Goal: Task Accomplishment & Management: Manage account settings

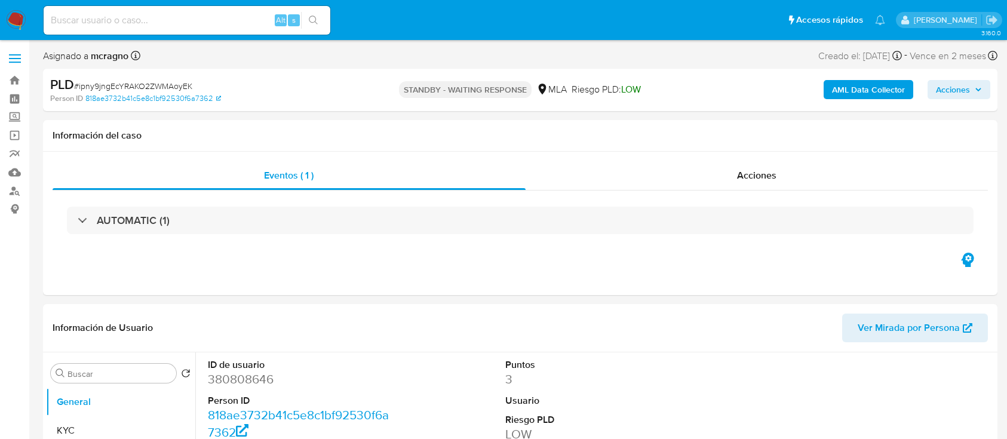
select select "10"
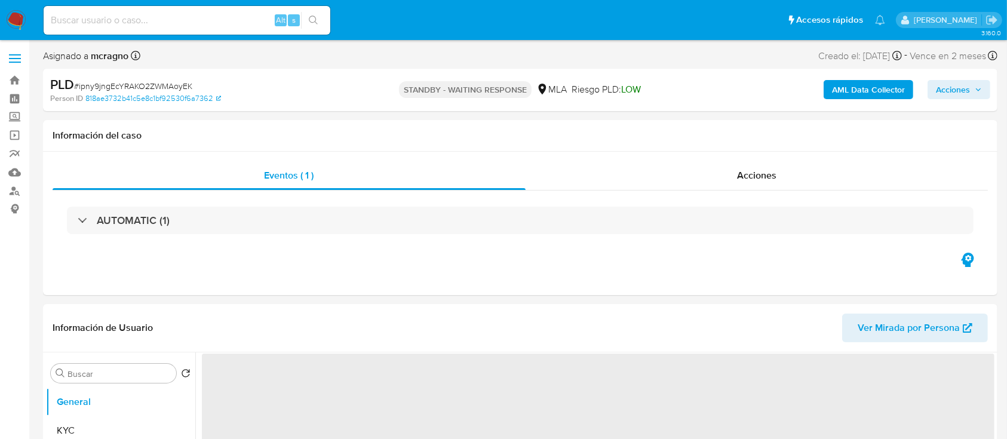
select select "10"
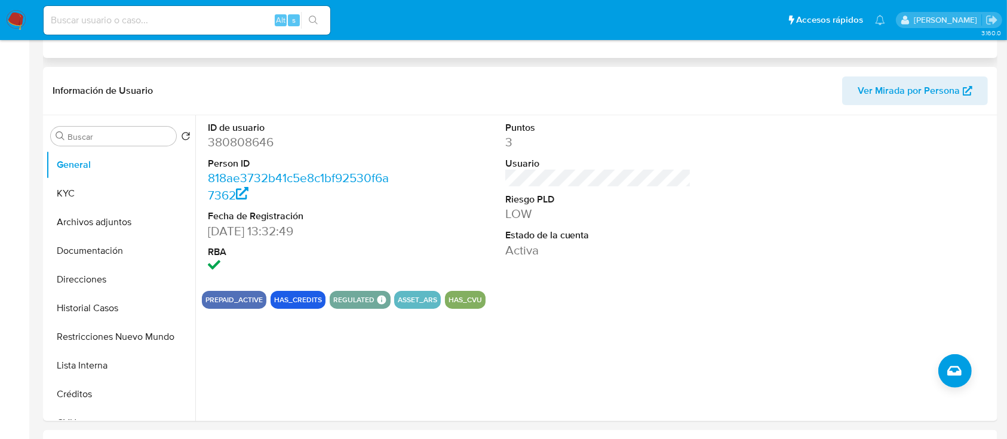
scroll to position [318, 0]
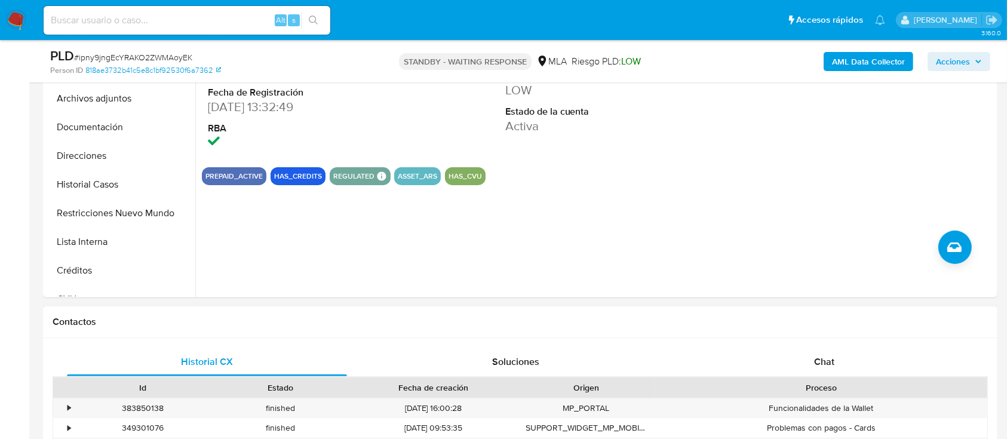
click at [804, 383] on div "Proceso" at bounding box center [820, 388] width 315 height 12
click at [813, 370] on div "Chat" at bounding box center [824, 362] width 280 height 29
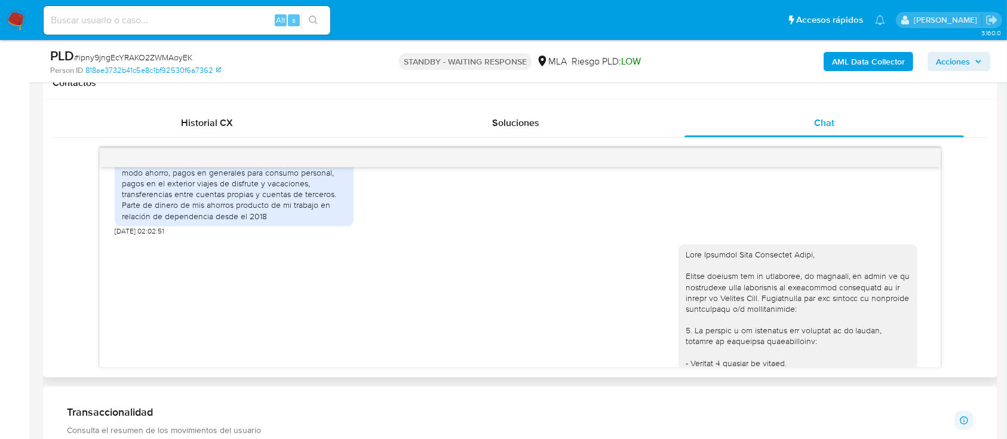
scroll to position [670, 0]
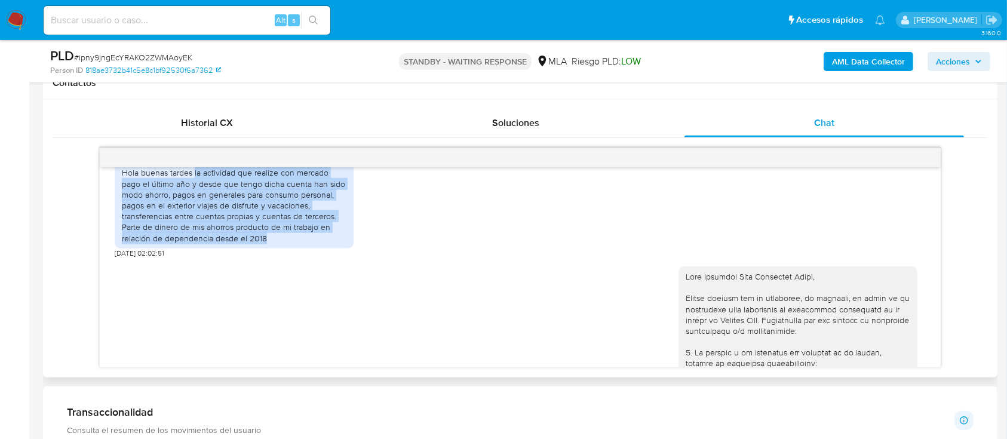
drag, startPoint x: 195, startPoint y: 192, endPoint x: 325, endPoint y: 260, distance: 147.7
click at [285, 243] on div "Hola buenas tardes la actividad que realize con mercado pago el último año y de…" at bounding box center [234, 205] width 225 height 76
copy div "la actividad que realize con mercado pago el último año y desde que tengo dicha…"
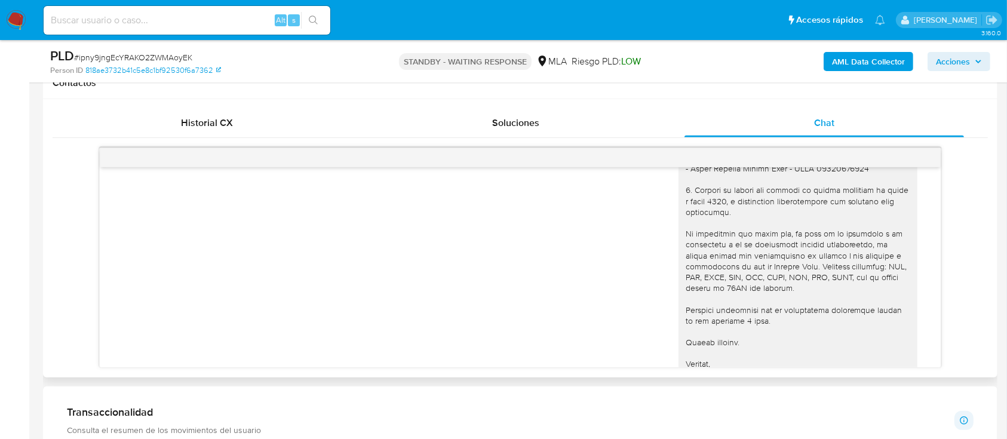
scroll to position [1068, 0]
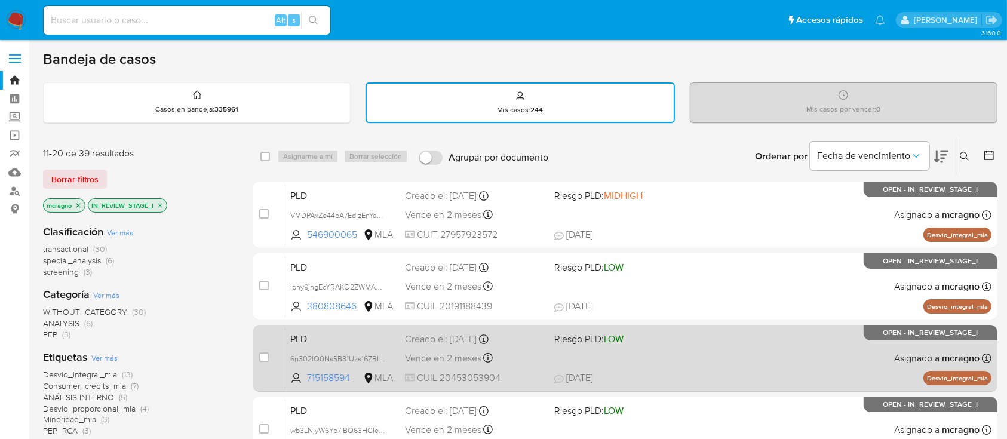
click at [847, 355] on div "PLD 6n302IQ0NsSB31Uzs16ZBITk 715158594 MLA Riesgo PLD: LOW Creado el: 12/09/202…" at bounding box center [638, 358] width 706 height 60
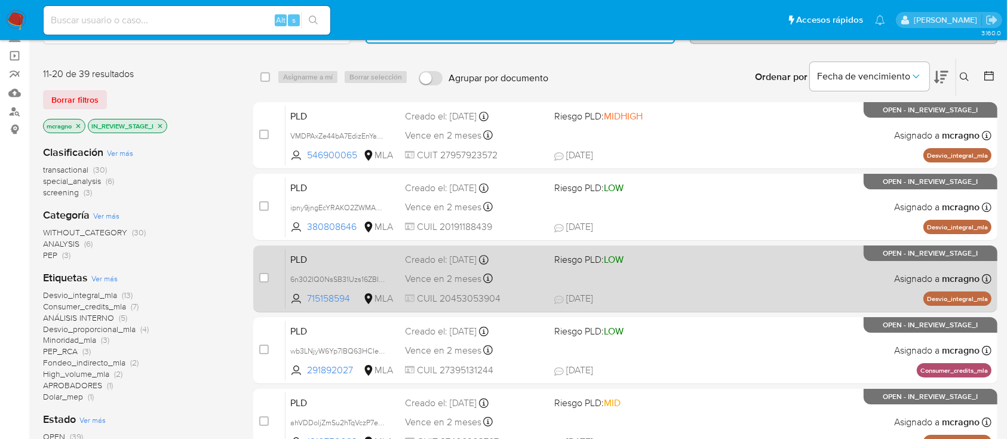
scroll to position [159, 0]
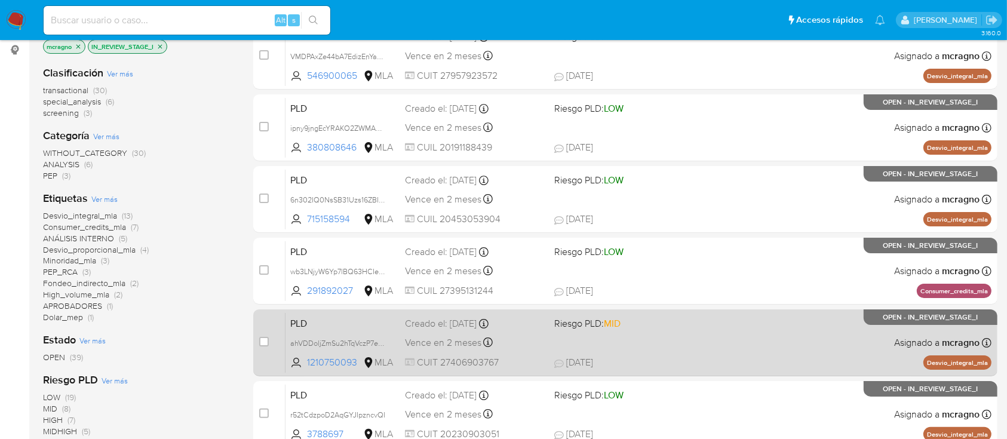
click at [776, 337] on div "PLD ahVDDoljZmSu2hTqVczP7eOw 1210750093 MLA Riesgo PLD: MID Creado el: 12/09/20…" at bounding box center [638, 342] width 706 height 60
click at [265, 339] on input "checkbox" at bounding box center [264, 342] width 10 height 10
checkbox input "true"
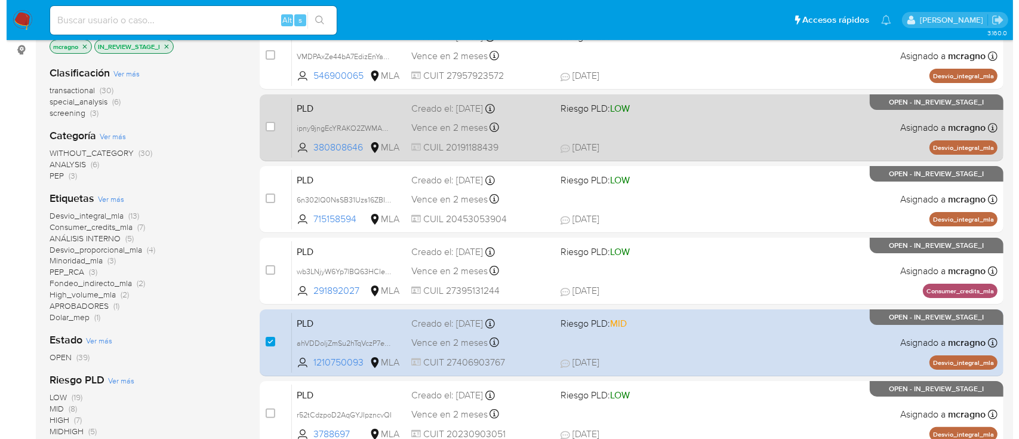
scroll to position [0, 0]
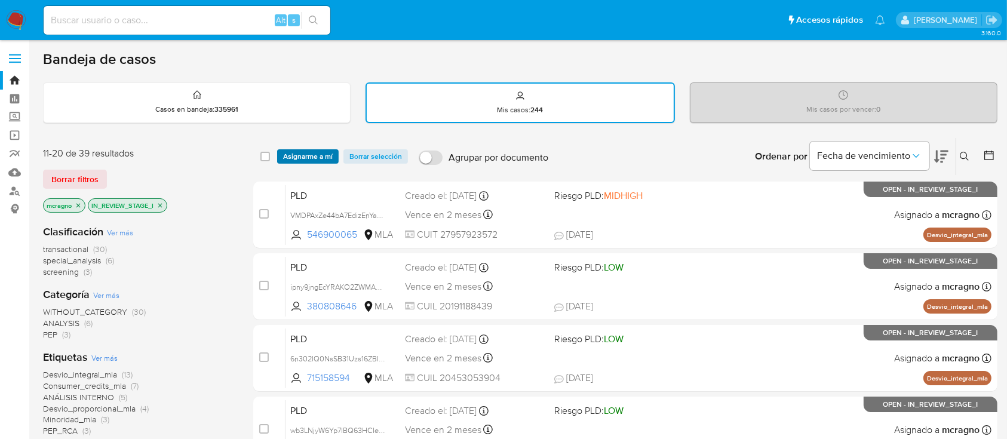
click at [327, 153] on span "Asignarme a mí" at bounding box center [308, 156] width 50 height 12
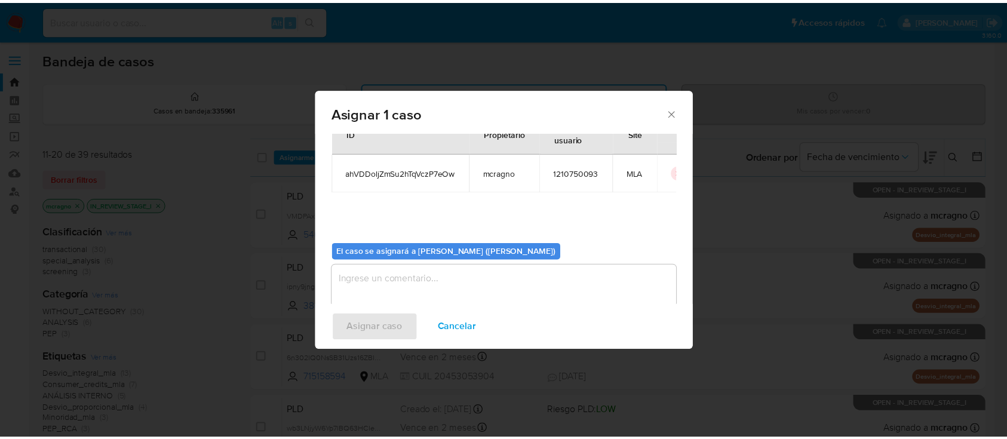
scroll to position [61, 0]
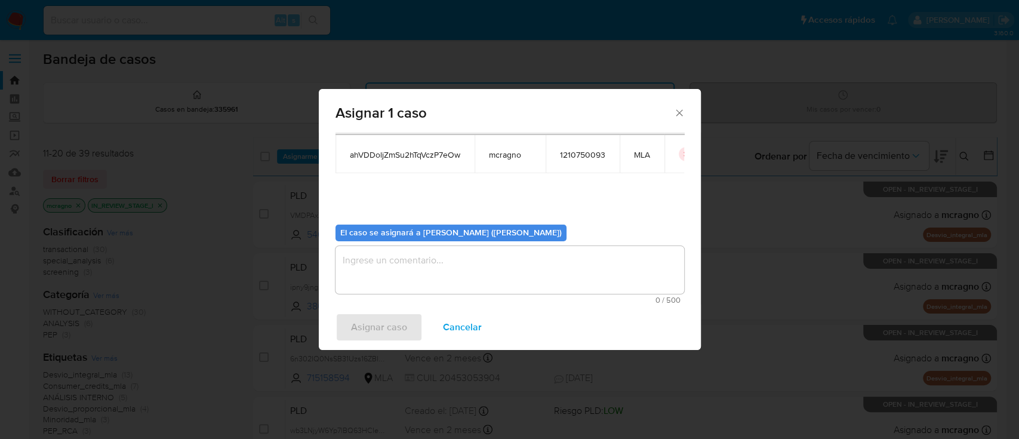
drag, startPoint x: 385, startPoint y: 257, endPoint x: 386, endPoint y: 303, distance: 46.0
click at [386, 257] on textarea "assign-modal" at bounding box center [510, 270] width 349 height 48
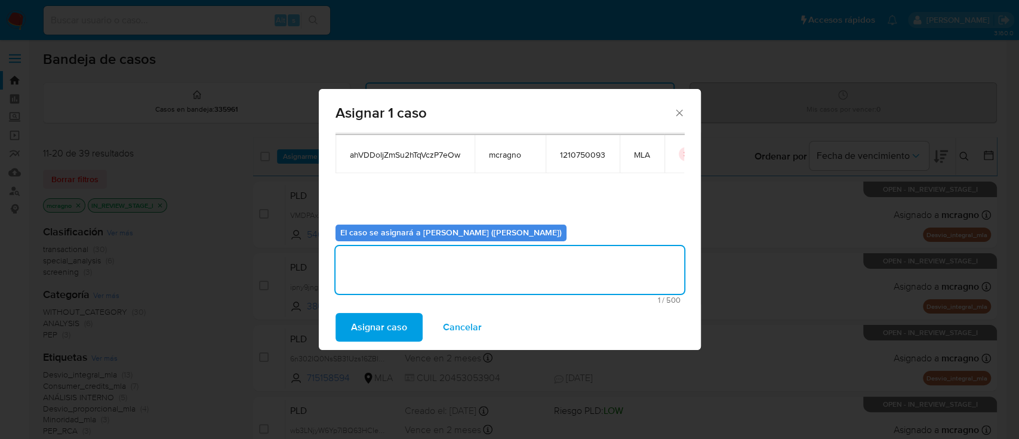
click at [381, 326] on span "Asignar caso" at bounding box center [379, 327] width 56 height 26
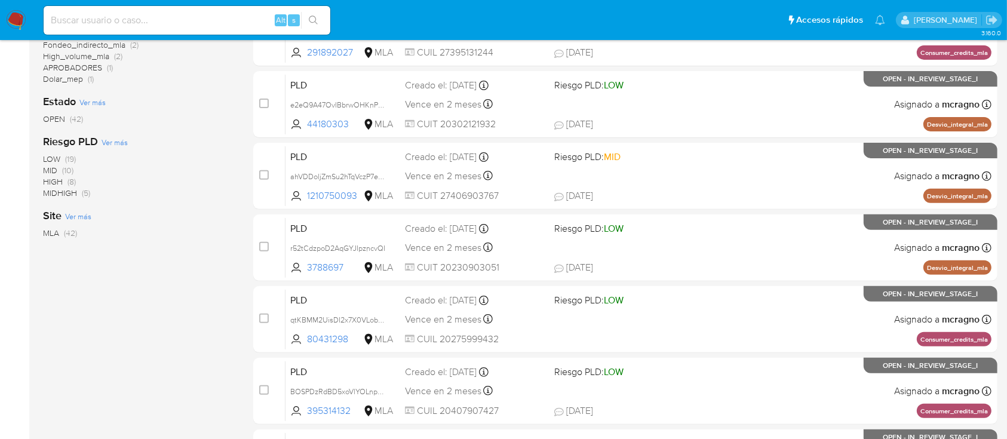
scroll to position [398, 0]
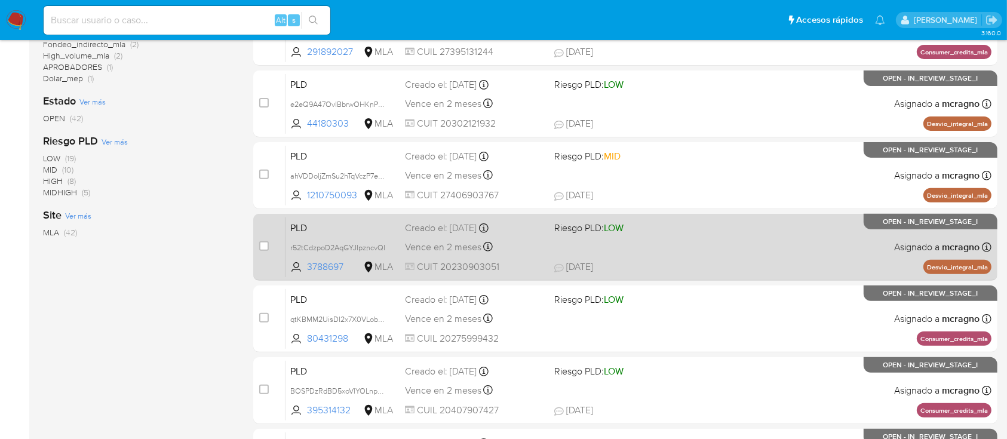
click at [744, 259] on div "PLD r52tCdzpoD2AqGYJIpzncvQI 3788697 MLA Riesgo PLD: LOW Creado el: 12/09/2025 …" at bounding box center [638, 247] width 706 height 60
click at [259, 244] on input "checkbox" at bounding box center [264, 246] width 10 height 10
checkbox input "true"
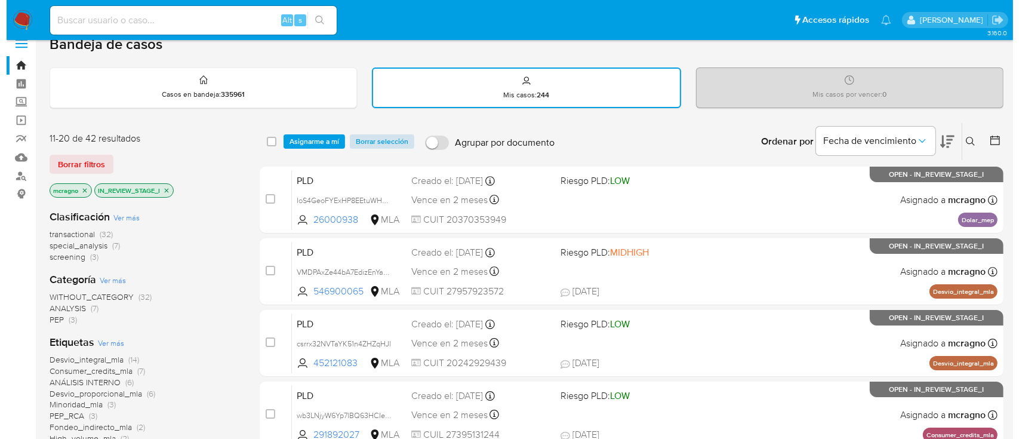
scroll to position [0, 0]
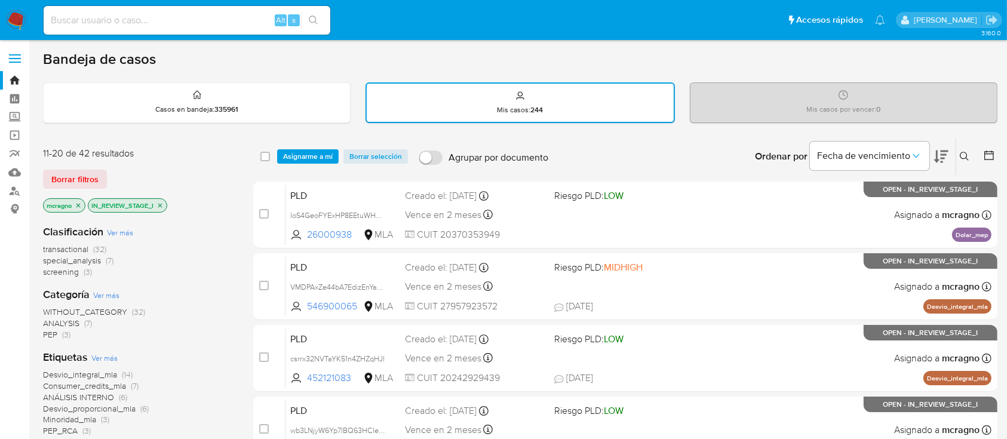
click at [321, 148] on div "select-all-cases-checkbox Asignarme a mí Borrar selección Agrupar por documento…" at bounding box center [625, 156] width 744 height 37
click at [321, 153] on span "Asignarme a mí" at bounding box center [308, 156] width 50 height 12
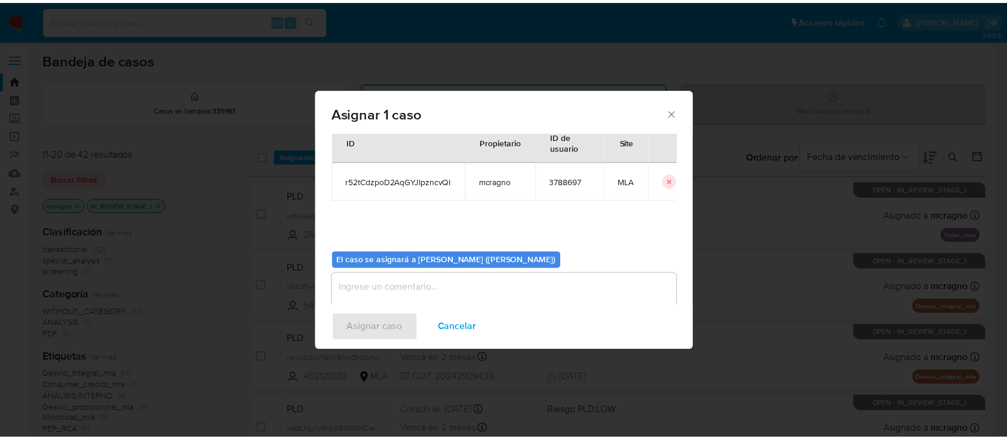
scroll to position [61, 0]
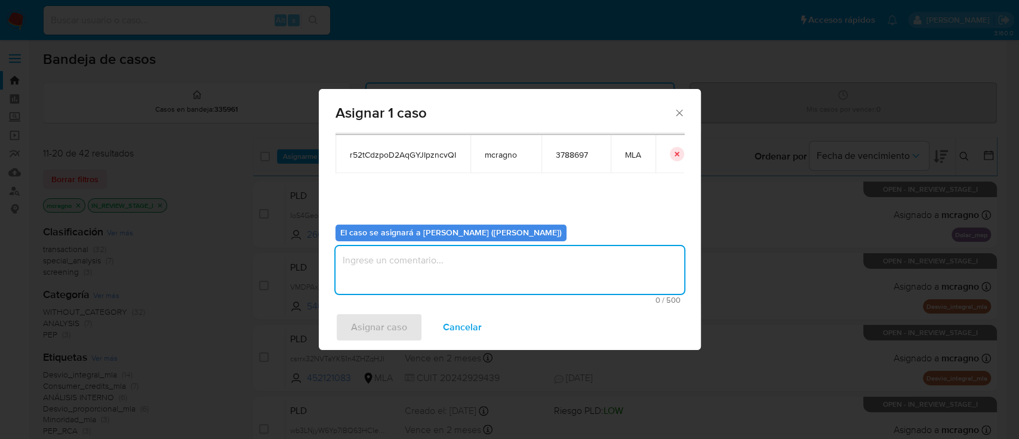
drag, startPoint x: 357, startPoint y: 256, endPoint x: 368, endPoint y: 286, distance: 31.9
click at [358, 257] on textarea "assign-modal" at bounding box center [510, 270] width 349 height 48
click at [382, 331] on span "Asignar caso" at bounding box center [379, 327] width 56 height 26
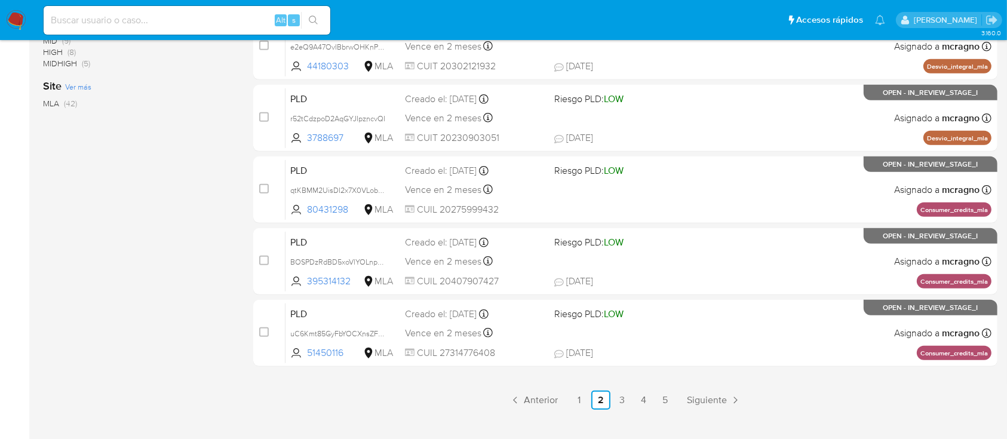
scroll to position [547, 0]
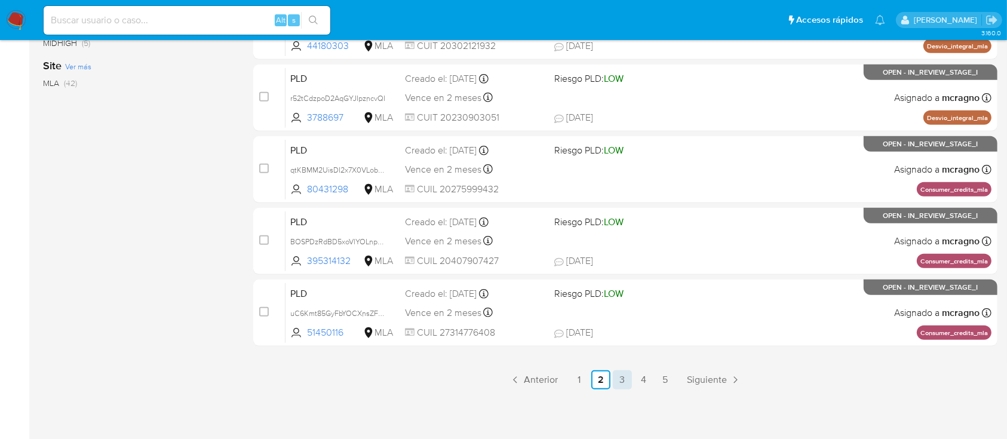
click at [622, 380] on link "3" at bounding box center [622, 379] width 19 height 19
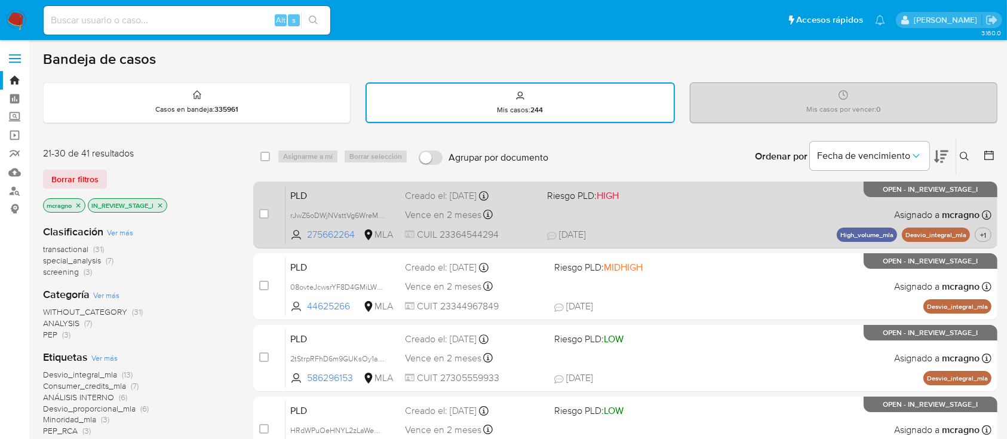
click at [730, 225] on div "PLD rJwZ6oDWjNVsttVg6WreMpgg 275662264 MLA Riesgo PLD: HIGH Creado el: 12/09/20…" at bounding box center [638, 215] width 706 height 60
click at [263, 217] on input "checkbox" at bounding box center [264, 214] width 10 height 10
checkbox input "true"
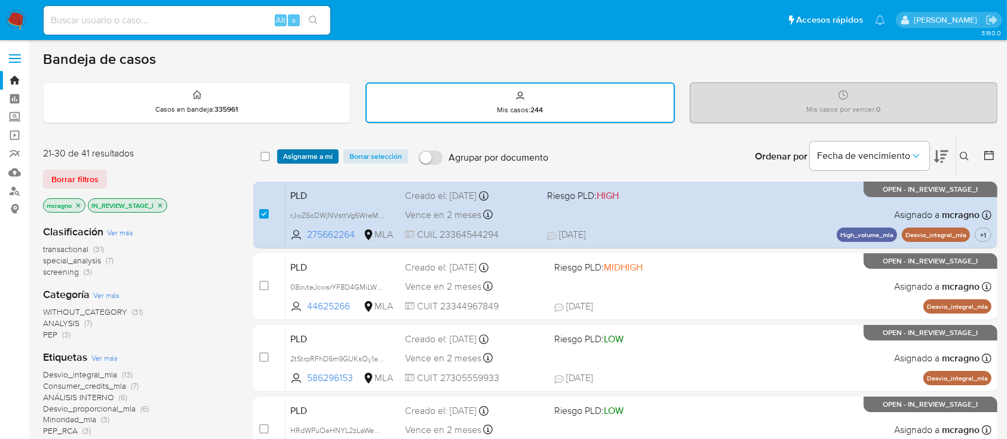
click at [306, 153] on span "Asignarme a mí" at bounding box center [308, 156] width 50 height 12
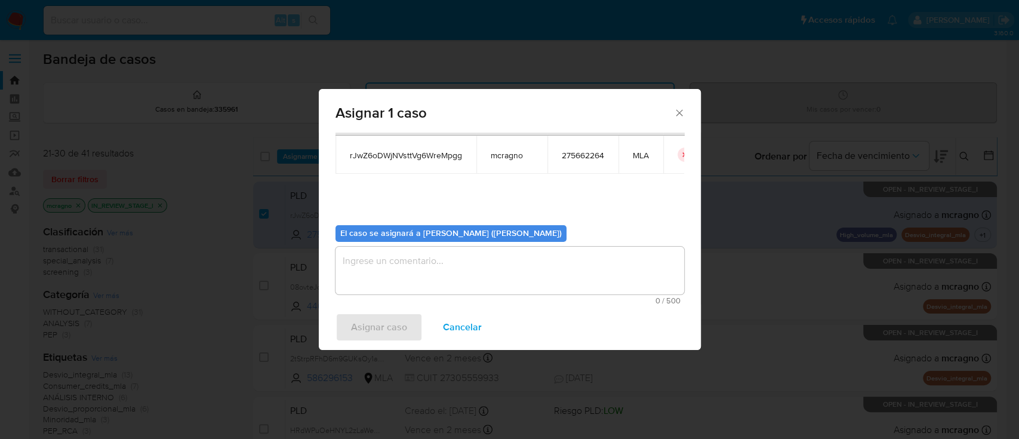
scroll to position [61, 0]
click at [391, 277] on textarea "assign-modal" at bounding box center [510, 270] width 349 height 48
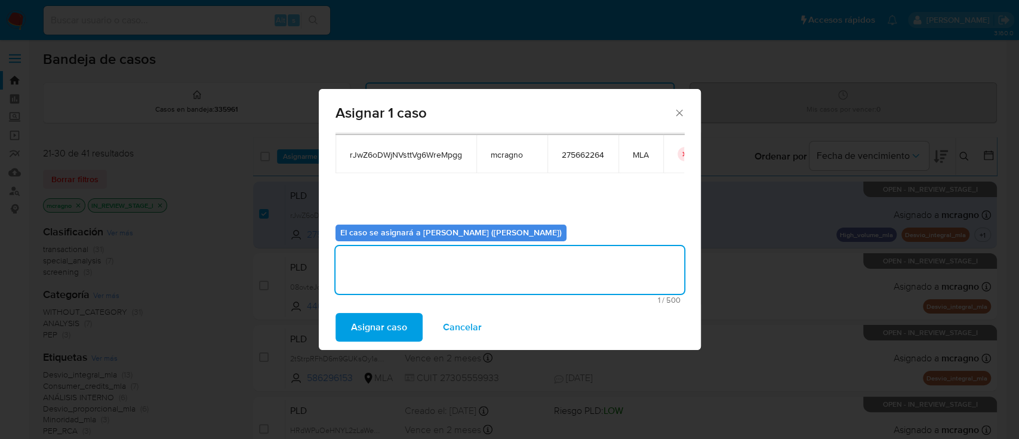
click at [391, 322] on span "Asignar caso" at bounding box center [379, 327] width 56 height 26
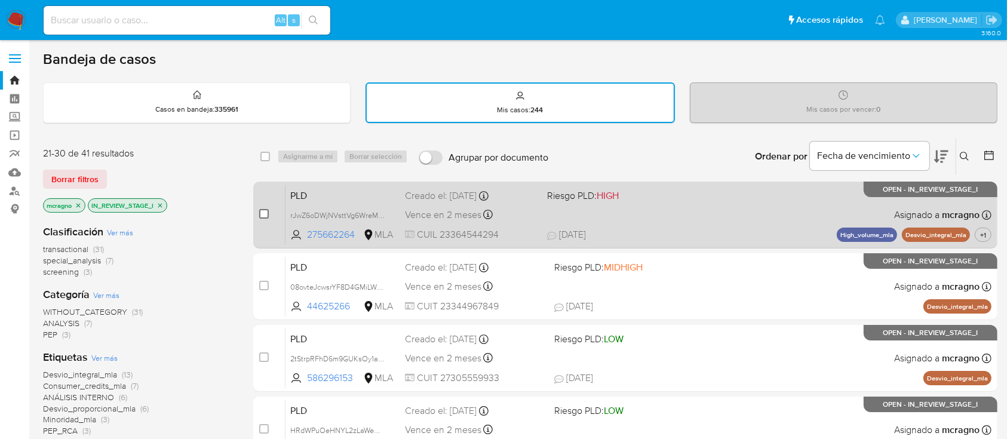
click at [263, 211] on input "checkbox" at bounding box center [264, 214] width 10 height 10
checkbox input "true"
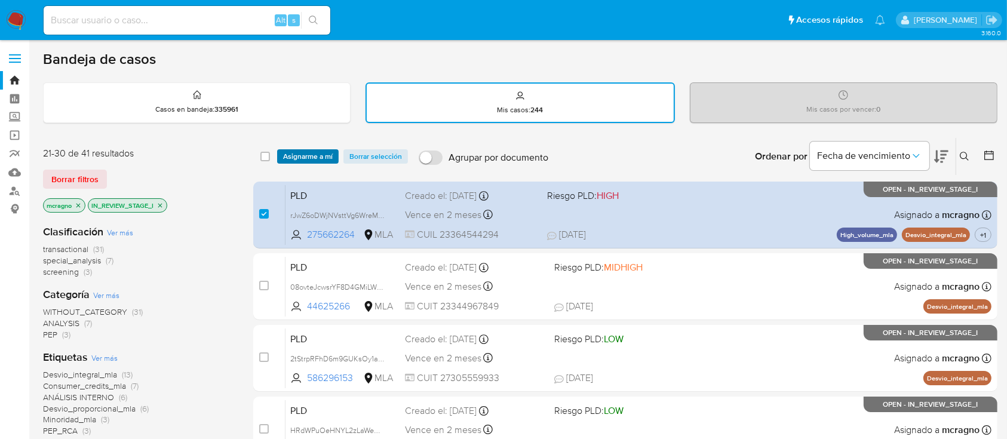
click at [307, 159] on span "Asignarme a mí" at bounding box center [308, 156] width 50 height 12
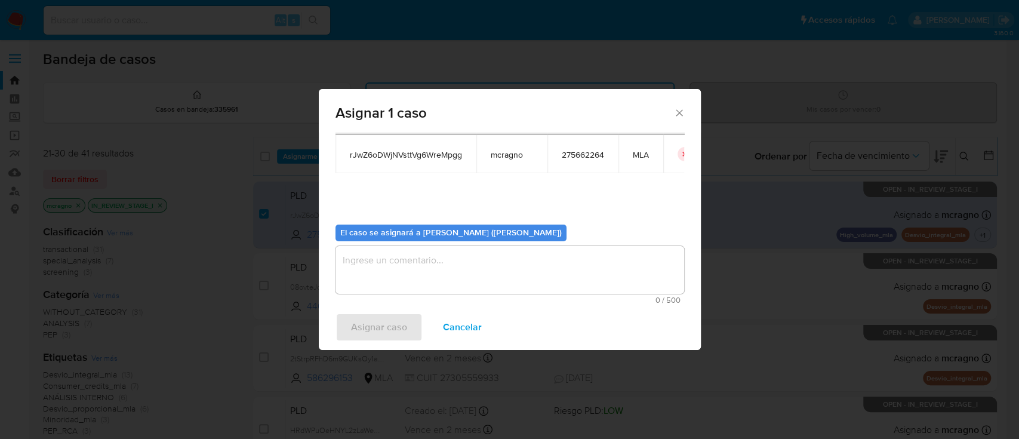
drag, startPoint x: 358, startPoint y: 279, endPoint x: 361, endPoint y: 287, distance: 7.6
click at [359, 279] on textarea "assign-modal" at bounding box center [510, 270] width 349 height 48
click at [371, 330] on span "Asignar caso" at bounding box center [379, 327] width 56 height 26
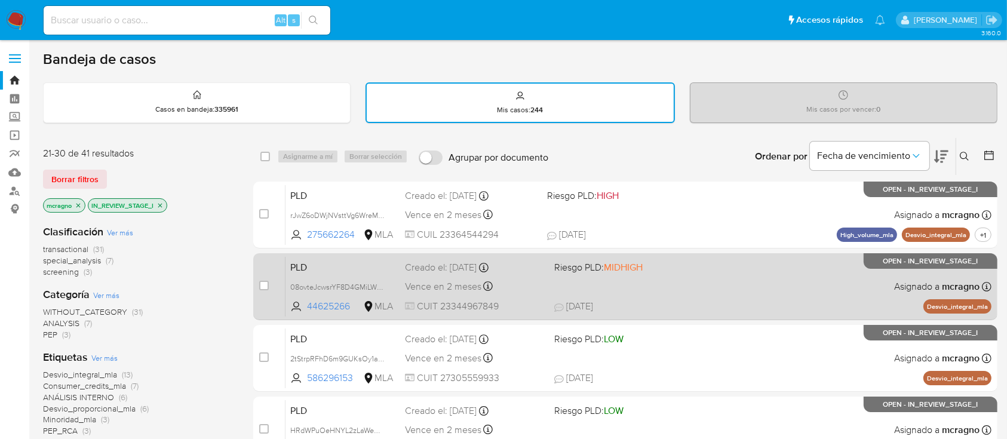
click at [697, 303] on span "17/09/2025 17/09/2025 11:41" at bounding box center [698, 306] width 288 height 13
click at [262, 285] on input "checkbox" at bounding box center [264, 286] width 10 height 10
checkbox input "true"
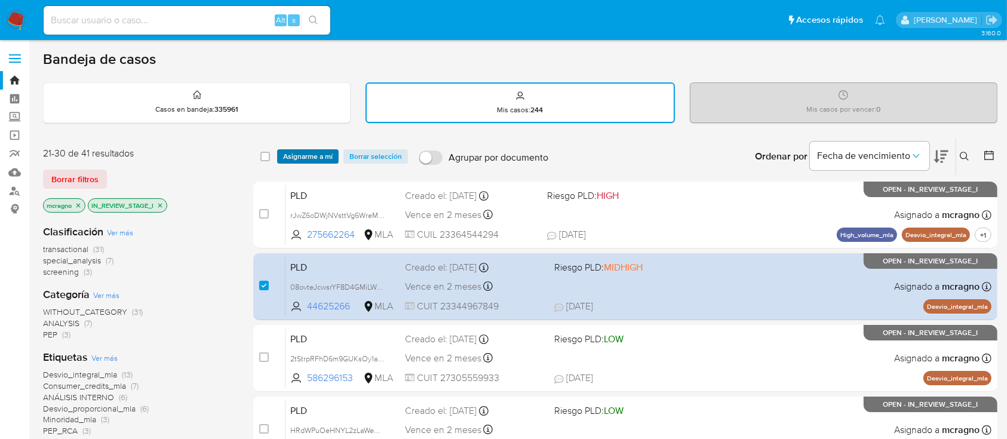
drag, startPoint x: 319, startPoint y: 146, endPoint x: 323, endPoint y: 152, distance: 7.0
click at [321, 147] on div "select-all-cases-checkbox Asignarme a mí Borrar selección Agrupar por documento…" at bounding box center [625, 156] width 744 height 37
click at [324, 154] on span "Asignarme a mí" at bounding box center [308, 156] width 50 height 12
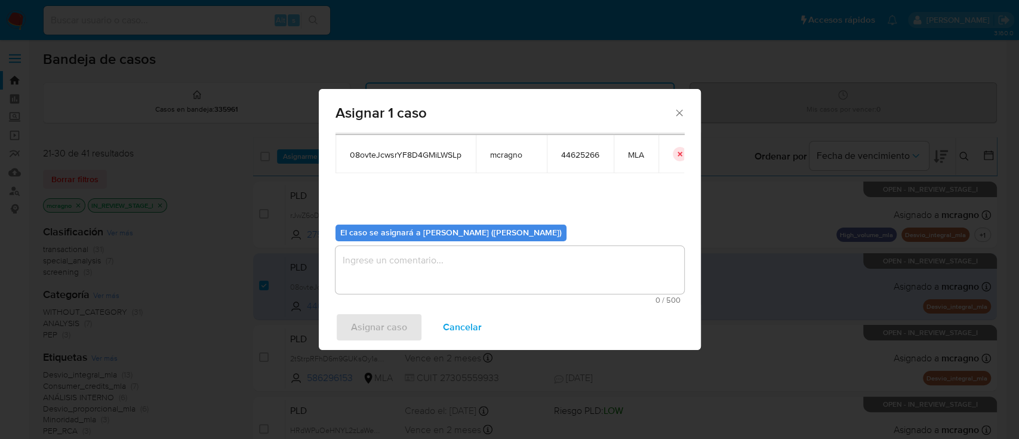
click at [389, 301] on span "0 / 500" at bounding box center [510, 300] width 342 height 8
drag, startPoint x: 401, startPoint y: 274, endPoint x: 401, endPoint y: 300, distance: 26.9
click at [401, 275] on textarea "assign-modal" at bounding box center [510, 270] width 349 height 48
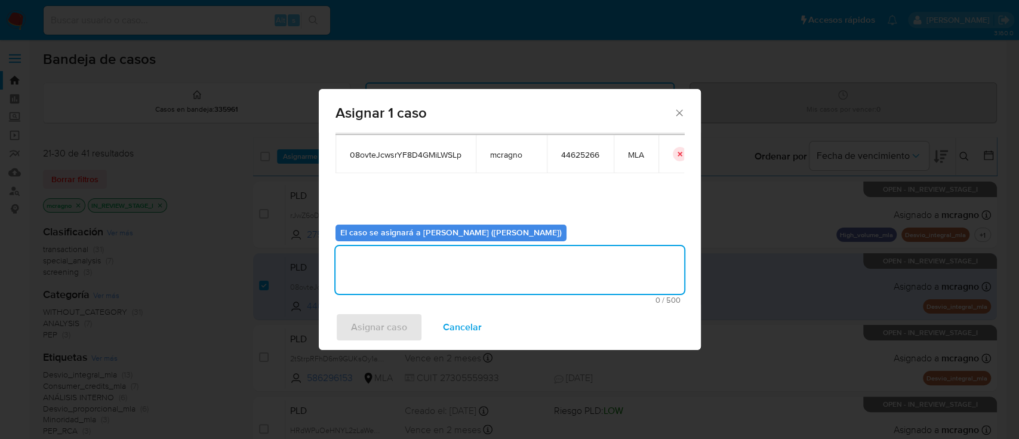
click at [388, 328] on span "Asignar caso" at bounding box center [379, 327] width 56 height 26
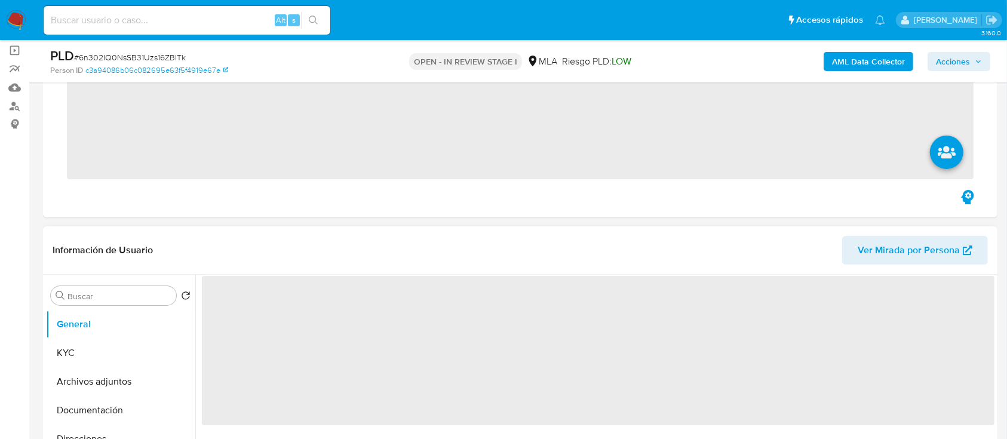
scroll to position [159, 0]
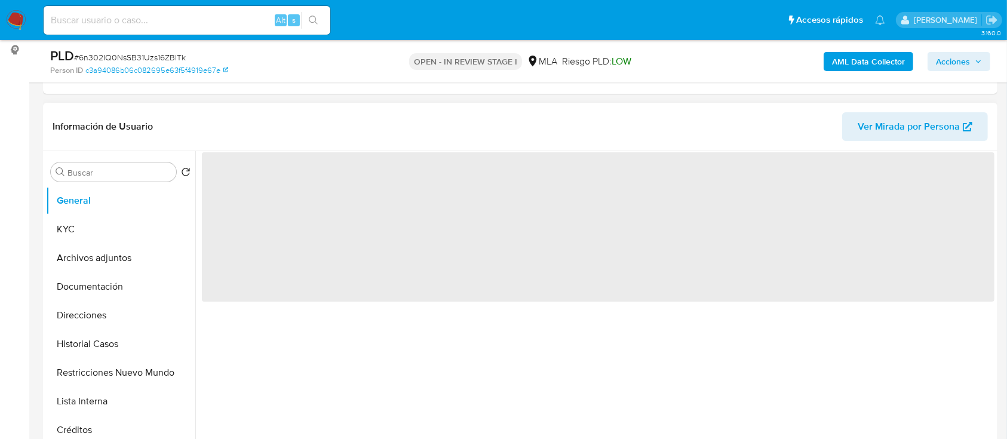
select select "10"
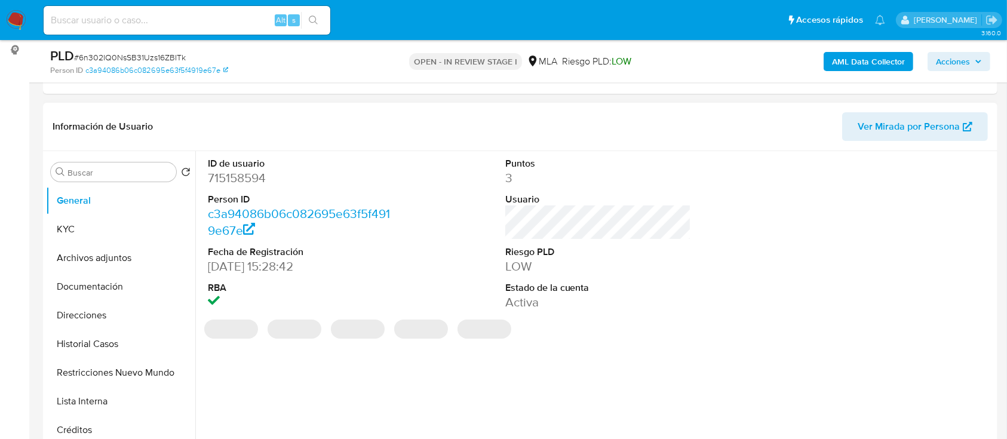
click at [231, 183] on dd "715158594" at bounding box center [301, 178] width 186 height 17
click at [230, 183] on dd "715158594" at bounding box center [301, 178] width 186 height 17
copy dd "715158594"
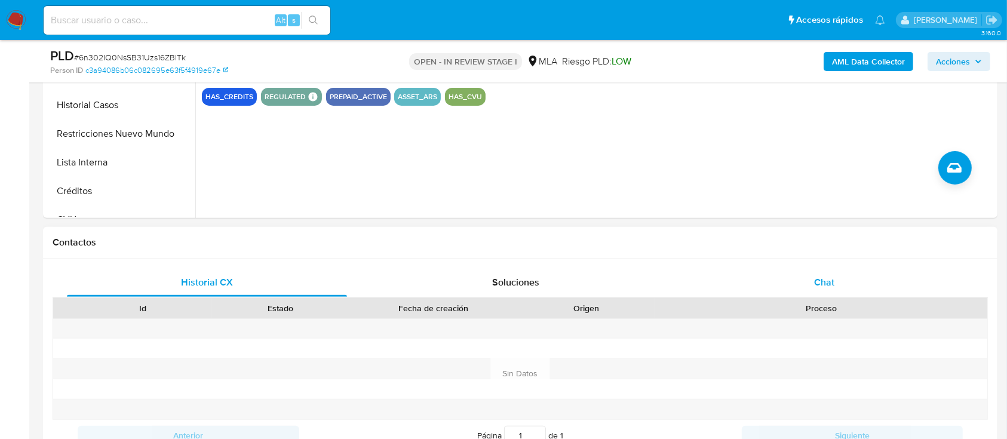
click at [878, 282] on div "Chat" at bounding box center [824, 282] width 280 height 29
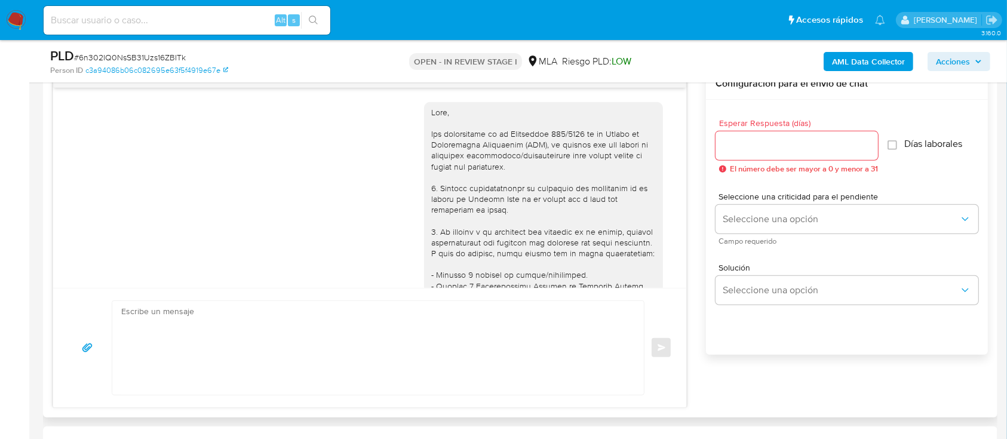
scroll to position [554, 0]
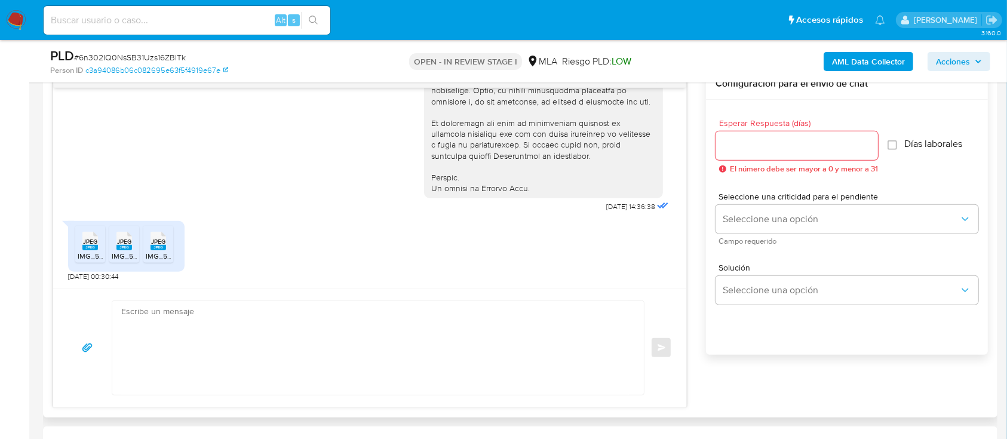
click at [85, 248] on rect at bounding box center [90, 247] width 16 height 5
click at [113, 248] on div "JPEG JPEG" at bounding box center [124, 239] width 25 height 23
click at [171, 251] on span "IMG_5131.jpeg" at bounding box center [169, 256] width 47 height 10
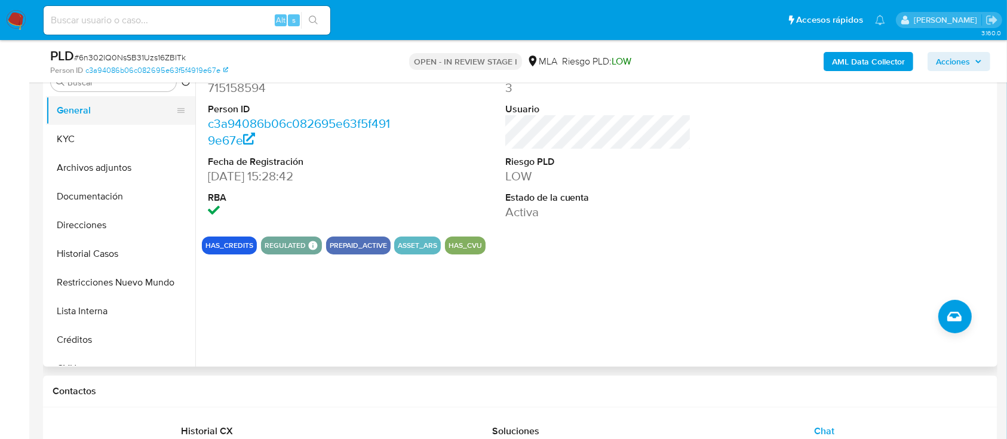
scroll to position [159, 0]
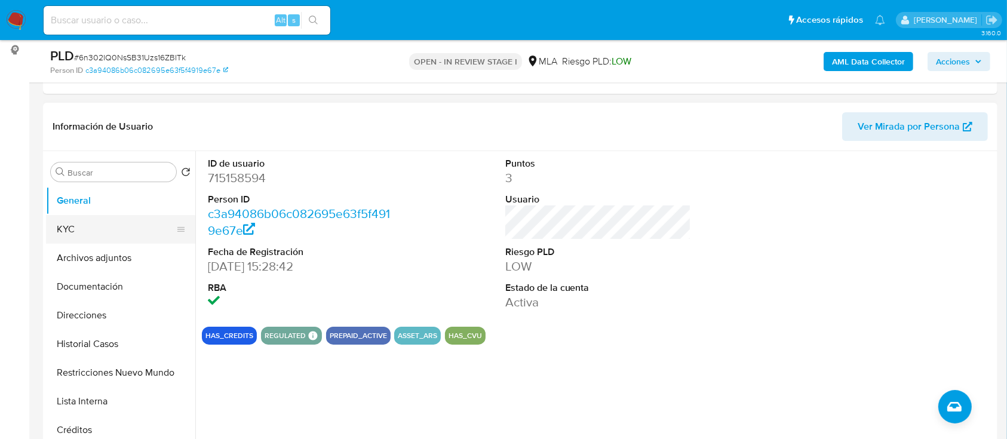
click at [100, 226] on button "KYC" at bounding box center [116, 229] width 140 height 29
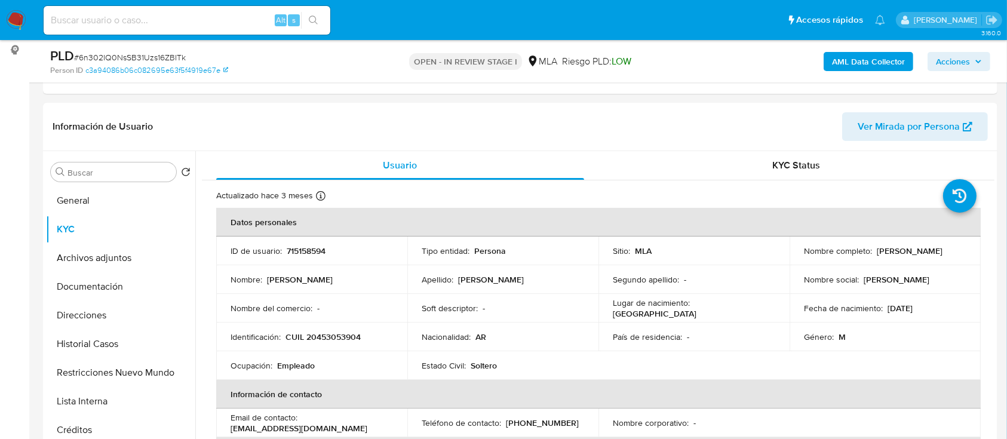
click at [885, 57] on b "AML Data Collector" at bounding box center [868, 61] width 73 height 19
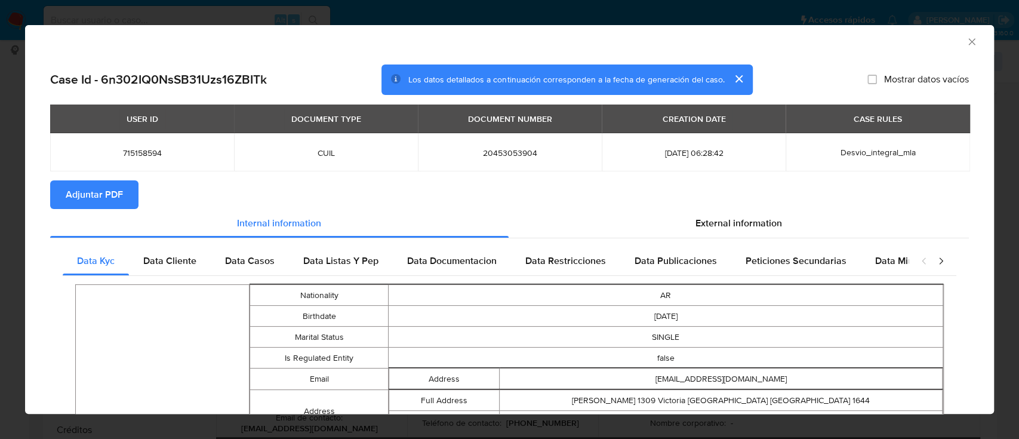
click at [125, 186] on button "Adjuntar PDF" at bounding box center [94, 194] width 88 height 29
click at [966, 40] on icon "Cerrar ventana" at bounding box center [972, 42] width 12 height 12
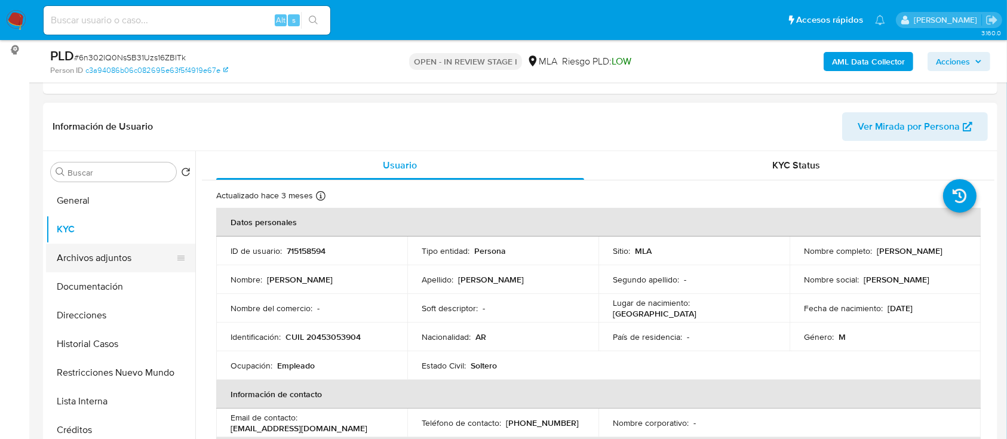
click at [84, 256] on button "Archivos adjuntos" at bounding box center [116, 258] width 140 height 29
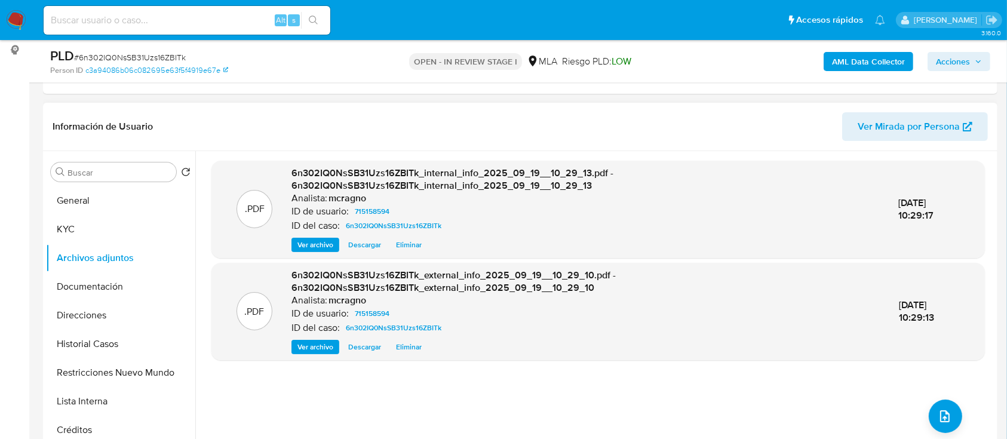
click at [81, 232] on button "KYC" at bounding box center [120, 229] width 149 height 29
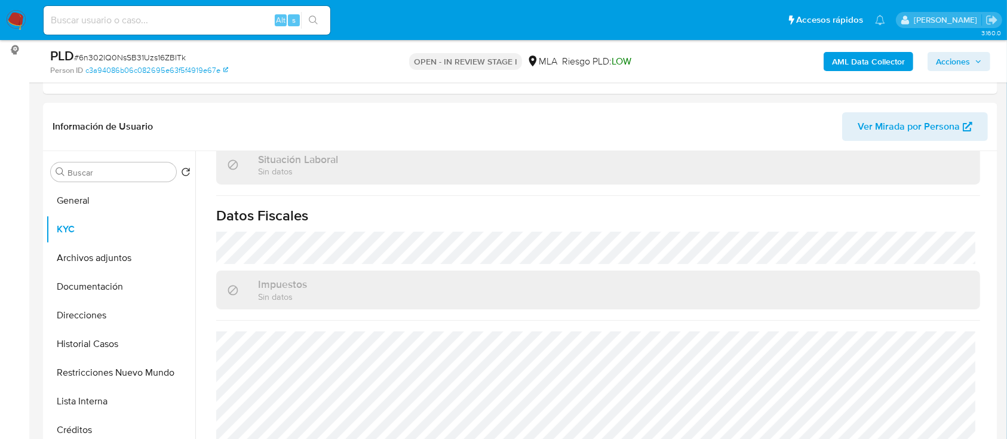
scroll to position [629, 0]
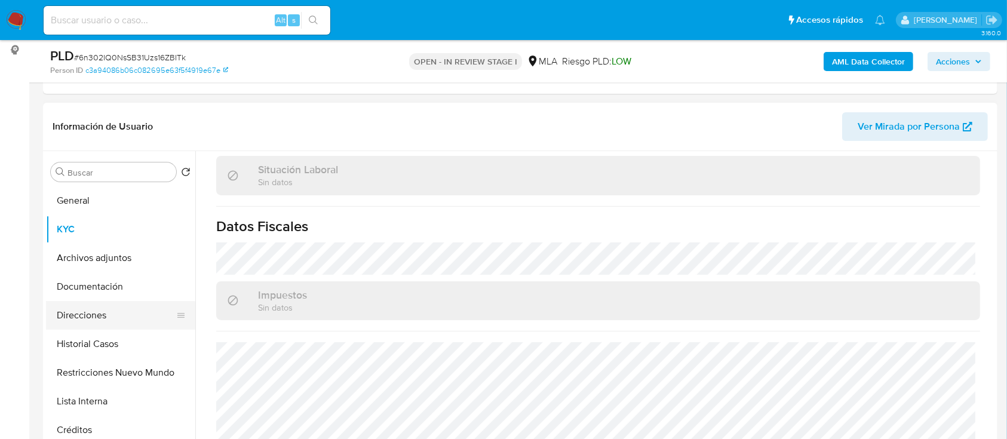
click at [119, 327] on button "Direcciones" at bounding box center [116, 315] width 140 height 29
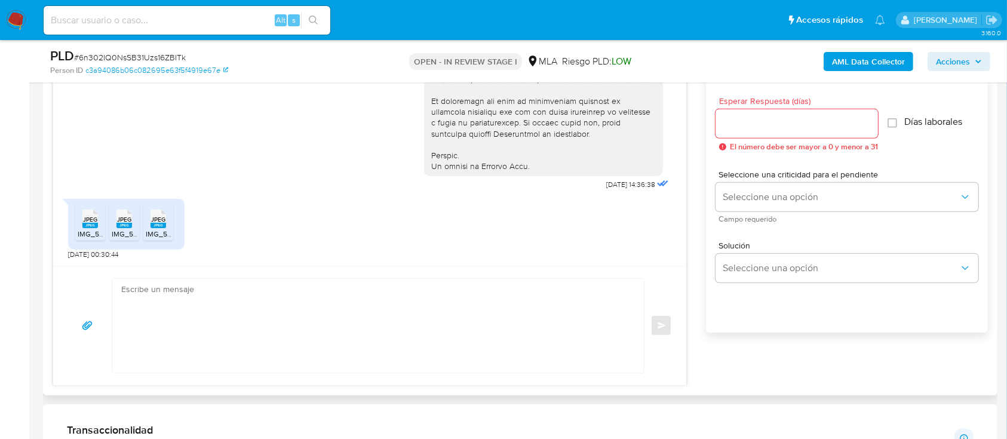
scroll to position [717, 0]
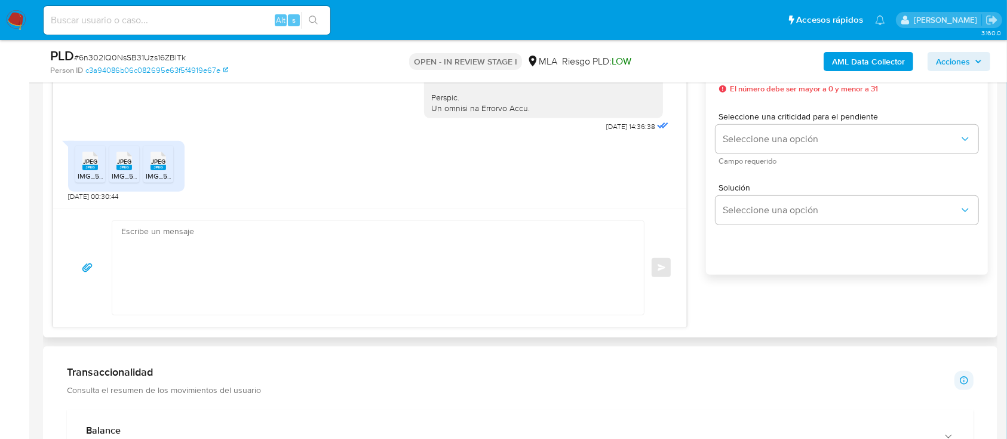
click at [346, 286] on textarea at bounding box center [375, 268] width 508 height 94
paste textarea "Hola Julian Vilchez, Muchas gracias por la documentacion aportada, no obstante,…"
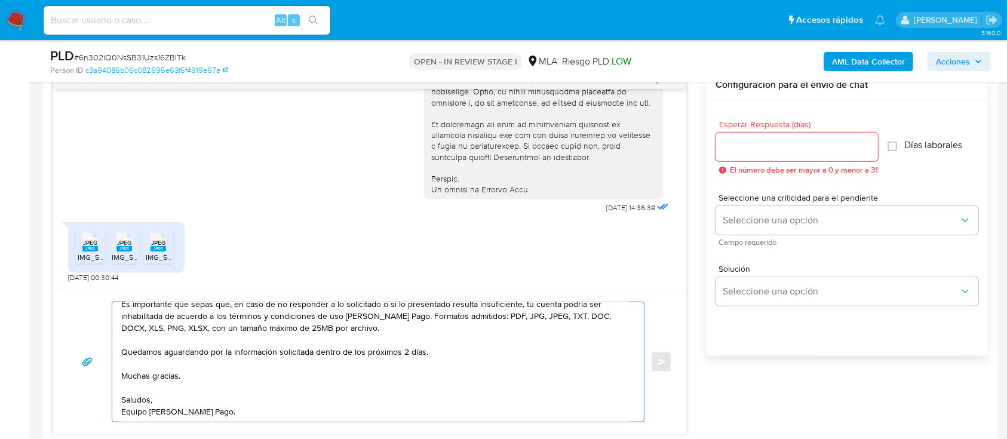
scroll to position [557, 0]
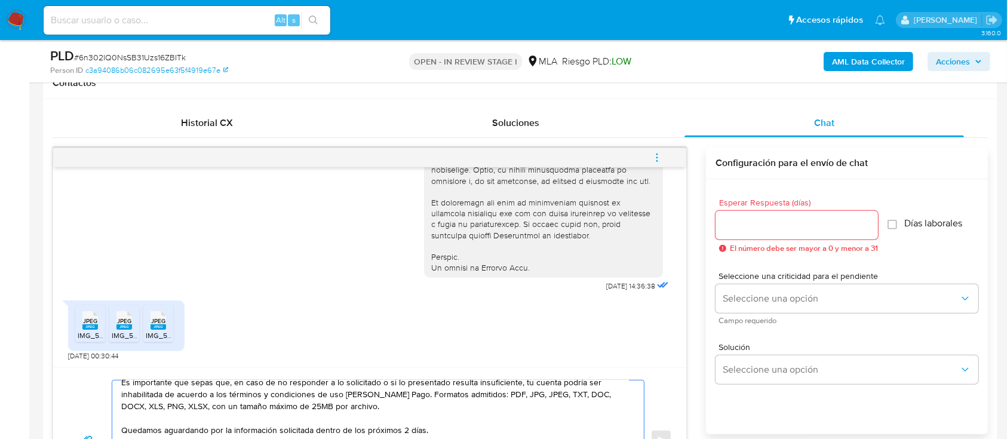
type textarea "Hola Julian Vilchez, Muchas gracias por la documentacion aportada, no obstante,…"
click at [750, 231] on input "Esperar Respuesta (días)" at bounding box center [796, 225] width 162 height 16
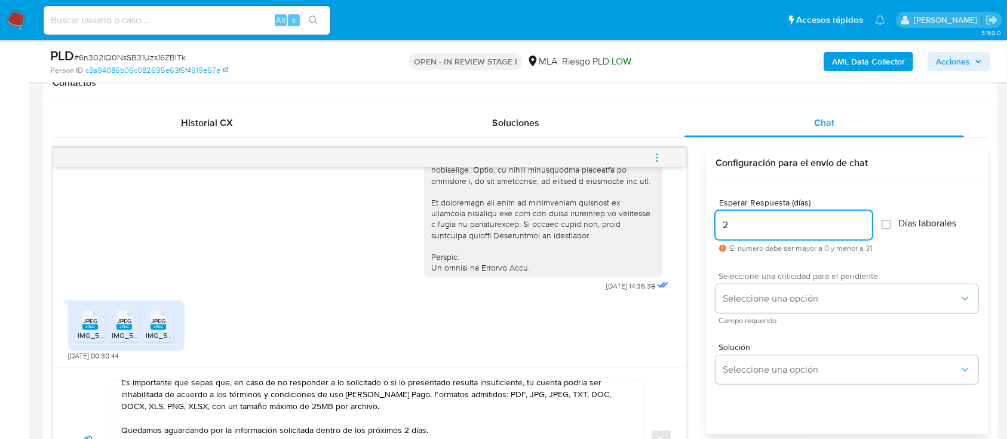
type input "2"
click at [755, 275] on span "Seleccione una criticidad para el pendiente" at bounding box center [849, 276] width 263 height 8
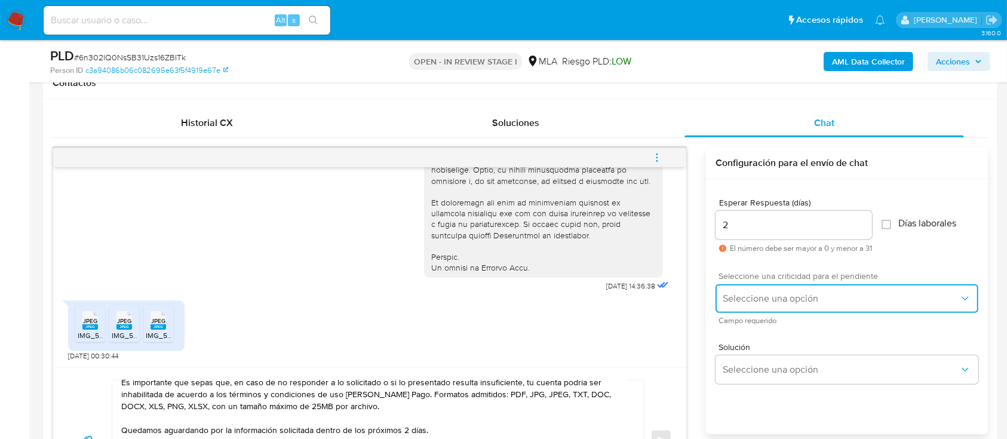
click at [756, 290] on button "Seleccione una opción" at bounding box center [846, 298] width 263 height 29
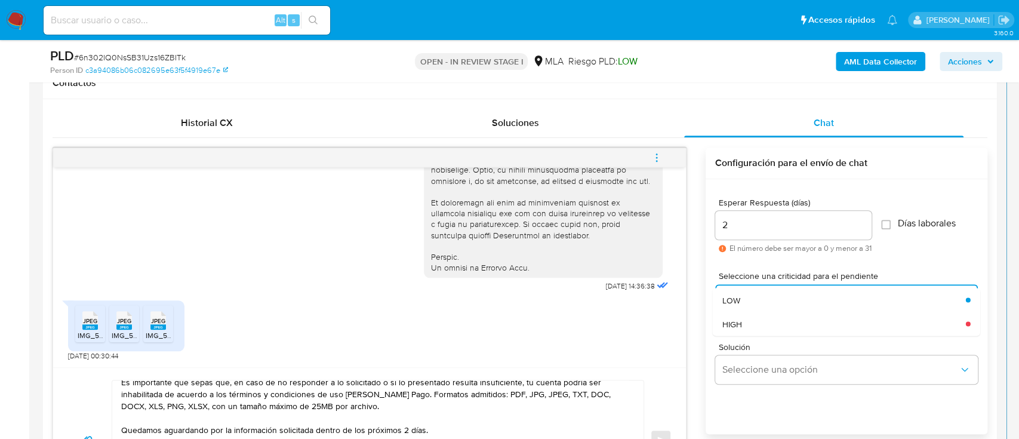
drag, startPoint x: 748, startPoint y: 316, endPoint x: 699, endPoint y: 350, distance: 59.6
click at [748, 317] on div "HIGH" at bounding box center [845, 324] width 244 height 24
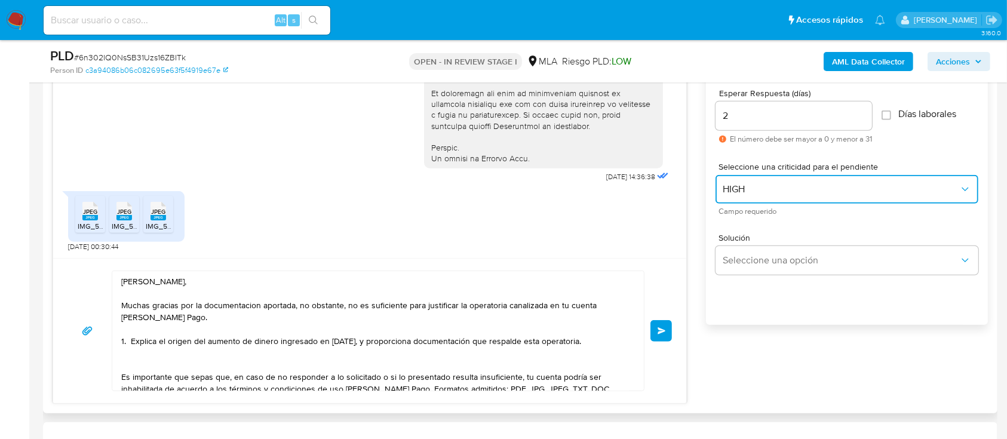
scroll to position [717, 0]
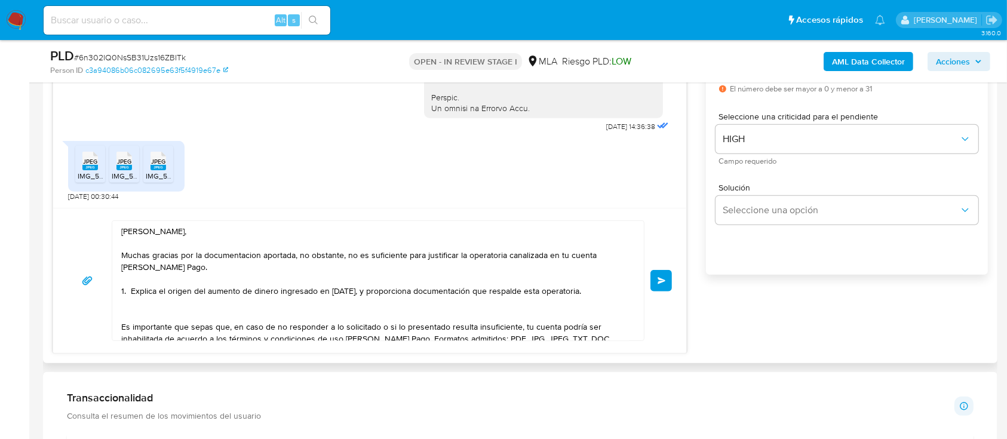
click at [657, 284] on button "Enviar" at bounding box center [660, 280] width 21 height 21
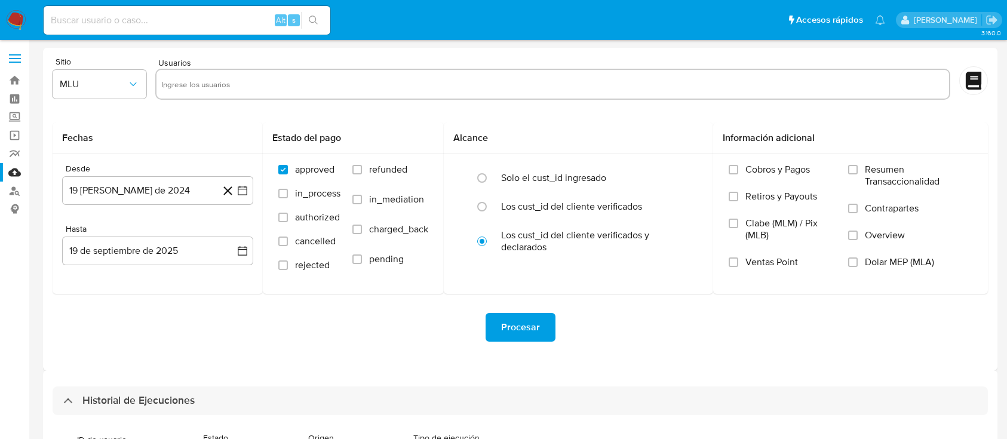
select select "10"
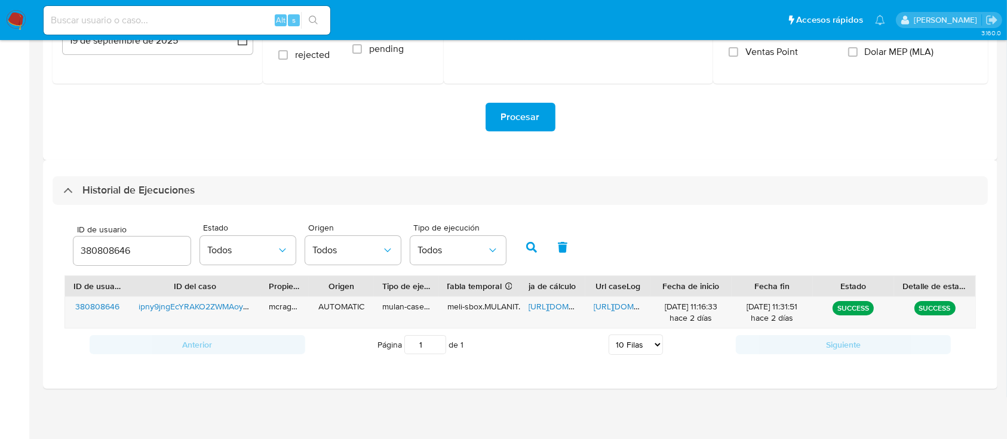
click at [114, 243] on input "380808646" at bounding box center [131, 251] width 117 height 16
click at [517, 247] on button "button" at bounding box center [531, 247] width 31 height 29
click at [554, 308] on span "[URL][DOMAIN_NAME]" at bounding box center [569, 306] width 82 height 12
click at [622, 308] on span "https://docs.google.com/document/d/1C1j9yy56odCZEsXNIriBdj8WRN50mWwRd-Y9ffEHjRI…" at bounding box center [635, 306] width 82 height 12
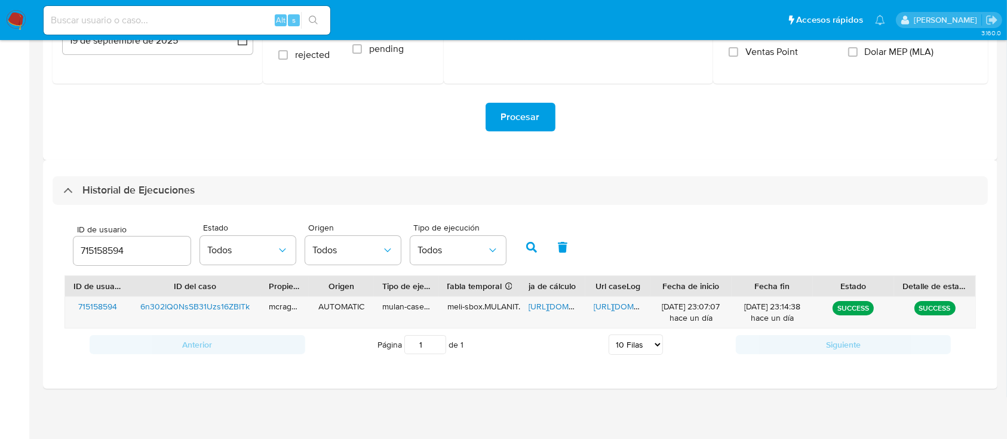
click at [99, 251] on input "715158594" at bounding box center [131, 251] width 117 height 16
paste input "1210750093"
drag, startPoint x: 531, startPoint y: 246, endPoint x: 569, endPoint y: 299, distance: 65.1
click at [530, 246] on icon "button" at bounding box center [531, 247] width 11 height 11
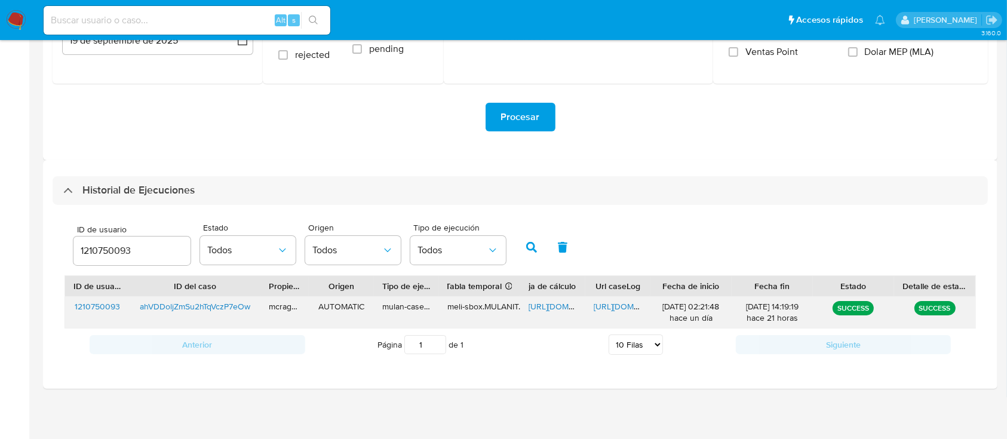
click at [560, 307] on span "https://docs.google.com/spreadsheets/d/1MmMdGrM4bkoyK5I--wN4v477vnSwOgBMty-X-o1…" at bounding box center [569, 306] width 82 height 12
click at [621, 312] on span "https://docs.google.com/document/d/1XzX5WBd7-eJyPUbzBf_kKv2q0cDUyYIZaPPN3uoe7g0…" at bounding box center [635, 306] width 82 height 12
click at [109, 251] on input "1210750093" at bounding box center [131, 251] width 117 height 16
click at [527, 246] on icon "button" at bounding box center [531, 247] width 11 height 11
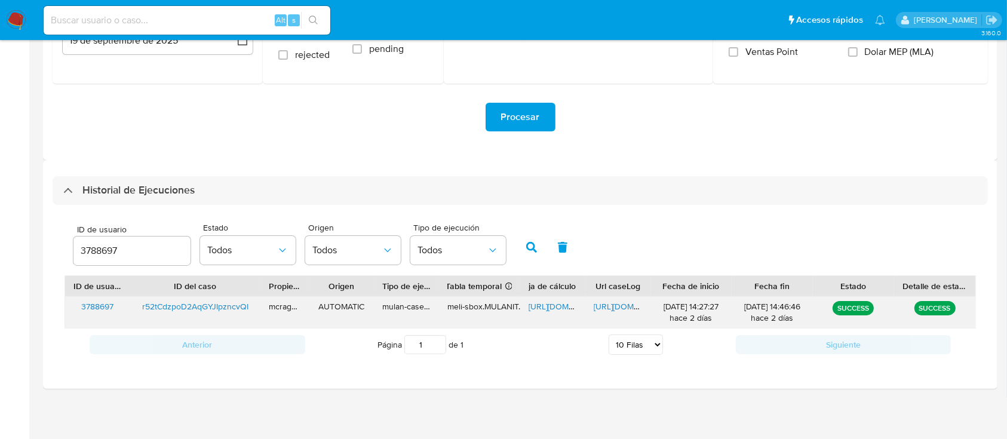
click at [560, 306] on span "https://docs.google.com/spreadsheets/d/1bEConIpKjsmMLXN57XawBiOc3-qVxlcocX999YI…" at bounding box center [569, 306] width 82 height 12
click at [614, 309] on span "https://docs.google.com/document/d/1_CsYoe8-SL-afblXsMtro3i9HsmoOvYphxL76cC0exI…" at bounding box center [635, 306] width 82 height 12
click at [93, 256] on input "3788697" at bounding box center [131, 251] width 117 height 16
type input "275662264"
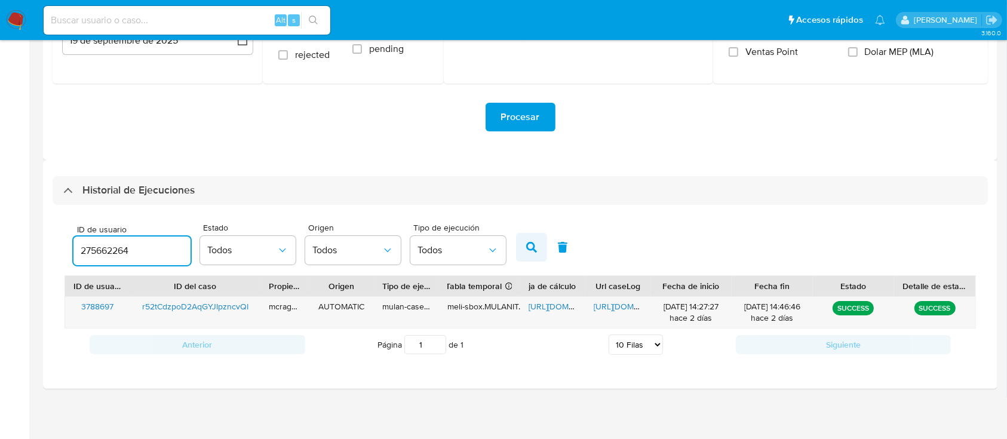
click at [536, 245] on icon "button" at bounding box center [531, 247] width 11 height 11
click at [552, 308] on span "https://docs.google.com/spreadsheets/d/1QhsiytMU_TQCYUt37PDl1Yn_iMMdbEpizH6pyjf…" at bounding box center [569, 306] width 82 height 12
click at [628, 304] on span "https://docs.google.com/document/d/1jc2Btfxppo9diaoPyGduup9ES1_JQkXMWLpSz5MIsfs…" at bounding box center [635, 306] width 82 height 12
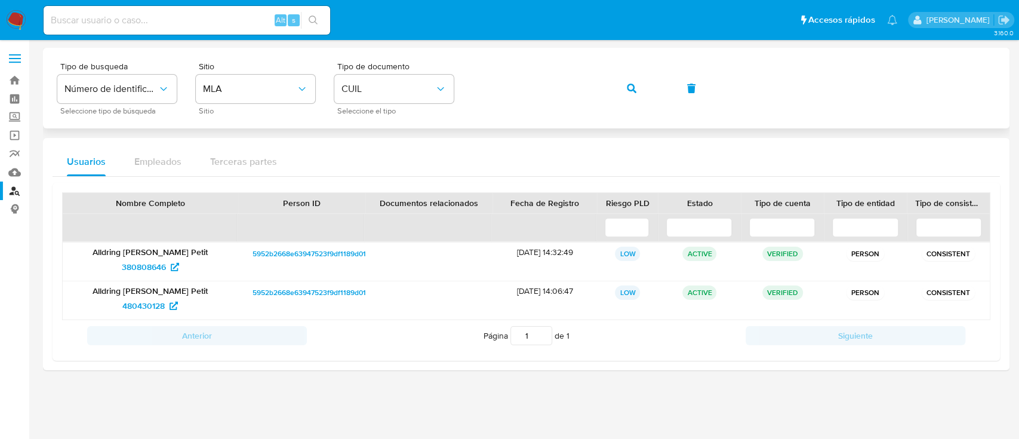
click at [626, 83] on button "button" at bounding box center [632, 88] width 41 height 29
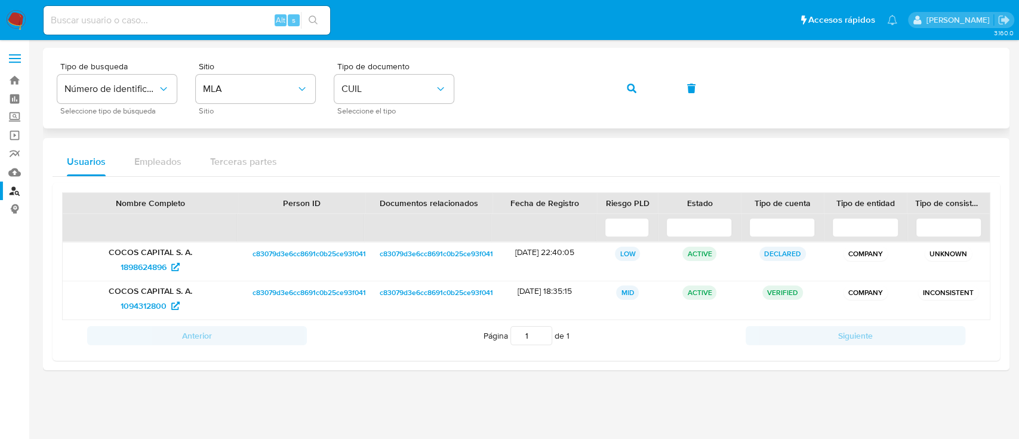
click at [621, 84] on button "button" at bounding box center [632, 88] width 41 height 29
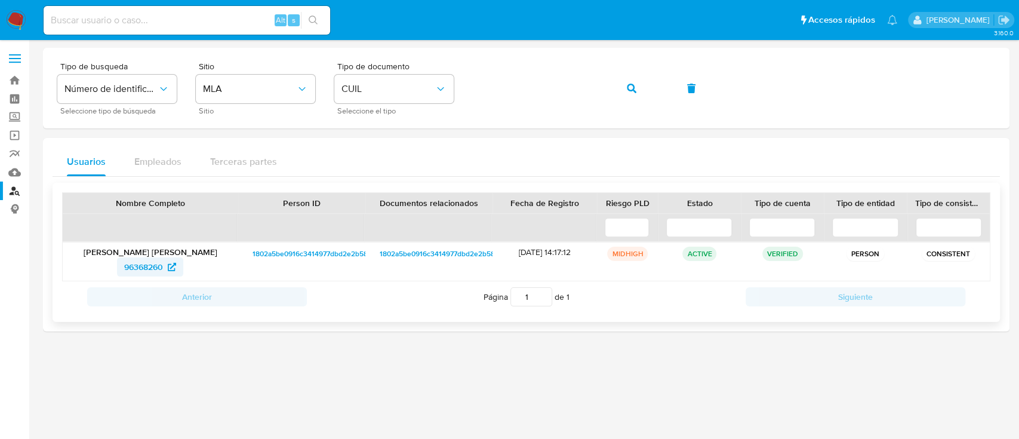
click at [165, 269] on span "96368260" at bounding box center [150, 266] width 52 height 19
click at [635, 84] on icon "button" at bounding box center [632, 89] width 10 height 10
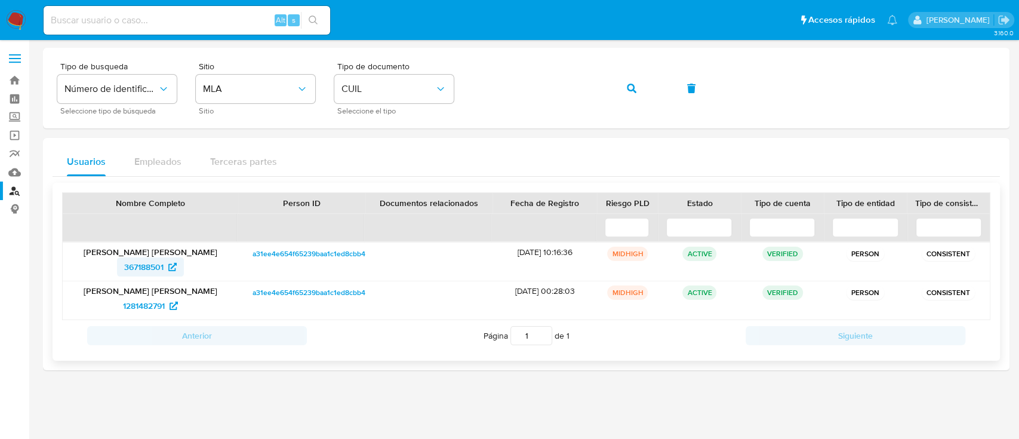
click at [158, 268] on span "367188501" at bounding box center [143, 266] width 39 height 19
drag, startPoint x: 638, startPoint y: 91, endPoint x: 546, endPoint y: 144, distance: 105.7
click at [637, 91] on button "button" at bounding box center [632, 88] width 41 height 29
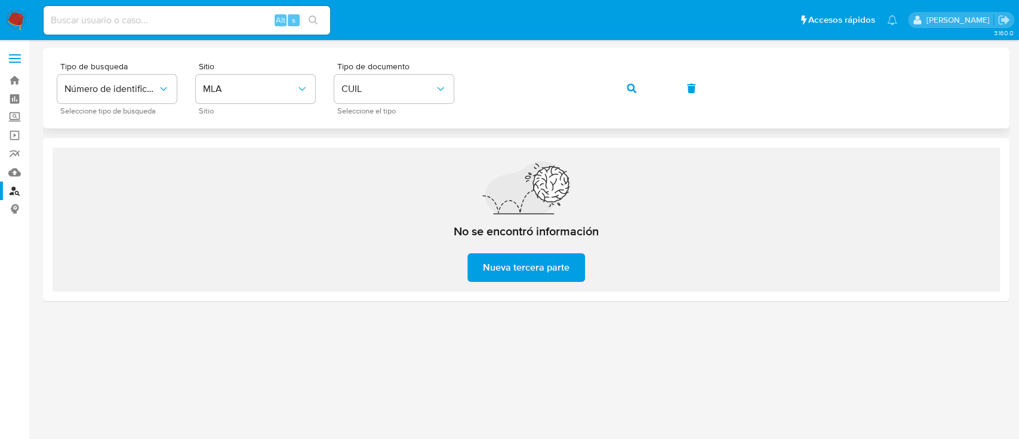
click at [637, 88] on button "button" at bounding box center [632, 88] width 41 height 29
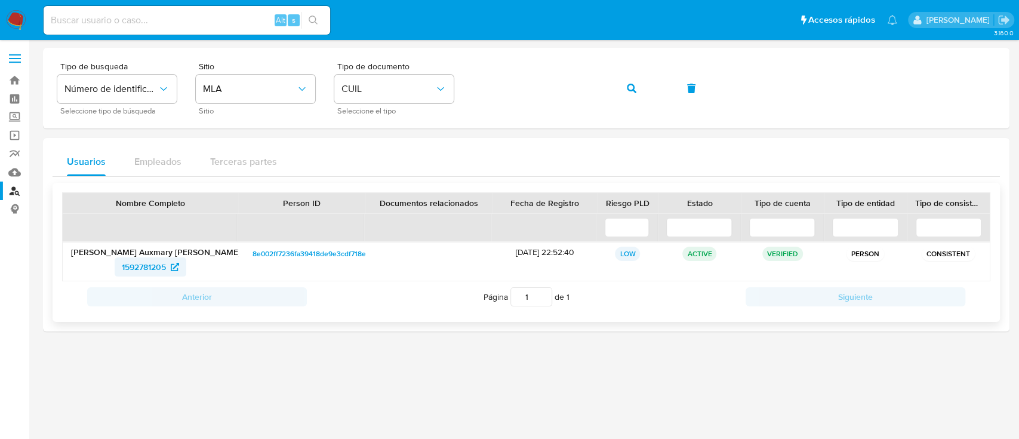
click at [139, 268] on span "1592781205" at bounding box center [144, 266] width 44 height 19
click at [627, 88] on icon "button" at bounding box center [632, 89] width 10 height 10
click at [148, 274] on span "1592781205" at bounding box center [144, 266] width 44 height 19
click at [637, 84] on button "button" at bounding box center [632, 88] width 41 height 29
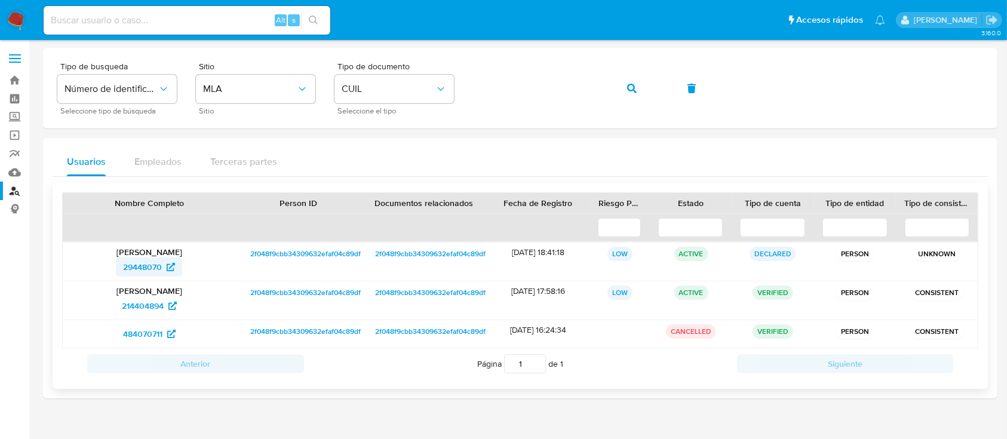
click at [154, 271] on span "29448070" at bounding box center [142, 266] width 39 height 19
click at [649, 96] on button "button" at bounding box center [632, 88] width 41 height 29
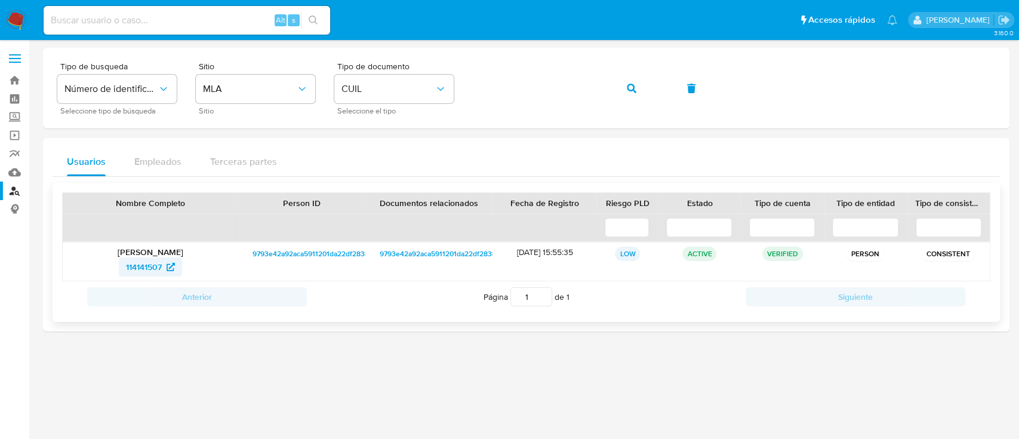
click at [153, 258] on span "114141507" at bounding box center [144, 266] width 36 height 19
click at [509, 125] on div "Tipo de busqueda Número de identificación Seleccione tipo de búsqueda Sitio MLA…" at bounding box center [526, 88] width 967 height 81
click at [635, 79] on span "button" at bounding box center [632, 88] width 10 height 26
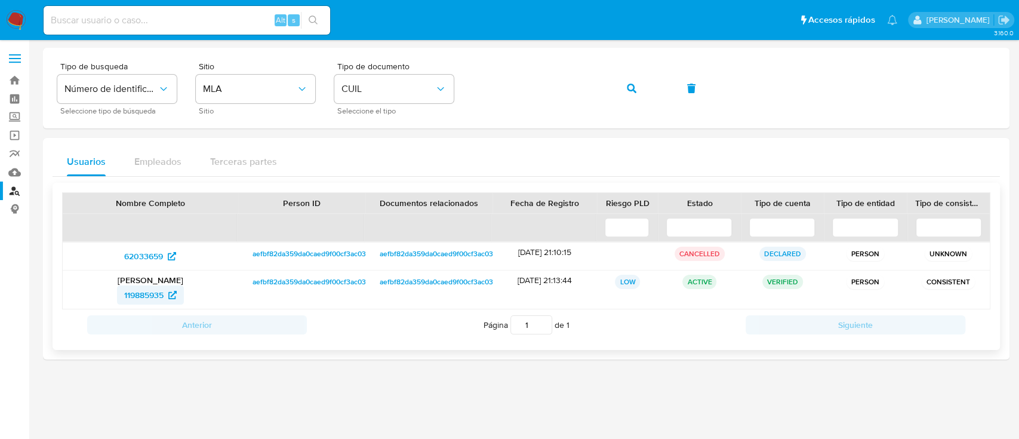
click at [137, 301] on span "119885935" at bounding box center [143, 294] width 39 height 19
click at [639, 88] on button "button" at bounding box center [632, 88] width 41 height 29
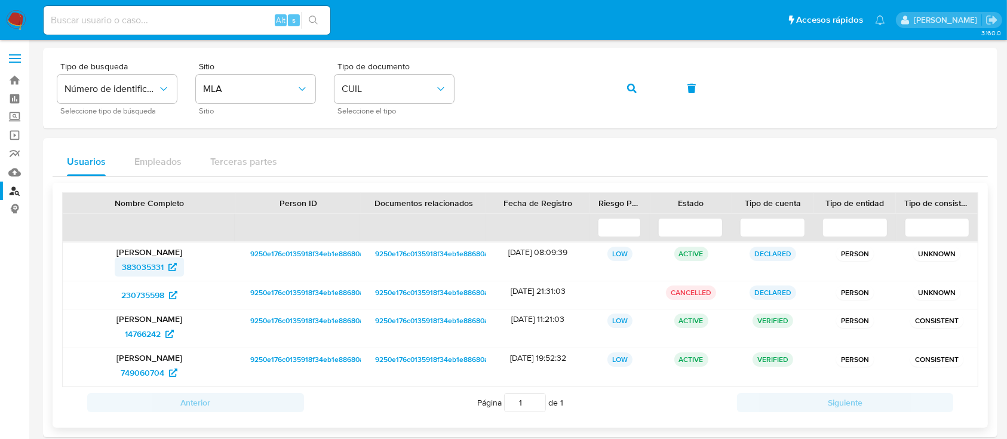
click at [131, 266] on span "383035331" at bounding box center [143, 266] width 42 height 19
click at [631, 87] on icon "button" at bounding box center [632, 89] width 10 height 10
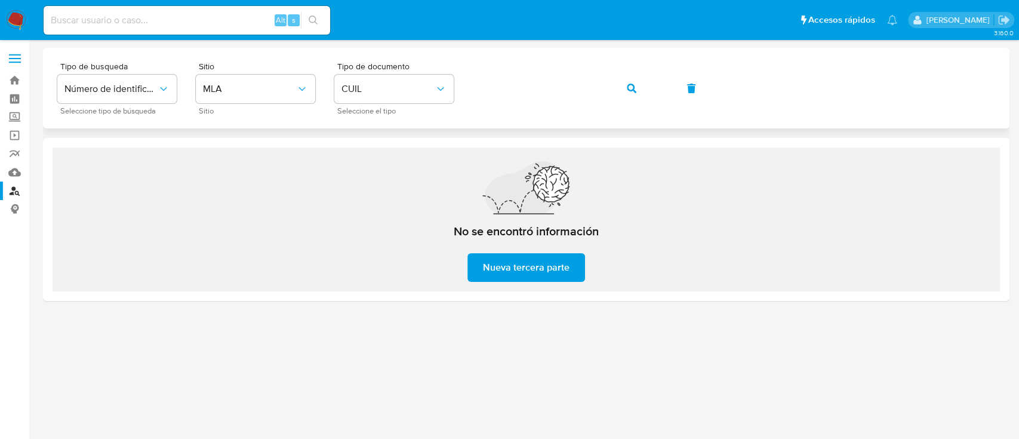
click at [641, 97] on button "button" at bounding box center [632, 88] width 41 height 29
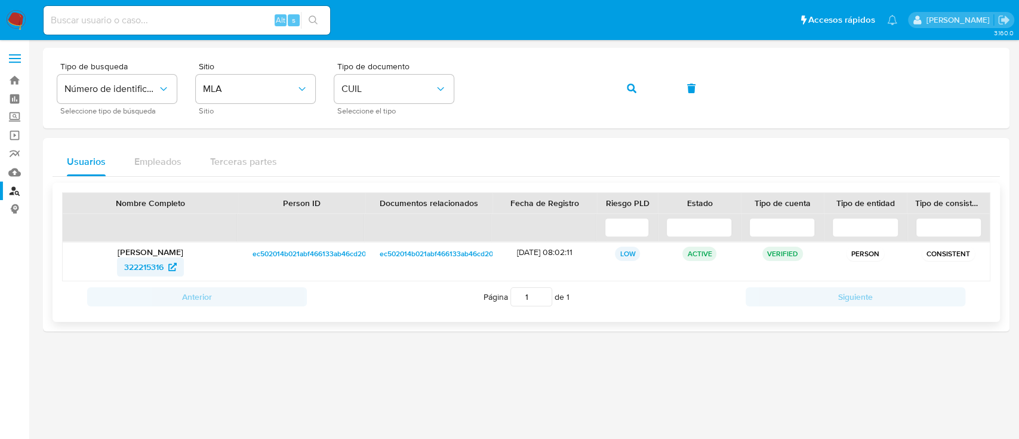
click at [122, 264] on link "322215316" at bounding box center [150, 266] width 67 height 19
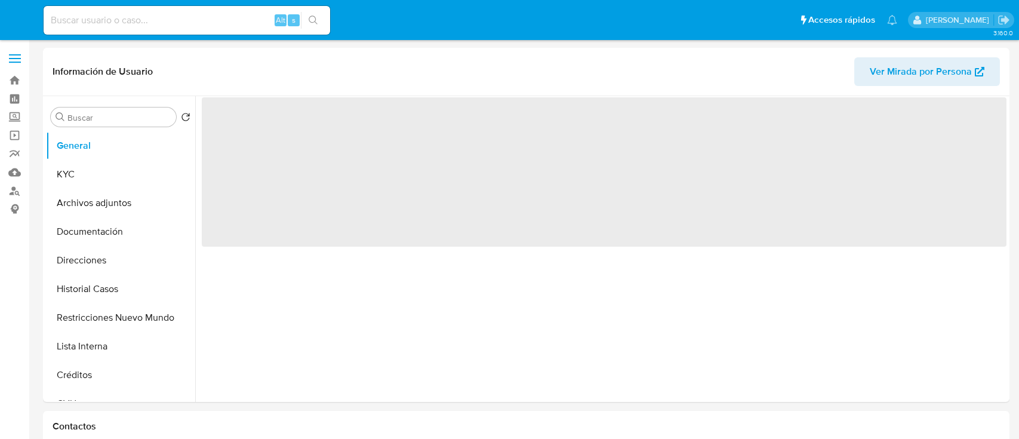
select select "10"
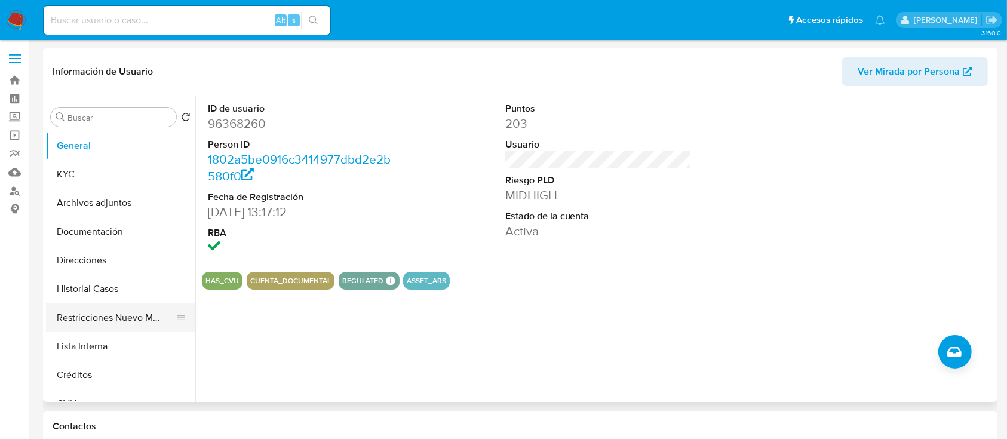
click at [122, 326] on button "Restricciones Nuevo Mundo" at bounding box center [116, 317] width 140 height 29
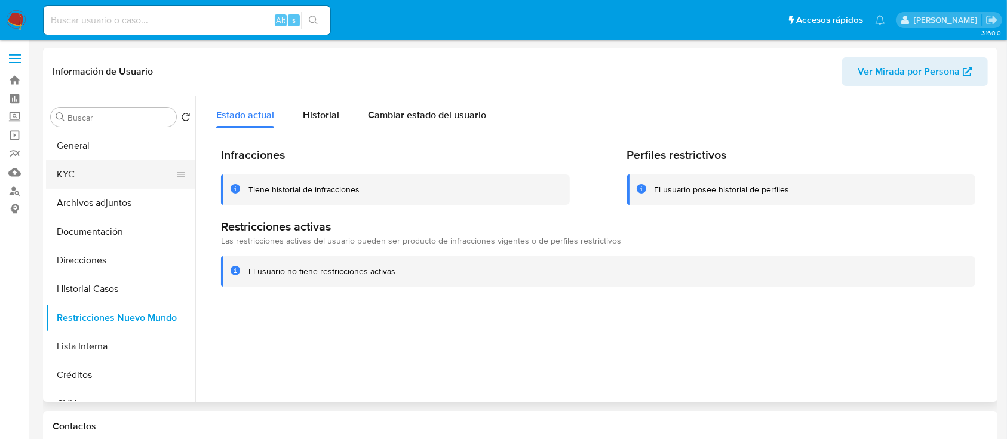
click at [113, 177] on button "KYC" at bounding box center [116, 174] width 140 height 29
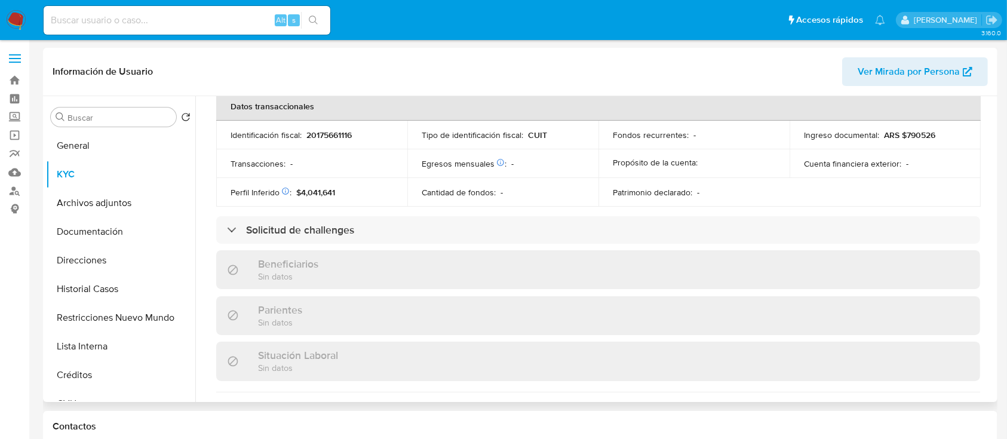
scroll to position [659, 0]
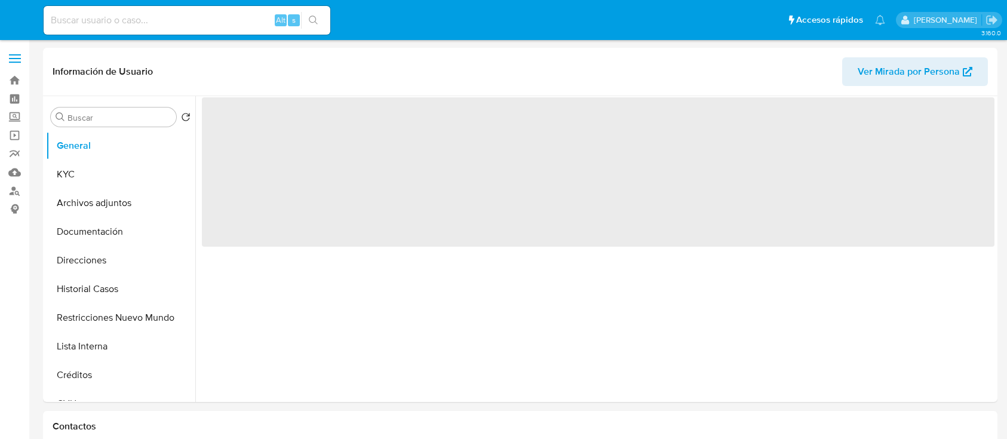
select select "10"
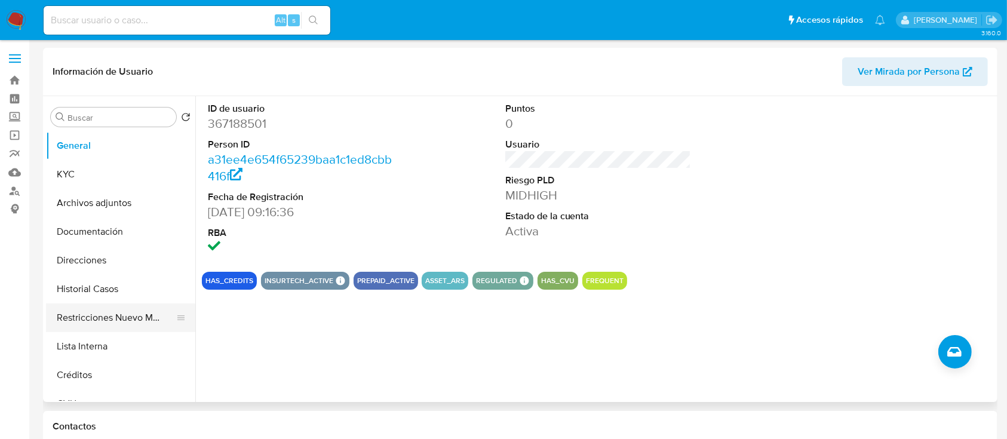
click at [124, 312] on button "Restricciones Nuevo Mundo" at bounding box center [116, 317] width 140 height 29
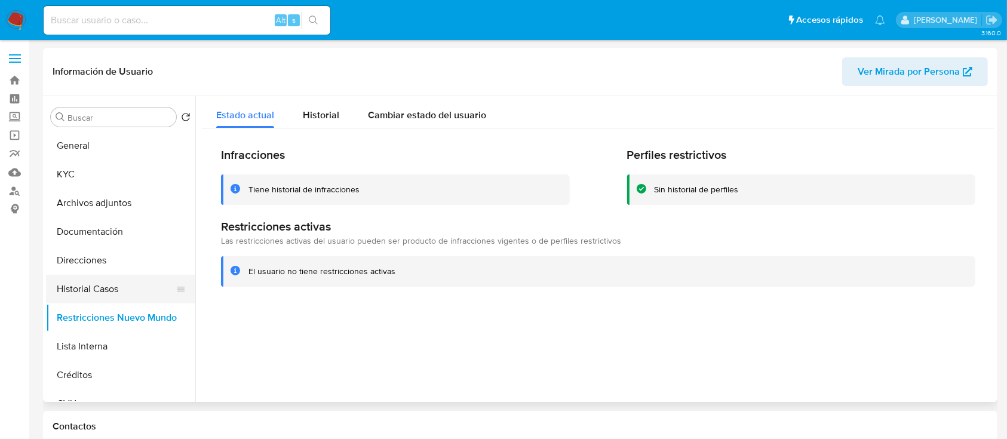
click at [105, 295] on button "Historial Casos" at bounding box center [116, 289] width 140 height 29
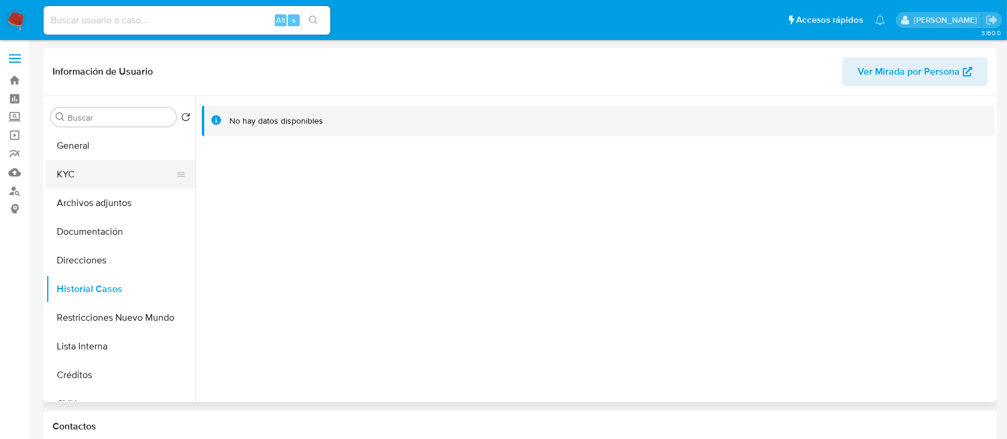
click at [105, 175] on button "KYC" at bounding box center [116, 174] width 140 height 29
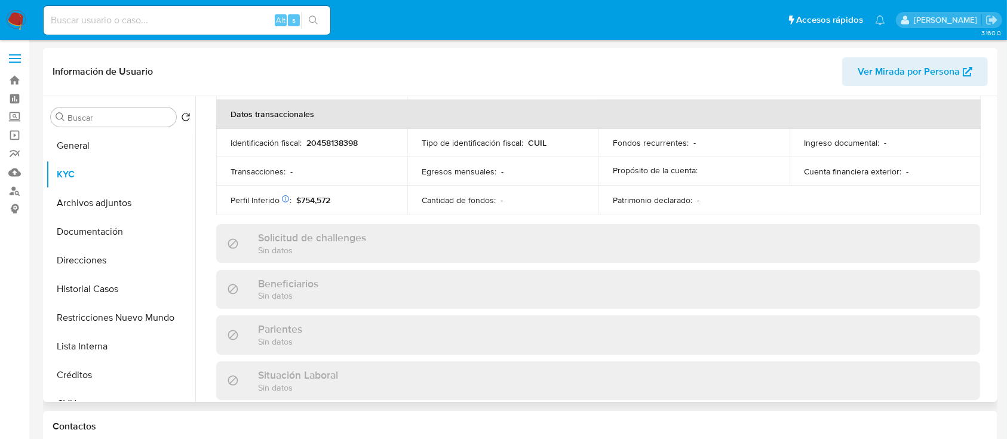
scroll to position [640, 0]
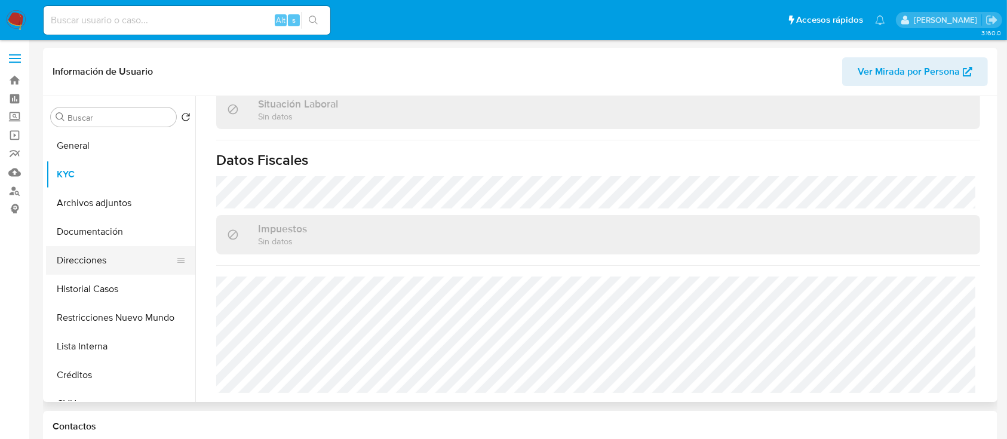
click at [86, 262] on button "Direcciones" at bounding box center [116, 260] width 140 height 29
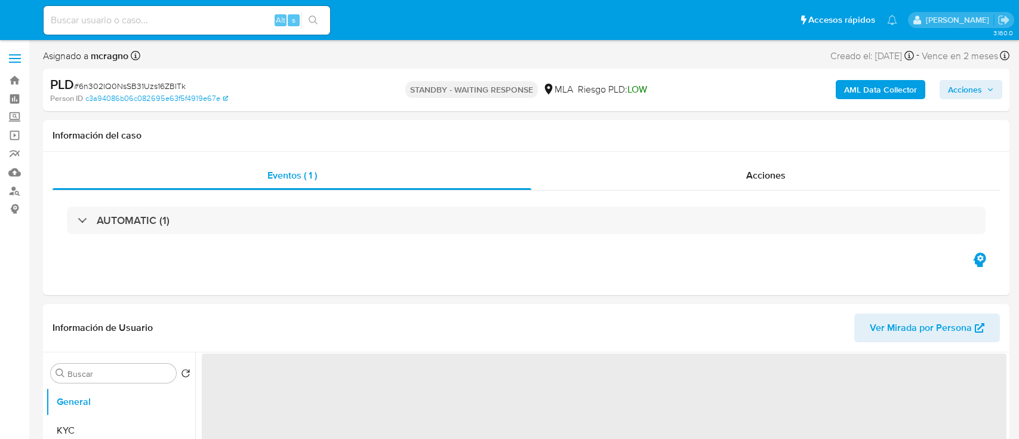
select select "10"
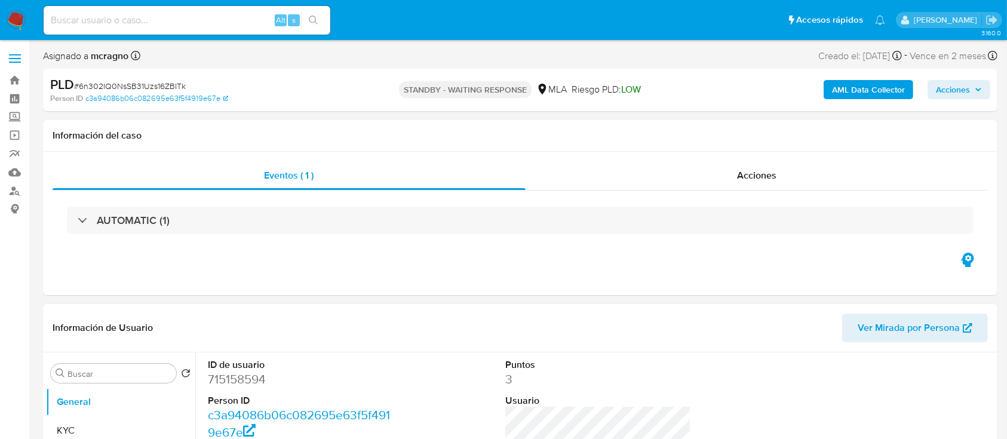
scroll to position [398, 0]
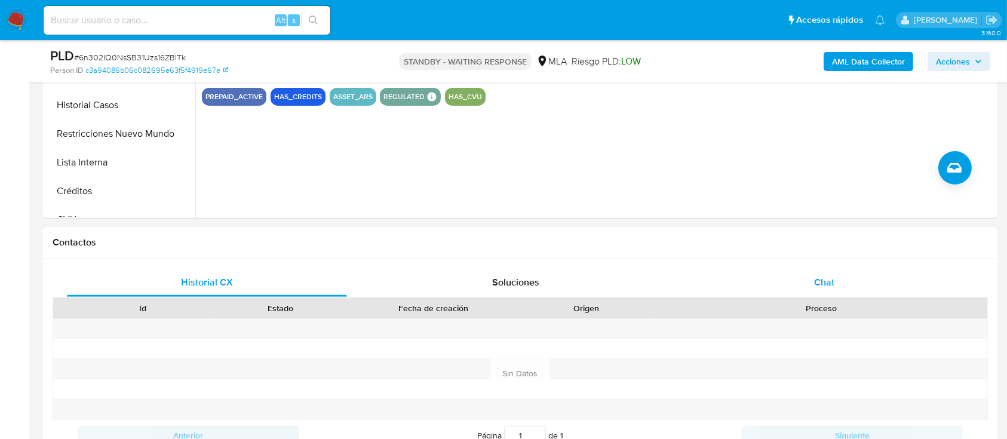
click at [869, 289] on div "Chat" at bounding box center [824, 282] width 280 height 29
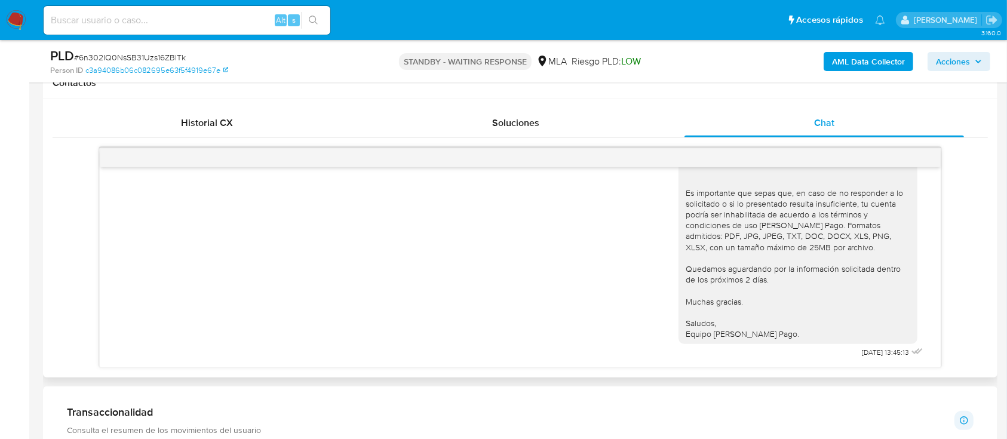
scroll to position [780, 0]
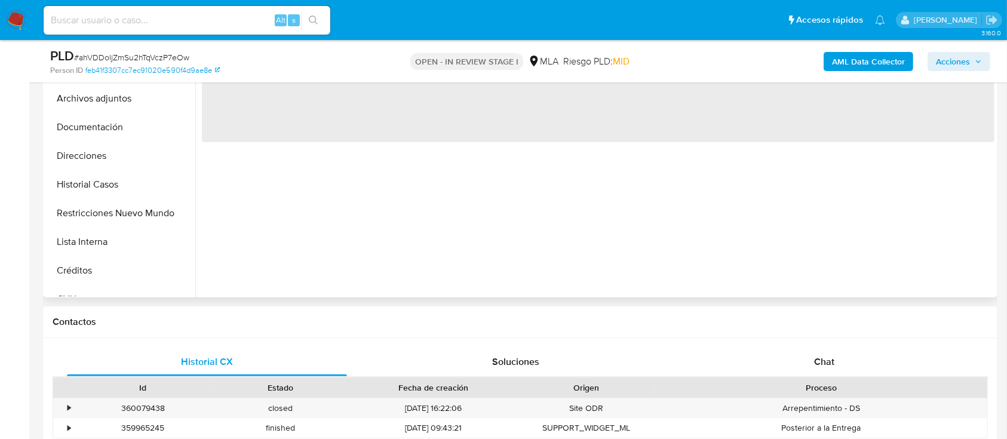
select select "10"
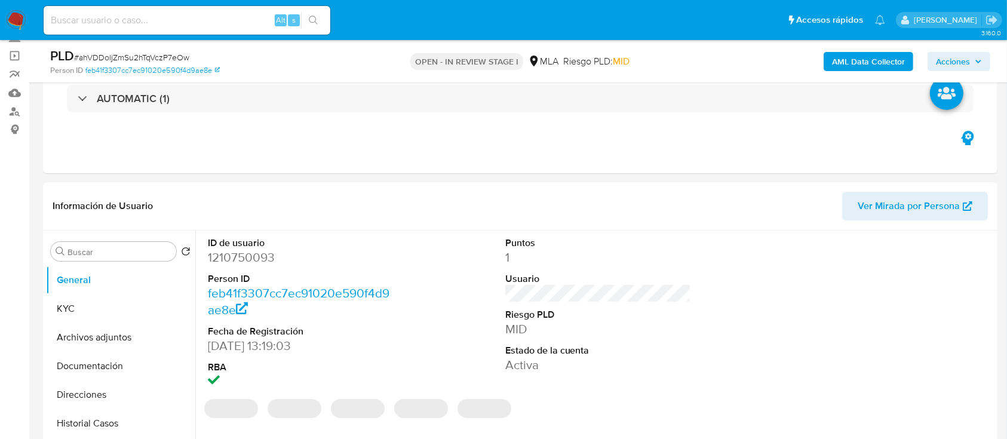
click at [258, 265] on dd "1210750093" at bounding box center [301, 257] width 186 height 17
copy dd "1210750093"
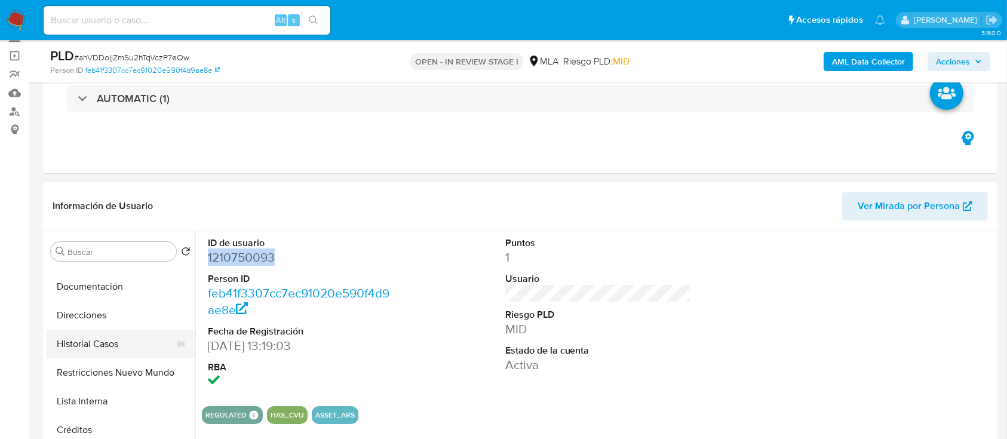
drag, startPoint x: 107, startPoint y: 345, endPoint x: 142, endPoint y: 344, distance: 35.2
click at [107, 345] on button "Historial Casos" at bounding box center [116, 344] width 140 height 29
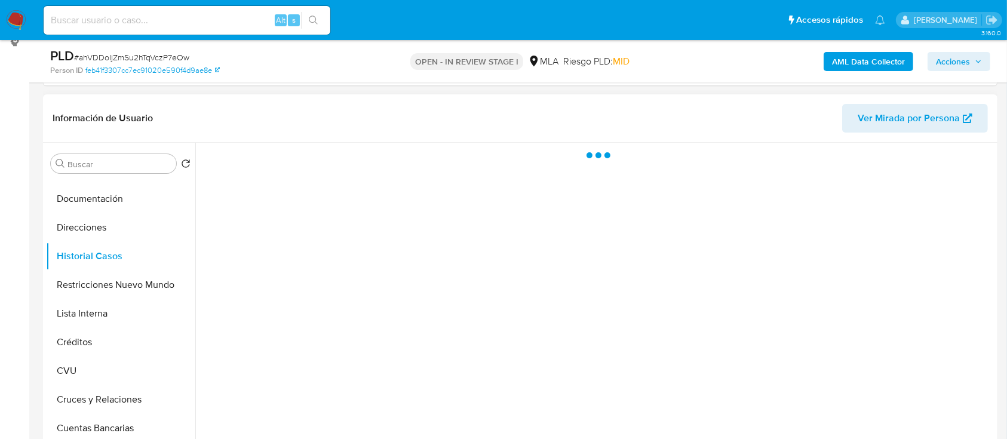
scroll to position [239, 0]
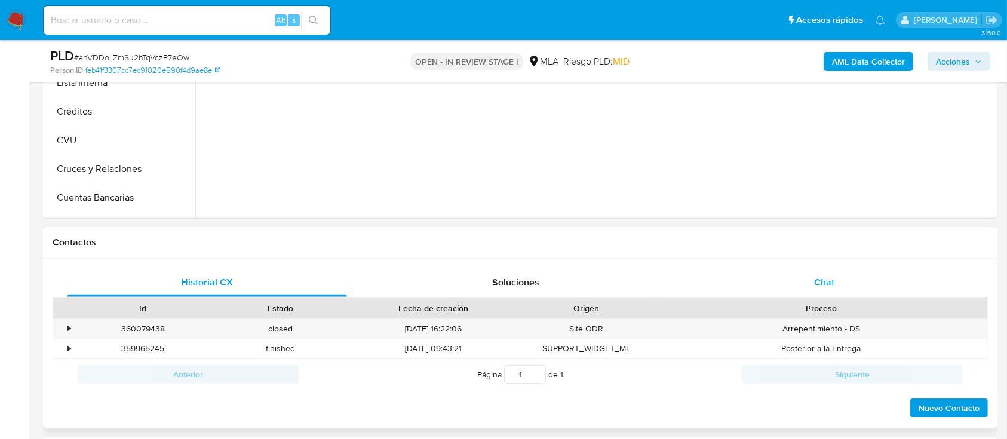
click at [887, 294] on div "Chat" at bounding box center [824, 282] width 280 height 29
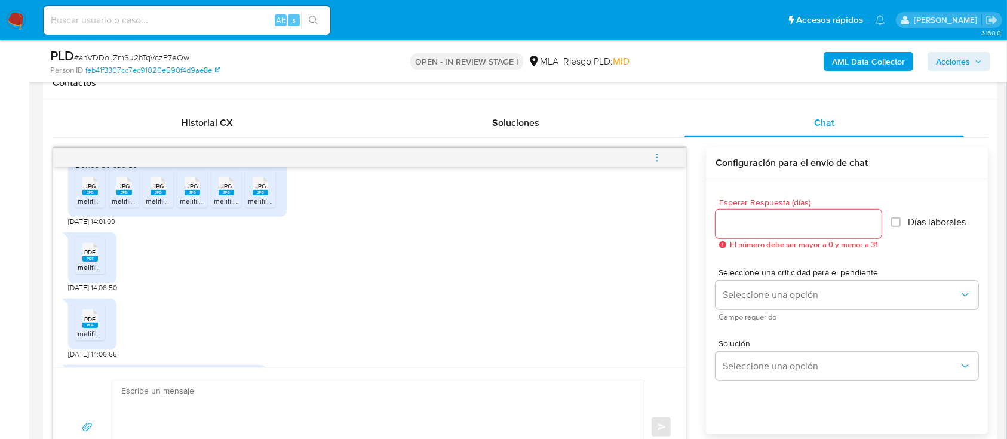
scroll to position [631, 0]
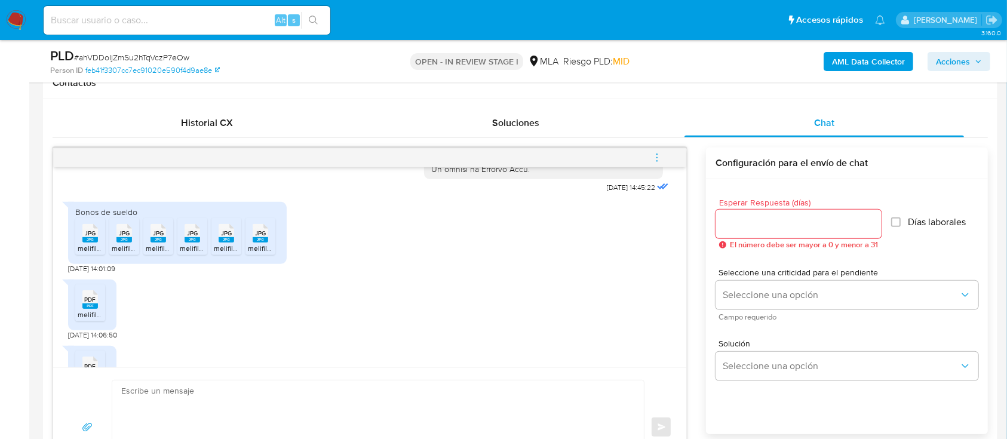
click at [94, 242] on rect at bounding box center [90, 239] width 16 height 5
click at [117, 242] on rect at bounding box center [124, 239] width 16 height 5
click at [153, 253] on span "melifile5086771914438558534.jpg" at bounding box center [201, 248] width 110 height 10
click at [185, 244] on icon "JPG" at bounding box center [193, 233] width 16 height 21
drag, startPoint x: 226, startPoint y: 256, endPoint x: 274, endPoint y: 256, distance: 48.4
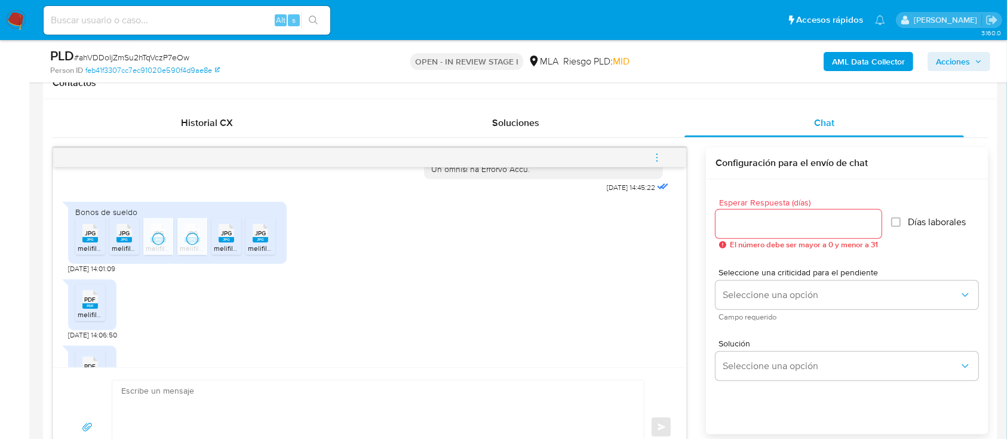
click at [228, 237] on span "JPG" at bounding box center [226, 233] width 11 height 8
click at [284, 256] on div "Bonos de sueldo JPG JPG melifile6625355554971167619.jpg JPG JPG melifile6544380…" at bounding box center [177, 233] width 219 height 62
click at [268, 242] on icon at bounding box center [261, 233] width 16 height 19
click at [99, 310] on div "PDF PDF" at bounding box center [90, 298] width 25 height 23
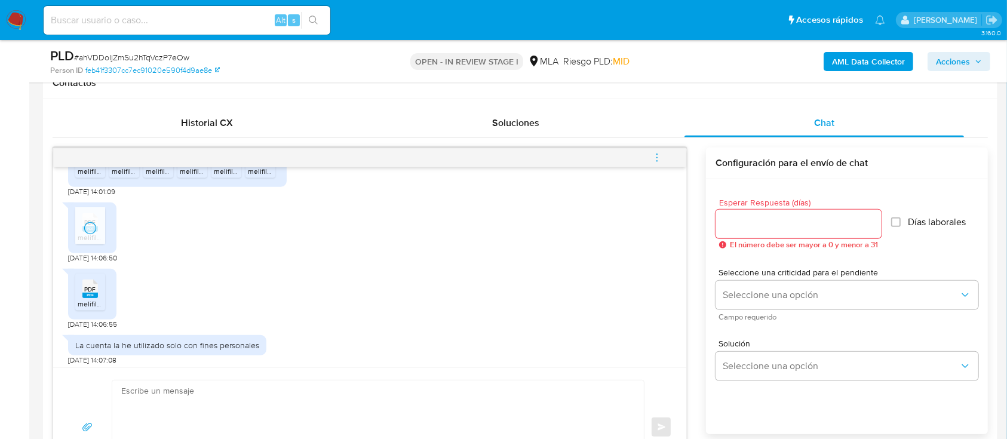
scroll to position [789, 0]
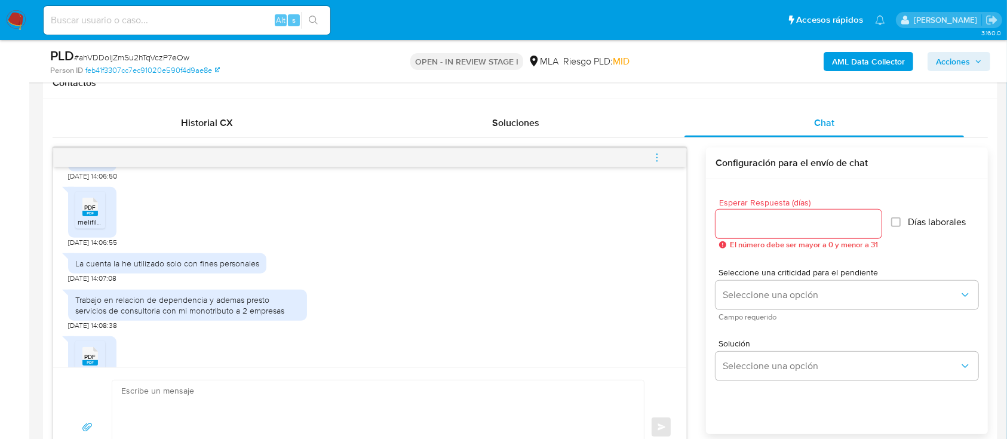
click at [96, 216] on rect at bounding box center [90, 213] width 16 height 5
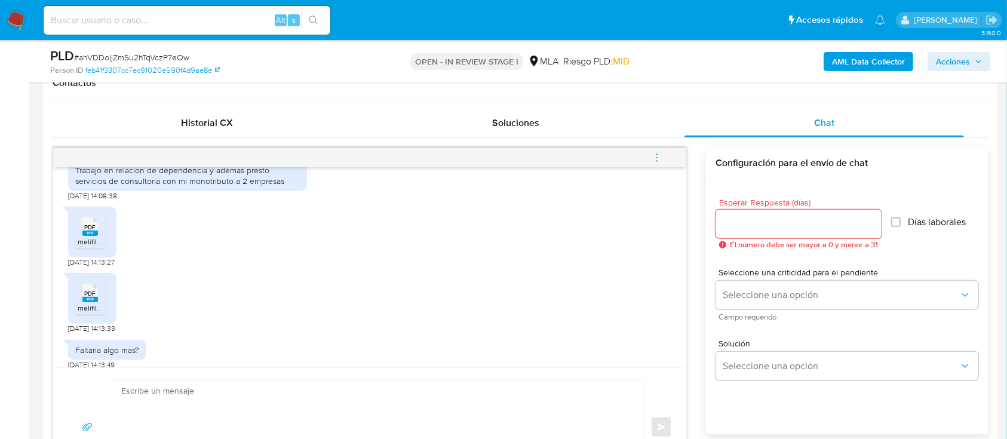
scroll to position [949, 0]
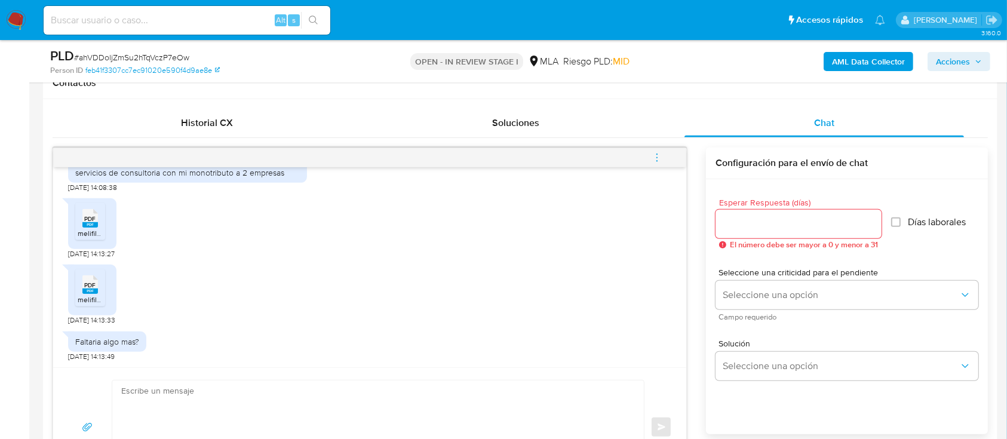
drag, startPoint x: 81, startPoint y: 219, endPoint x: 101, endPoint y: 256, distance: 42.5
click at [81, 218] on div "PDF PDF" at bounding box center [90, 216] width 25 height 23
click at [93, 278] on icon at bounding box center [90, 284] width 16 height 19
click at [868, 60] on b "AML Data Collector" at bounding box center [868, 61] width 73 height 19
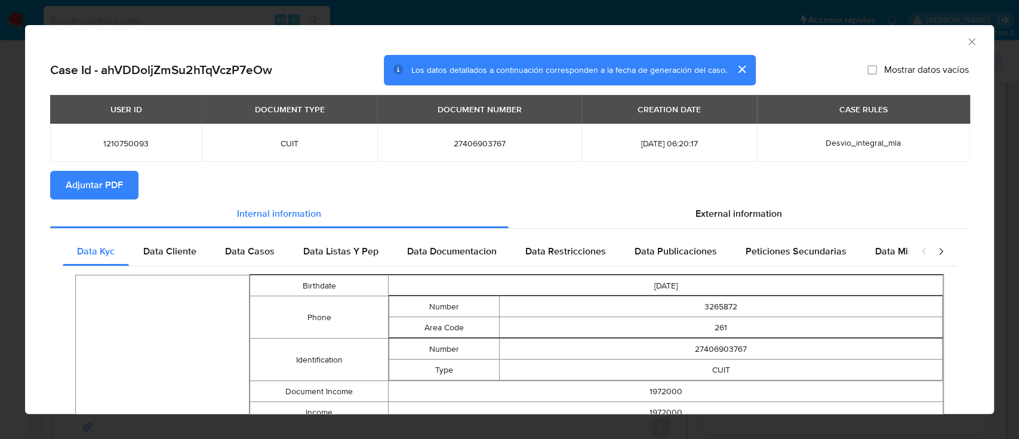
drag, startPoint x: 109, startPoint y: 184, endPoint x: 273, endPoint y: 17, distance: 233.9
click at [109, 184] on span "Adjuntar PDF" at bounding box center [94, 185] width 57 height 26
click at [969, 41] on icon "Cerrar ventana" at bounding box center [972, 41] width 7 height 7
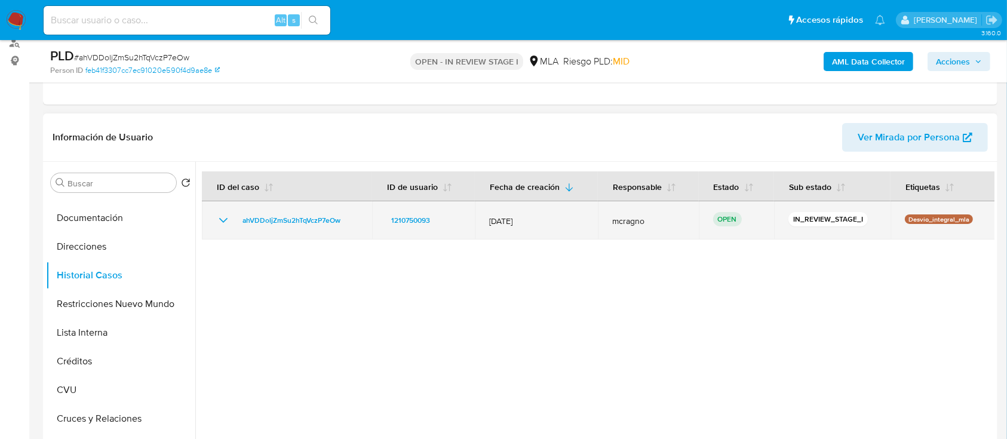
scroll to position [79, 0]
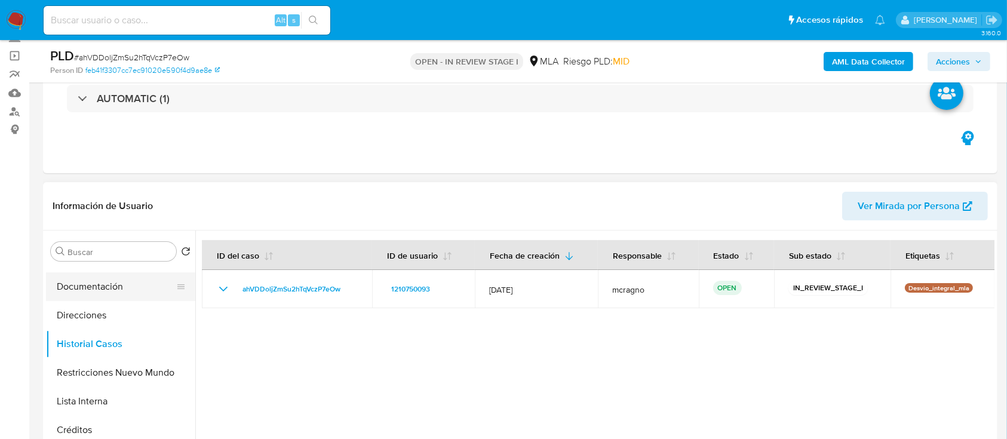
click at [142, 286] on button "Documentación" at bounding box center [116, 286] width 140 height 29
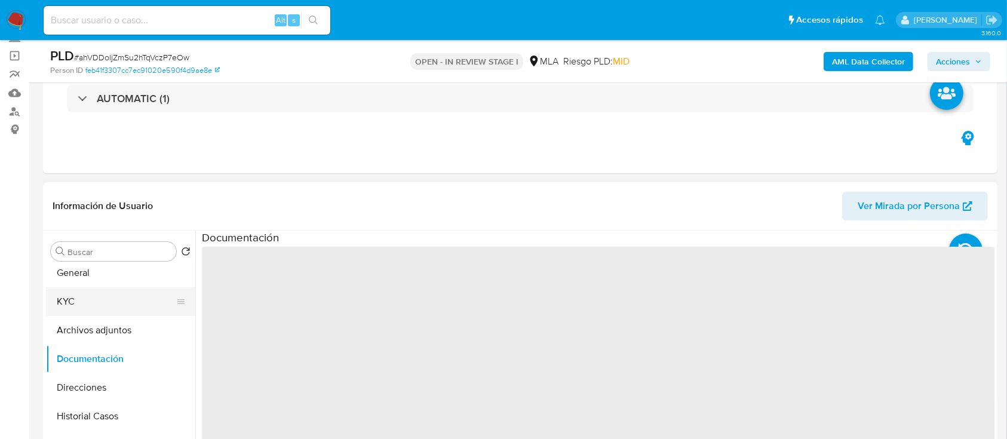
scroll to position [0, 0]
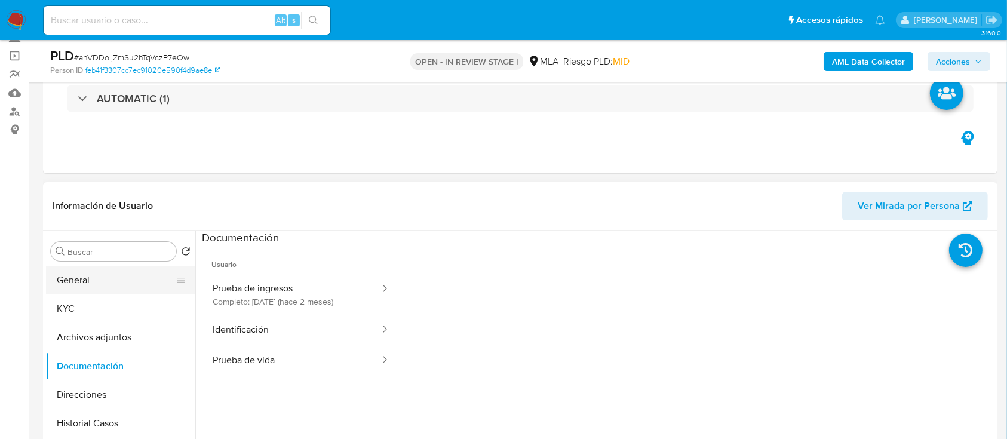
click at [106, 280] on button "General" at bounding box center [116, 280] width 140 height 29
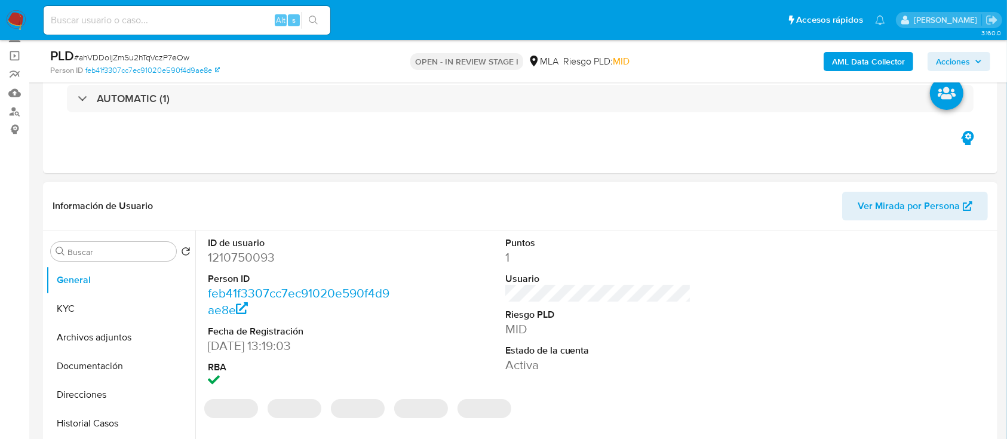
click at [244, 256] on dd "1210750093" at bounding box center [301, 257] width 186 height 17
copy dd "1210750093"
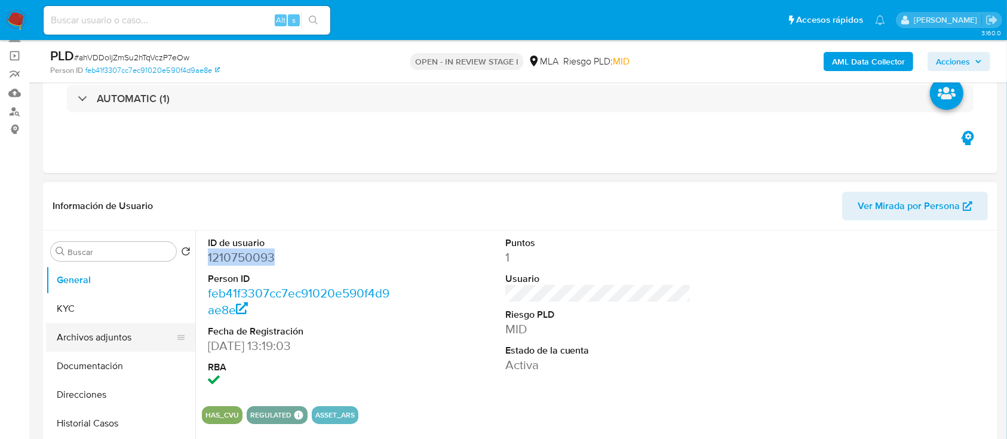
click at [134, 334] on button "Archivos adjuntos" at bounding box center [116, 337] width 140 height 29
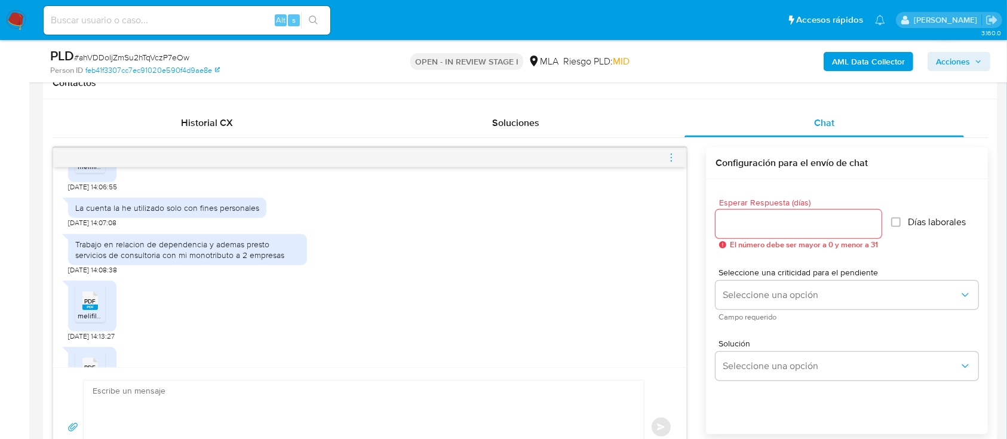
scroll to position [869, 0]
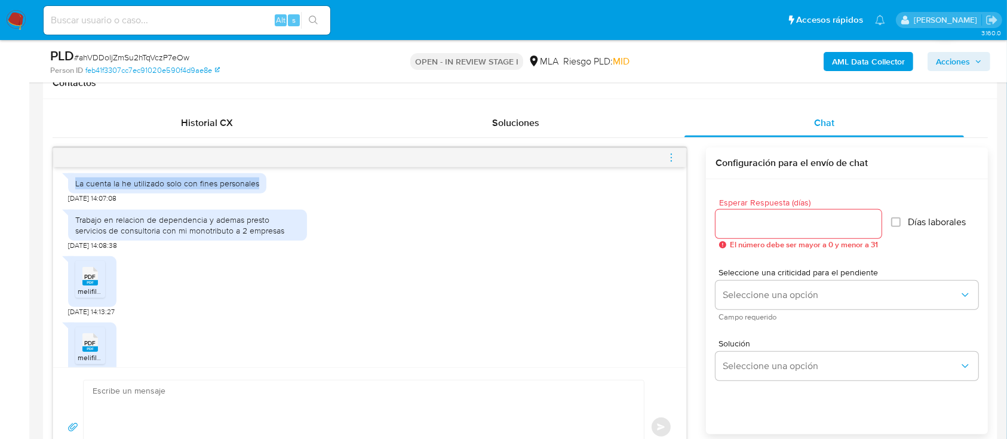
drag, startPoint x: 73, startPoint y: 205, endPoint x: 259, endPoint y: 212, distance: 185.3
click at [259, 193] on div "La cuenta la he utilizado solo con fines personales" at bounding box center [167, 183] width 198 height 20
copy div "La cuenta la he utilizado solo con fines personales"
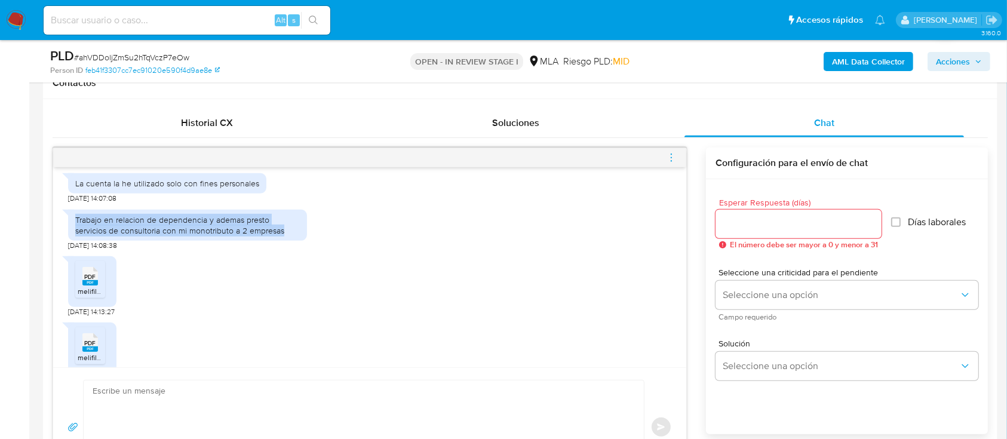
drag, startPoint x: 75, startPoint y: 239, endPoint x: 411, endPoint y: 312, distance: 344.0
click at [297, 236] on div "Trabajo en relacion de dependencia y ademas presto servicios de consultoria con…" at bounding box center [187, 224] width 225 height 21
copy div "Trabajo en relacion de dependencia y ademas presto servicios de consultoria con…"
click at [265, 395] on textarea at bounding box center [361, 427] width 536 height 94
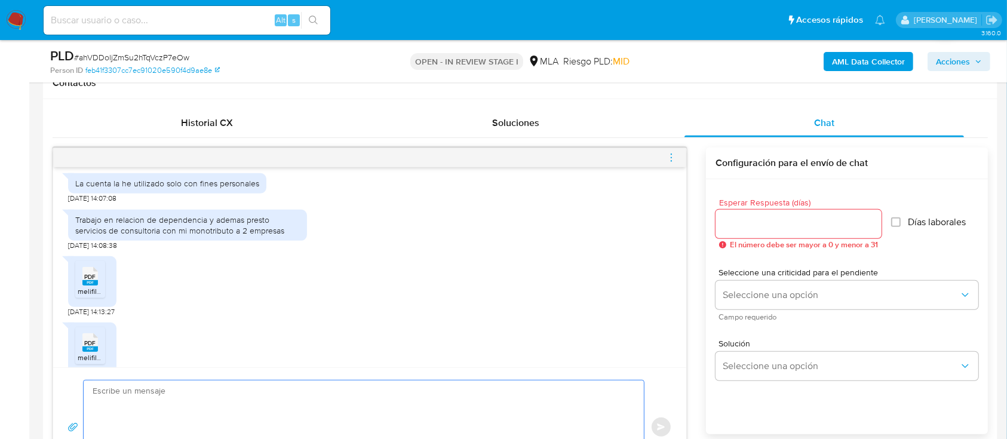
paste textarea "Hola, ¡Muchas gracias por tu respuesta! Confirmamos la recepción de la document…"
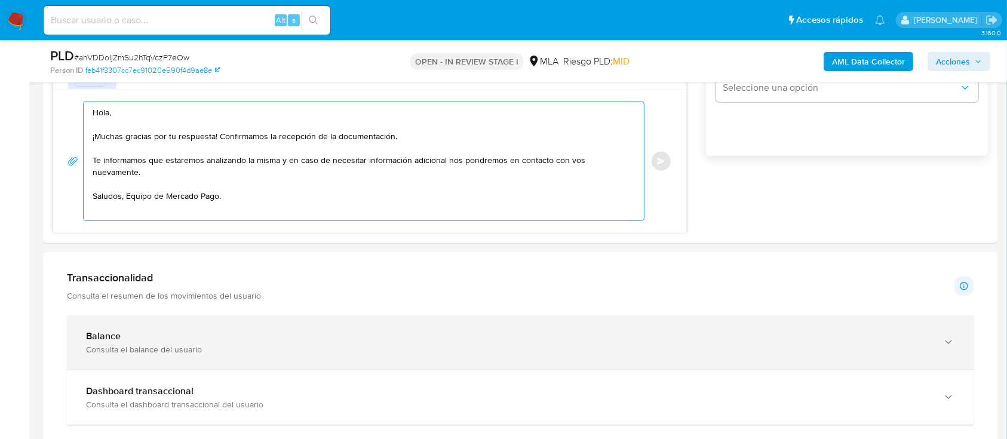
scroll to position [838, 0]
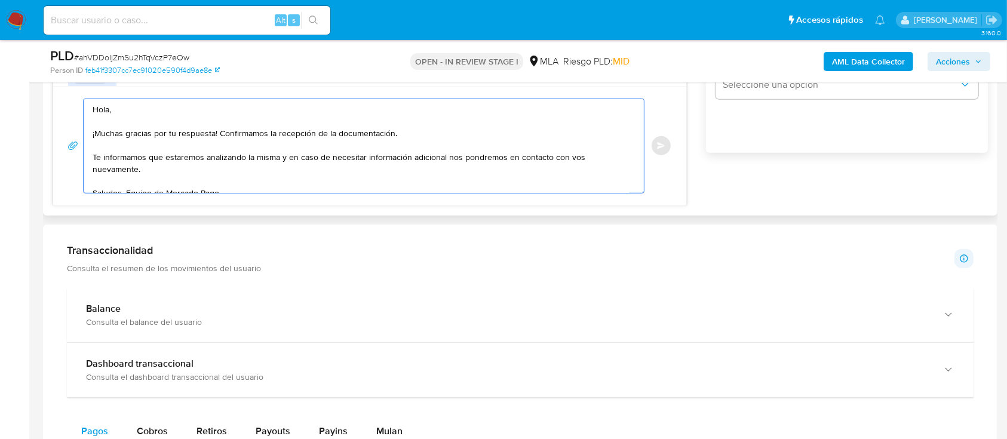
click at [90, 160] on div "Hola, ¡Muchas gracias por tu respuesta! Confirmamos la recepción de la document…" at bounding box center [361, 146] width 554 height 94
click at [93, 155] on textarea "Hola, ¡Muchas gracias por tu respuesta! Confirmamos la recepción de la document…" at bounding box center [361, 146] width 536 height 94
drag, startPoint x: 93, startPoint y: 155, endPoint x: 139, endPoint y: 143, distance: 47.4
click at [114, 148] on textarea "Hola, ¡Muchas gracias por tu respuesta! Confirmamos la recepción de la document…" at bounding box center [361, 146] width 536 height 94
click at [620, 151] on textarea "Hola, ¡Muchas gracias por tu respuesta! Confirmamos la recepción de la document…" at bounding box center [361, 146] width 536 height 94
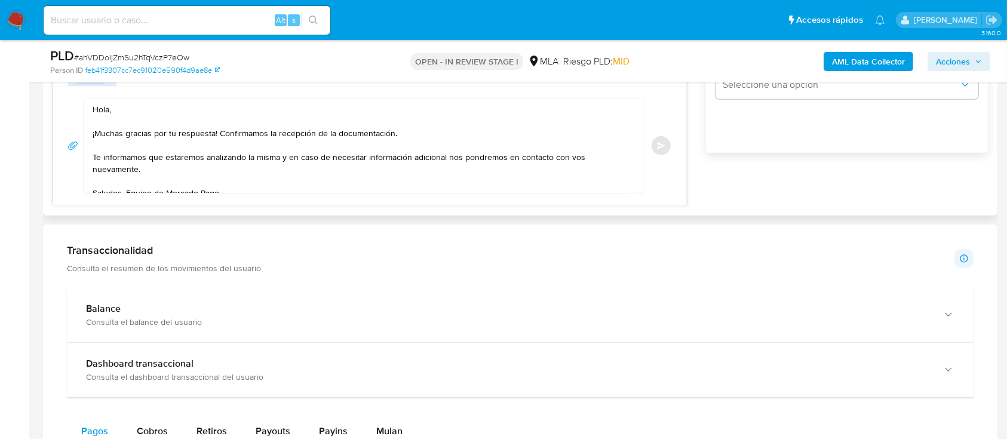
drag, startPoint x: 634, startPoint y: 153, endPoint x: 239, endPoint y: 157, distance: 394.2
click at [239, 157] on div "Hola, ¡Muchas gracias por tu respuesta! Confirmamos la recepción de la document…" at bounding box center [361, 146] width 554 height 94
drag, startPoint x: 628, startPoint y: 155, endPoint x: 58, endPoint y: 152, distance: 570.3
click at [58, 152] on div "Hola, ¡Muchas gracias por tu respuesta! Confirmamos la recepción de la document…" at bounding box center [369, 145] width 633 height 119
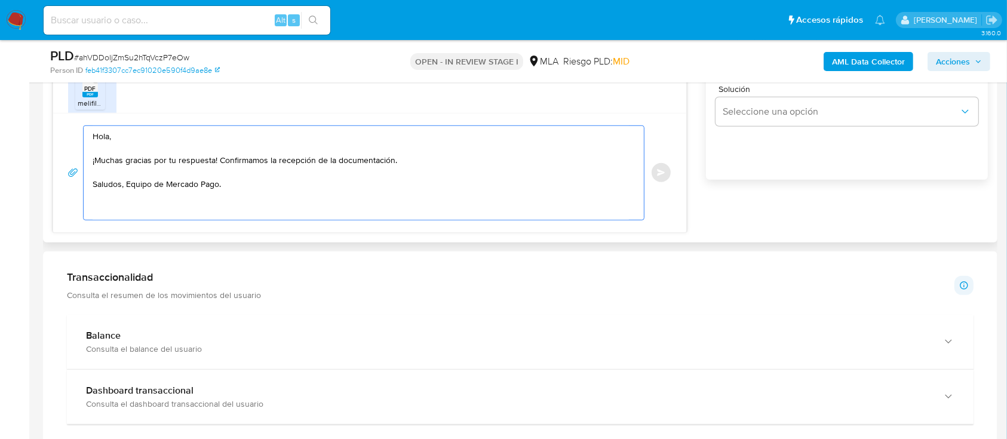
scroll to position [520, 0]
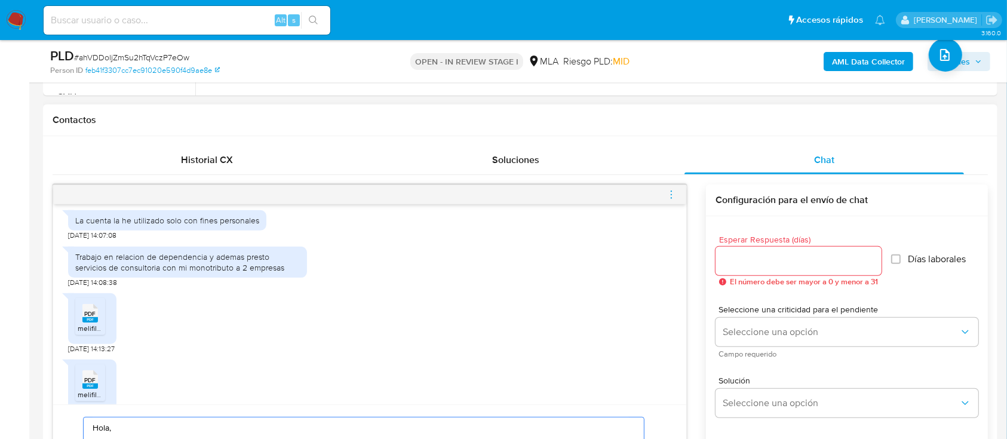
type textarea "Hola, ¡Muchas gracias por tu respuesta! Confirmamos la recepción de la document…"
click at [742, 258] on input "Esperar Respuesta (días)" at bounding box center [798, 261] width 166 height 16
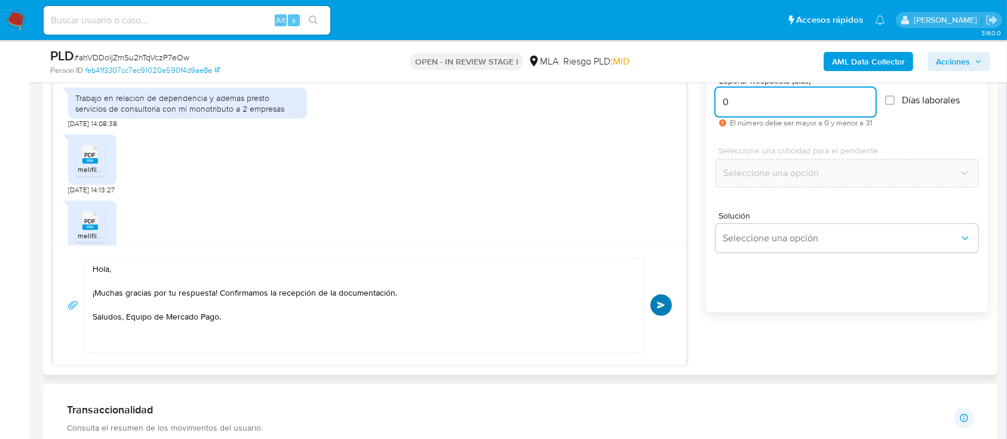
type input "0"
click at [652, 298] on button "Enviar" at bounding box center [660, 304] width 21 height 21
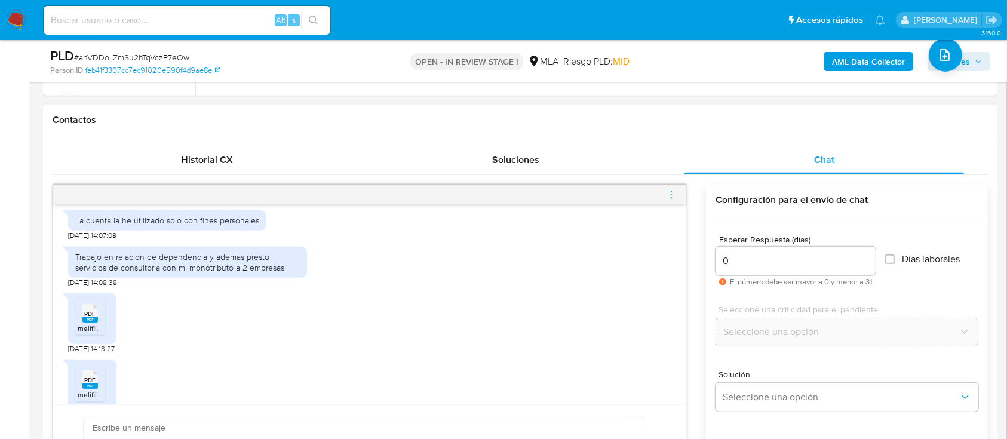
scroll to position [1049, 0]
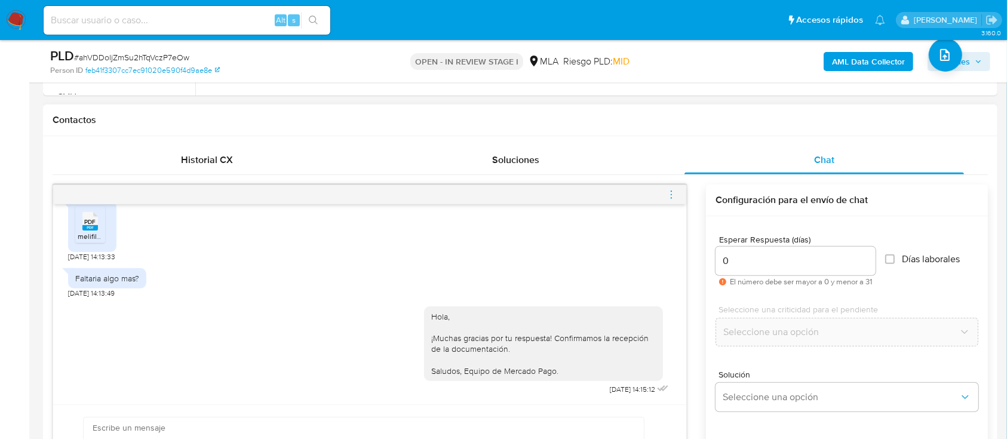
click at [674, 189] on icon "menu-action" at bounding box center [671, 194] width 11 height 11
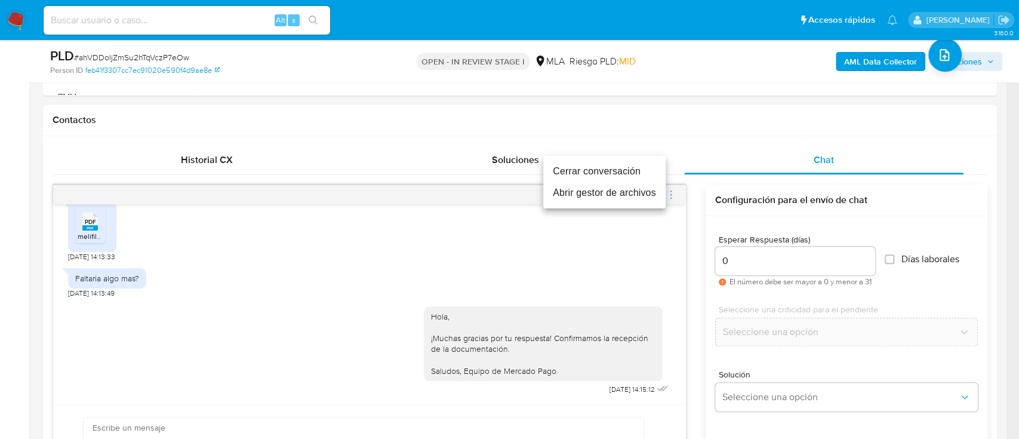
click at [603, 174] on li "Cerrar conversación" at bounding box center [604, 171] width 122 height 21
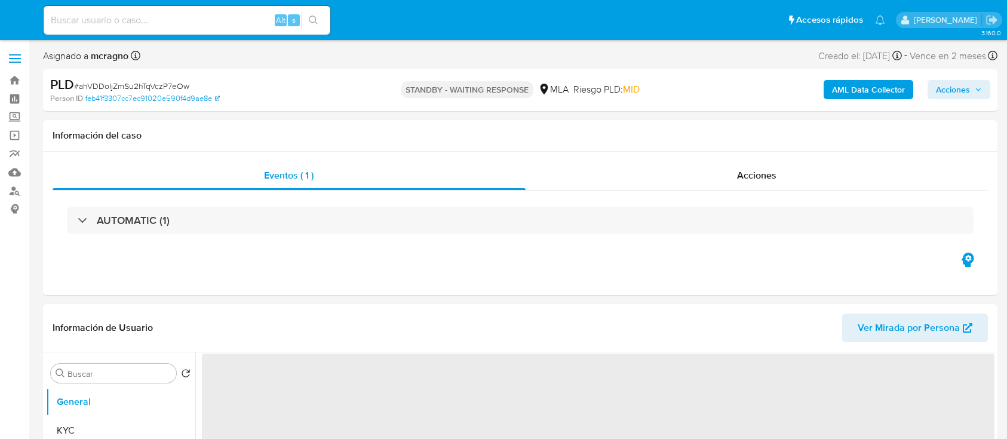
select select "10"
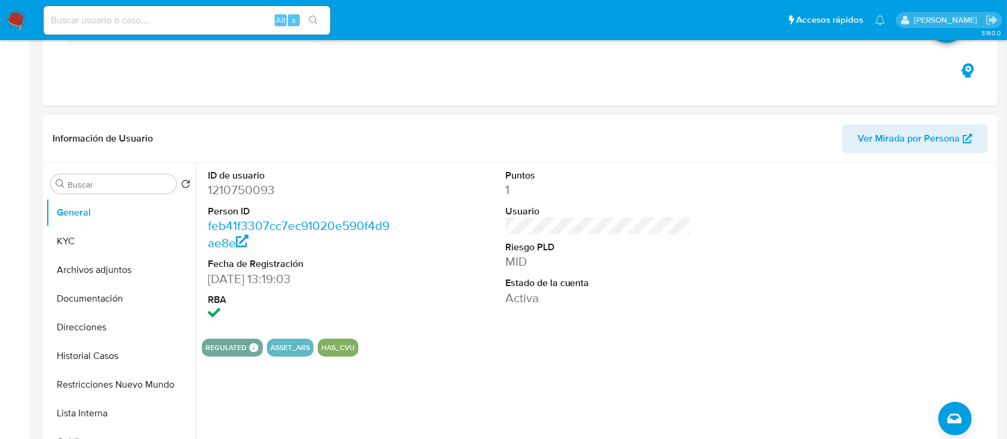
scroll to position [318, 0]
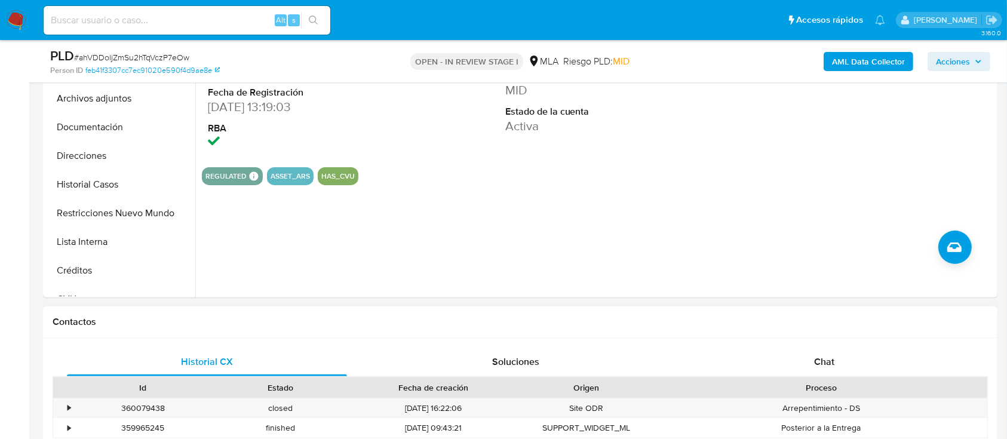
click at [808, 391] on div "Proceso" at bounding box center [820, 388] width 315 height 12
click at [814, 377] on div "Proceso" at bounding box center [821, 387] width 332 height 20
click at [824, 365] on span "Chat" at bounding box center [824, 362] width 20 height 14
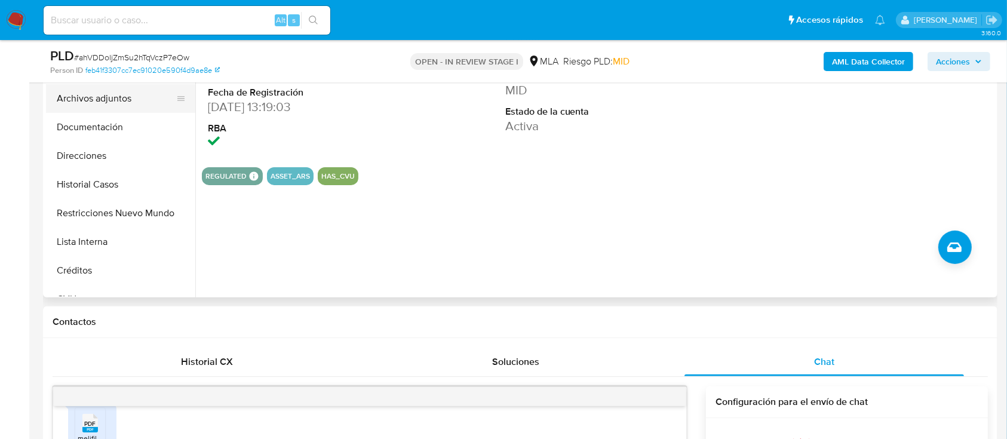
click at [109, 98] on button "Archivos adjuntos" at bounding box center [116, 98] width 140 height 29
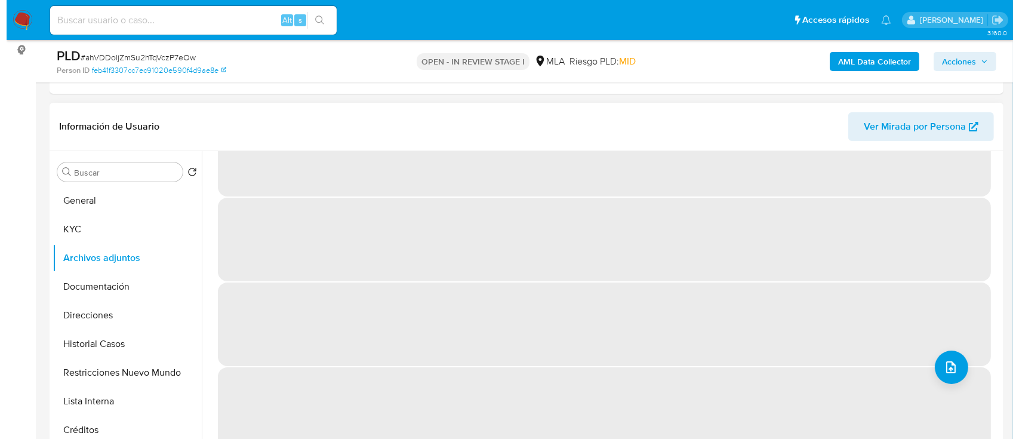
scroll to position [0, 0]
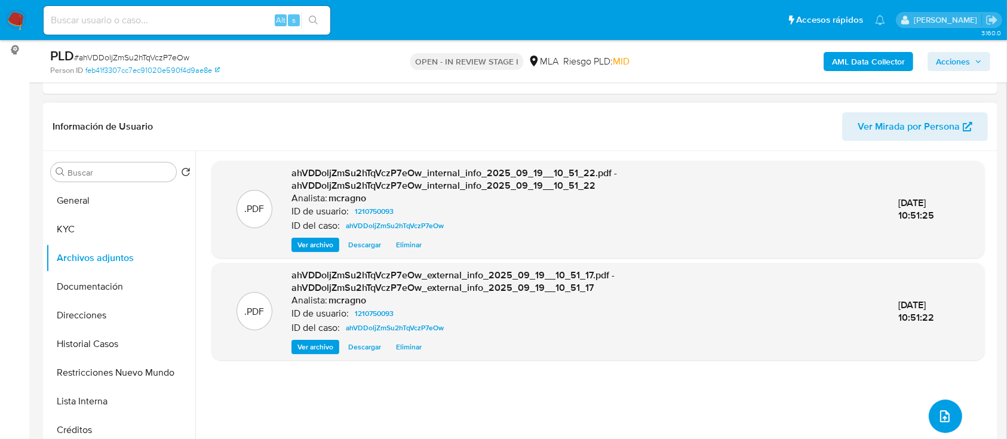
click at [940, 411] on icon "upload-file" at bounding box center [945, 416] width 10 height 12
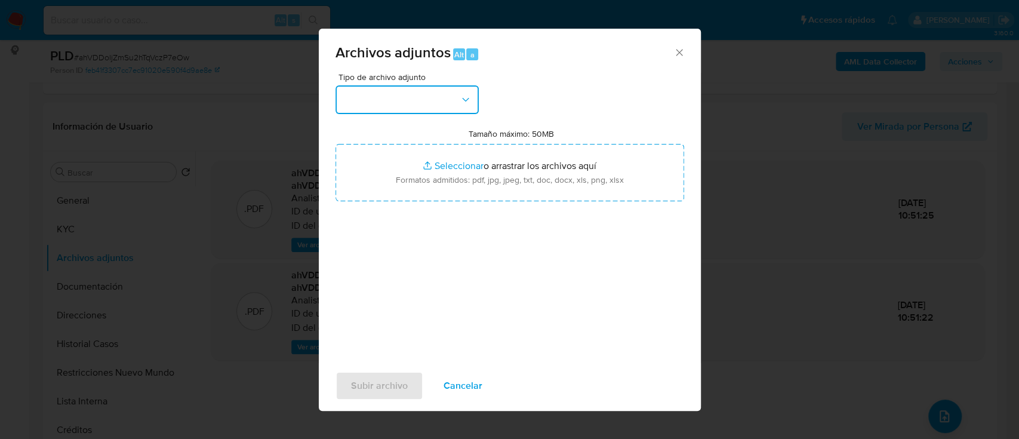
click at [392, 101] on button "button" at bounding box center [407, 99] width 143 height 29
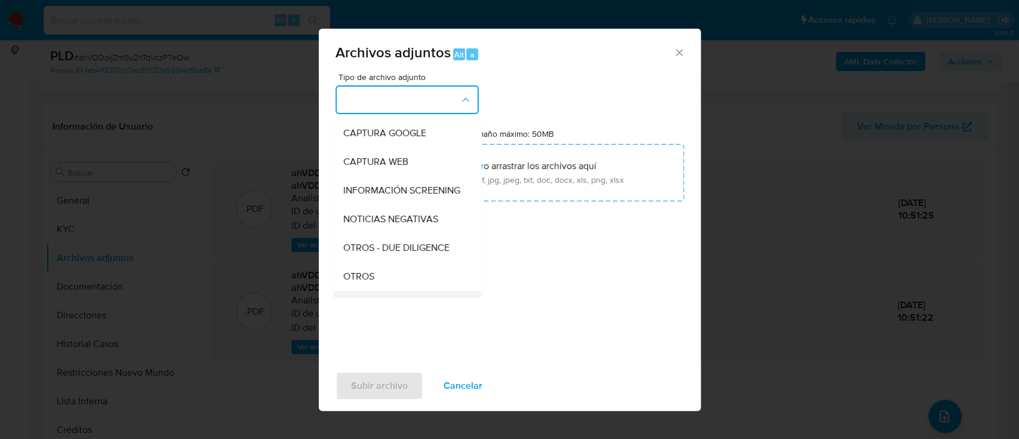
scroll to position [159, 0]
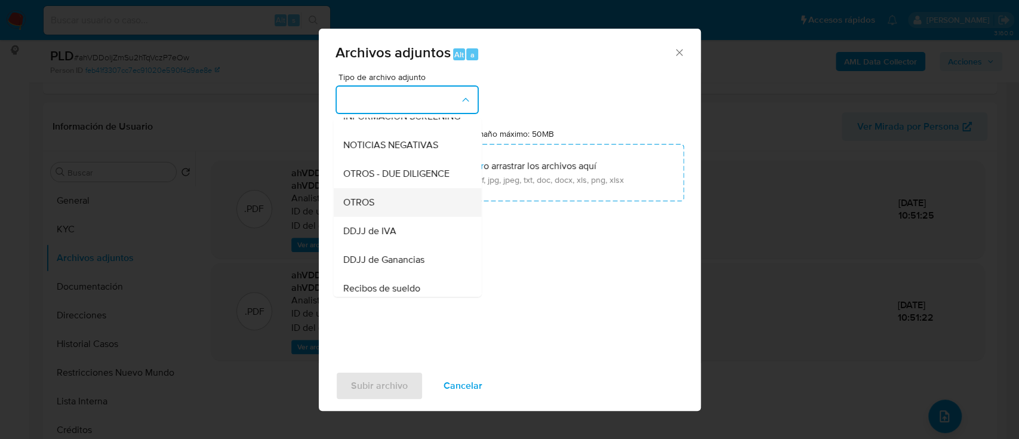
click at [390, 217] on div "OTROS" at bounding box center [404, 202] width 122 height 29
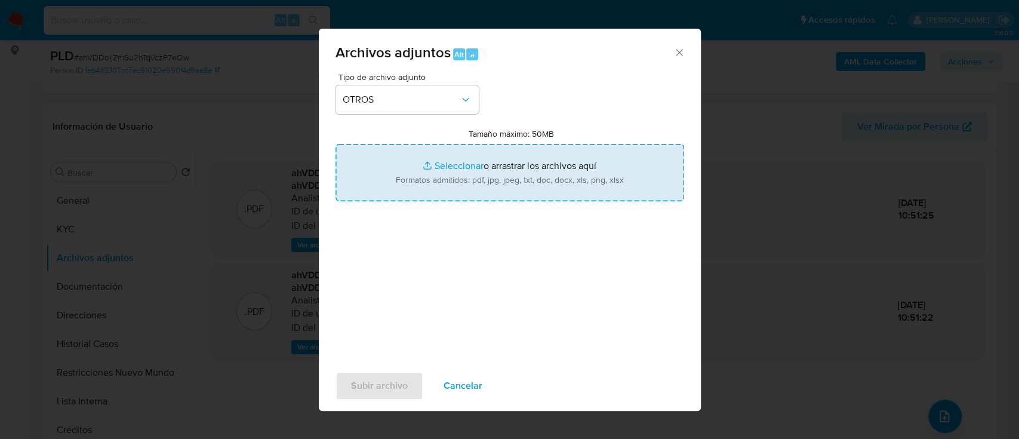
click at [444, 170] on input "Tamaño máximo: 50MB Seleccionar archivos" at bounding box center [510, 172] width 349 height 57
type input "C:\fakepath\1210750093 - Movimientos.xlsx"
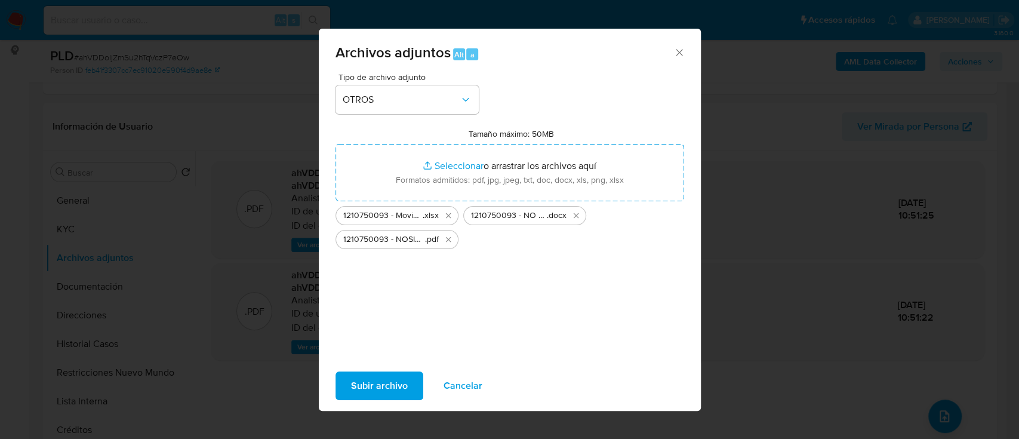
click at [369, 386] on span "Subir archivo" at bounding box center [379, 386] width 57 height 26
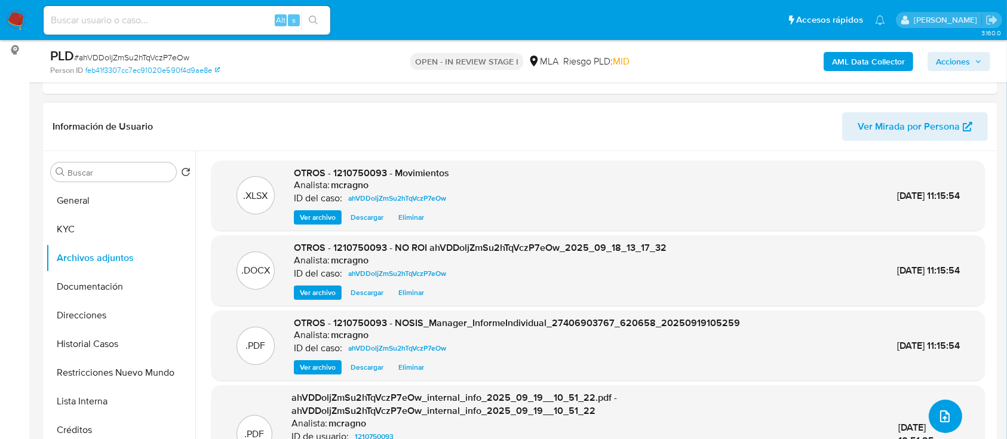
click at [929, 417] on button "upload-file" at bounding box center [945, 416] width 33 height 33
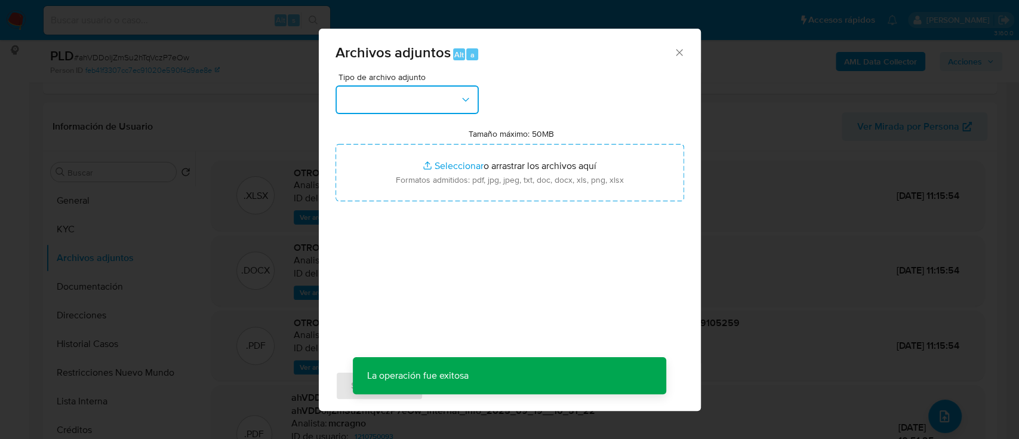
click at [440, 107] on button "button" at bounding box center [407, 99] width 143 height 29
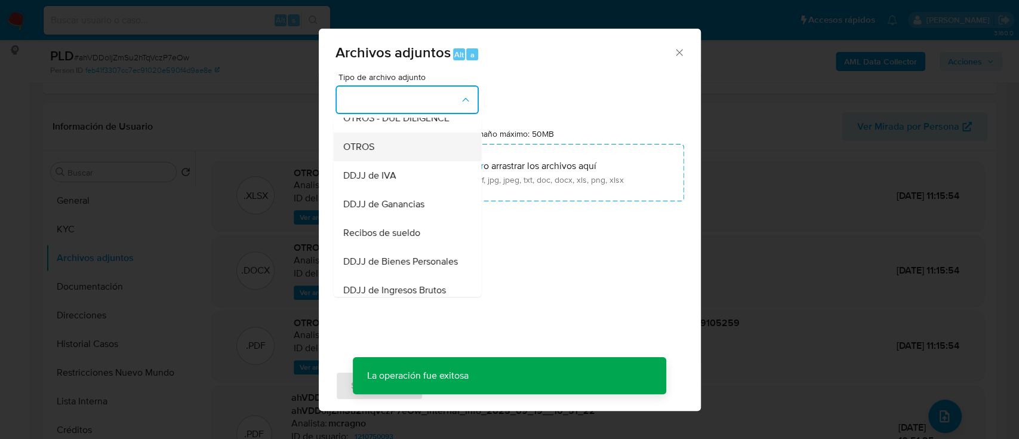
scroll to position [239, 0]
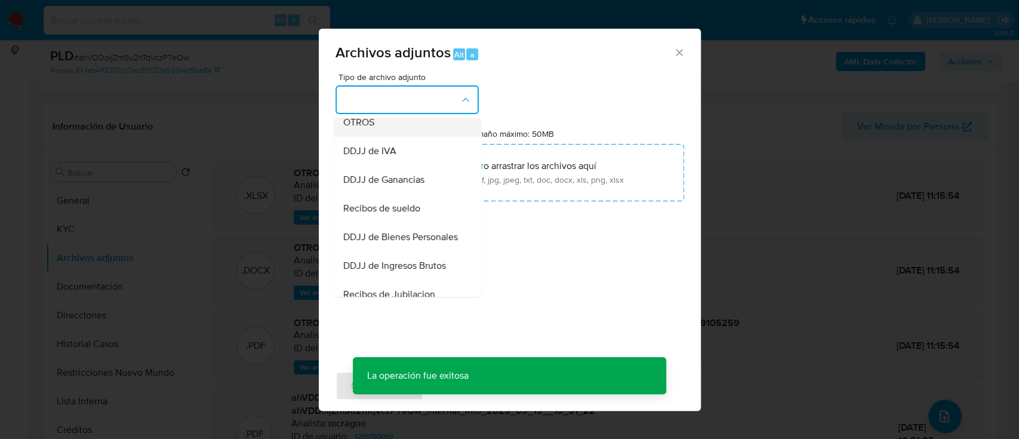
click at [401, 214] on span "Recibos de sueldo" at bounding box center [381, 208] width 77 height 12
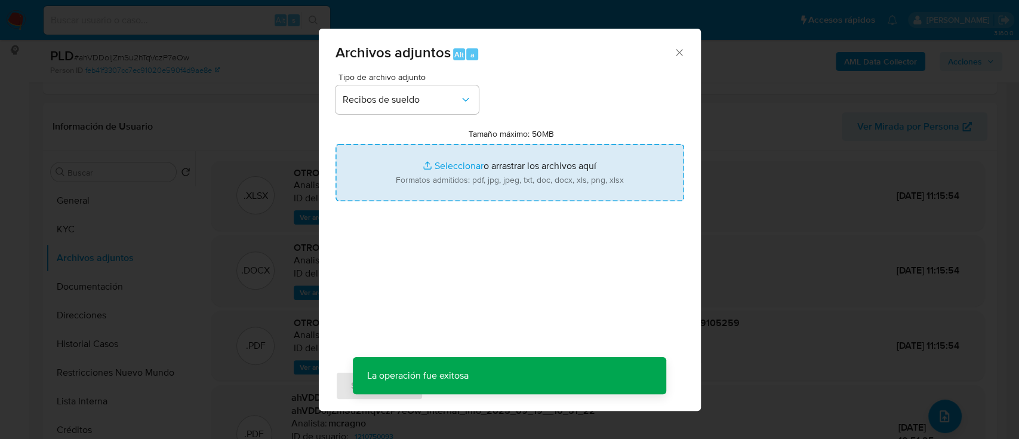
click at [450, 183] on input "Tamaño máximo: 50MB Seleccionar archivos" at bounding box center [510, 172] width 349 height 57
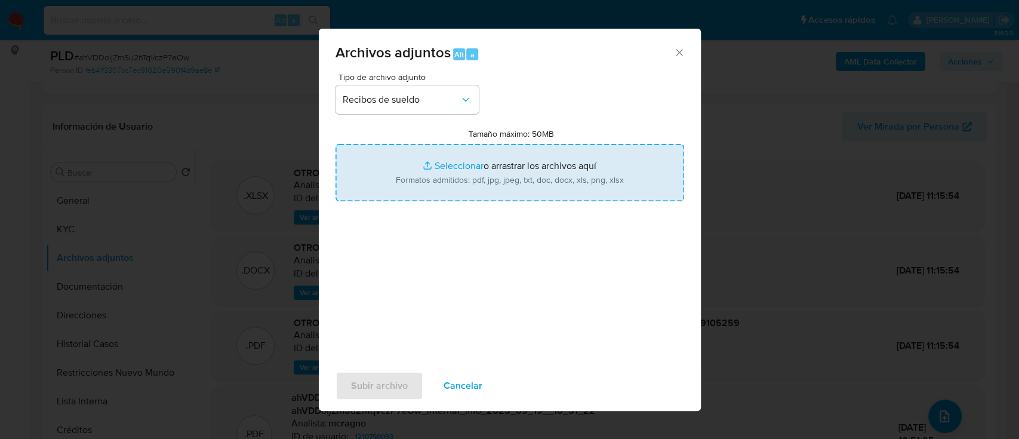
type input "C:\fakepath\1210750093 - Recibos de sueldo abri-ago25.pdf"
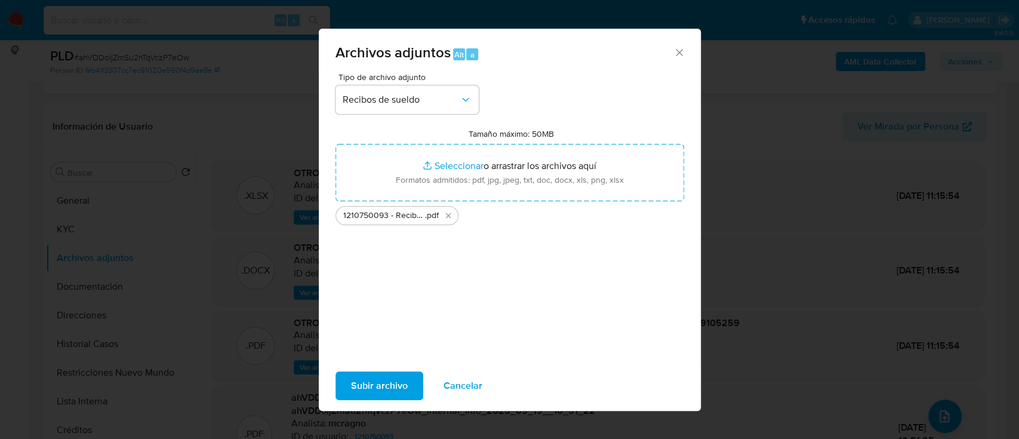
click at [378, 395] on span "Subir archivo" at bounding box center [379, 386] width 57 height 26
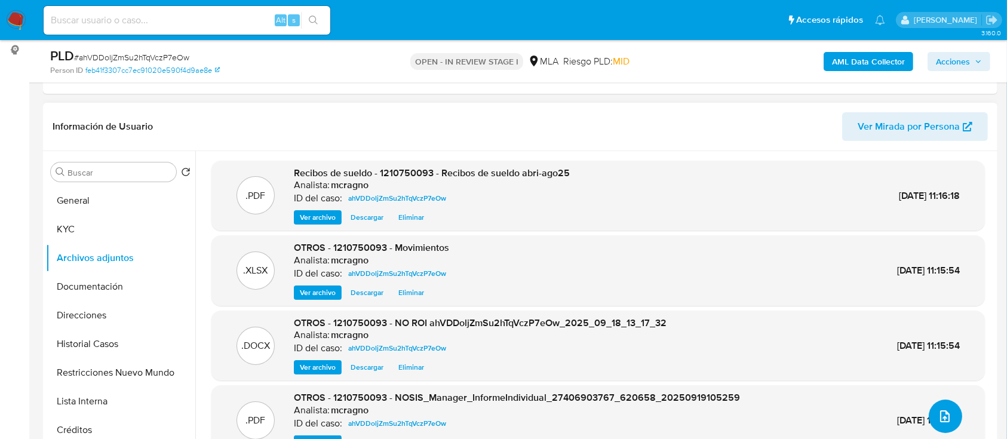
click at [938, 422] on span "upload-file" at bounding box center [945, 416] width 14 height 14
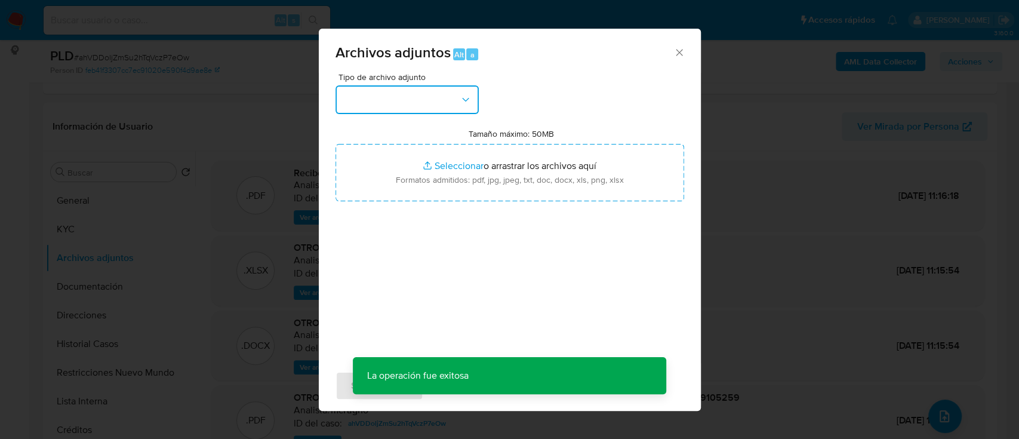
click at [356, 108] on button "button" at bounding box center [407, 99] width 143 height 29
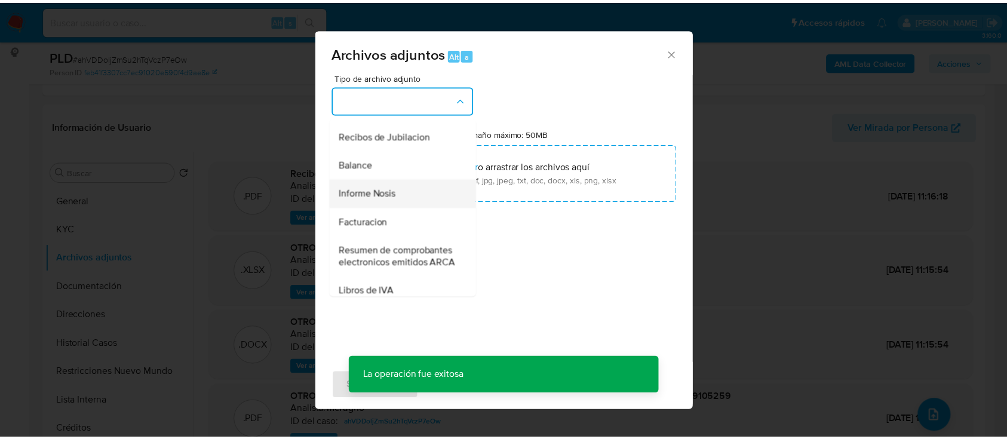
scroll to position [478, 0]
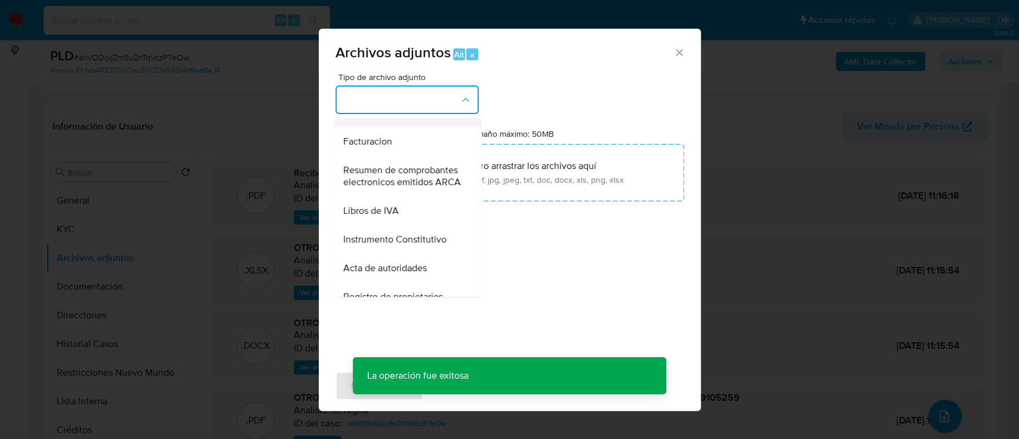
click at [411, 188] on span "Resumen de comprobantes electronicos emitidos ARCA" at bounding box center [404, 176] width 122 height 24
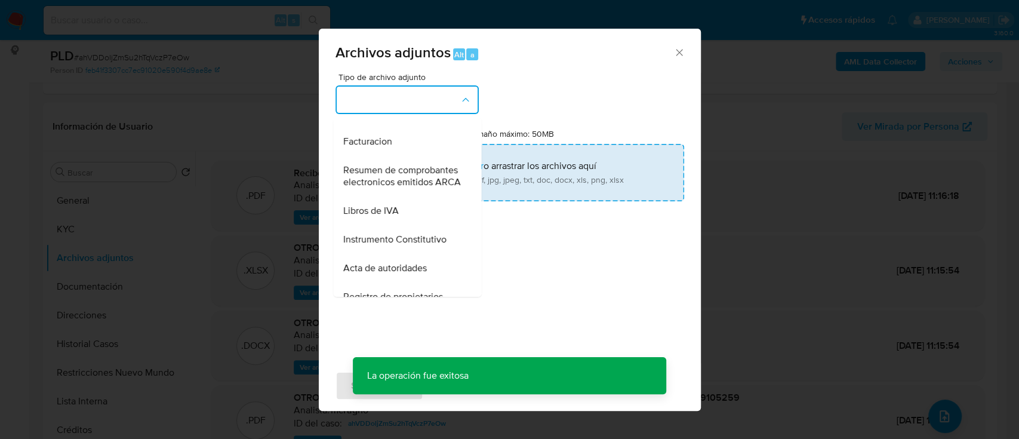
click at [535, 171] on input "Tamaño máximo: 50MB Seleccionar archivos" at bounding box center [510, 172] width 349 height 57
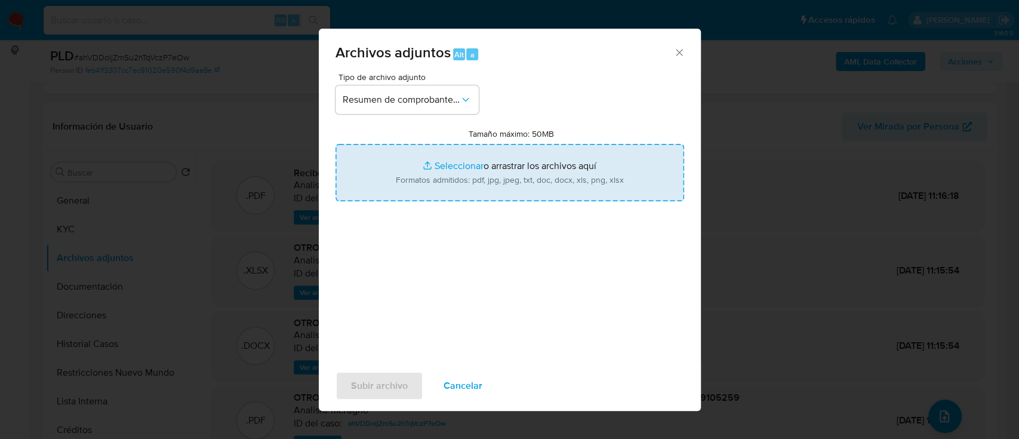
type input "C:\fakepath\1210750093 - Comprobantes electronicos 2024-2025.pdf"
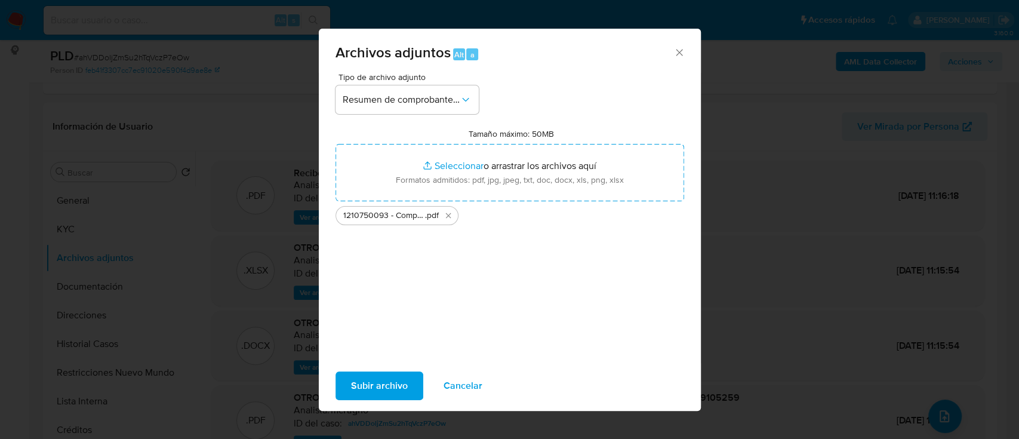
click at [389, 397] on span "Subir archivo" at bounding box center [379, 386] width 57 height 26
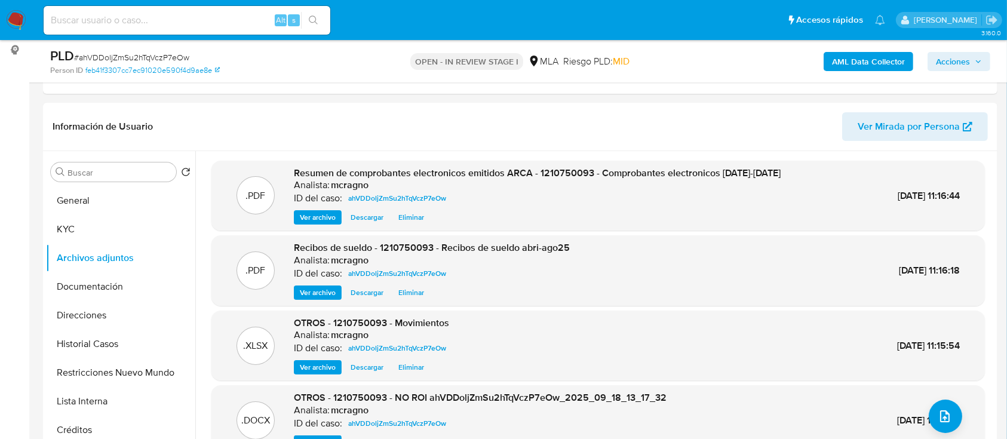
click at [944, 66] on span "Acciones" at bounding box center [953, 61] width 34 height 19
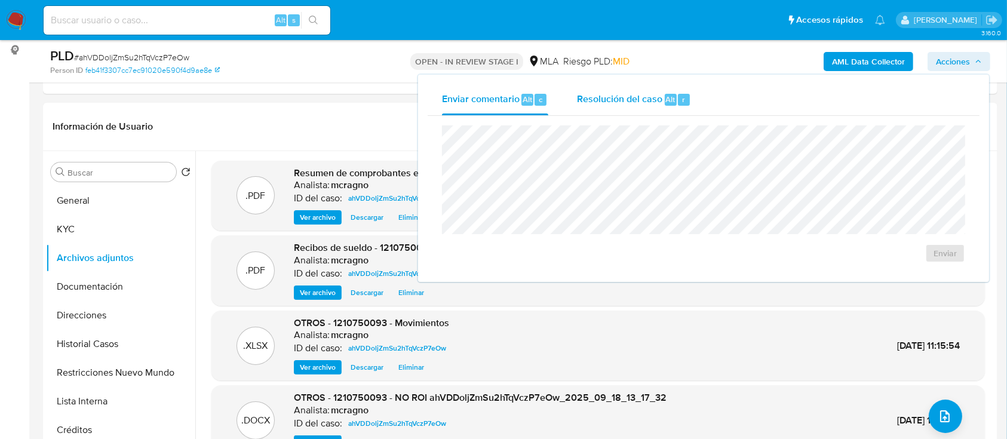
click at [607, 98] on span "Resolución del caso" at bounding box center [619, 99] width 85 height 14
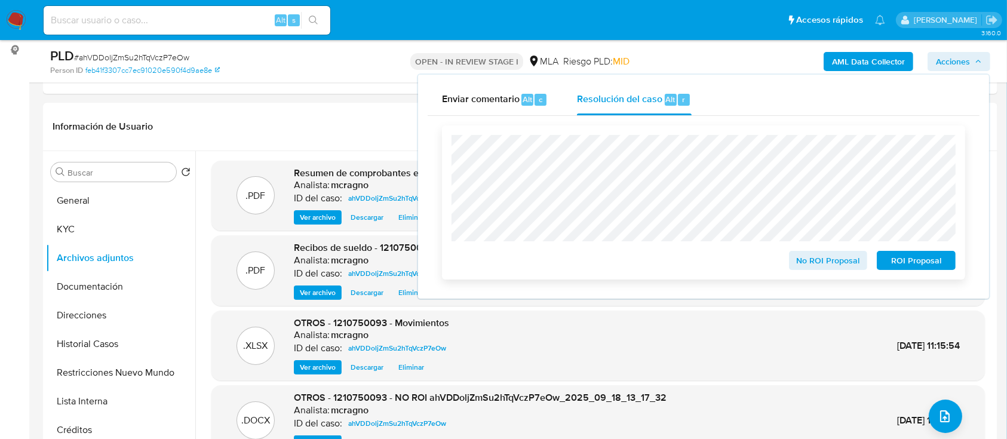
click at [821, 265] on span "No ROI Proposal" at bounding box center [828, 260] width 62 height 17
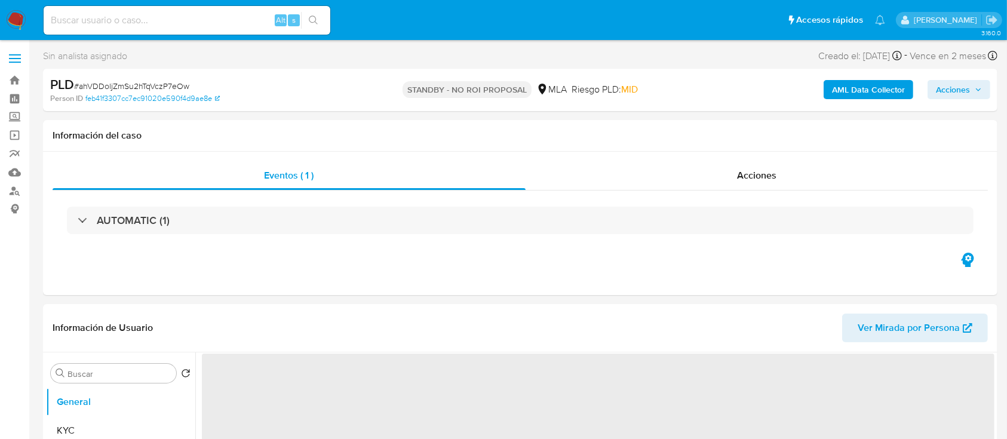
select select "10"
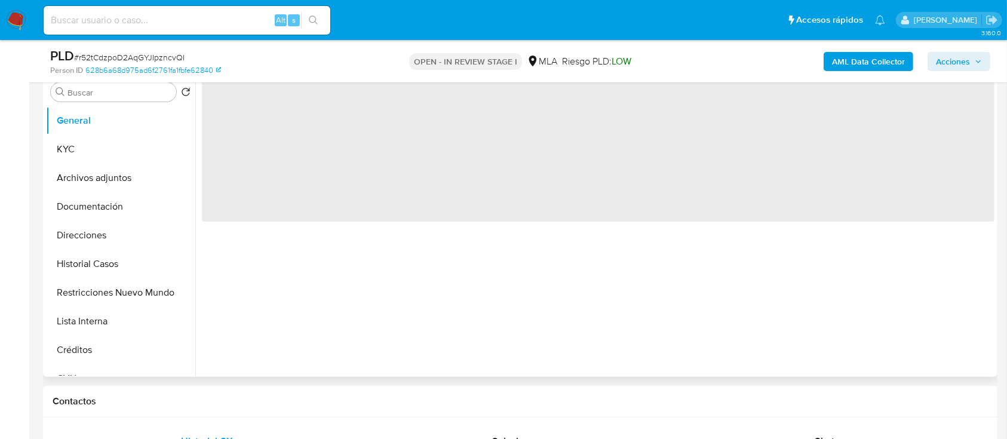
select select "10"
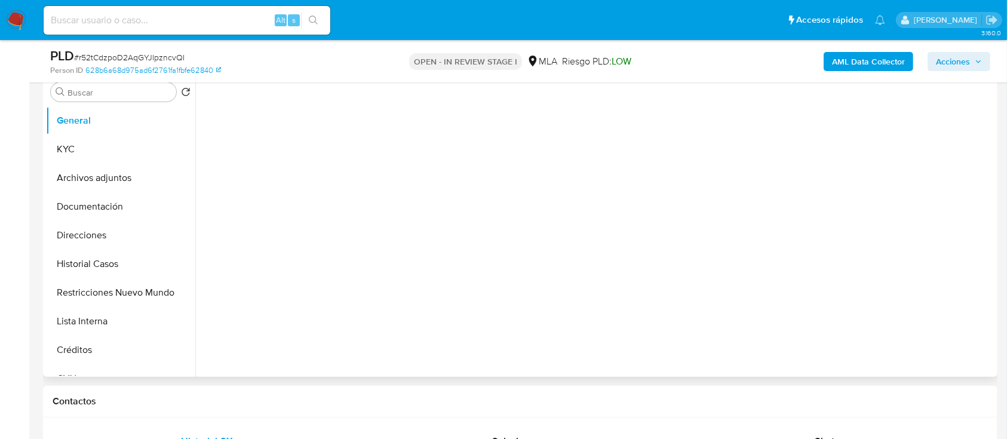
scroll to position [159, 0]
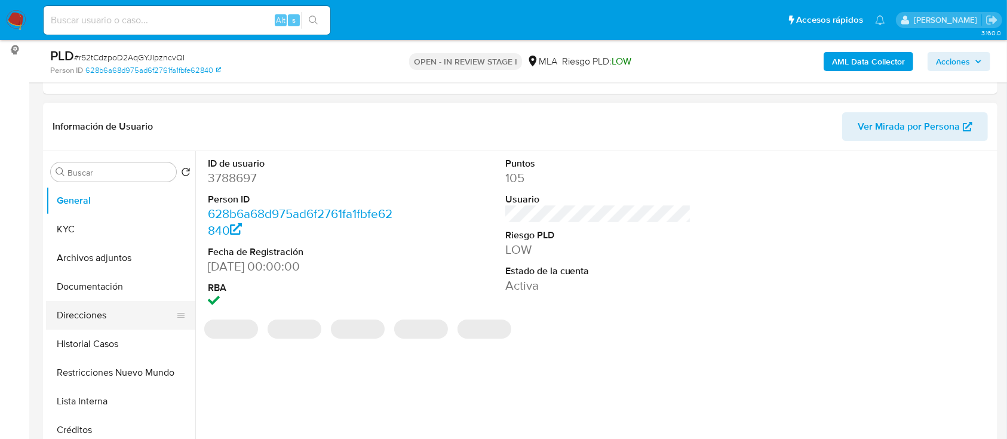
drag, startPoint x: 107, startPoint y: 339, endPoint x: 183, endPoint y: 315, distance: 79.5
click at [107, 339] on button "Historial Casos" at bounding box center [120, 344] width 149 height 29
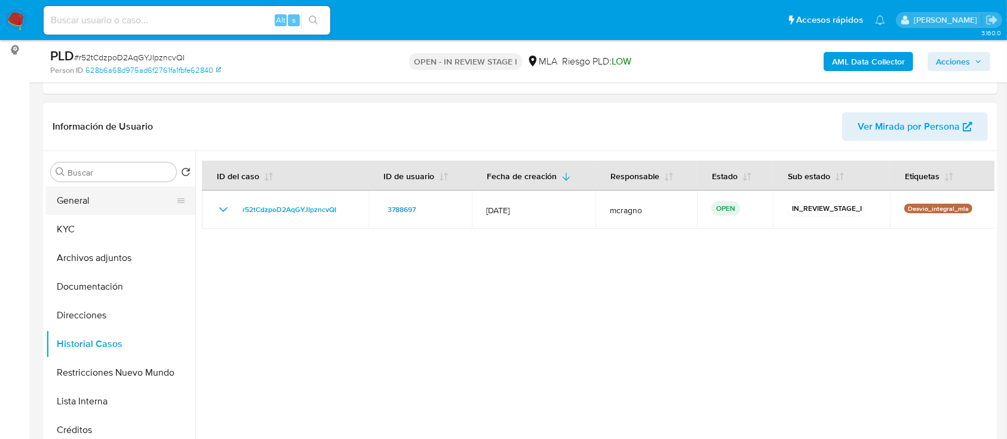
click at [106, 201] on button "General" at bounding box center [116, 200] width 140 height 29
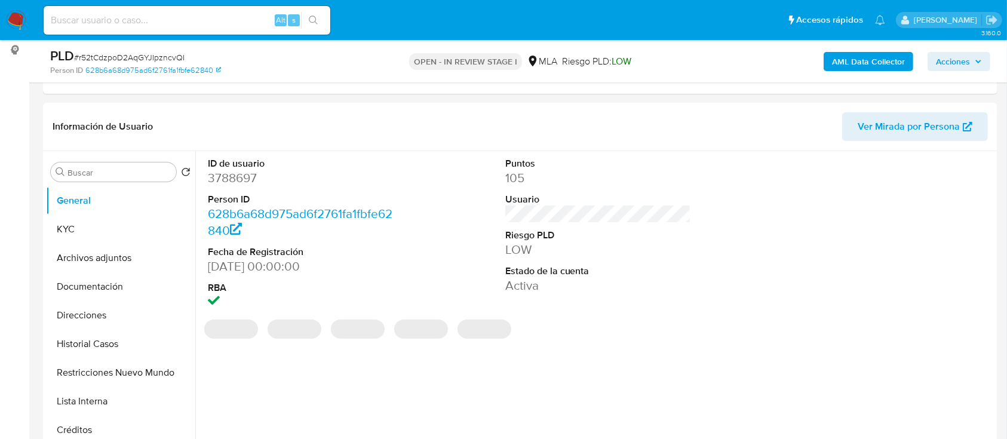
click at [242, 183] on dd "3788697" at bounding box center [301, 178] width 186 height 17
copy dd "3788697"
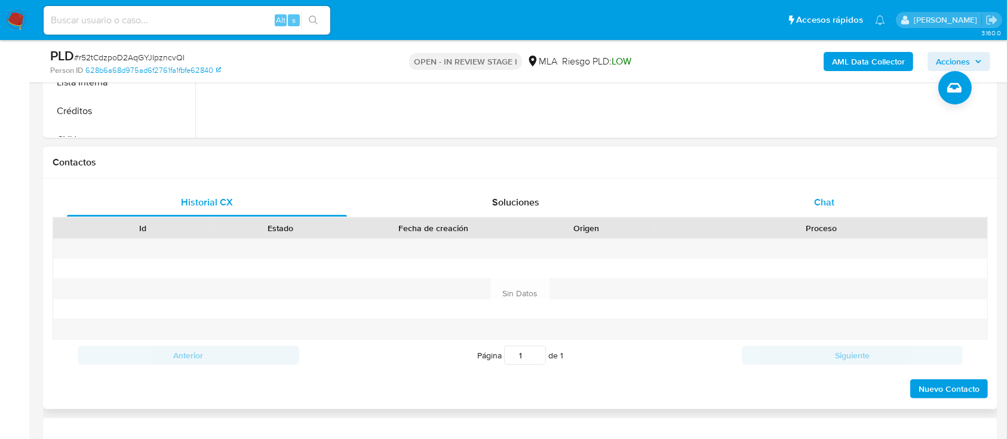
click at [877, 199] on div "Chat" at bounding box center [824, 202] width 280 height 29
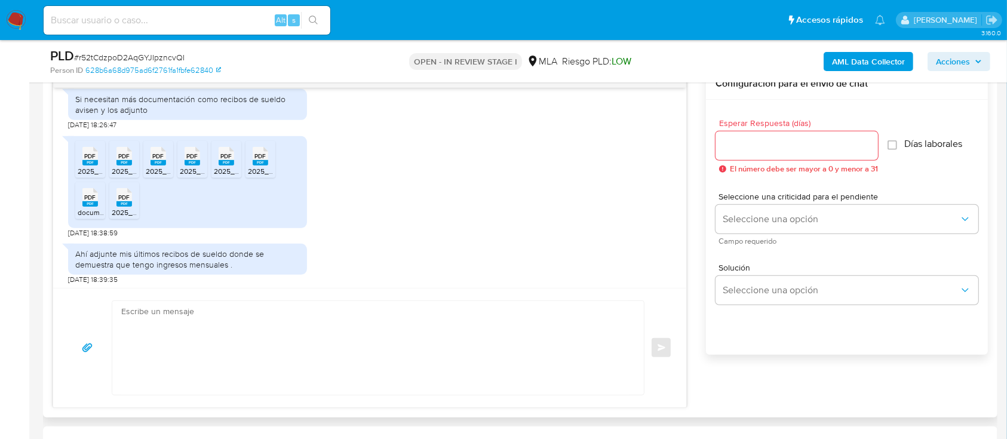
scroll to position [736, 0]
click at [81, 160] on div "PDF PDF" at bounding box center [90, 151] width 25 height 23
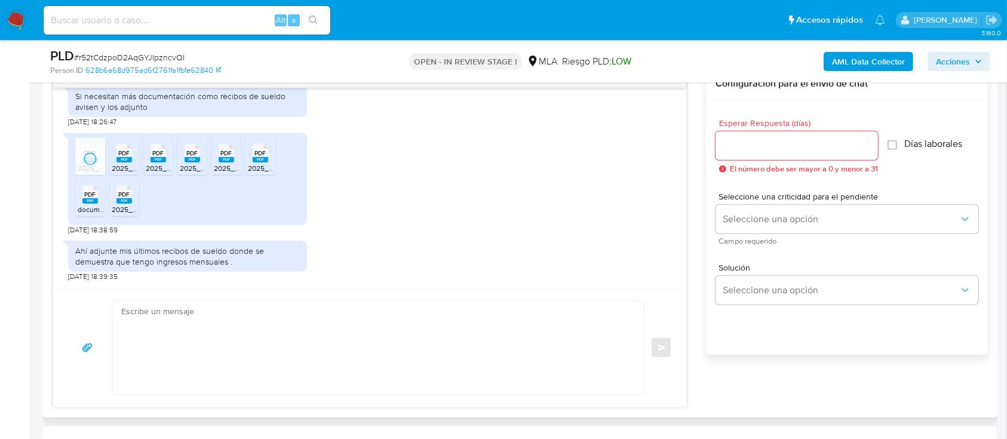
click at [120, 159] on rect at bounding box center [124, 159] width 16 height 5
drag, startPoint x: 158, startPoint y: 160, endPoint x: 175, endPoint y: 157, distance: 17.0
click at [158, 160] on rect at bounding box center [158, 159] width 16 height 5
drag, startPoint x: 195, startPoint y: 153, endPoint x: 218, endPoint y: 152, distance: 22.7
click at [195, 153] on span "PDF" at bounding box center [192, 153] width 11 height 8
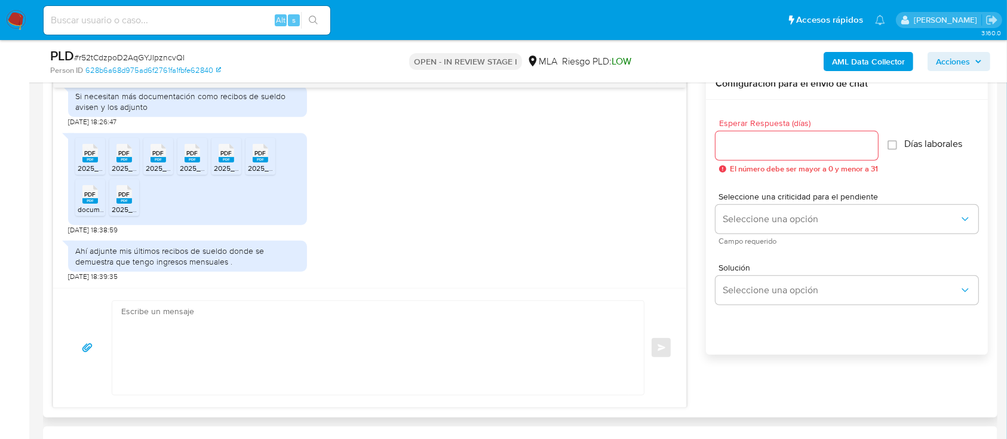
drag, startPoint x: 229, startPoint y: 156, endPoint x: 256, endPoint y: 156, distance: 26.9
click at [229, 157] on rect at bounding box center [227, 159] width 16 height 5
drag, startPoint x: 258, startPoint y: 156, endPoint x: 155, endPoint y: 174, distance: 104.9
click at [259, 156] on span "PDF" at bounding box center [260, 153] width 11 height 8
click at [93, 193] on span "PDF" at bounding box center [90, 194] width 11 height 8
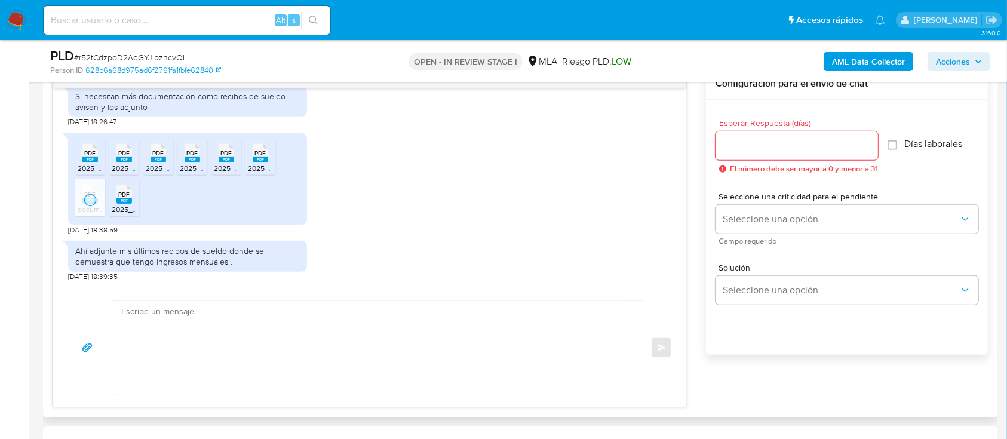
drag, startPoint x: 115, startPoint y: 201, endPoint x: 195, endPoint y: 203, distance: 80.0
click at [115, 201] on div "PDF PDF" at bounding box center [124, 193] width 25 height 23
click at [976, 71] on div "AML Data Collector Acciones" at bounding box center [835, 61] width 310 height 28
click at [866, 68] on b "AML Data Collector" at bounding box center [868, 61] width 73 height 19
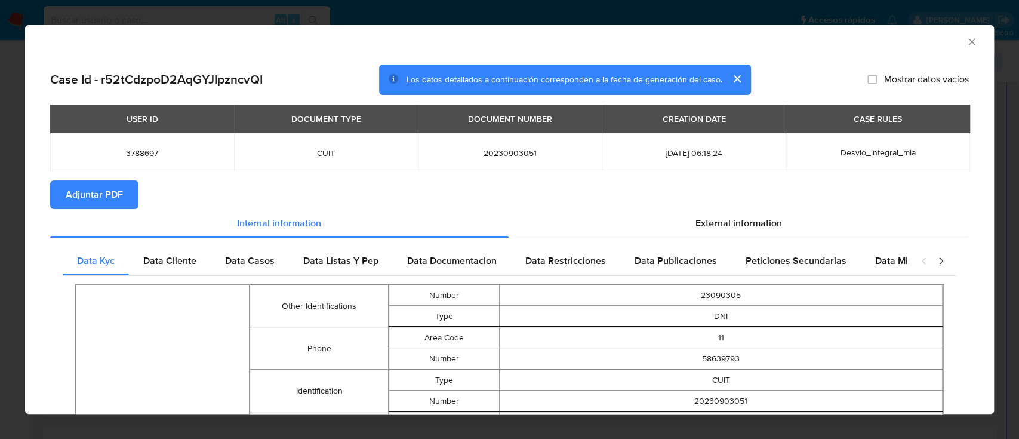
drag, startPoint x: 86, startPoint y: 193, endPoint x: 150, endPoint y: 4, distance: 199.4
click at [86, 193] on span "Adjuntar PDF" at bounding box center [94, 195] width 57 height 26
drag, startPoint x: 961, startPoint y: 41, endPoint x: 750, endPoint y: 112, distance: 222.5
click at [966, 41] on icon "Cerrar ventana" at bounding box center [972, 42] width 12 height 12
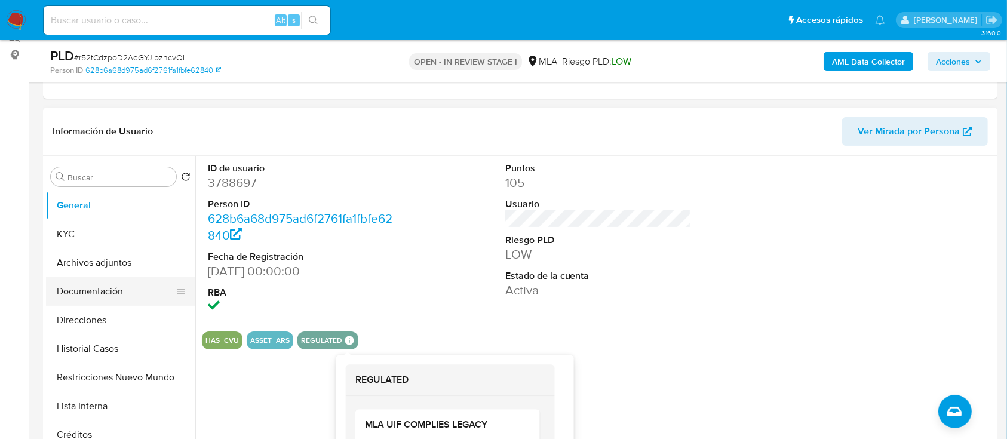
scroll to position [159, 0]
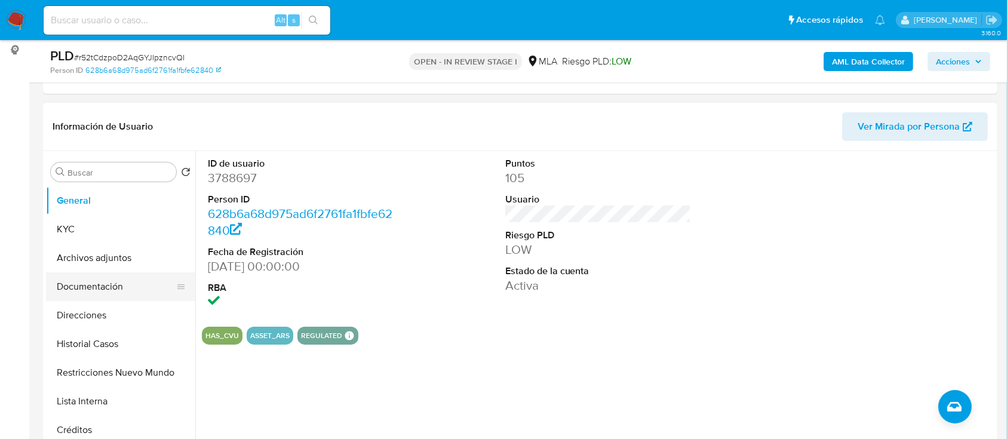
click at [62, 259] on button "Archivos adjuntos" at bounding box center [120, 258] width 149 height 29
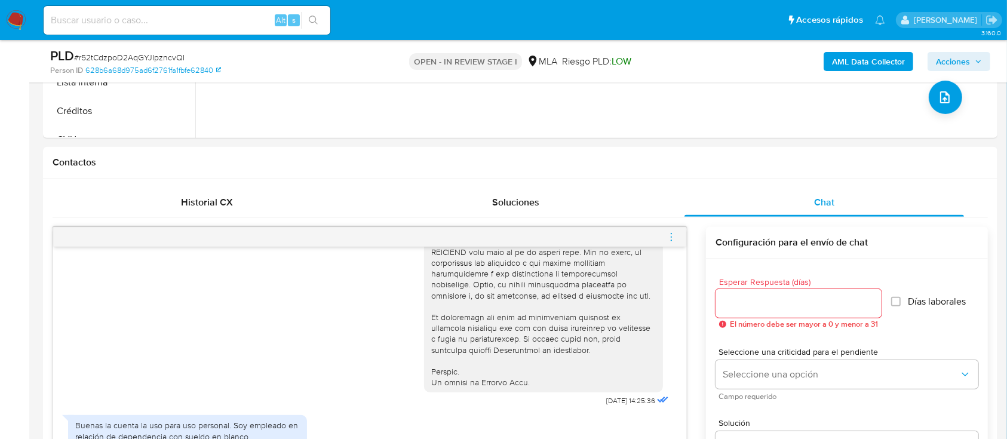
scroll to position [796, 0]
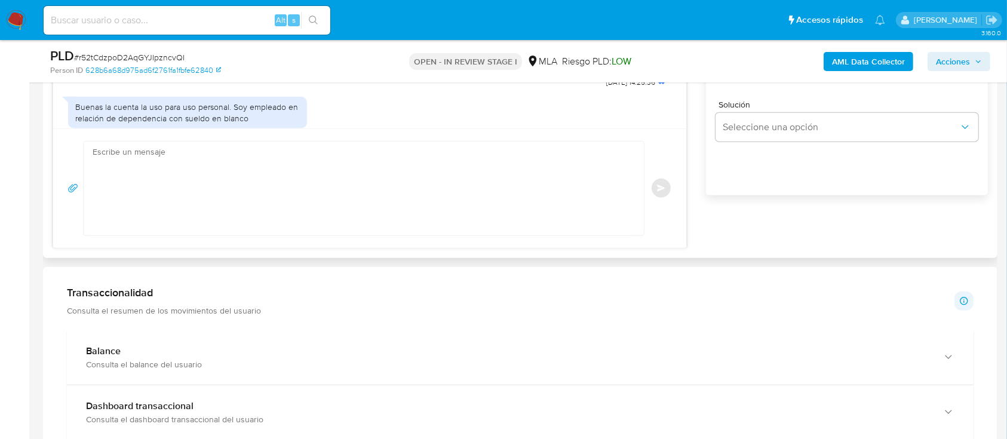
click at [408, 227] on textarea at bounding box center [361, 189] width 536 height 94
paste textarea "Hola, ¡Muchas gracias por tu respuesta! Confirmamos la recepción de la document…"
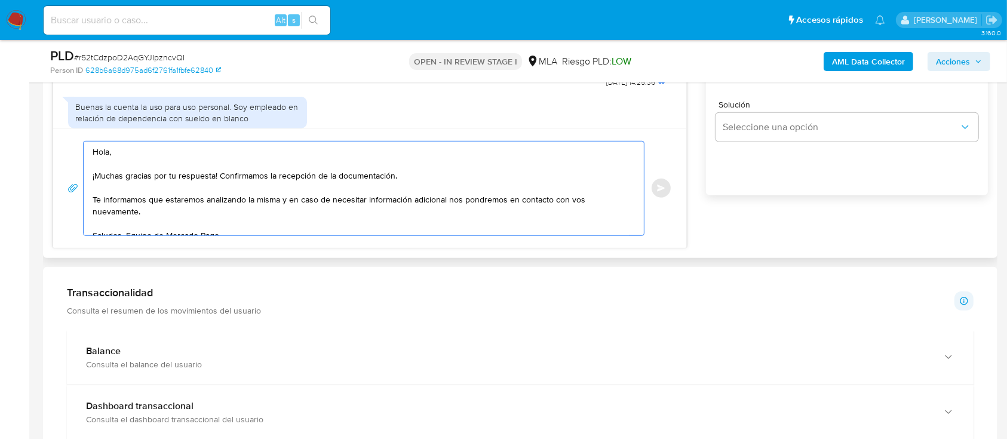
drag, startPoint x: 93, startPoint y: 197, endPoint x: 639, endPoint y: 206, distance: 545.9
click at [639, 206] on div "Hola, ¡Muchas gracias por tu respuesta! Confirmamos la recepción de la document…" at bounding box center [363, 188] width 561 height 95
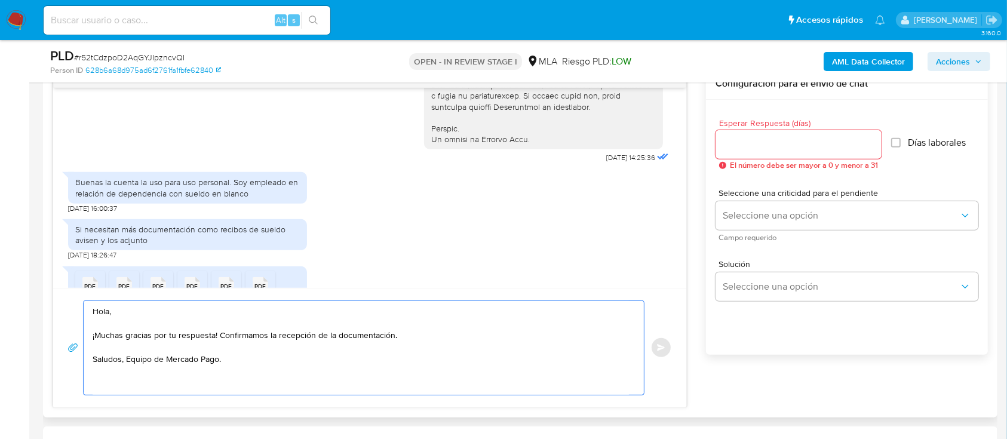
scroll to position [656, 0]
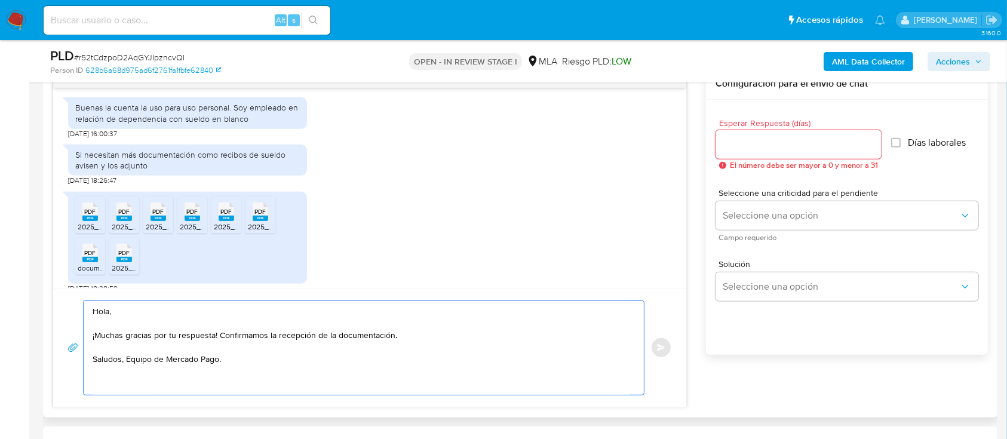
type textarea "Hola, ¡Muchas gracias por tu respuesta! Confirmamos la recepción de la document…"
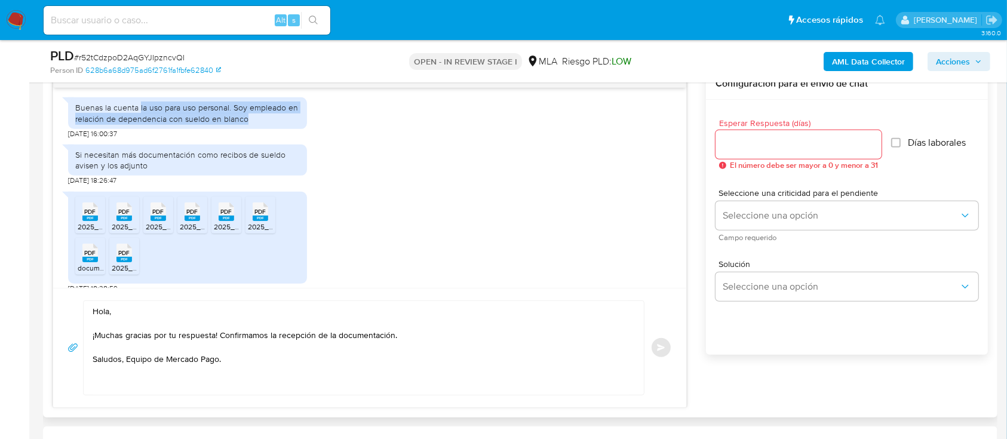
drag, startPoint x: 139, startPoint y: 125, endPoint x: 287, endPoint y: 146, distance: 148.9
click at [287, 128] on div "Buenas la cuenta la uso para uso personal. Soy empleado en relación de dependen…" at bounding box center [187, 112] width 239 height 31
copy div "la uso para uso personal. Soy empleado en relación de dependencia con sueldo en…"
click at [505, 139] on div "Buenas la cuenta la uso para uso personal. Soy empleado en relación de dependen…" at bounding box center [369, 114] width 603 height 47
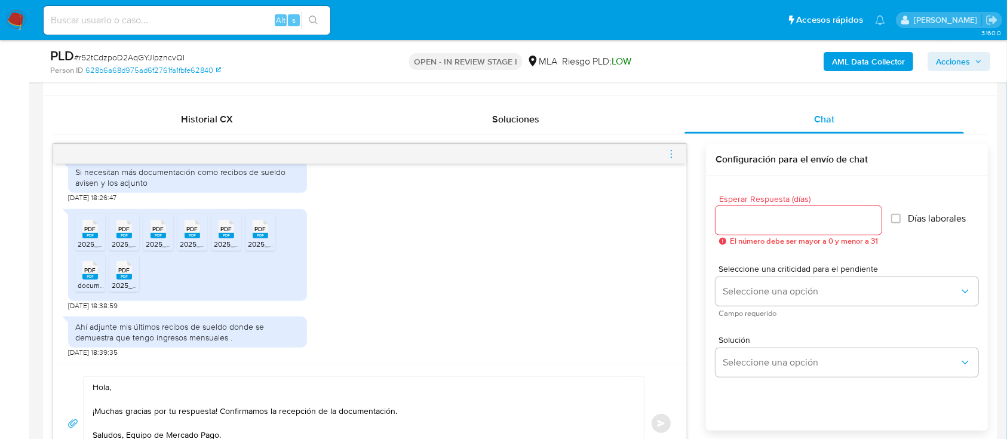
scroll to position [478, 0]
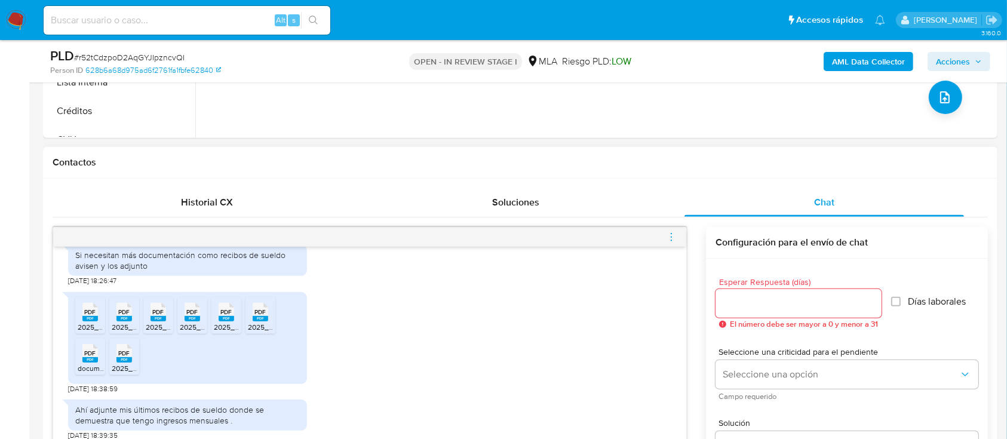
click at [809, 309] on input "Esperar Respuesta (días)" at bounding box center [798, 304] width 166 height 16
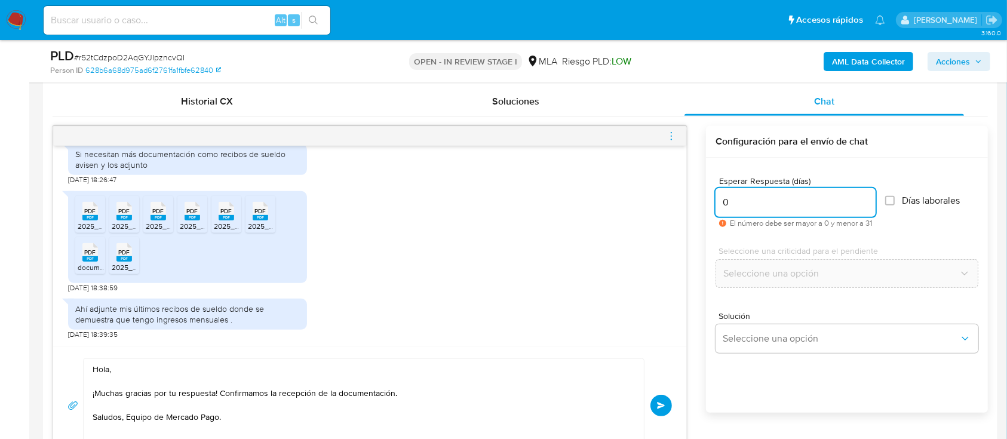
scroll to position [637, 0]
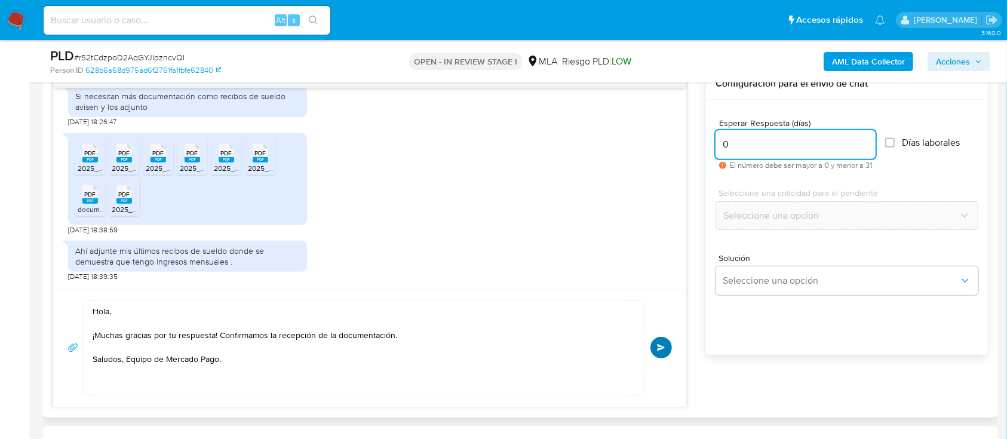
type input "0"
click at [668, 342] on button "Enviar" at bounding box center [660, 347] width 21 height 21
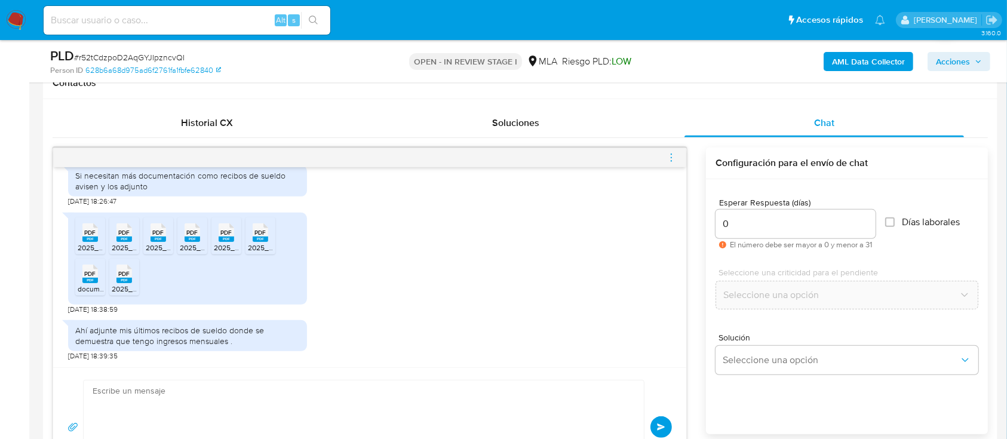
scroll to position [835, 0]
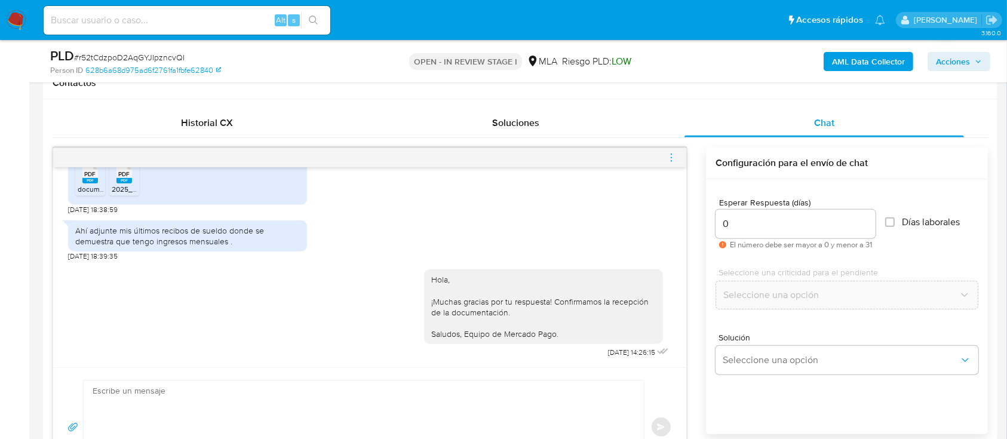
click at [672, 156] on icon "menu-action" at bounding box center [671, 157] width 11 height 11
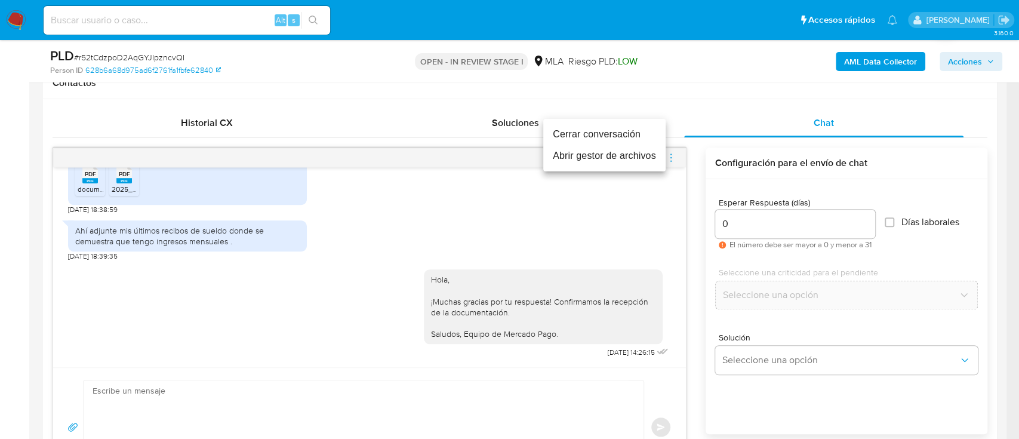
click at [558, 134] on li "Cerrar conversación" at bounding box center [604, 134] width 122 height 21
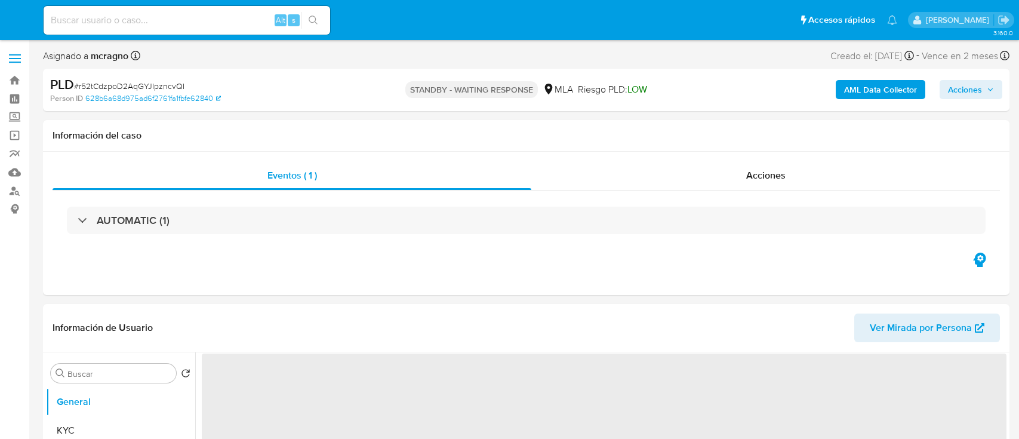
select select "10"
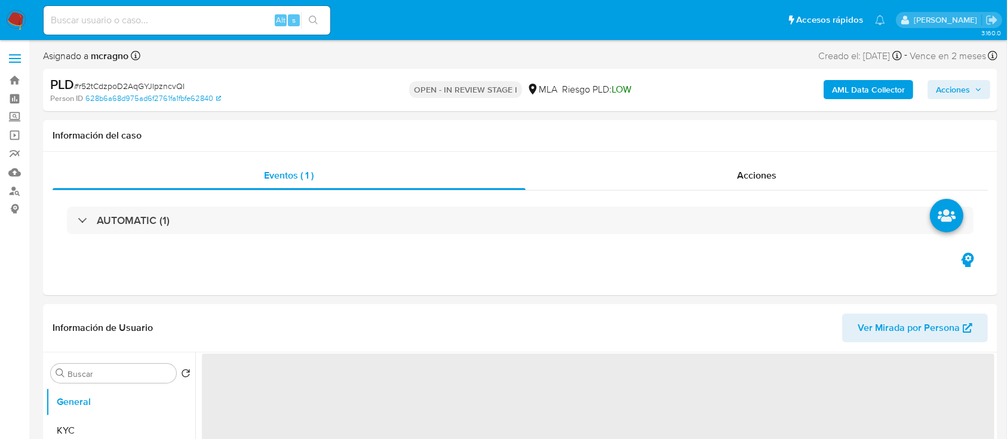
select select "10"
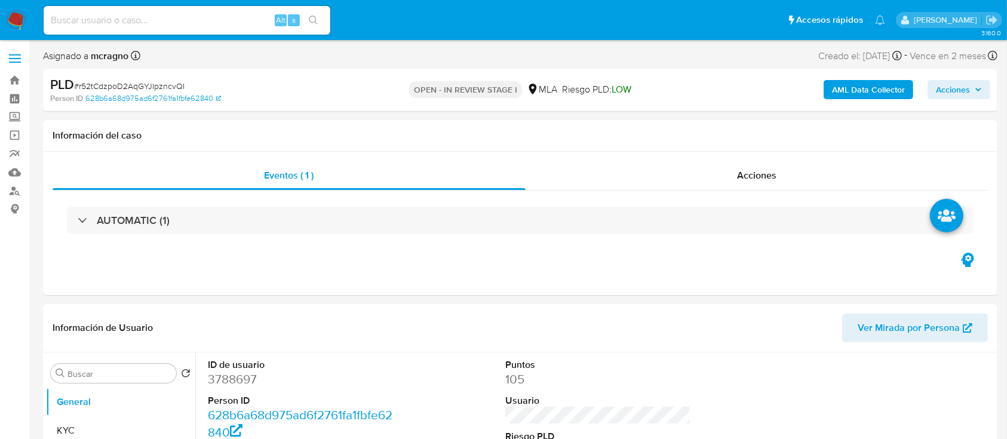
scroll to position [318, 0]
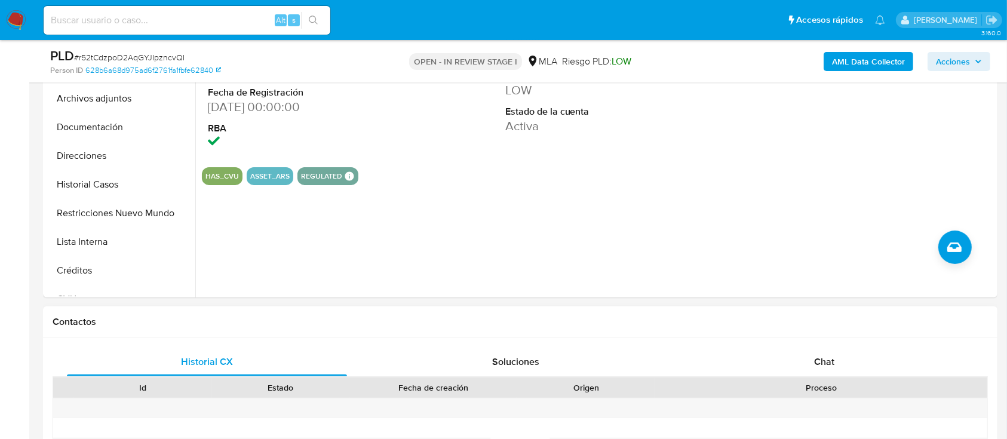
click at [841, 377] on div "Proceso" at bounding box center [821, 387] width 332 height 20
click at [847, 374] on div "Chat" at bounding box center [824, 362] width 280 height 29
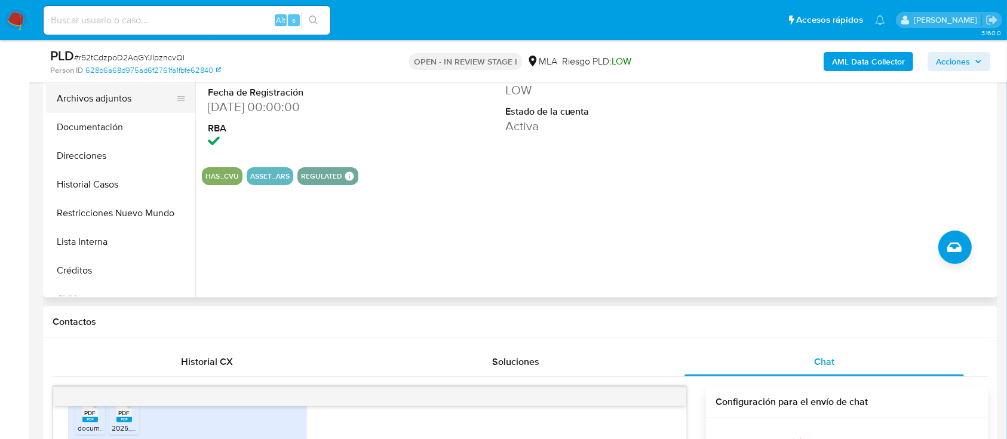
click at [96, 106] on button "Archivos adjuntos" at bounding box center [116, 98] width 140 height 29
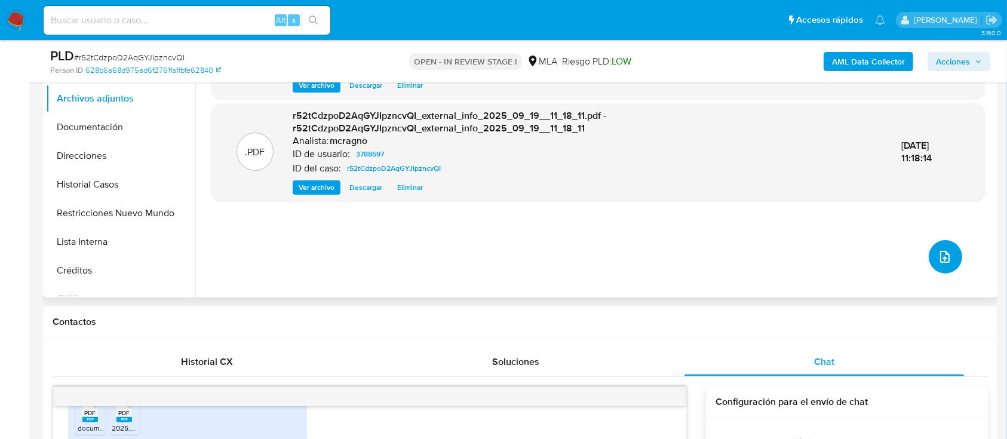
click at [941, 254] on icon "upload-file" at bounding box center [945, 257] width 14 height 14
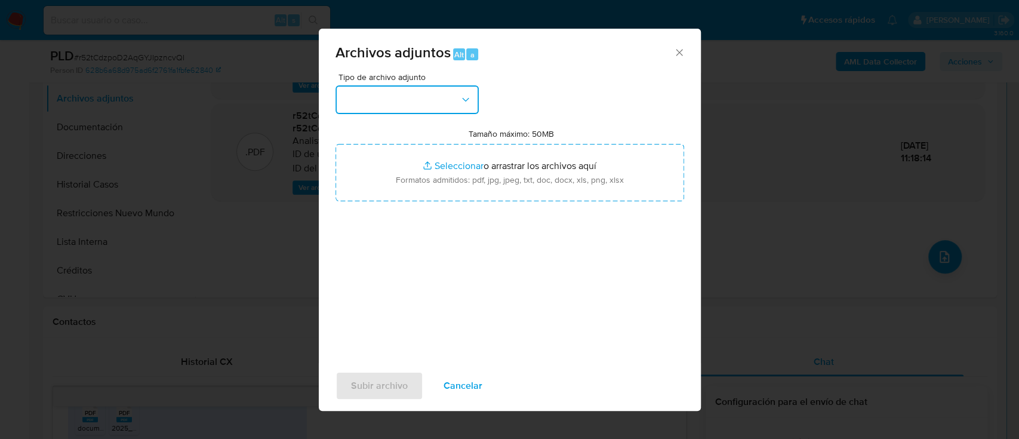
click at [435, 93] on button "button" at bounding box center [407, 99] width 143 height 29
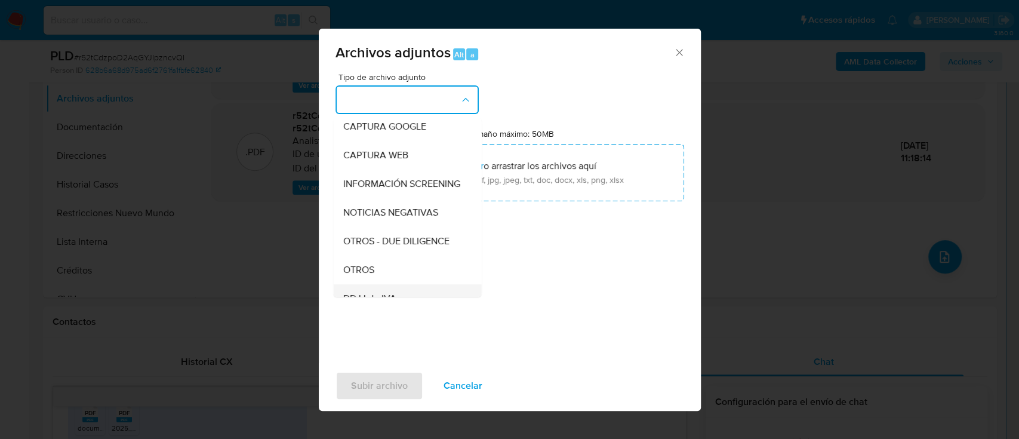
scroll to position [159, 0]
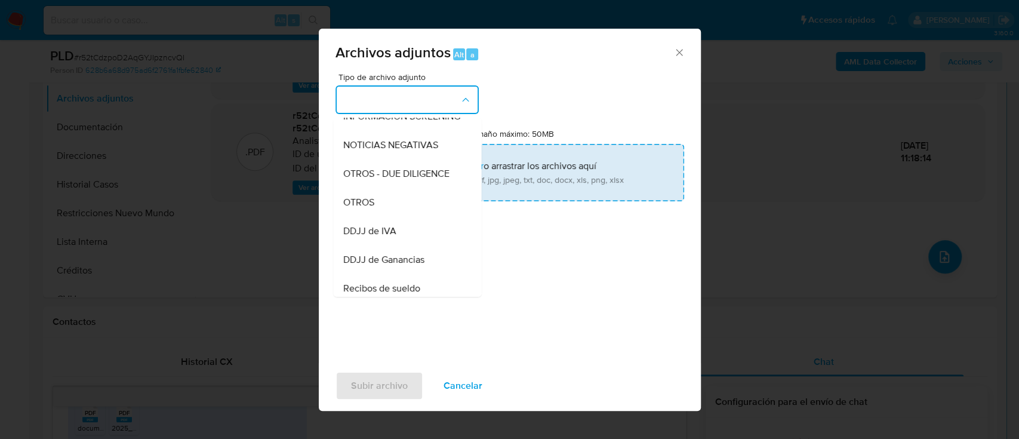
click at [406, 202] on div "OTROS" at bounding box center [404, 202] width 122 height 29
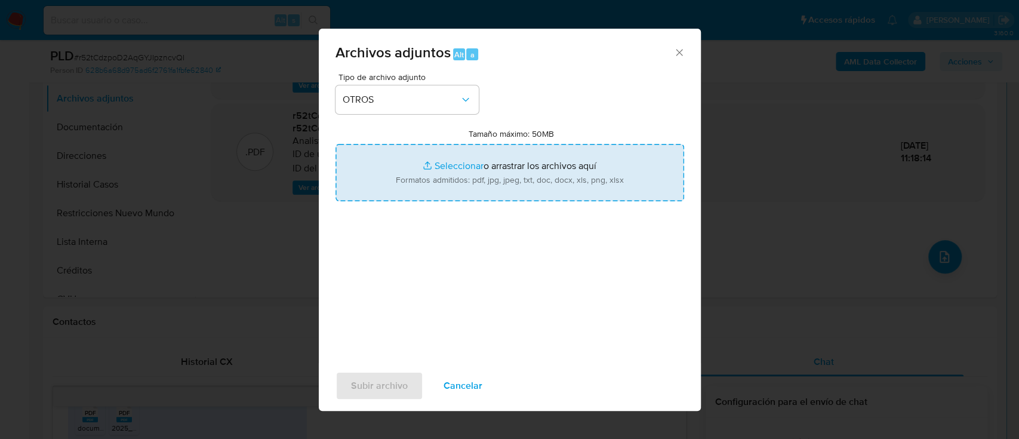
click at [466, 167] on input "Tamaño máximo: 50MB Seleccionar archivos" at bounding box center [510, 172] width 349 height 57
type input "C:\fakepath\3788697 - Movimientos.xlsx"
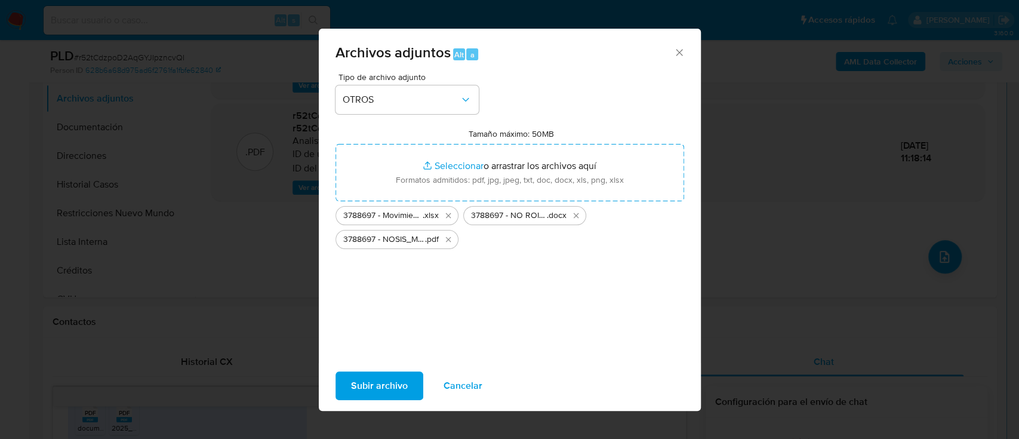
click at [407, 374] on button "Subir archivo" at bounding box center [380, 385] width 88 height 29
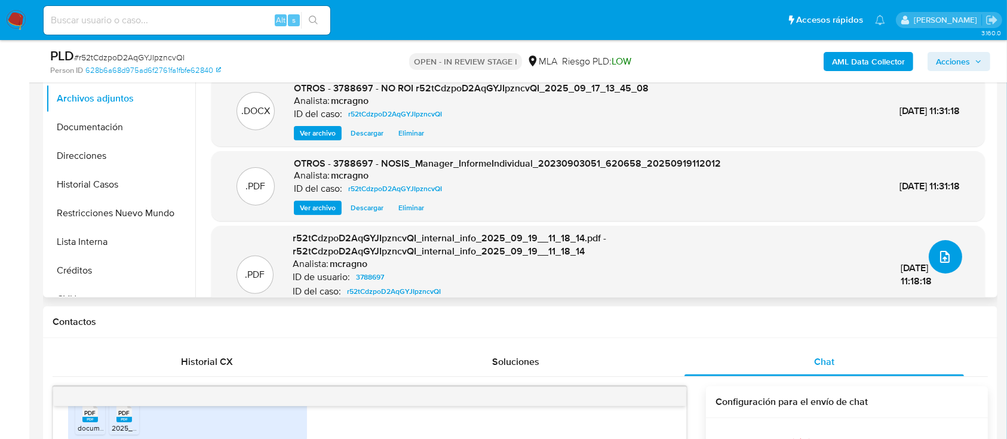
click at [944, 243] on button "upload-file" at bounding box center [945, 256] width 33 height 33
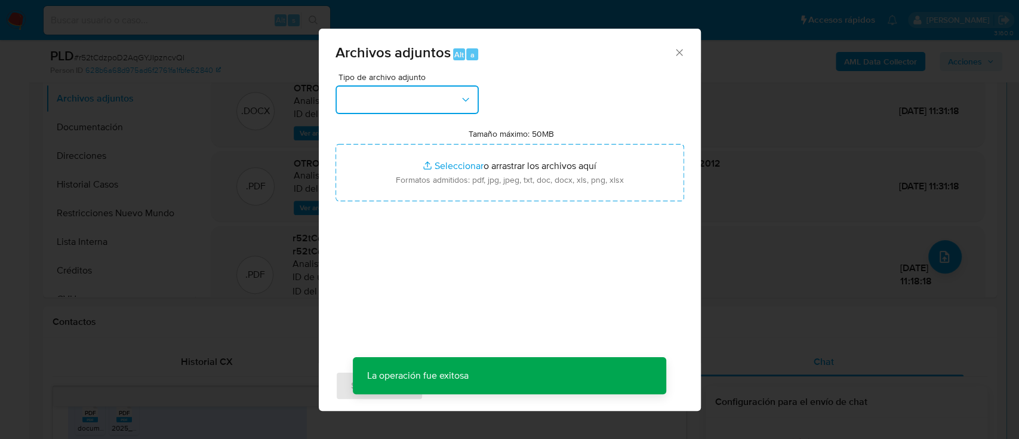
drag, startPoint x: 453, startPoint y: 91, endPoint x: 451, endPoint y: 100, distance: 8.6
click at [453, 92] on button "button" at bounding box center [407, 99] width 143 height 29
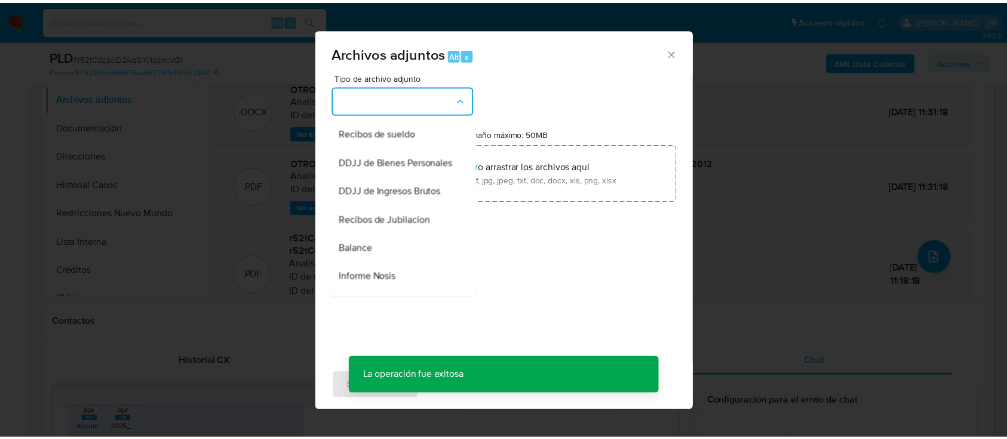
scroll to position [318, 0]
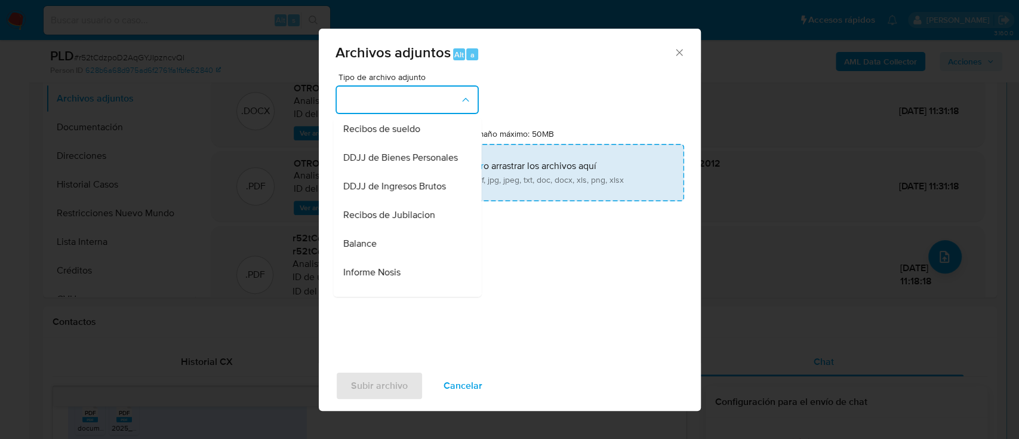
drag, startPoint x: 419, startPoint y: 145, endPoint x: 463, endPoint y: 170, distance: 51.1
click at [419, 135] on span "Recibos de sueldo" at bounding box center [381, 129] width 77 height 12
click at [464, 171] on input "Tamaño máximo: 50MB Seleccionar archivos" at bounding box center [510, 172] width 349 height 57
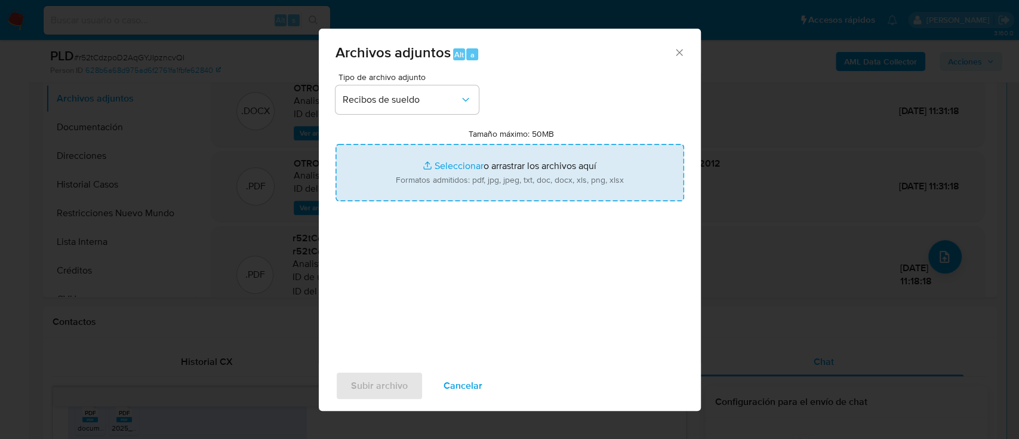
type input "C:\fakepath\3788697 - Recibos de sueldo ene-jun y ago25.pdf"
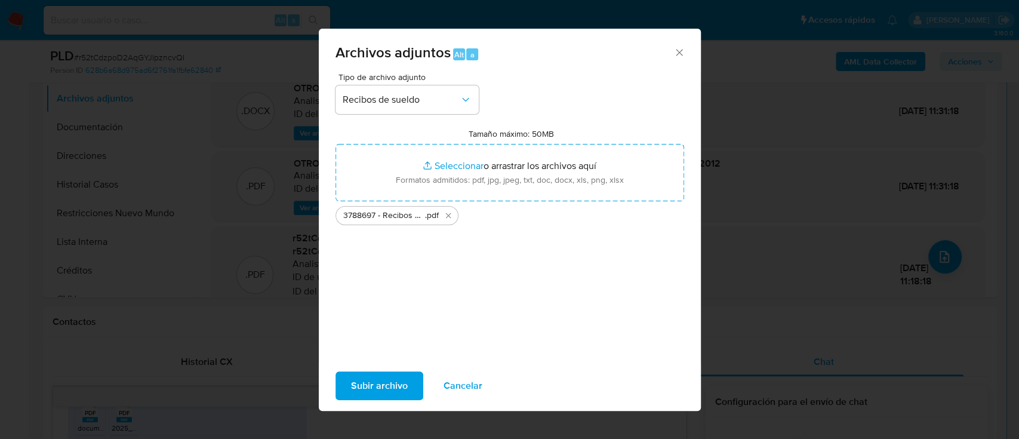
click at [407, 388] on button "Subir archivo" at bounding box center [380, 385] width 88 height 29
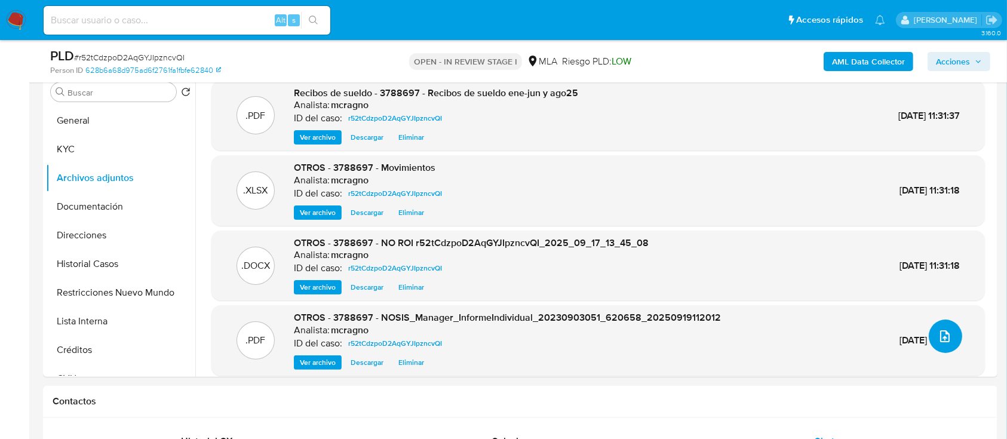
scroll to position [79, 0]
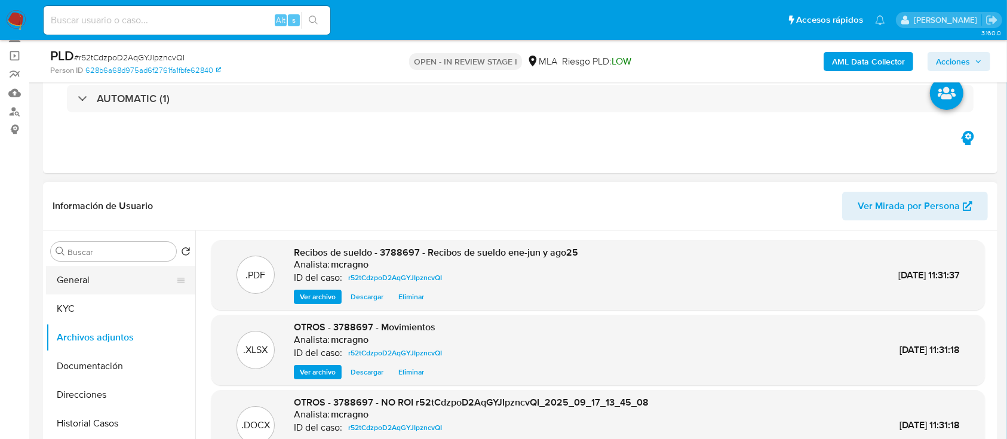
click at [92, 280] on button "General" at bounding box center [116, 280] width 140 height 29
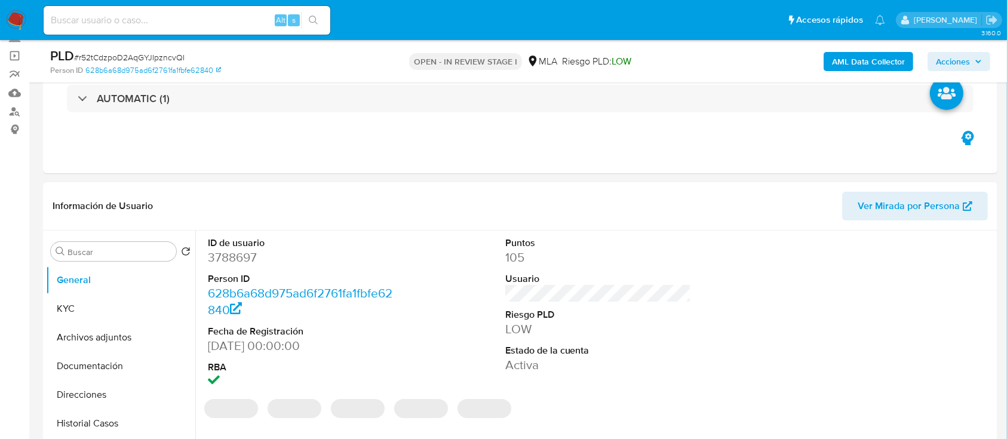
click at [967, 62] on span "Acciones" at bounding box center [953, 61] width 34 height 19
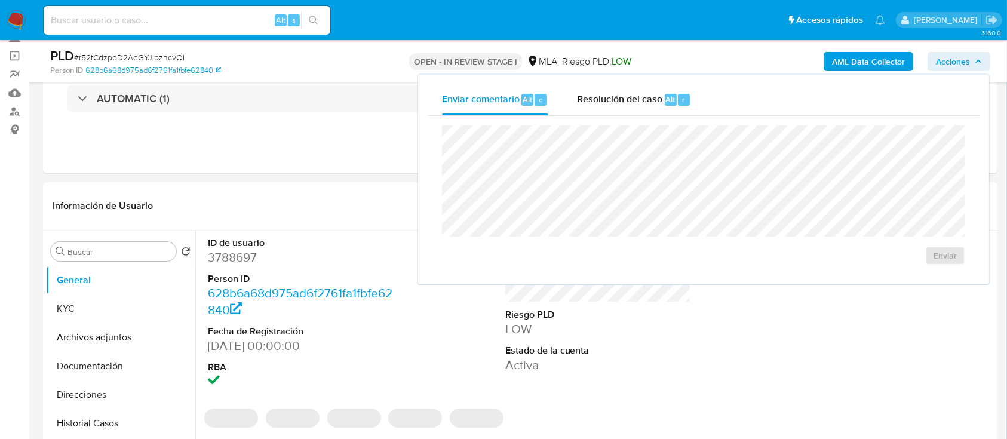
drag, startPoint x: 656, startPoint y: 107, endPoint x: 656, endPoint y: 118, distance: 10.7
click at [656, 109] on div "Resolución del caso Alt r" at bounding box center [634, 99] width 114 height 31
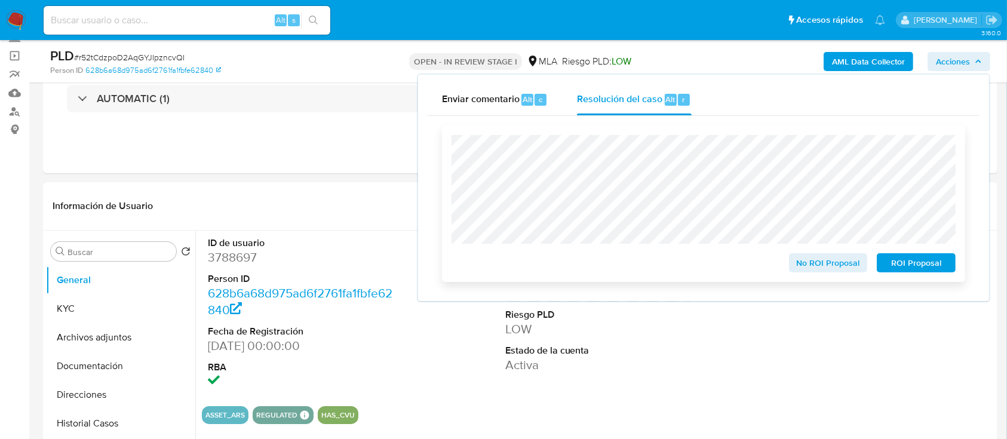
click at [842, 265] on span "No ROI Proposal" at bounding box center [828, 262] width 62 height 17
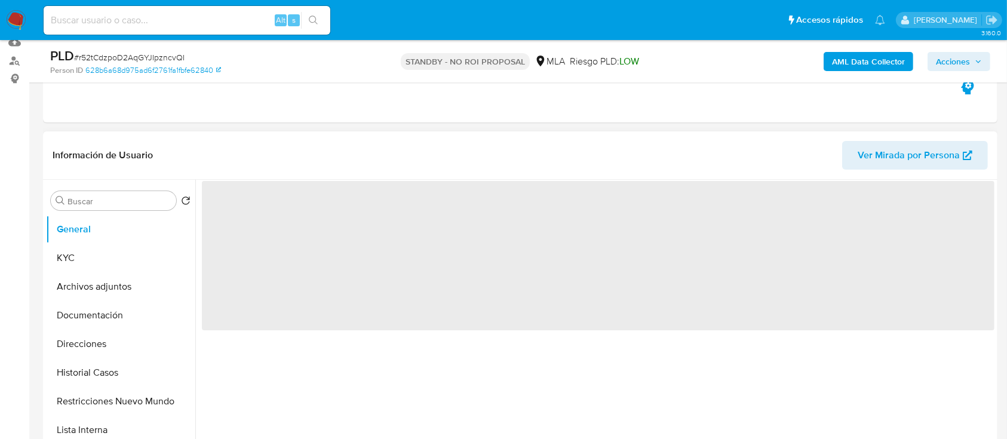
scroll to position [318, 0]
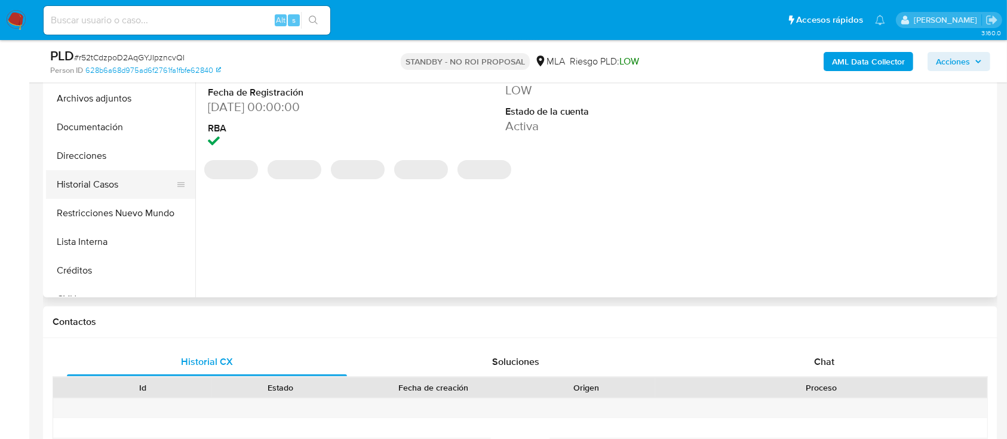
select select "10"
click at [119, 177] on button "Historial Casos" at bounding box center [116, 184] width 140 height 29
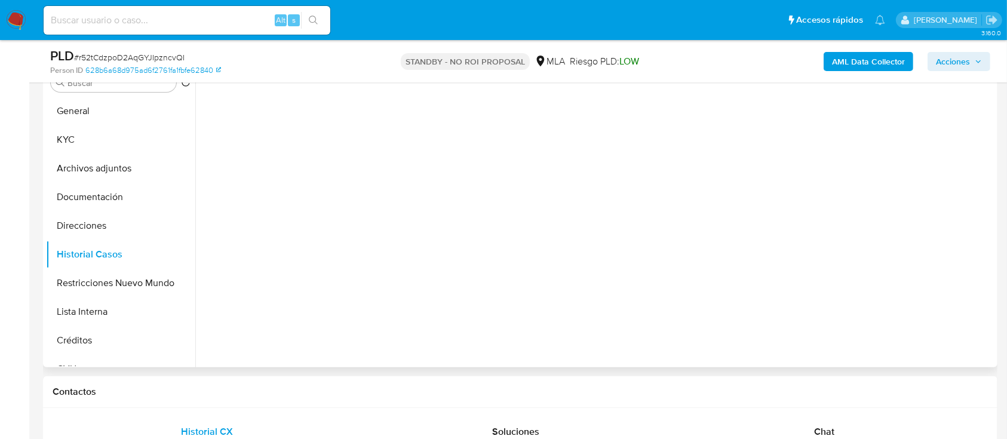
scroll to position [159, 0]
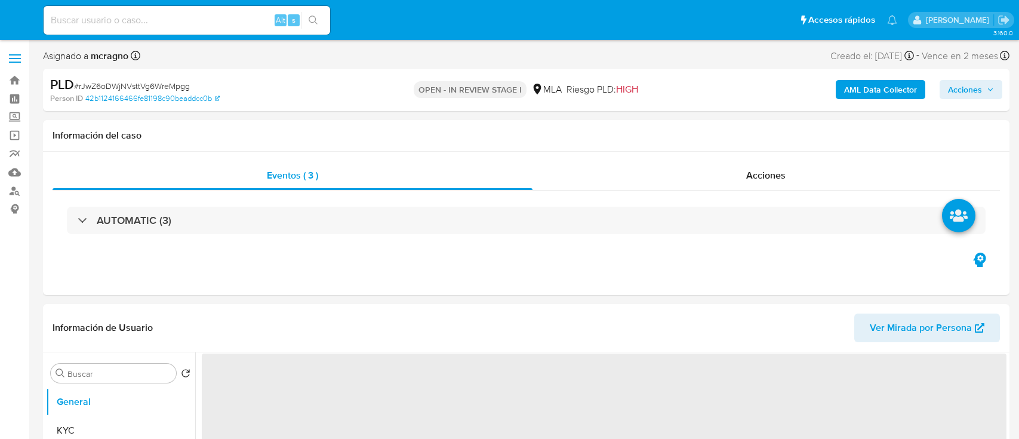
select select "10"
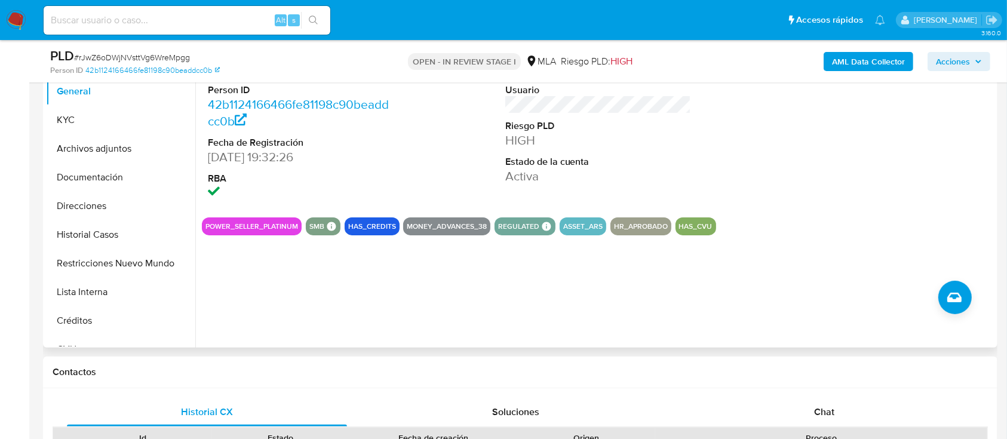
scroll to position [318, 0]
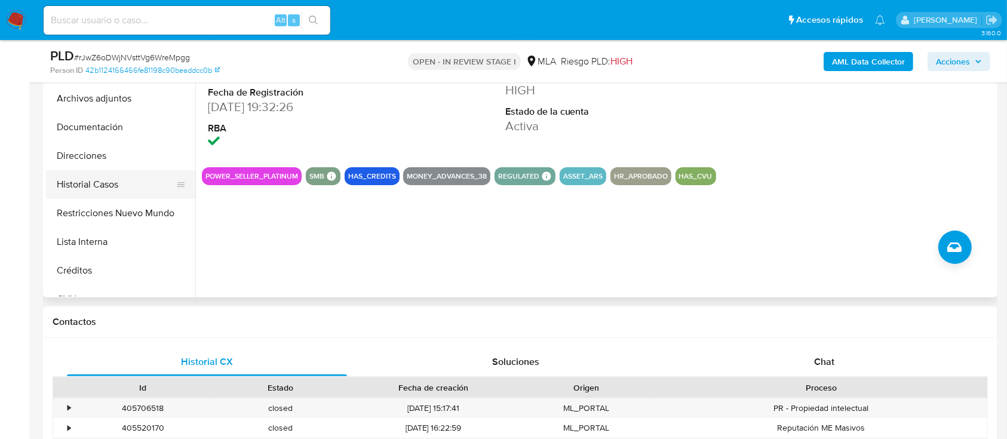
click at [100, 189] on button "Historial Casos" at bounding box center [116, 184] width 140 height 29
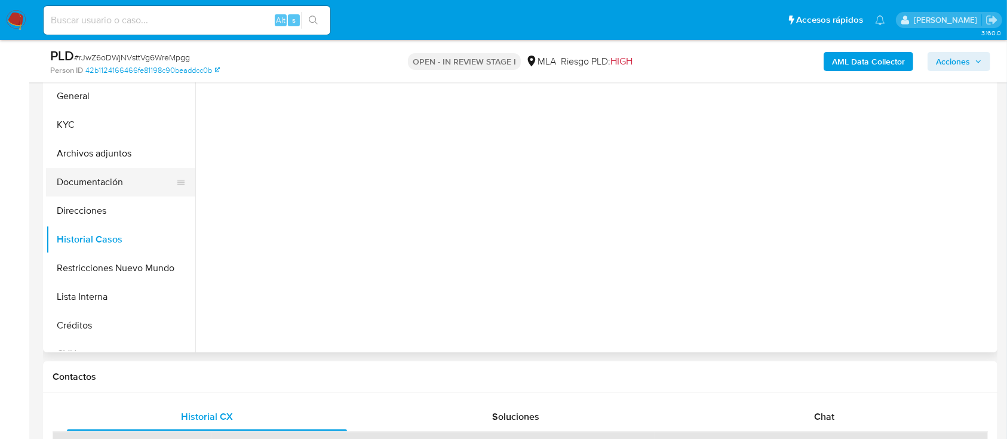
scroll to position [239, 0]
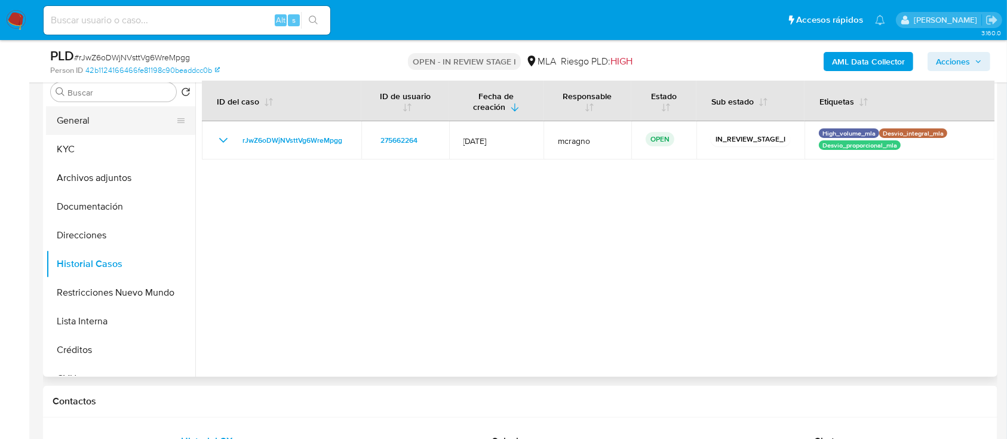
click at [118, 122] on button "General" at bounding box center [116, 120] width 140 height 29
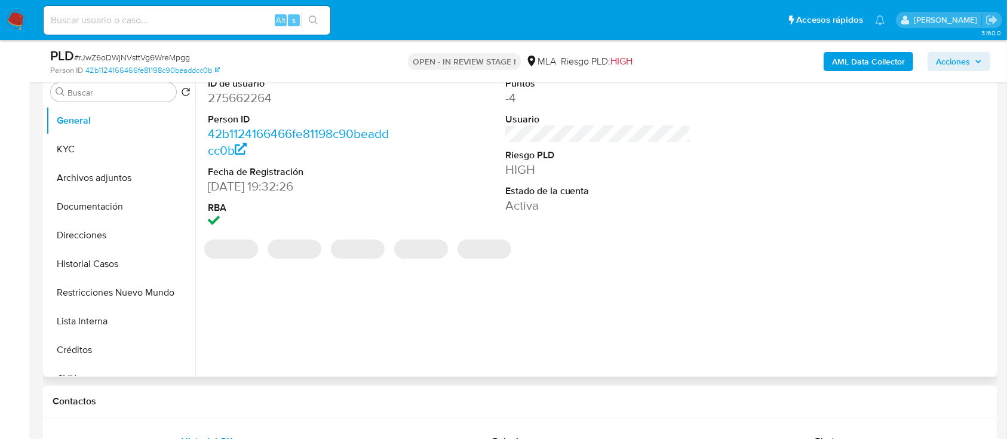
click at [238, 102] on dd "275662264" at bounding box center [301, 98] width 186 height 17
copy dd "275662264"
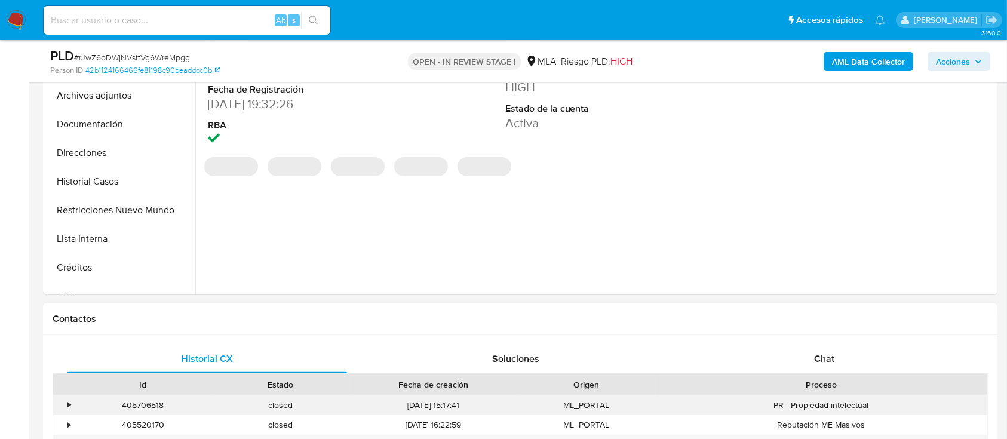
scroll to position [398, 0]
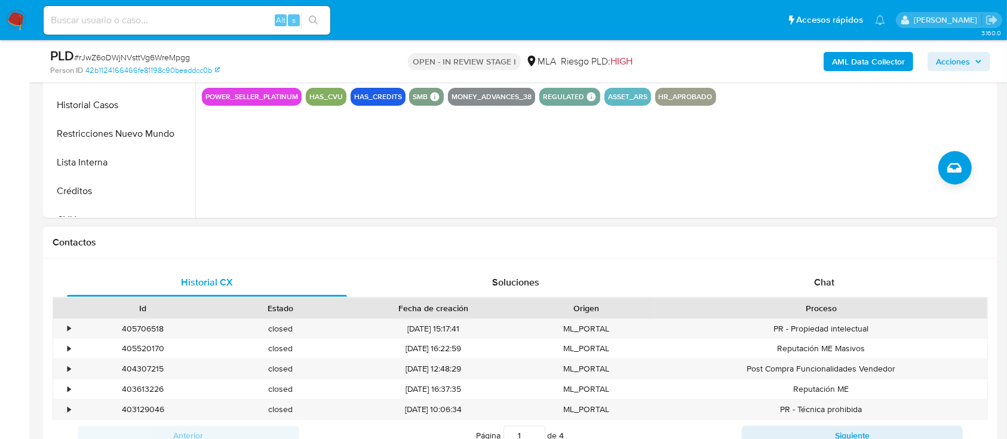
click at [904, 263] on div "Historial CX Soluciones Chat Id Estado Fecha de creación Origen Proceso • 40570…" at bounding box center [520, 374] width 954 height 231
click at [877, 290] on div "Chat" at bounding box center [824, 282] width 280 height 29
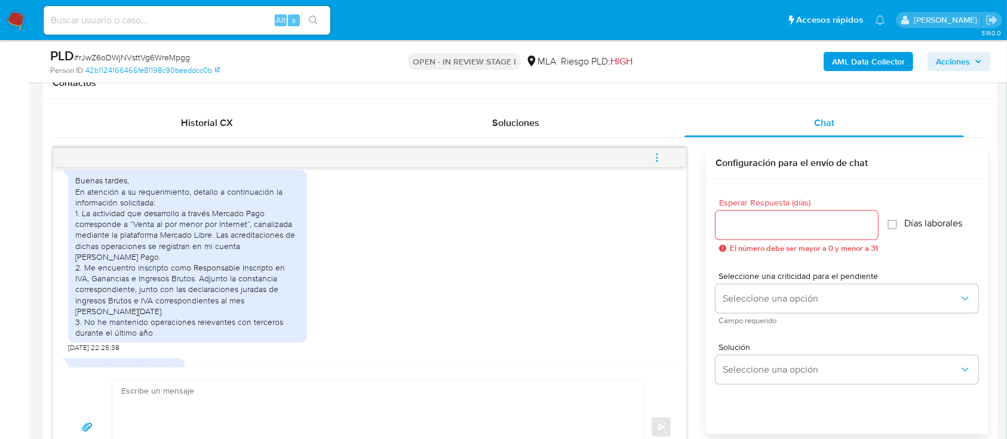
scroll to position [742, 0]
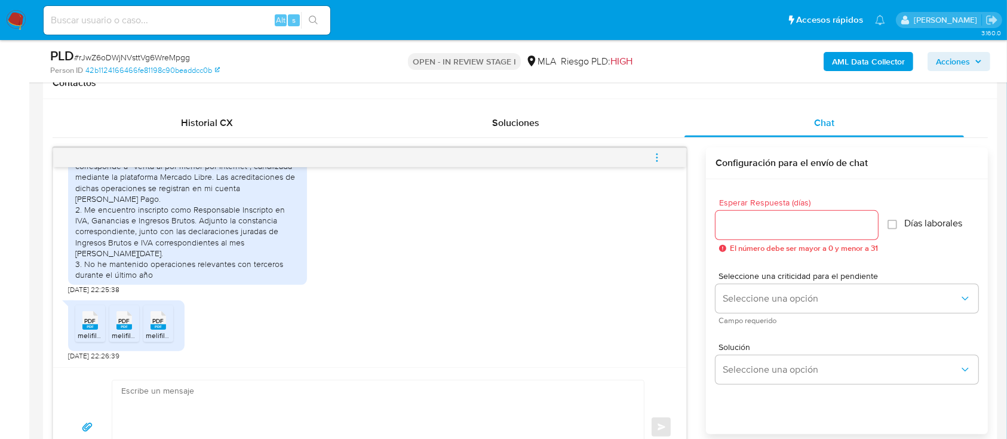
click at [81, 331] on span "melifile4591584505226986236.pdf" at bounding box center [134, 335] width 113 height 10
click at [112, 330] on div "PDF PDF" at bounding box center [124, 319] width 25 height 23
click at [156, 322] on span "PDF" at bounding box center [158, 321] width 11 height 8
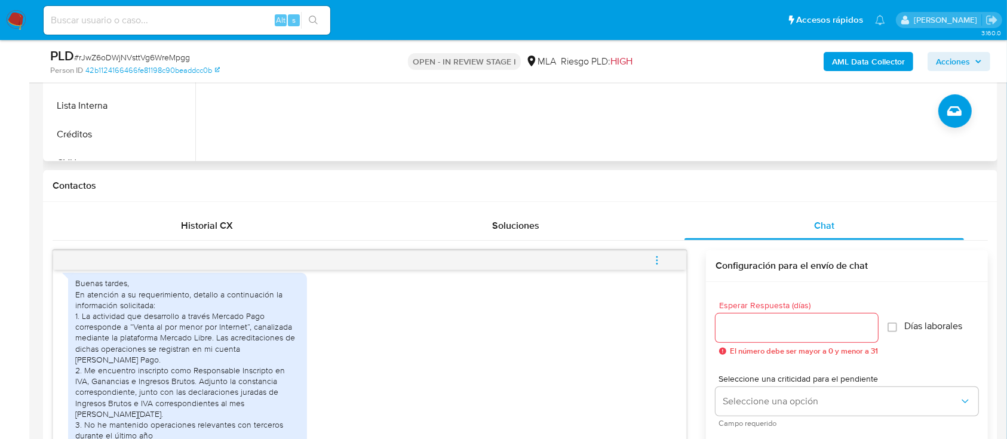
scroll to position [398, 0]
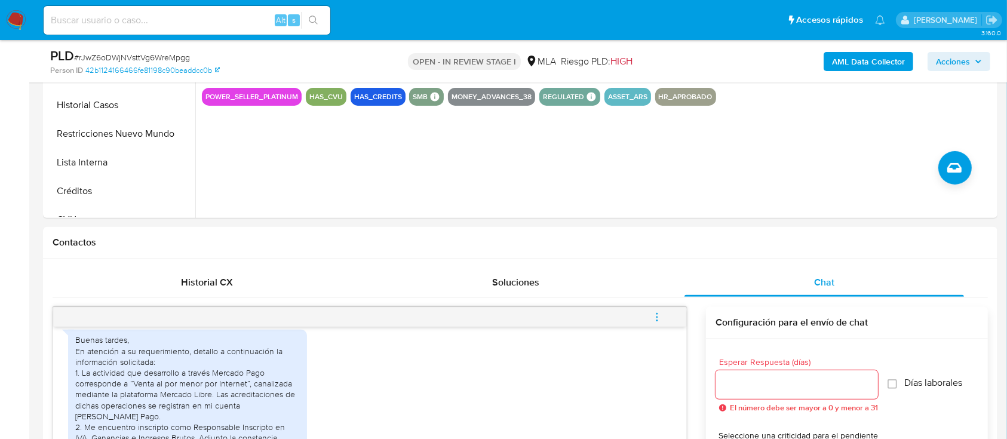
click at [901, 70] on b "AML Data Collector" at bounding box center [868, 61] width 73 height 19
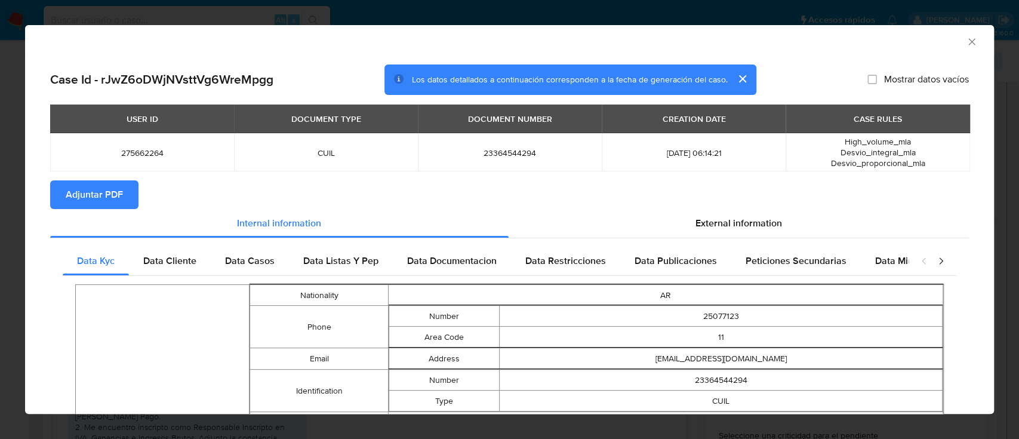
click at [105, 192] on span "Adjuntar PDF" at bounding box center [94, 195] width 57 height 26
click at [966, 41] on icon "Cerrar ventana" at bounding box center [972, 42] width 12 height 12
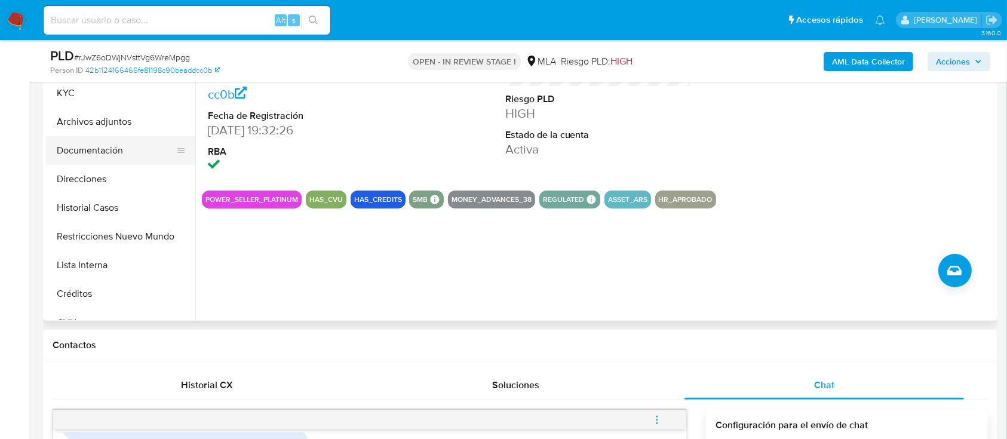
scroll to position [239, 0]
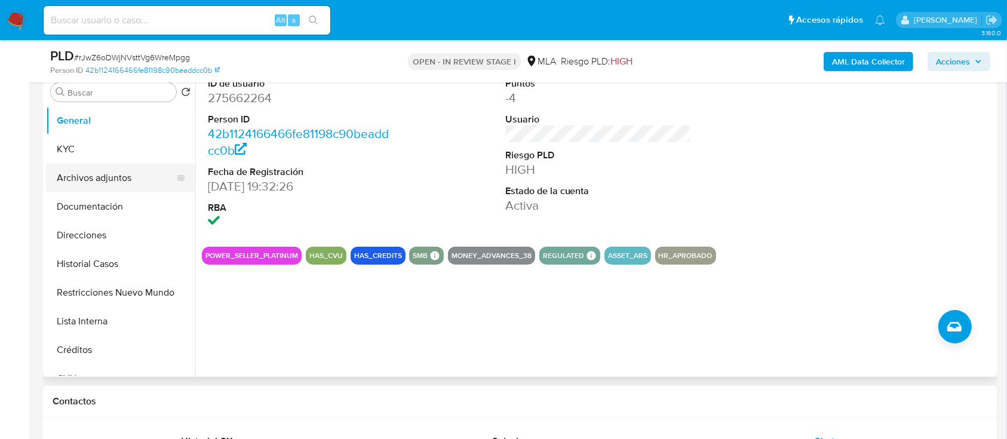
click at [109, 165] on button "Archivos adjuntos" at bounding box center [116, 178] width 140 height 29
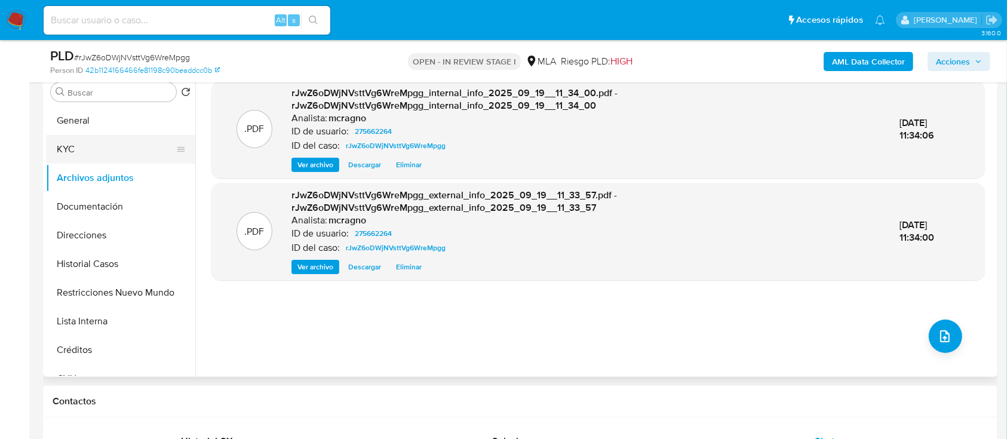
click at [92, 140] on button "KYC" at bounding box center [116, 149] width 140 height 29
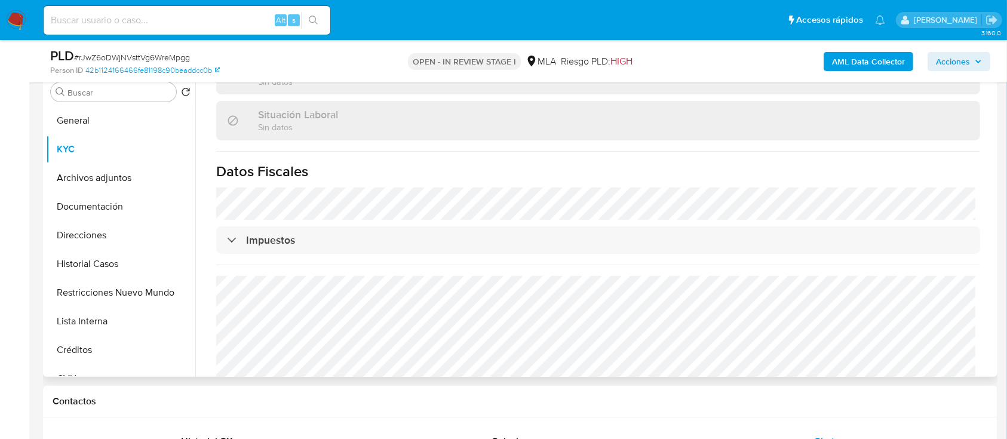
scroll to position [617, 0]
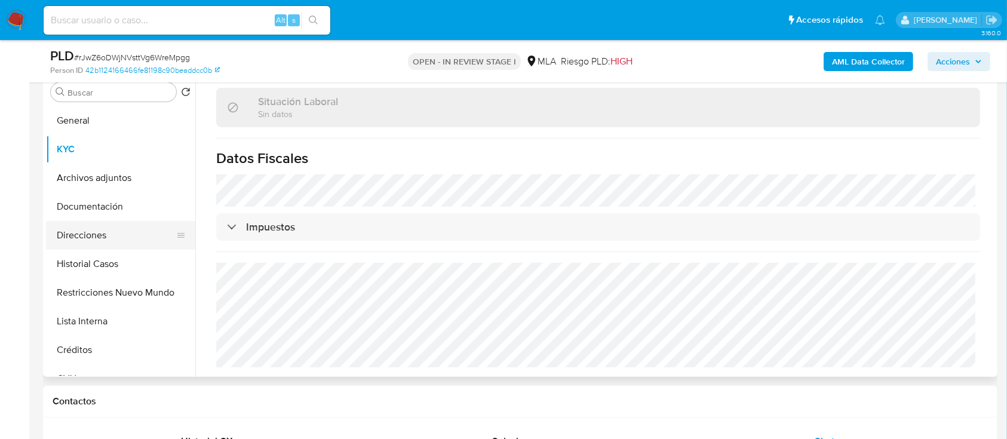
click at [118, 222] on button "Direcciones" at bounding box center [116, 235] width 140 height 29
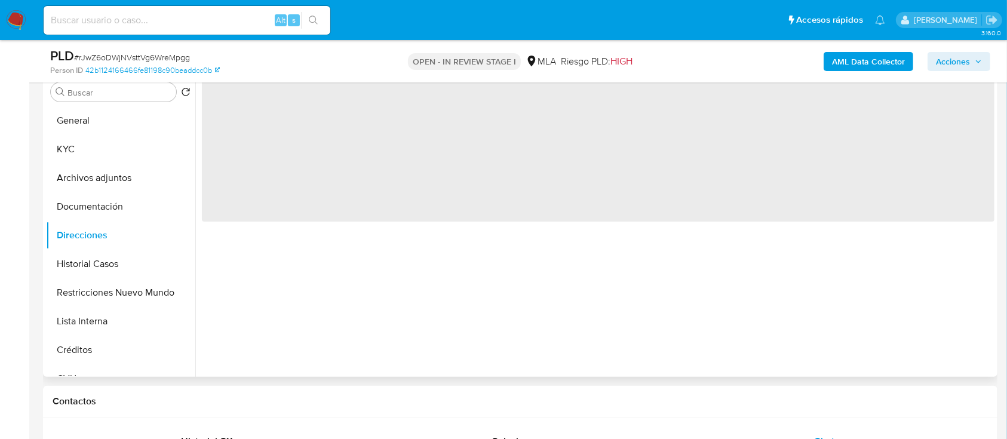
scroll to position [0, 0]
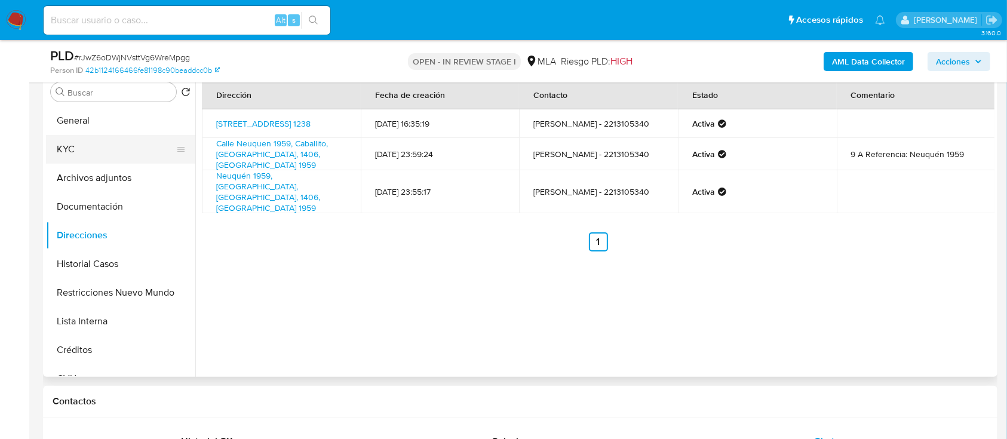
click at [146, 146] on button "KYC" at bounding box center [116, 149] width 140 height 29
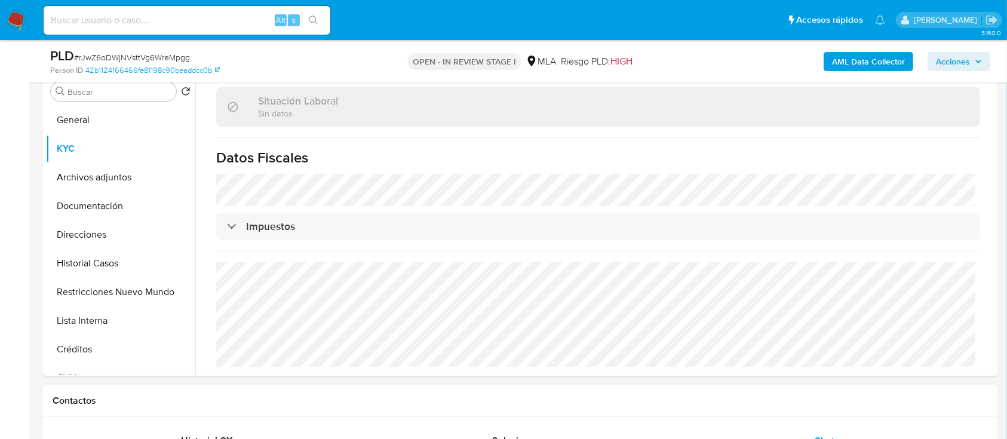
scroll to position [637, 0]
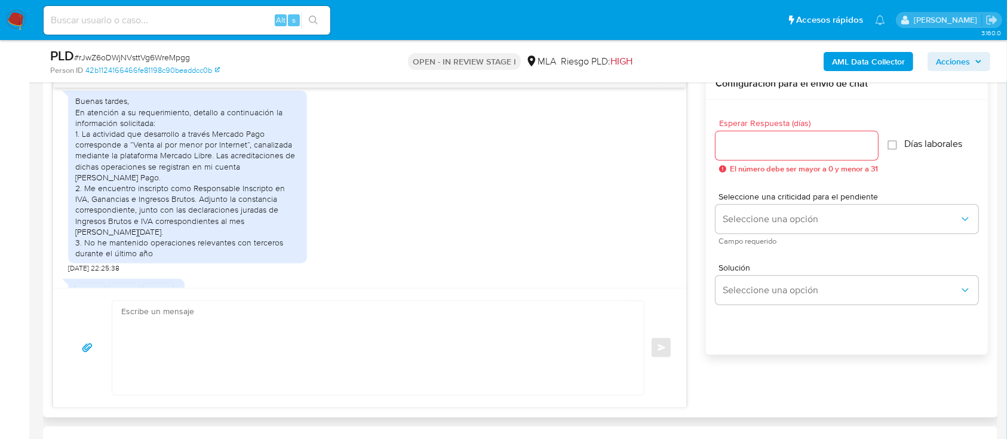
click at [358, 364] on textarea at bounding box center [375, 348] width 508 height 94
paste textarea "Hola, Muchas gracias por la respuesta. Analizamos tu caso y notamos que la info…"
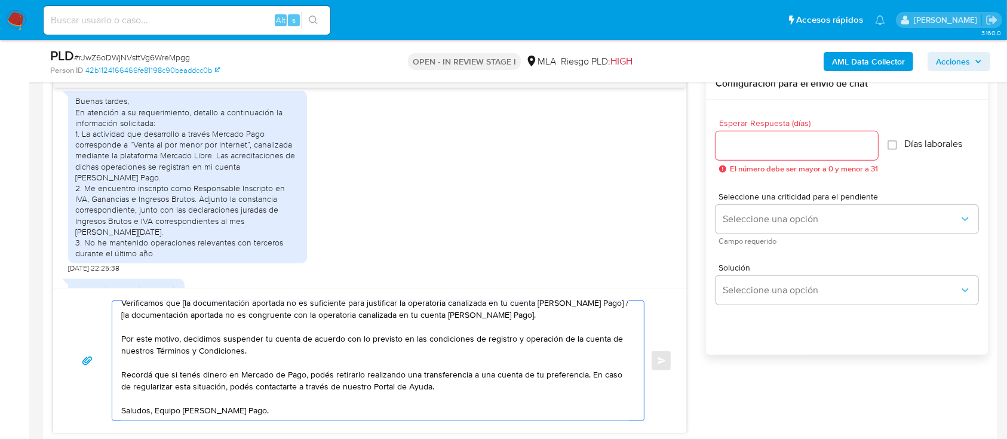
scroll to position [0, 0]
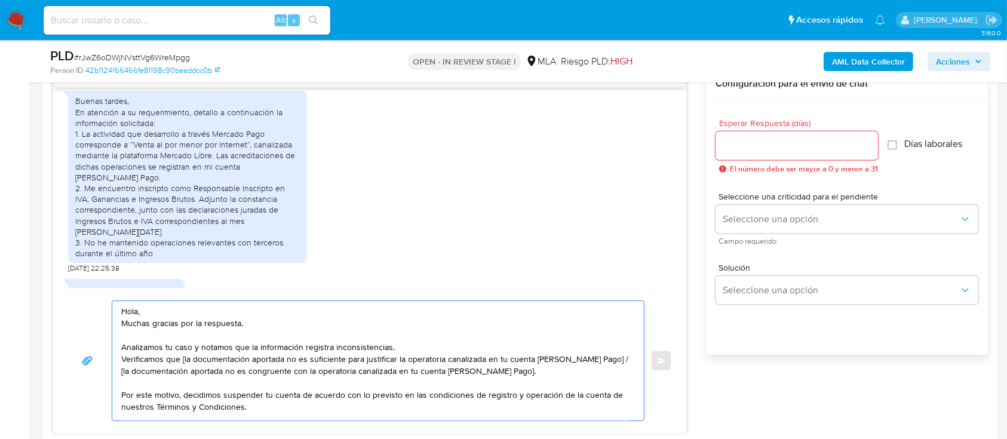
click at [283, 309] on textarea "Hola, Muchas gracias por la respuesta. Analizamos tu caso y notamos que la info…" at bounding box center [375, 360] width 508 height 119
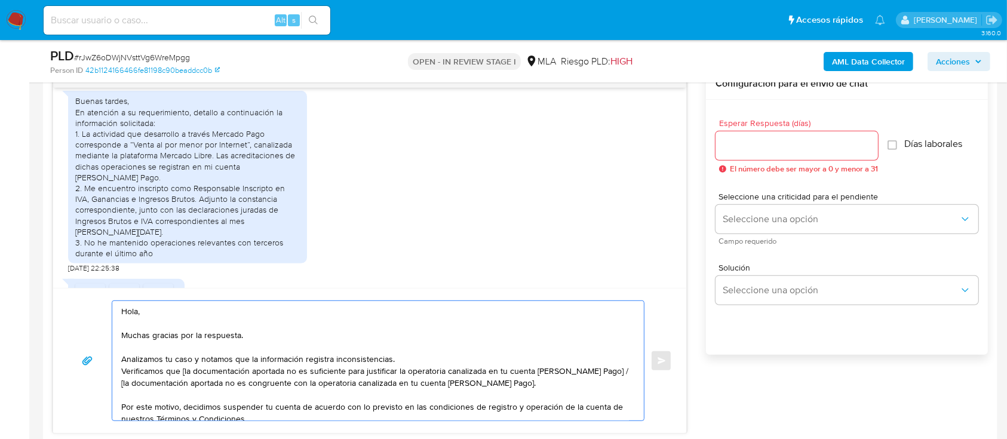
click at [428, 361] on textarea "Hola, Muchas gracias por la respuesta. Analizamos tu caso y notamos que la info…" at bounding box center [375, 360] width 508 height 119
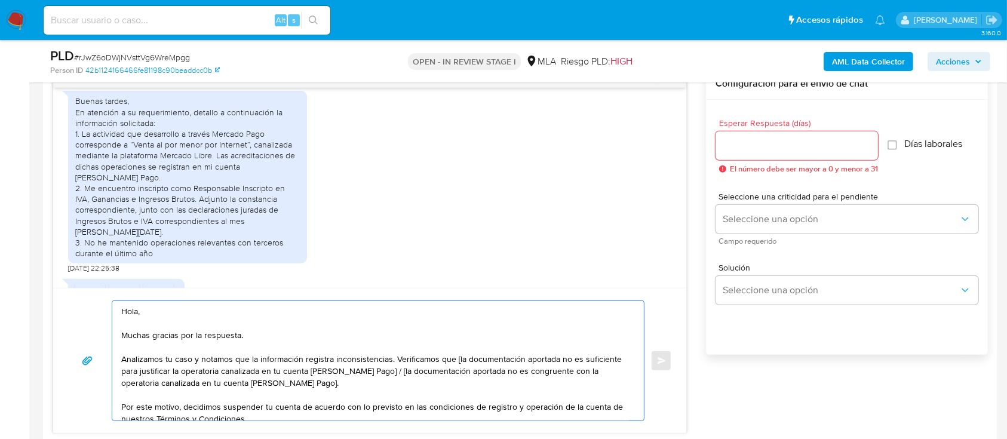
drag, startPoint x: 376, startPoint y: 370, endPoint x: 374, endPoint y: 383, distance: 13.8
click at [374, 383] on textarea "Hola, Muchas gracias por la respuesta. Analizamos tu caso y notamos que la info…" at bounding box center [375, 360] width 508 height 119
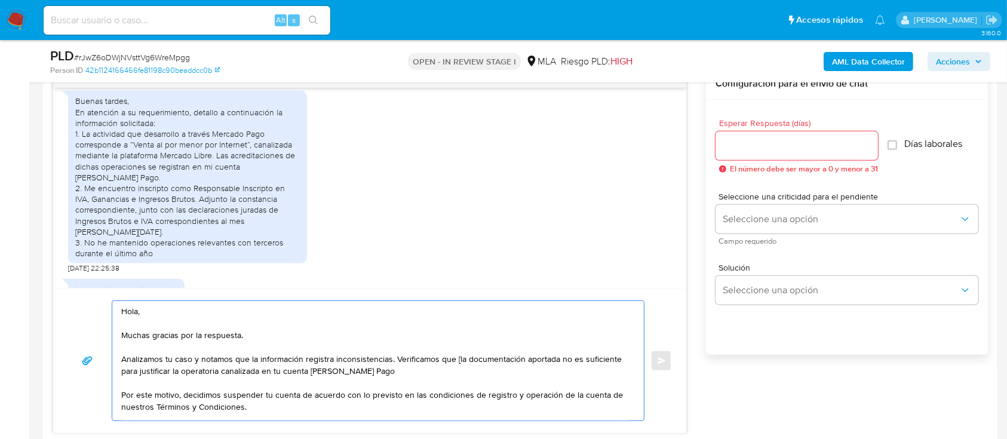
click at [457, 361] on textarea "Hola, Muchas gracias por la respuesta. Analizamos tu caso y notamos que la info…" at bounding box center [375, 360] width 508 height 119
click at [505, 368] on textarea "Hola, Muchas gracias por la respuesta. Analizamos tu caso y notamos que la info…" at bounding box center [375, 360] width 508 height 119
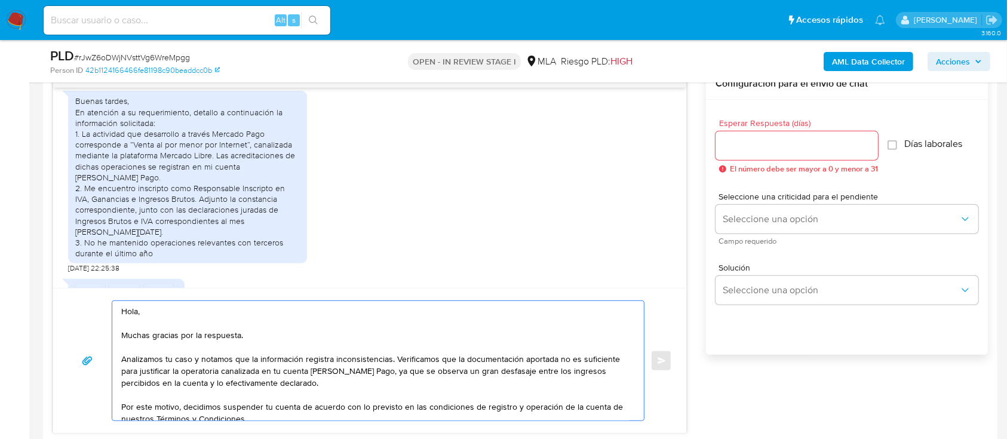
scroll to position [72, 0]
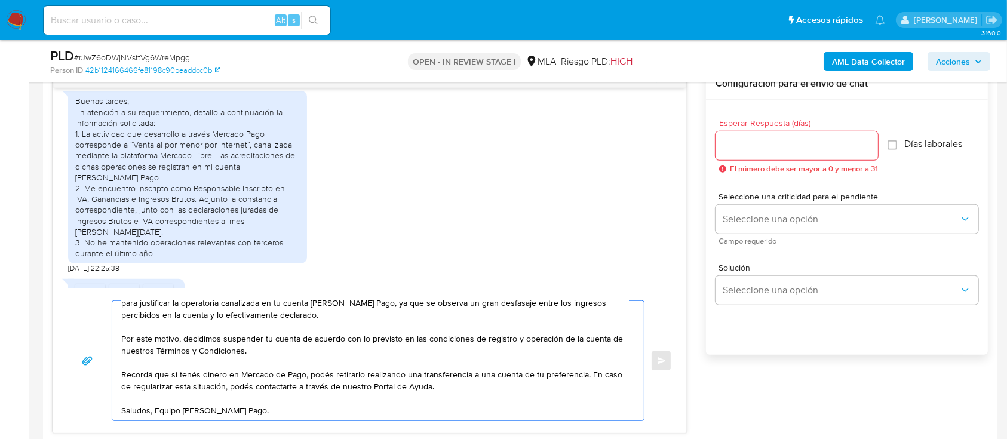
type textarea "Hola, Muchas gracias por la respuesta. Analizamos tu caso y notamos que la info…"
click at [790, 155] on div at bounding box center [796, 145] width 162 height 29
click at [791, 149] on input "Esperar Respuesta (días)" at bounding box center [796, 146] width 162 height 16
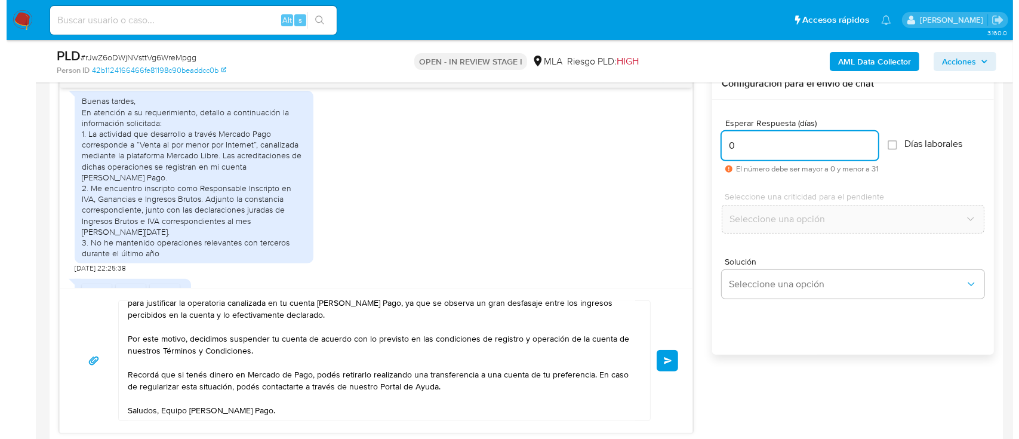
scroll to position [1916, 0]
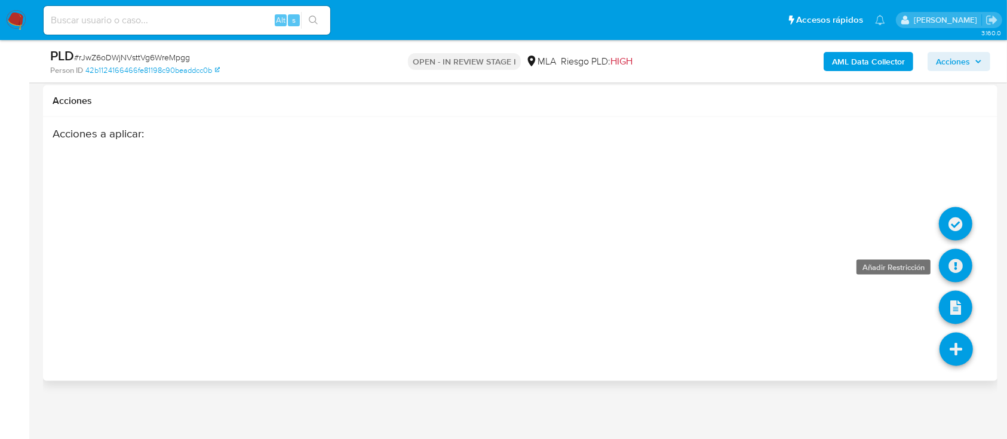
type input "0"
click at [958, 260] on icon at bounding box center [955, 265] width 33 height 33
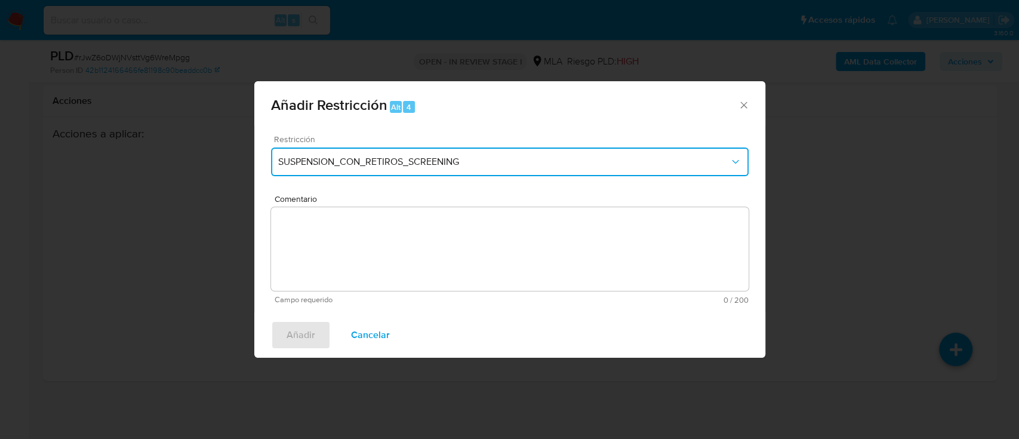
click at [318, 174] on button "SUSPENSION_CON_RETIROS_SCREENING" at bounding box center [510, 162] width 478 height 29
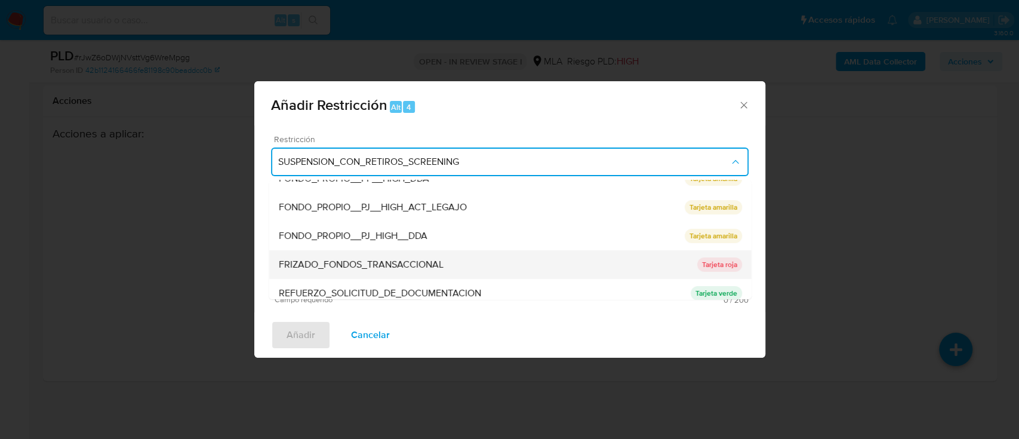
scroll to position [239, 0]
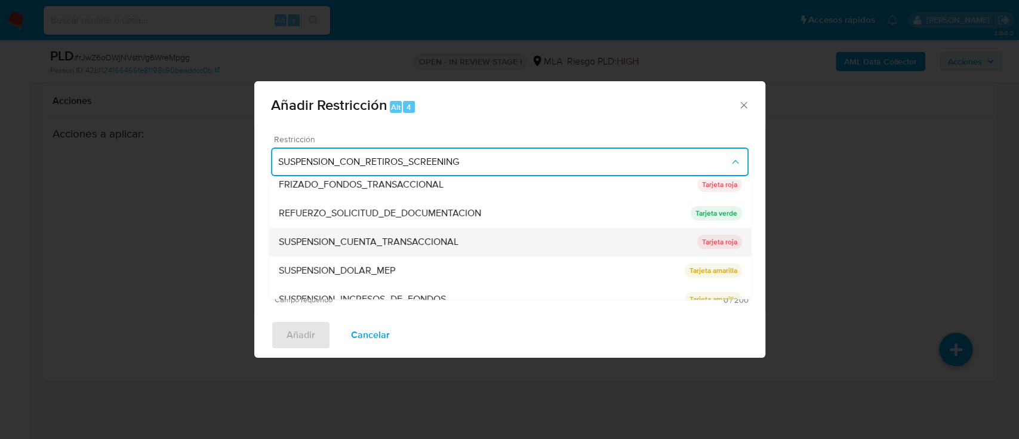
click at [407, 245] on span "SUSPENSION_CUENTA_TRANSACCIONAL" at bounding box center [368, 242] width 180 height 12
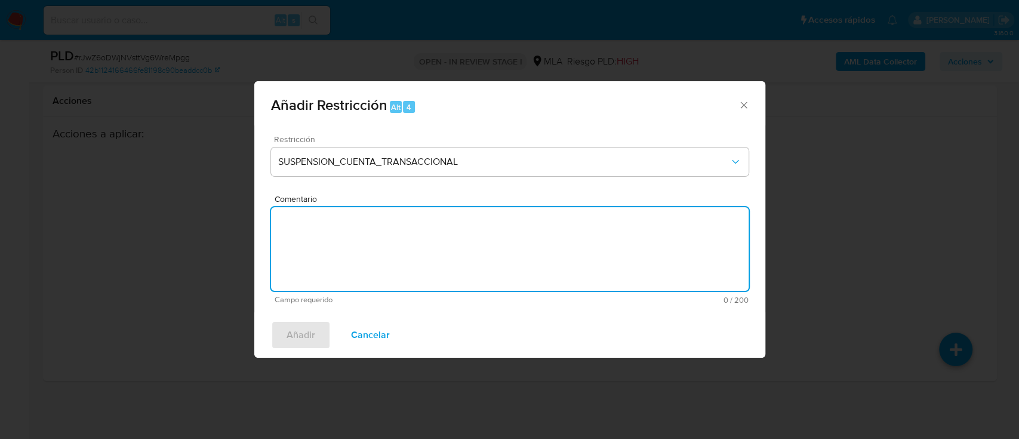
click at [407, 245] on textarea "Comentario" at bounding box center [510, 249] width 478 height 84
type textarea "AML"
drag, startPoint x: 303, startPoint y: 330, endPoint x: 387, endPoint y: 317, distance: 85.1
click at [303, 330] on span "Añadir" at bounding box center [301, 335] width 29 height 26
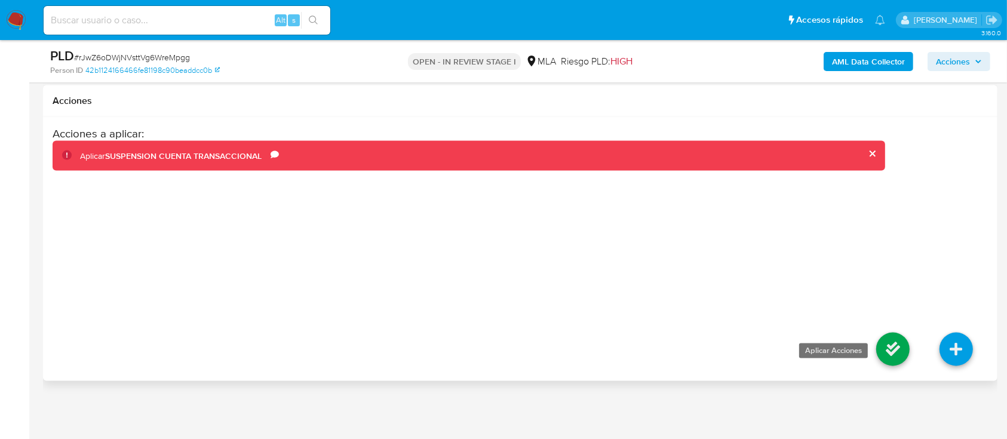
click at [890, 346] on icon at bounding box center [892, 349] width 33 height 33
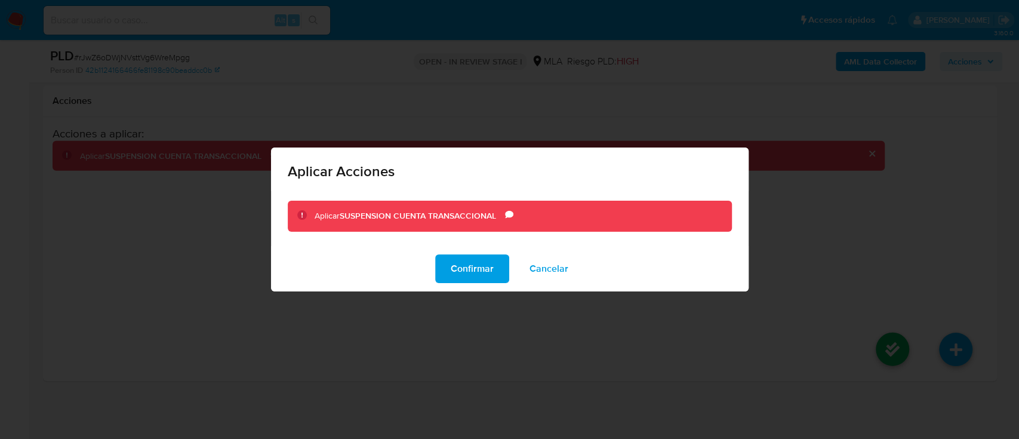
click at [454, 259] on span "Confirmar" at bounding box center [472, 269] width 43 height 26
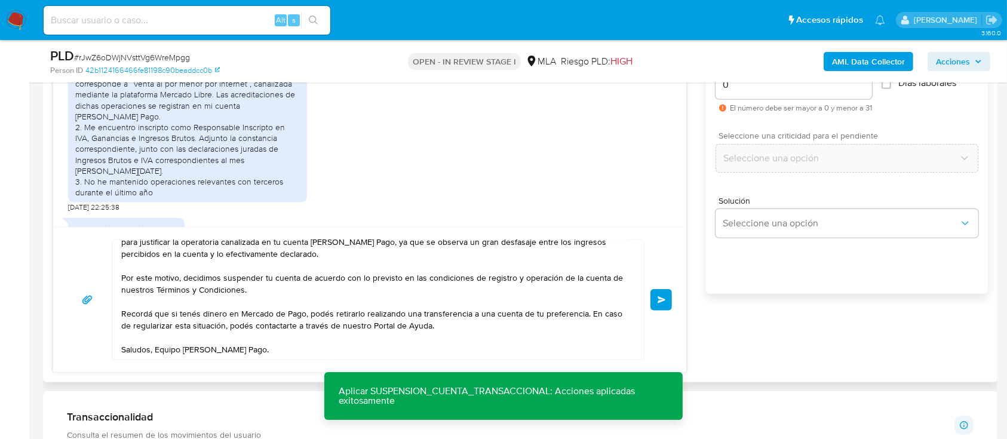
scroll to position [641, 0]
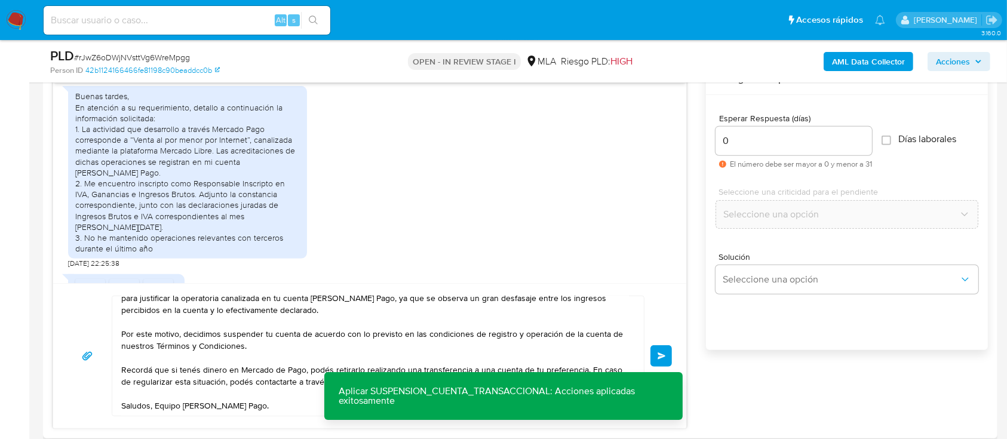
click at [659, 348] on button "Enviar" at bounding box center [660, 355] width 21 height 21
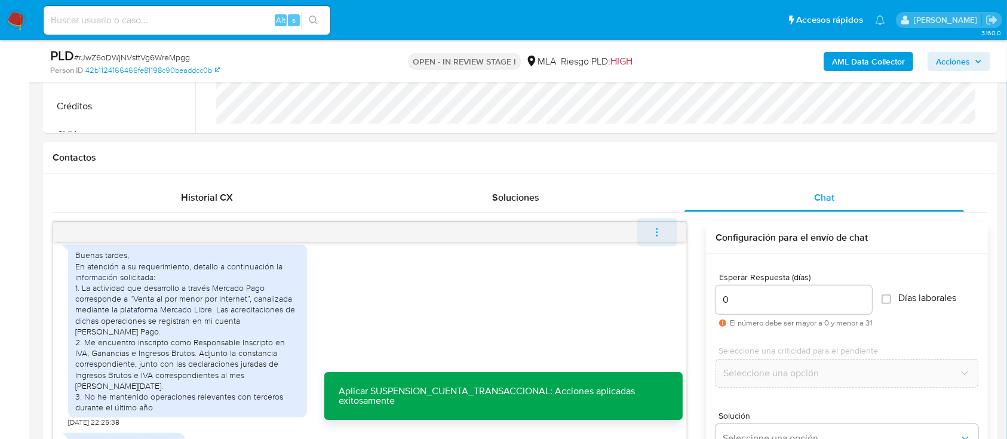
scroll to position [1004, 0]
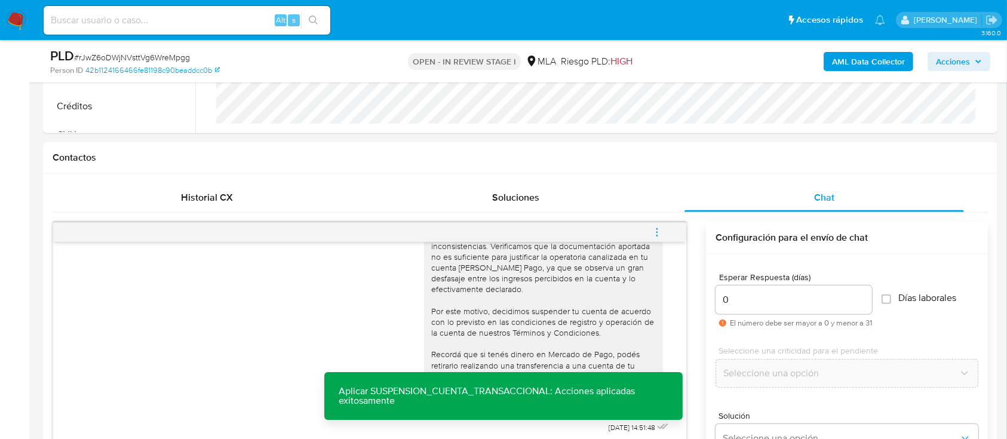
click at [660, 231] on icon "menu-action" at bounding box center [657, 232] width 11 height 11
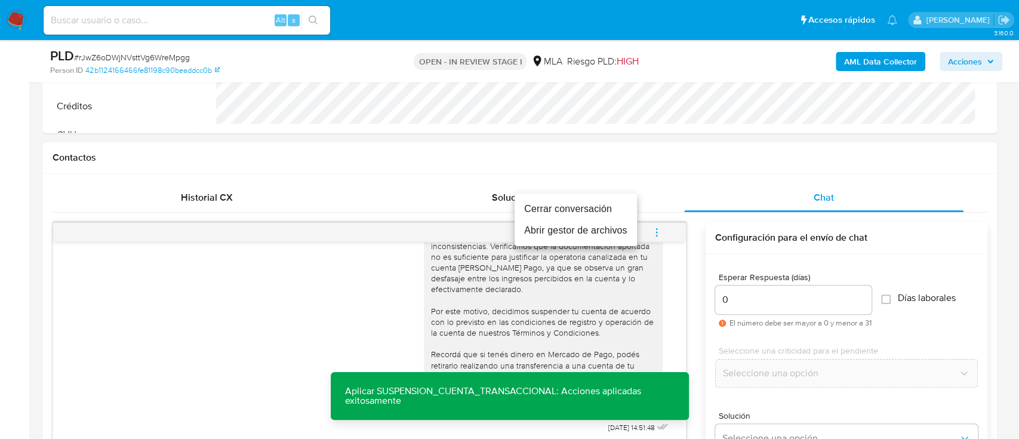
click at [578, 208] on li "Cerrar conversación" at bounding box center [576, 208] width 122 height 21
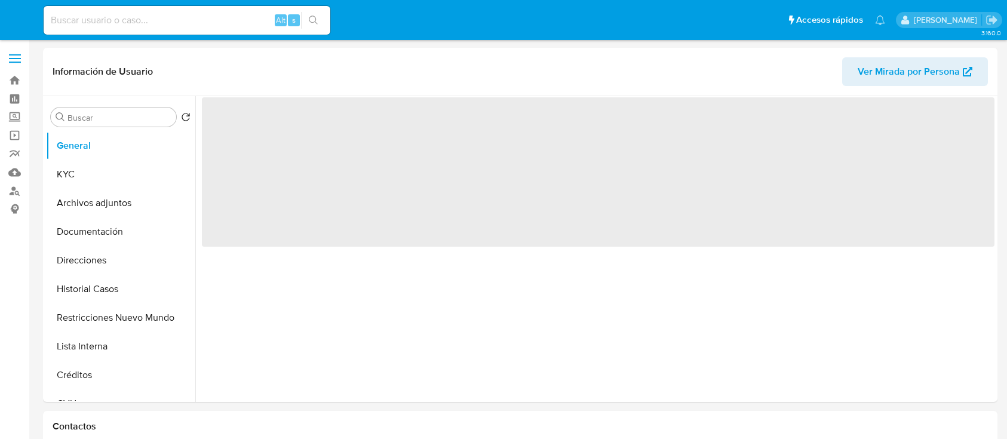
select select "10"
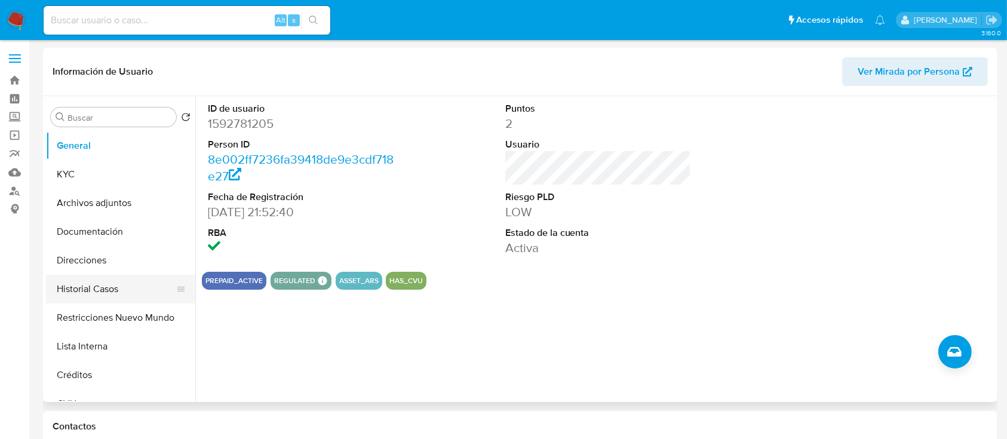
click at [107, 302] on button "Historial Casos" at bounding box center [116, 289] width 140 height 29
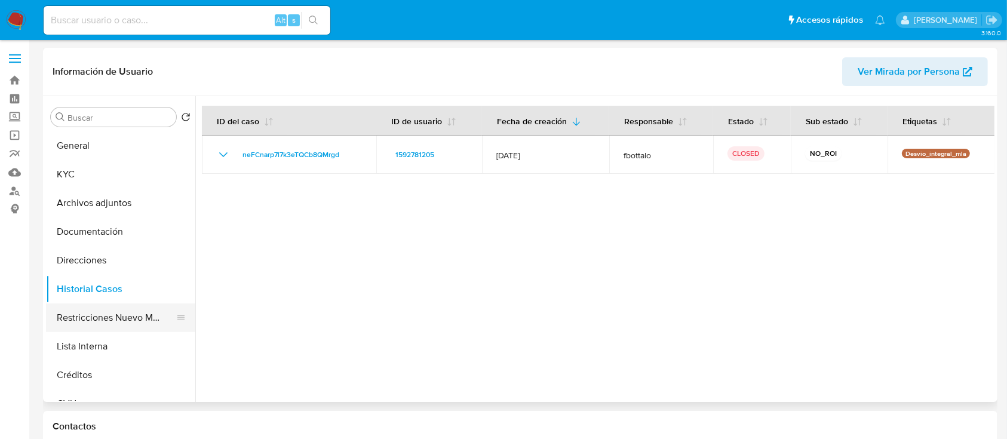
click at [110, 314] on button "Restricciones Nuevo Mundo" at bounding box center [116, 317] width 140 height 29
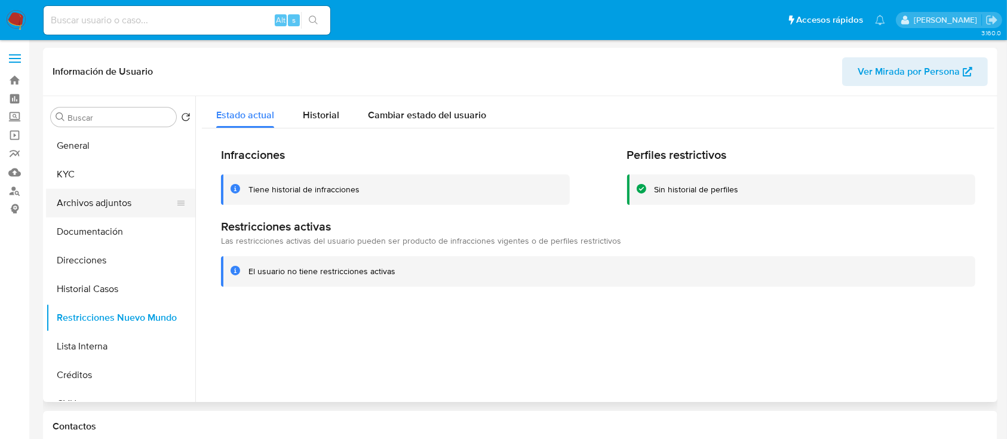
click at [119, 205] on button "Archivos adjuntos" at bounding box center [116, 203] width 140 height 29
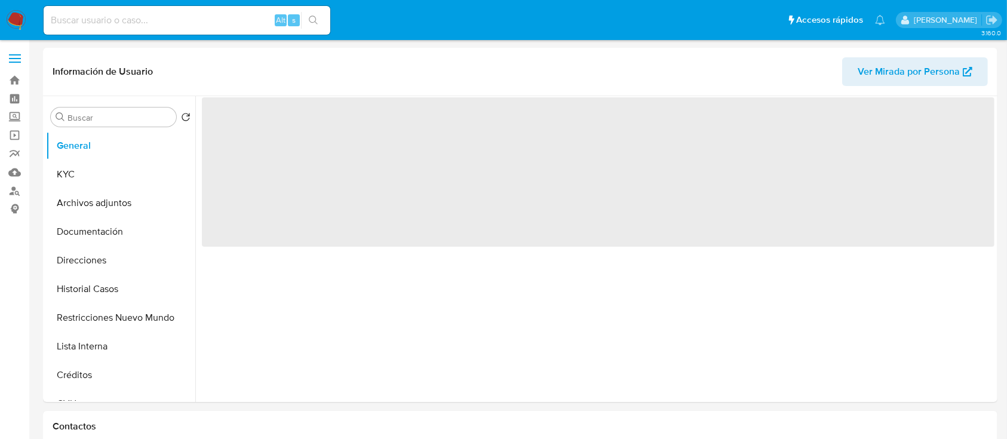
select select "10"
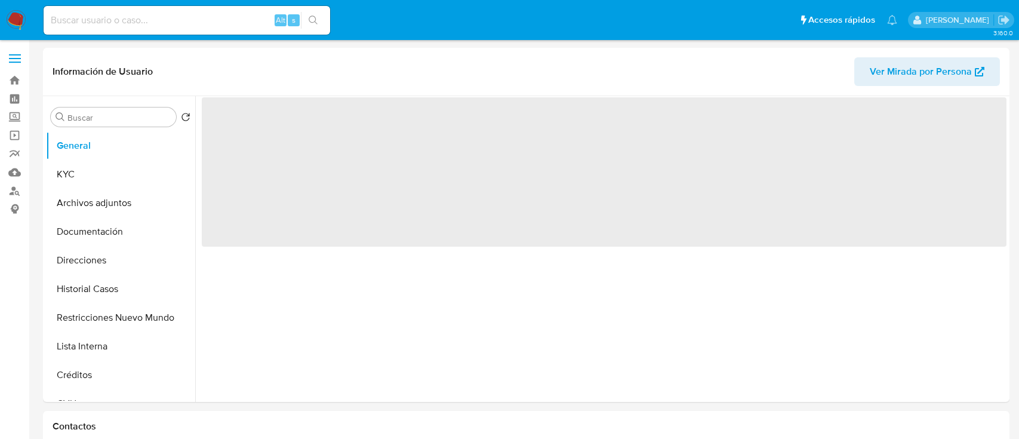
select select "10"
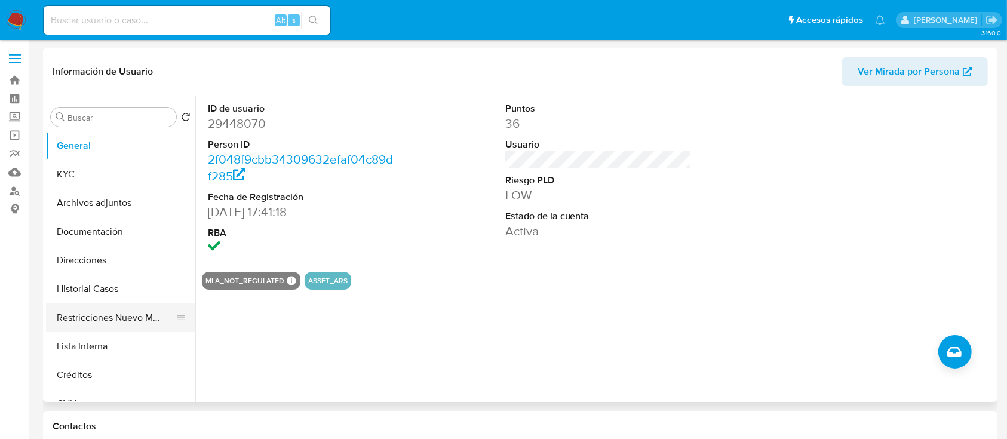
click at [128, 322] on button "Restricciones Nuevo Mundo" at bounding box center [116, 317] width 140 height 29
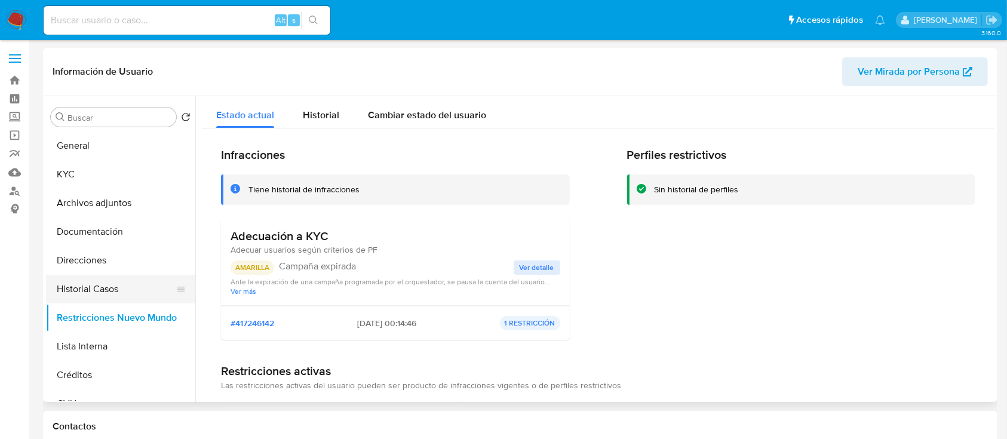
click at [130, 285] on button "Historial Casos" at bounding box center [116, 289] width 140 height 29
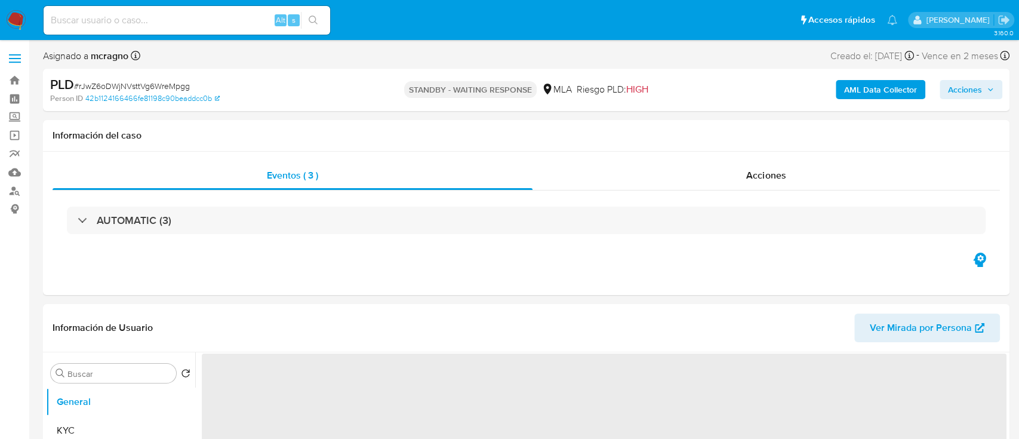
select select "10"
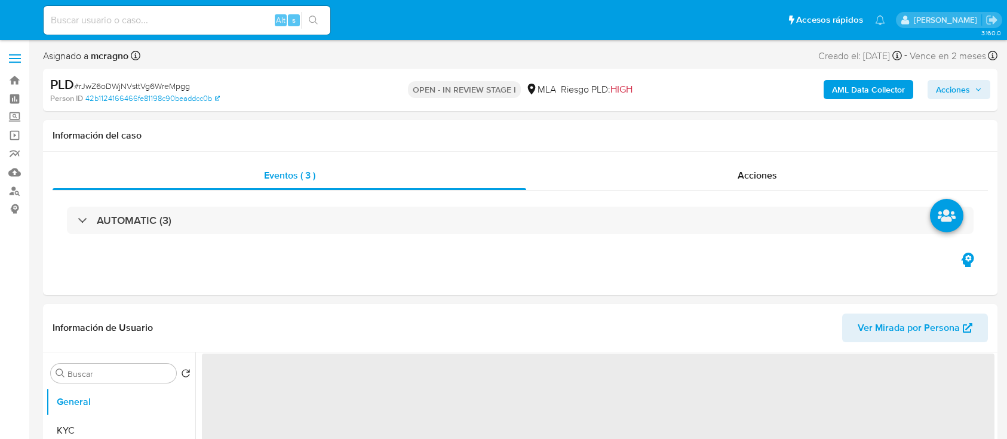
select select "10"
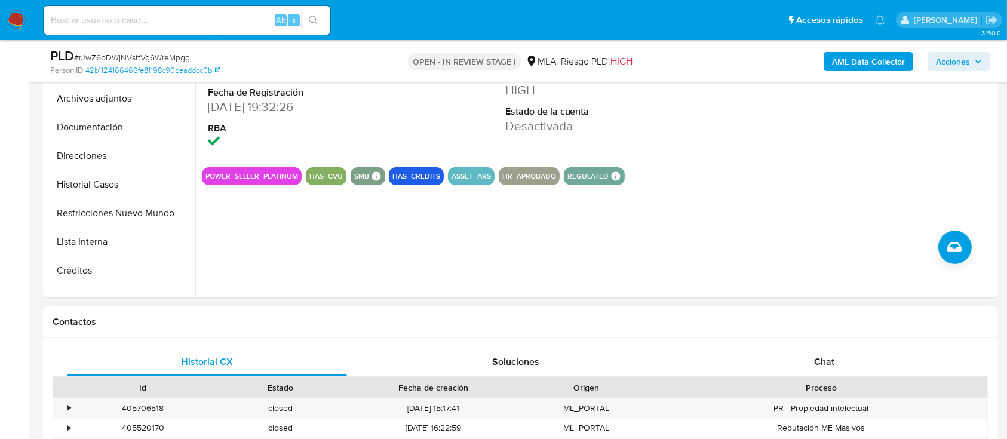
drag, startPoint x: 841, startPoint y: 359, endPoint x: 737, endPoint y: 311, distance: 115.2
click at [841, 360] on div "Chat" at bounding box center [824, 362] width 280 height 29
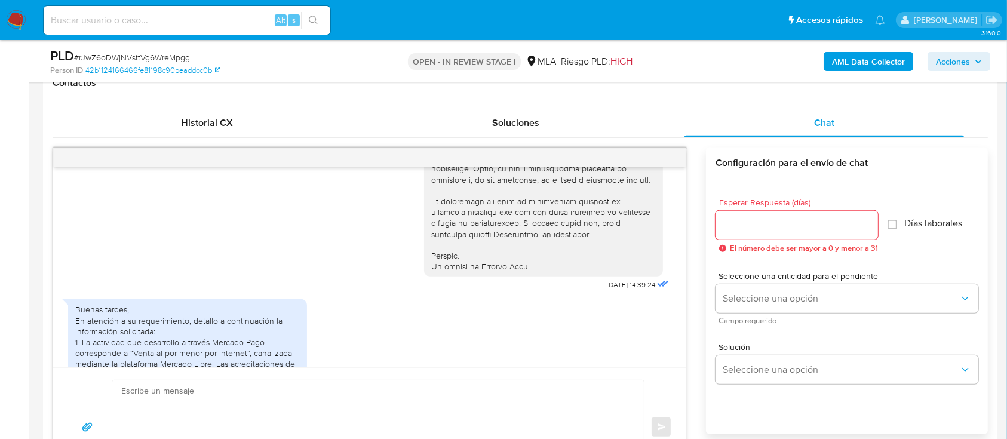
scroll to position [607, 0]
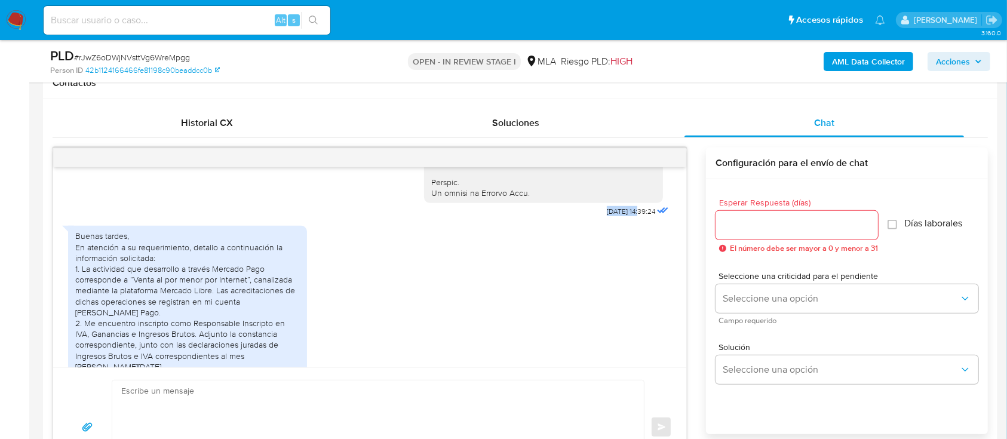
drag, startPoint x: 573, startPoint y: 229, endPoint x: 616, endPoint y: 232, distance: 43.7
copy div "[DATE]"
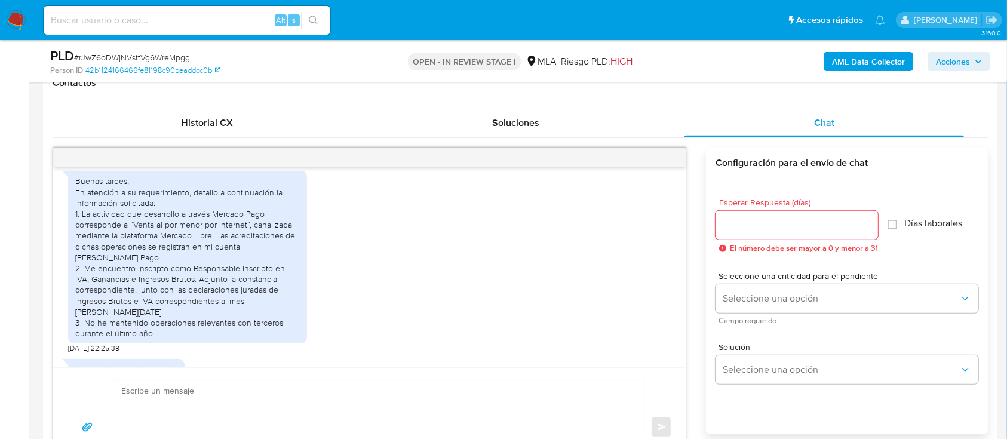
scroll to position [686, 0]
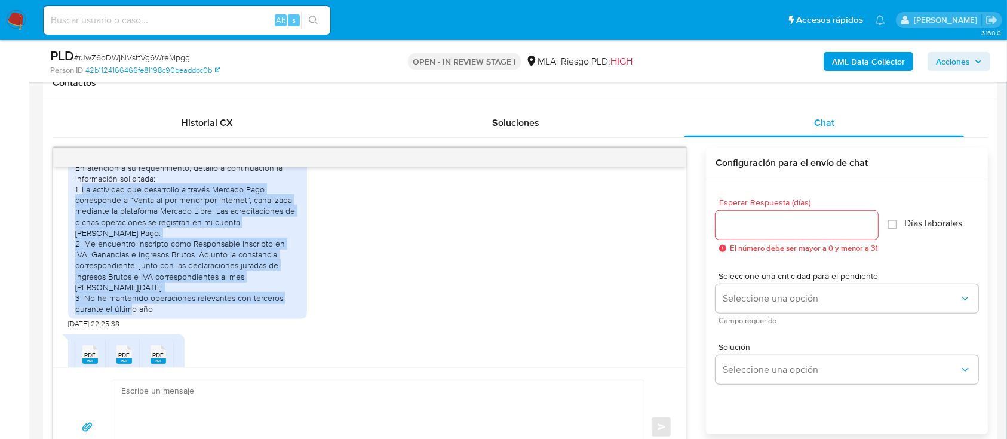
drag, startPoint x: 81, startPoint y: 210, endPoint x: 168, endPoint y: 328, distance: 147.4
click at [168, 314] on div "Buenas tardes, En atención a su requerimiento, detallo a continuación la inform…" at bounding box center [187, 232] width 225 height 163
copy div "La actividad que desarrollo a través Mercado Pago corresponde a “Venta al por m…"
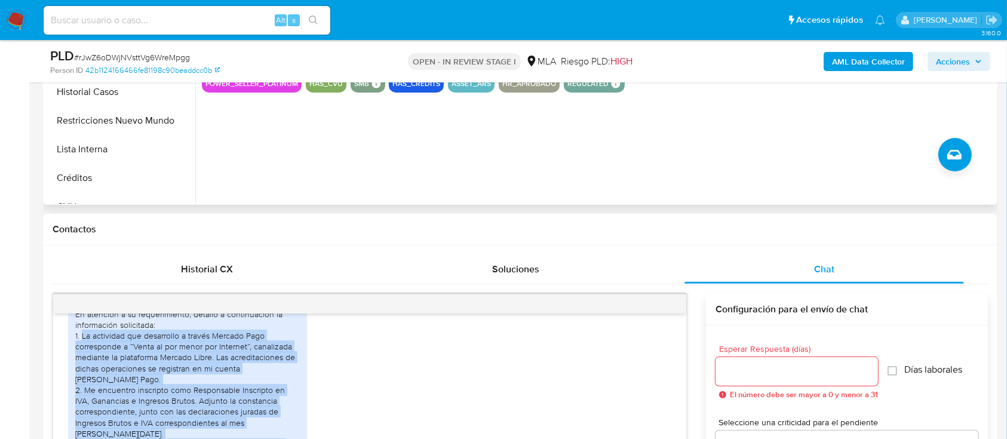
scroll to position [318, 0]
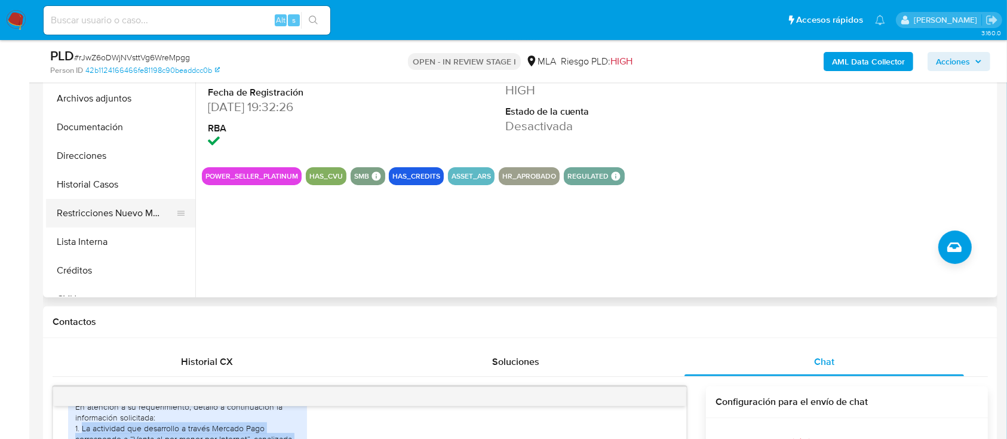
click at [121, 216] on button "Restricciones Nuevo Mundo" at bounding box center [116, 213] width 140 height 29
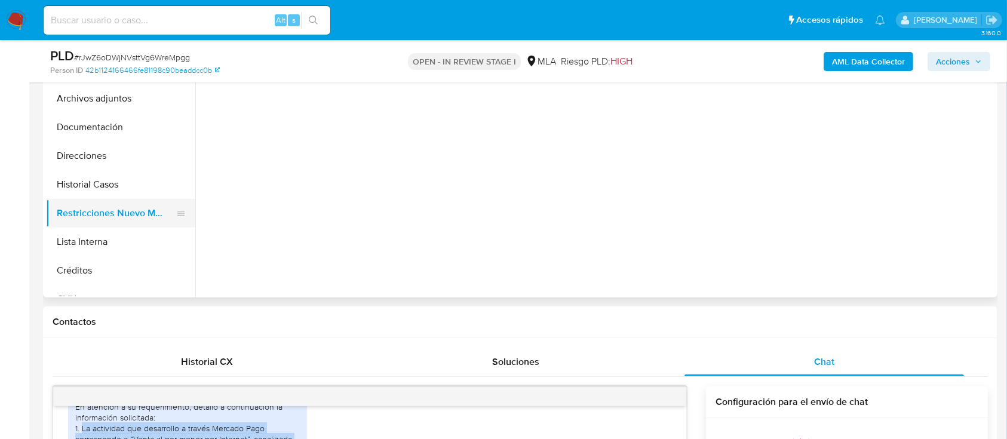
scroll to position [239, 0]
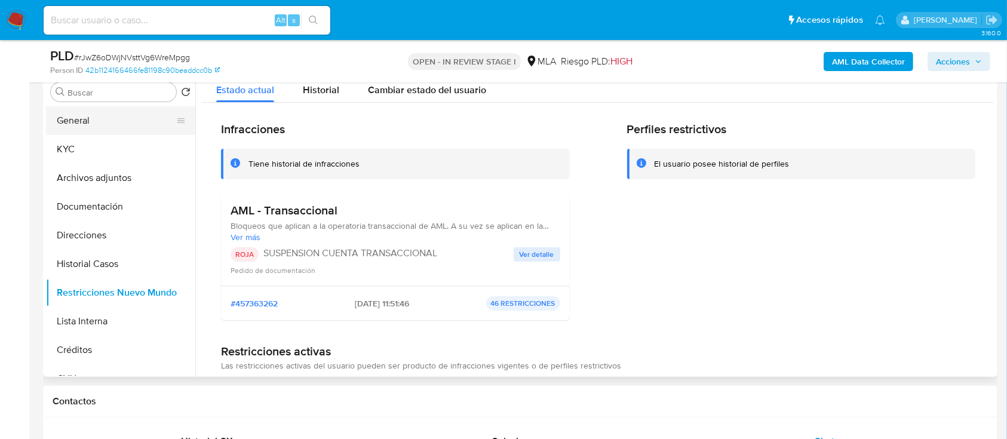
click at [81, 113] on button "General" at bounding box center [116, 120] width 140 height 29
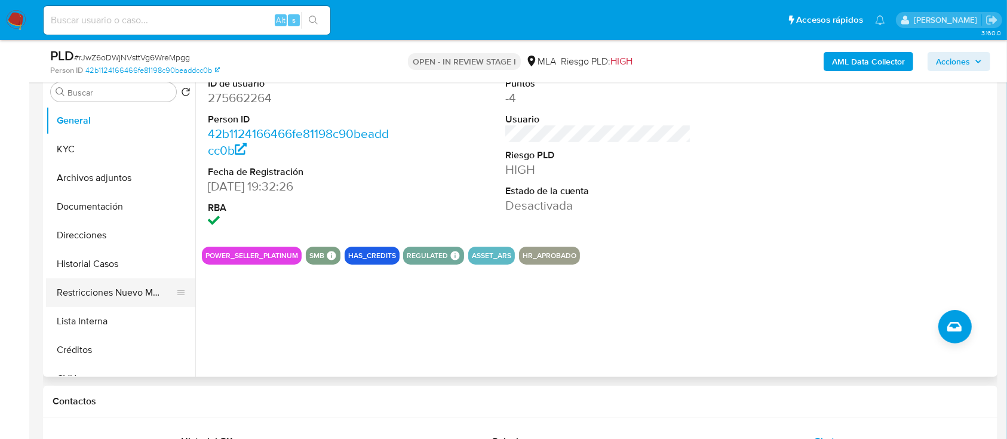
click at [116, 302] on button "Restricciones Nuevo Mundo" at bounding box center [116, 292] width 140 height 29
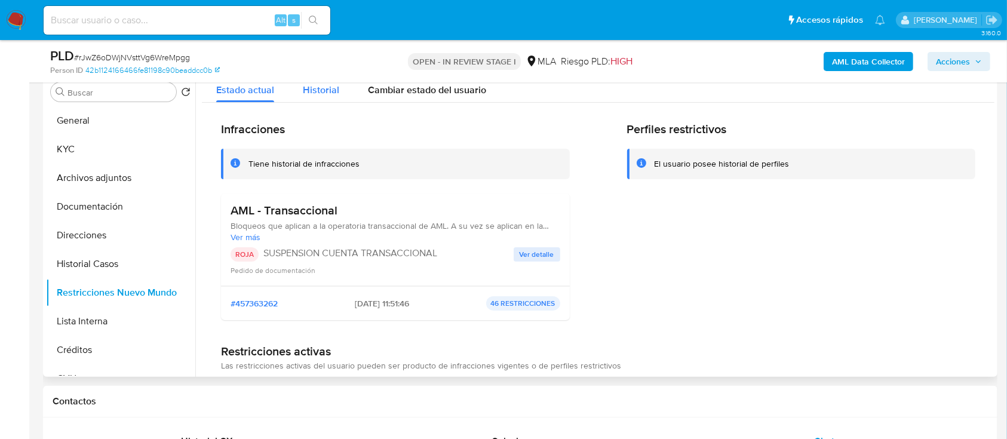
click at [326, 92] on span "Historial" at bounding box center [321, 90] width 36 height 14
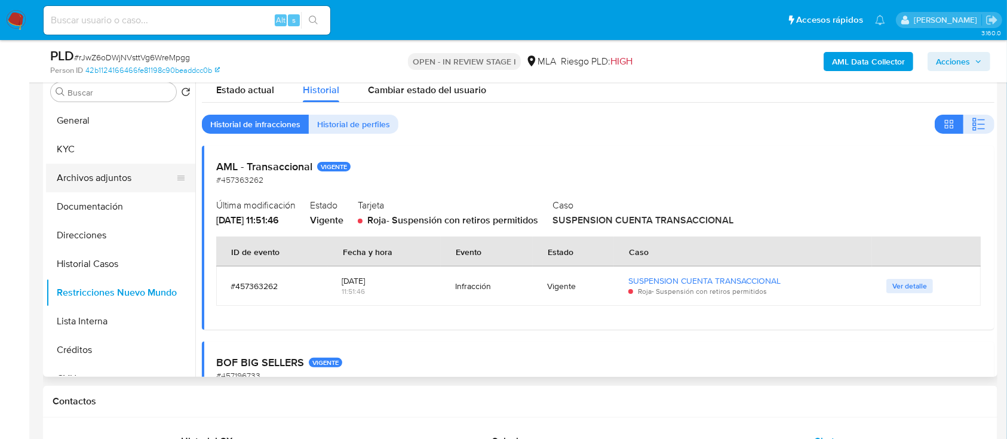
click at [100, 174] on button "Archivos adjuntos" at bounding box center [116, 178] width 140 height 29
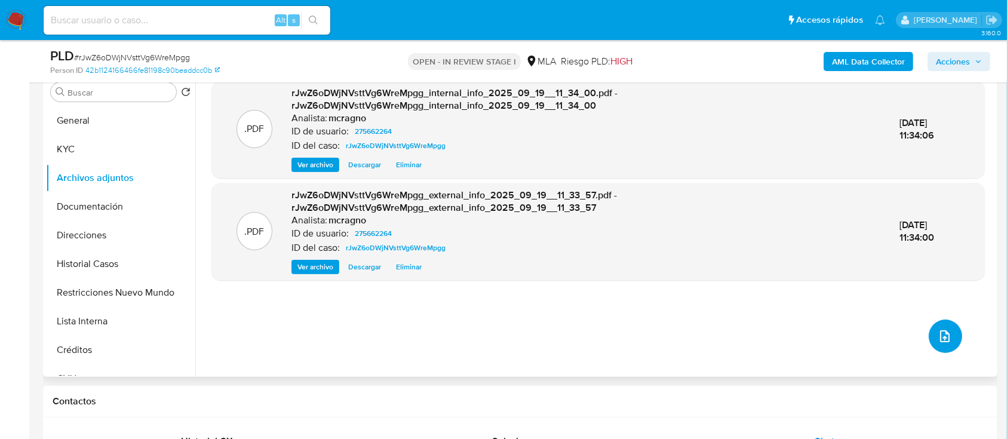
click at [952, 340] on button "upload-file" at bounding box center [945, 335] width 33 height 33
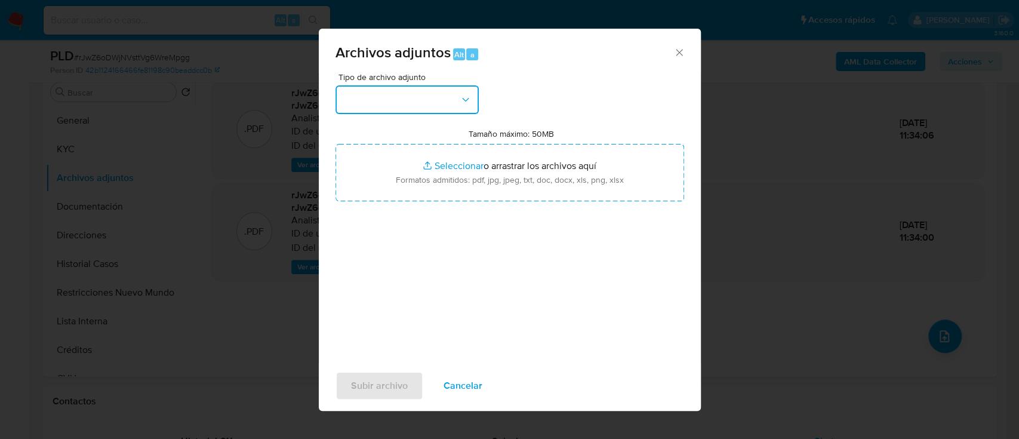
click at [444, 112] on button "button" at bounding box center [407, 99] width 143 height 29
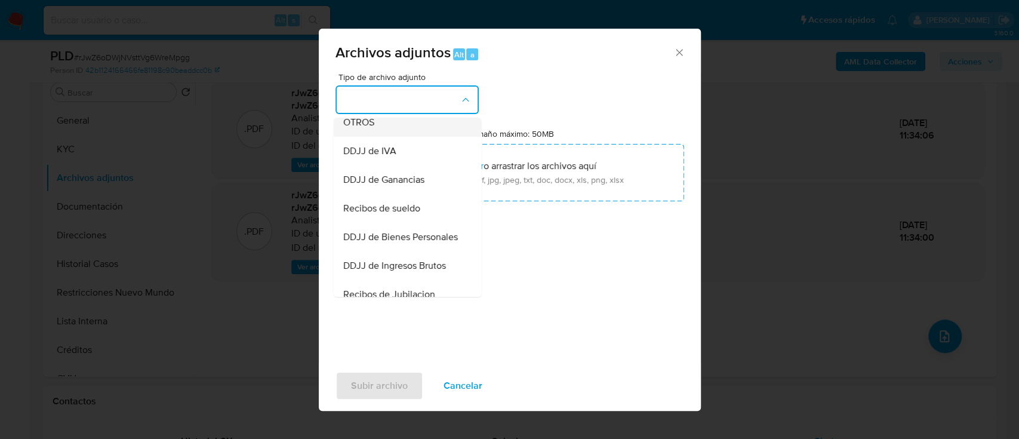
click at [383, 137] on div "OTROS" at bounding box center [404, 122] width 122 height 29
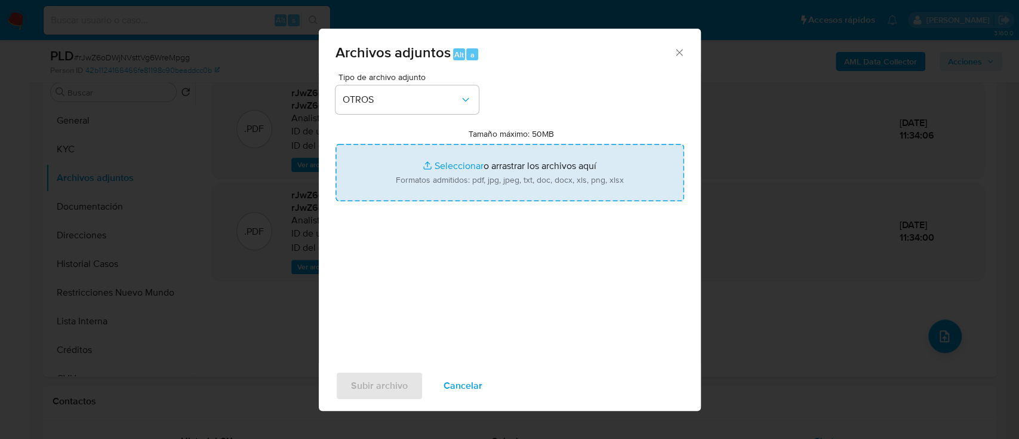
click at [445, 177] on input "Tamaño máximo: 50MB Seleccionar archivos" at bounding box center [510, 172] width 349 height 57
type input "C:\fakepath\275662264 - Movimientos.xlsx"
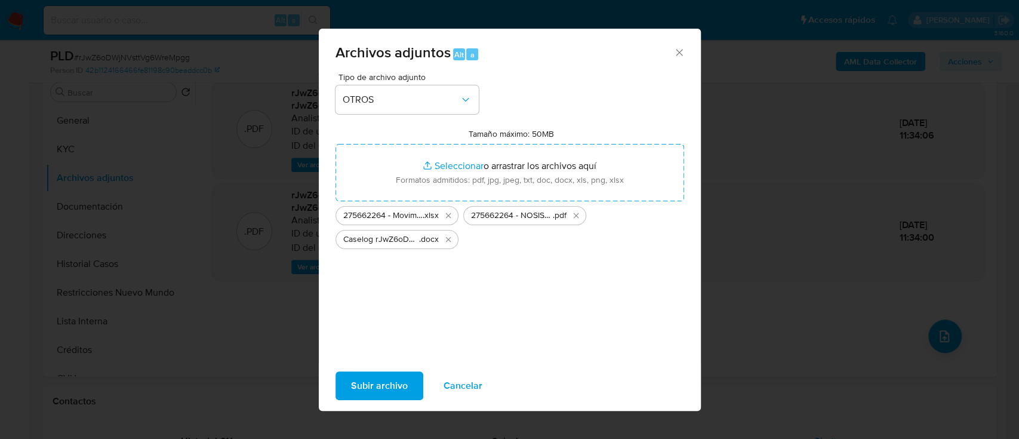
drag, startPoint x: 445, startPoint y: 177, endPoint x: 361, endPoint y: 313, distance: 160.1
click at [361, 313] on div "Tipo de archivo adjunto OTROS Tamaño máximo: 50MB Seleccionar archivos Seleccio…" at bounding box center [510, 214] width 349 height 282
click at [377, 381] on span "Subir archivo" at bounding box center [379, 386] width 57 height 26
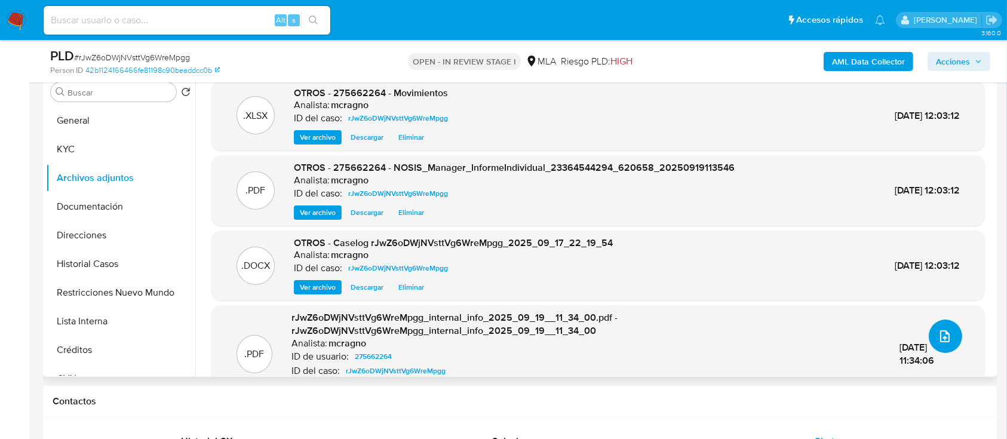
click at [952, 333] on button "upload-file" at bounding box center [945, 335] width 33 height 33
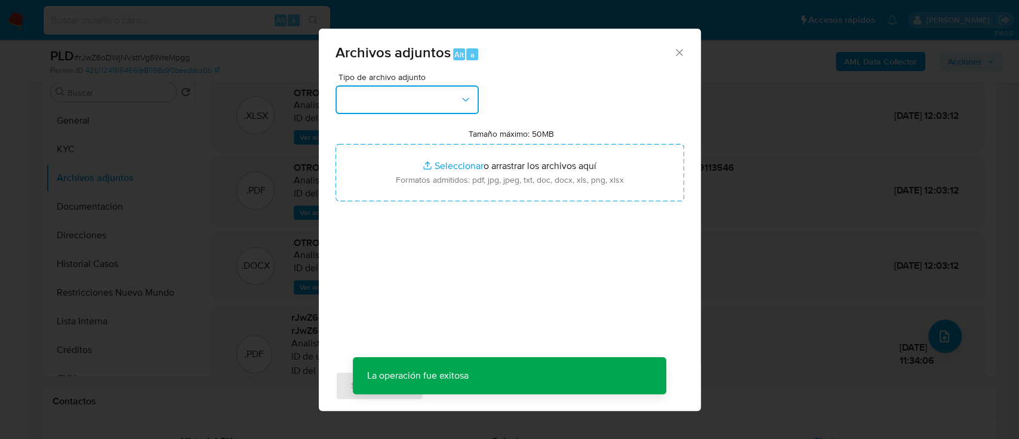
click at [451, 108] on button "button" at bounding box center [407, 99] width 143 height 29
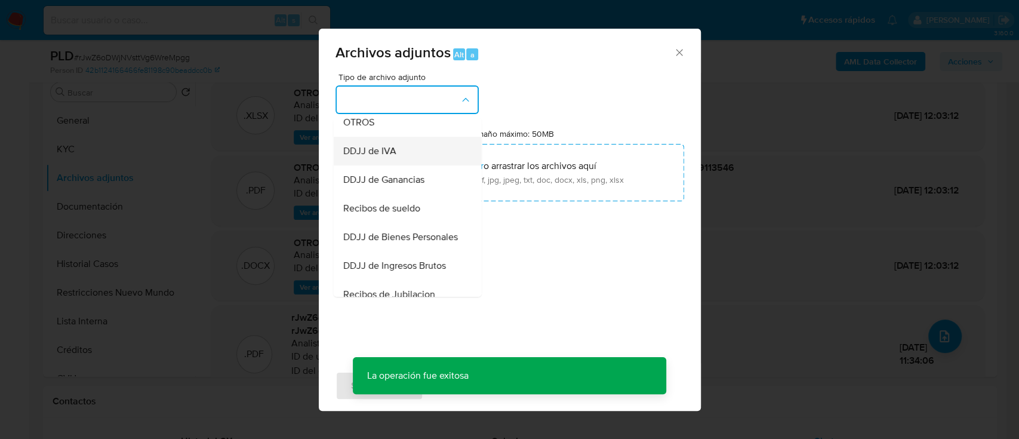
click at [408, 161] on div "DDJJ de IVA" at bounding box center [404, 151] width 122 height 29
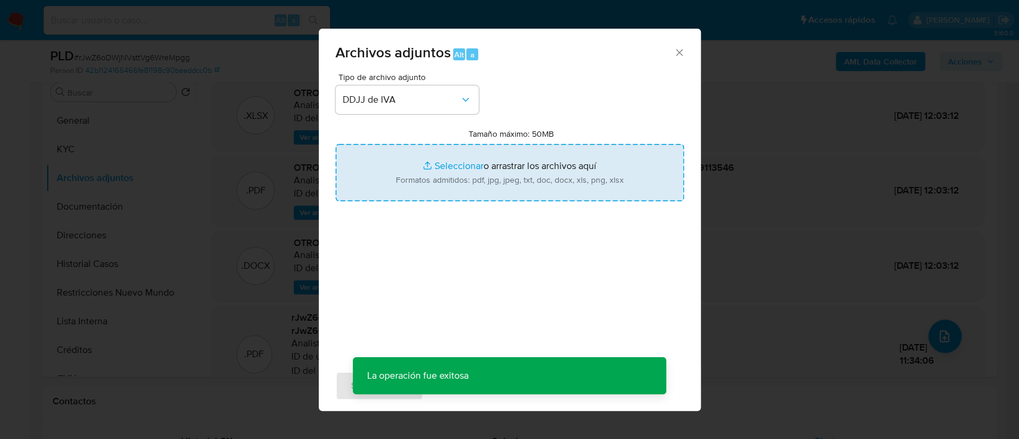
click at [451, 184] on input "Tamaño máximo: 50MB Seleccionar archivos" at bounding box center [510, 172] width 349 height 57
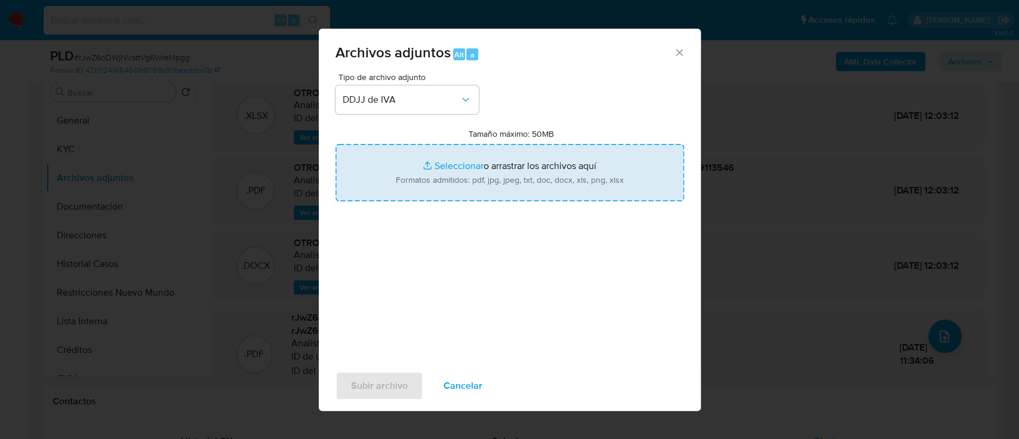
type input "C:\fakepath\275662264 - Calculadora.xlsx"
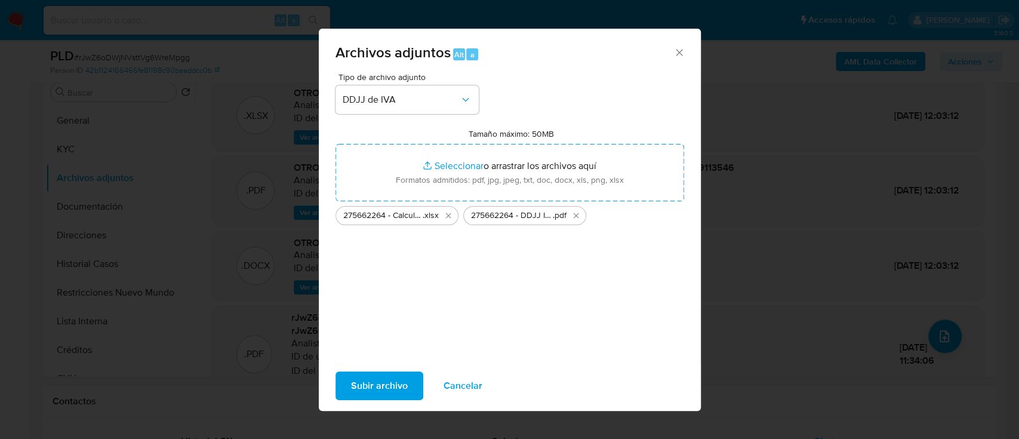
click at [375, 377] on span "Subir archivo" at bounding box center [379, 386] width 57 height 26
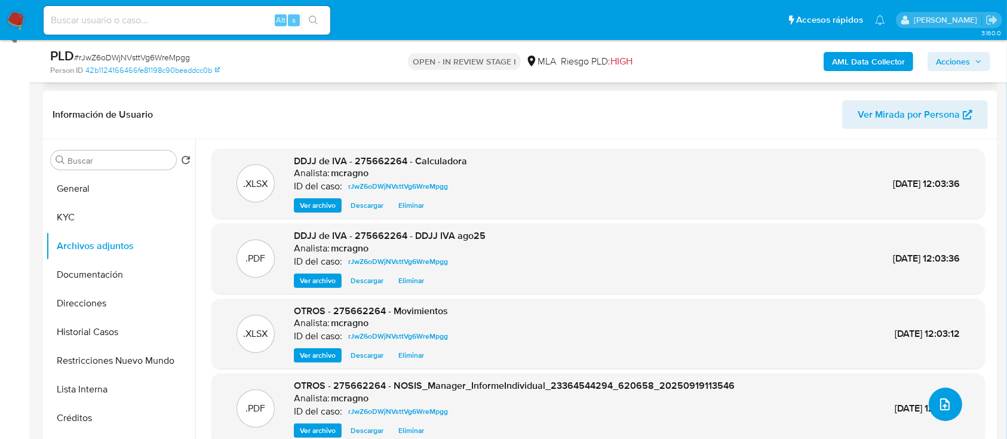
scroll to position [79, 0]
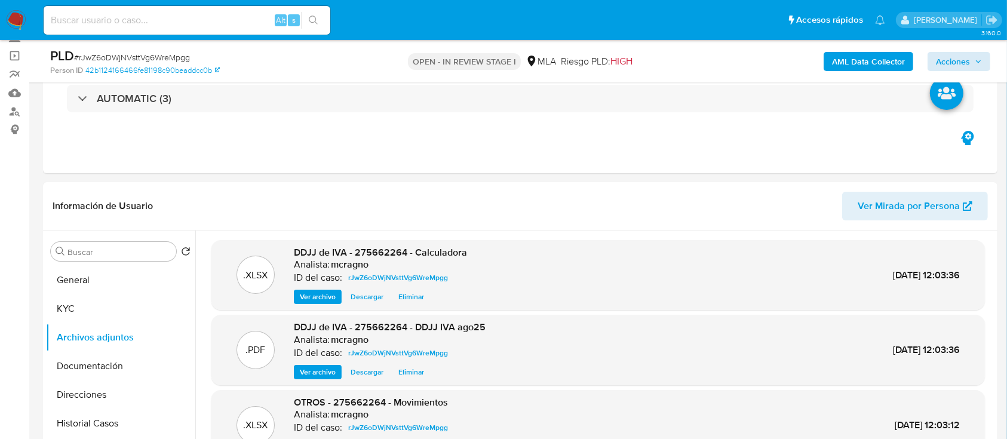
drag, startPoint x: 965, startPoint y: 49, endPoint x: 964, endPoint y: 55, distance: 6.0
click at [964, 50] on div "AML Data Collector Acciones" at bounding box center [835, 61] width 310 height 28
click at [967, 63] on span "Acciones" at bounding box center [953, 61] width 34 height 19
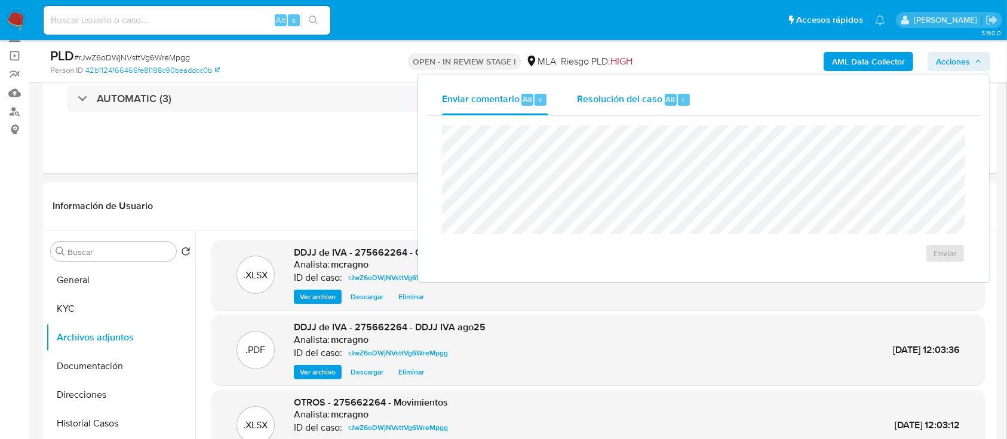
click at [655, 107] on div "Resolución del caso Alt r" at bounding box center [634, 99] width 114 height 31
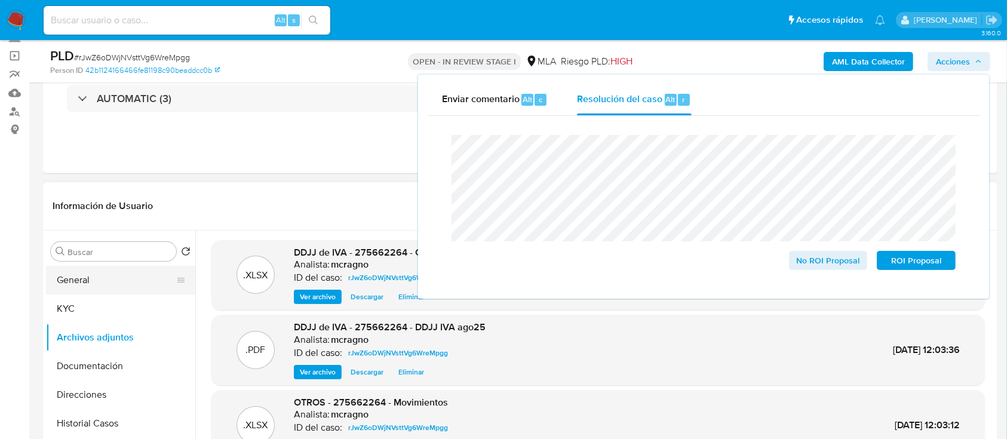
click at [133, 271] on button "General" at bounding box center [116, 280] width 140 height 29
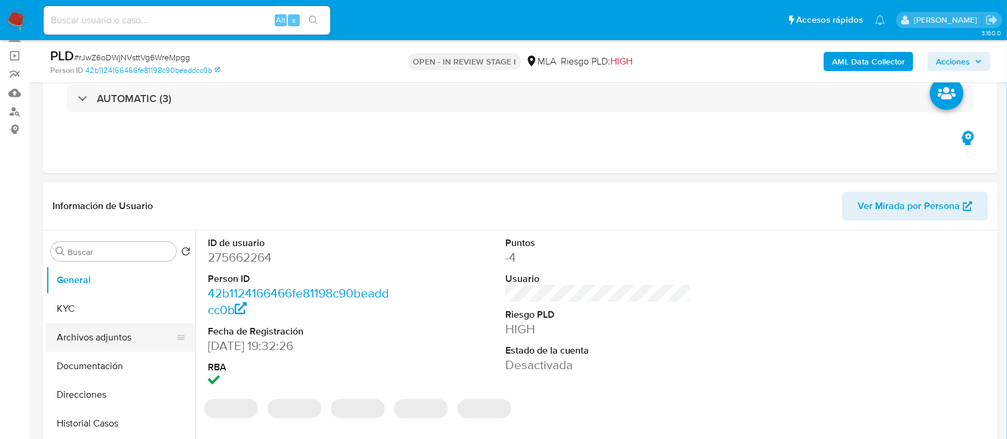
click at [108, 337] on button "Archivos adjuntos" at bounding box center [116, 337] width 140 height 29
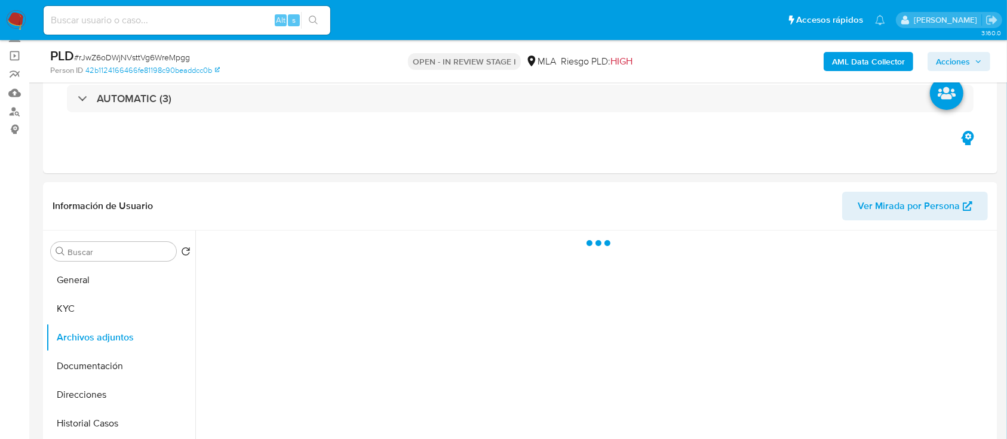
click at [980, 59] on icon "button" at bounding box center [978, 61] width 7 height 7
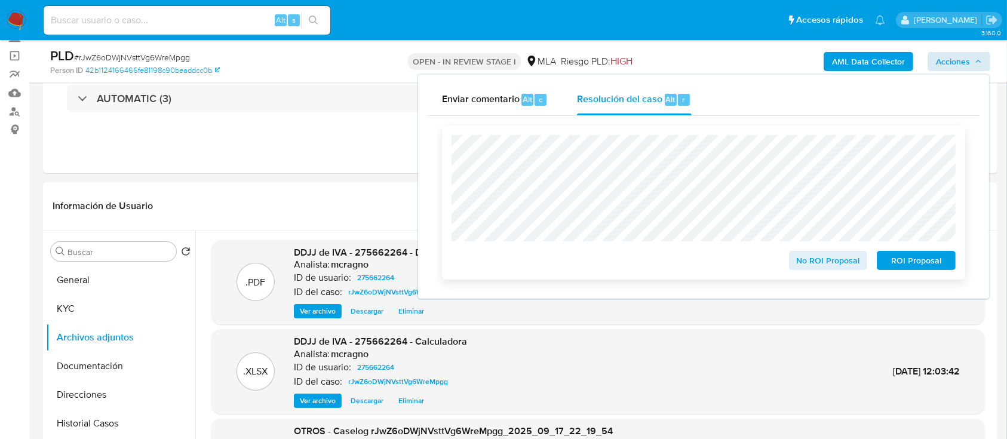
click at [908, 265] on span "ROI Proposal" at bounding box center [916, 260] width 62 height 17
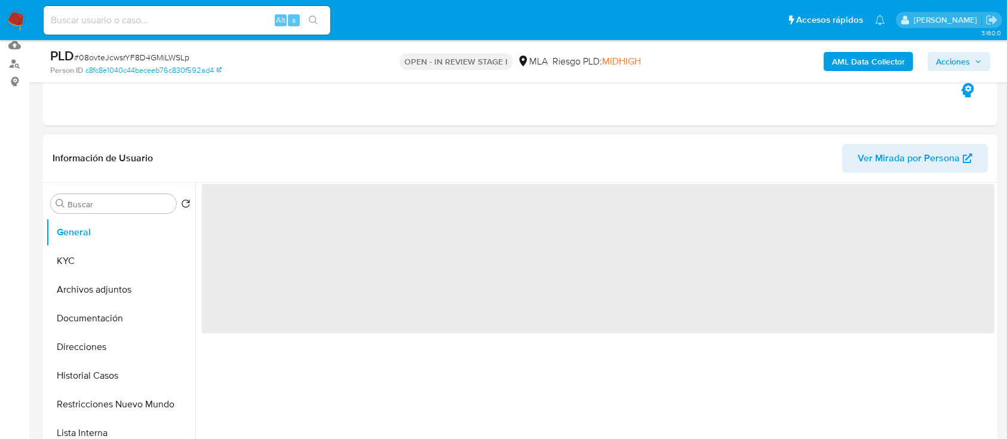
scroll to position [239, 0]
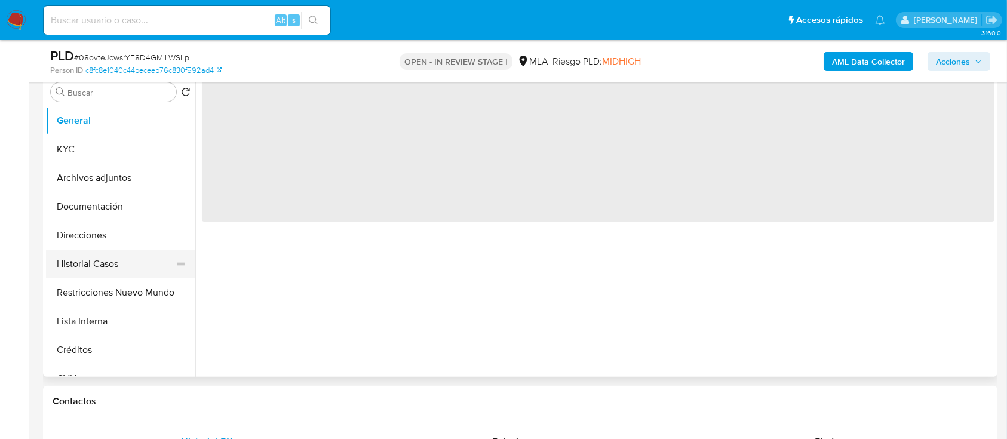
select select "10"
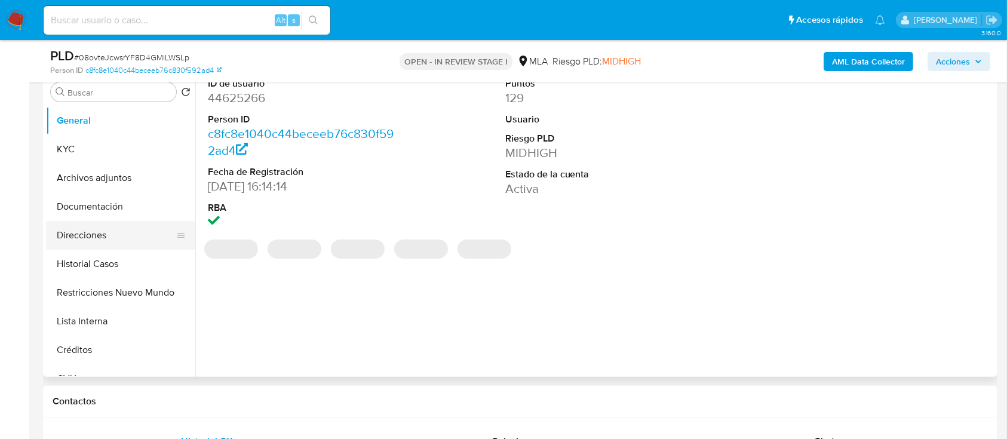
click at [97, 235] on button "Direcciones" at bounding box center [116, 235] width 140 height 29
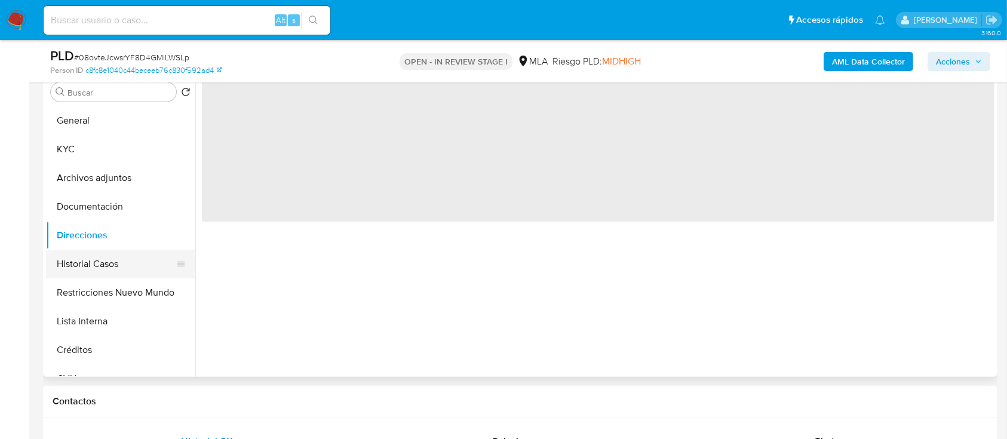
click at [100, 270] on button "Historial Casos" at bounding box center [116, 264] width 140 height 29
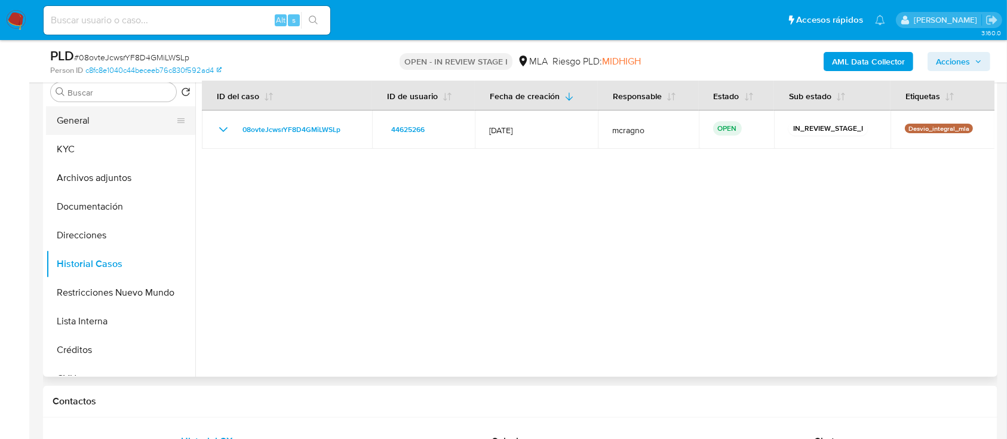
click at [120, 121] on button "General" at bounding box center [116, 120] width 140 height 29
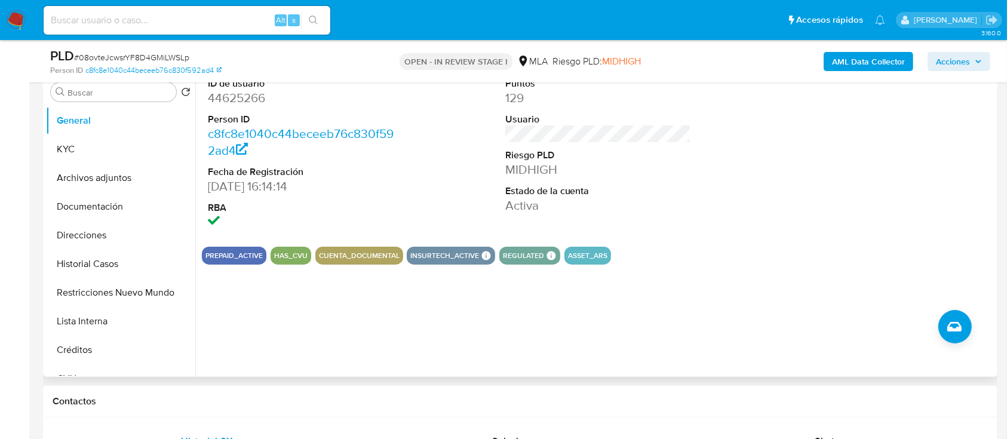
click at [256, 96] on dd "44625266" at bounding box center [301, 98] width 186 height 17
copy dd "44625266"
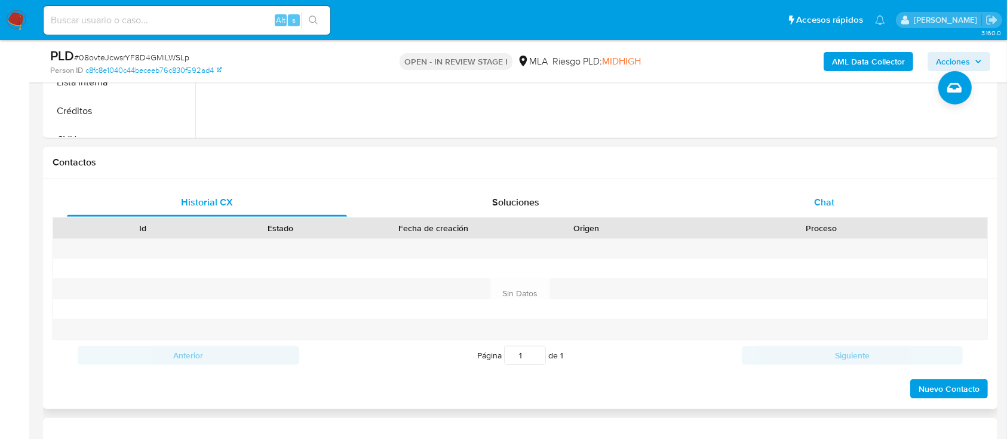
drag, startPoint x: 843, startPoint y: 201, endPoint x: 755, endPoint y: 216, distance: 89.6
click at [844, 202] on div "Chat" at bounding box center [824, 202] width 280 height 29
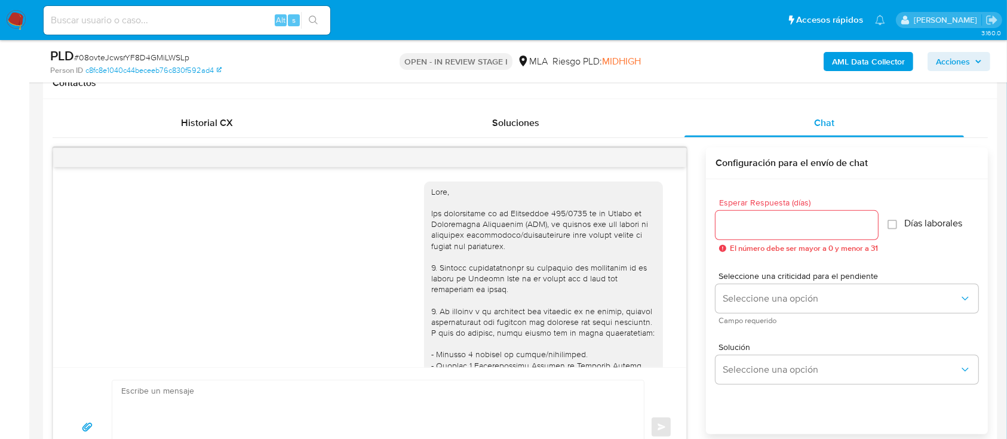
scroll to position [554, 0]
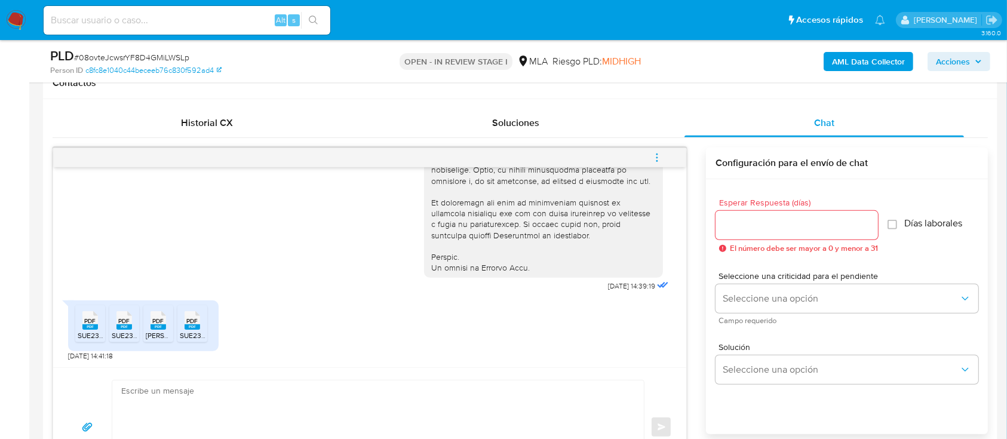
drag, startPoint x: 87, startPoint y: 318, endPoint x: 134, endPoint y: 324, distance: 48.1
click at [87, 319] on span "PDF" at bounding box center [90, 321] width 11 height 8
click at [124, 324] on span "PDF" at bounding box center [124, 321] width 11 height 8
drag, startPoint x: 161, startPoint y: 322, endPoint x: 189, endPoint y: 332, distance: 30.2
click at [162, 322] on span "PDF" at bounding box center [158, 321] width 11 height 8
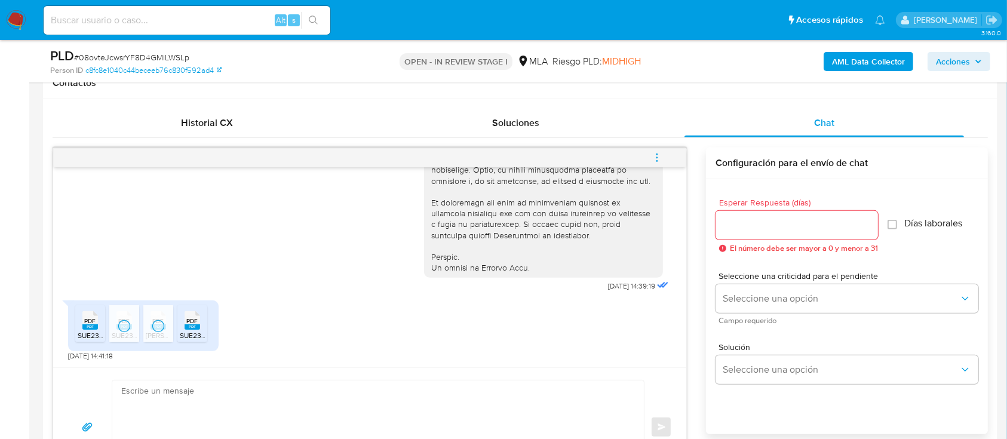
click at [190, 332] on span "SUE23344967849_5206573054.pdf" at bounding box center [238, 335] width 116 height 10
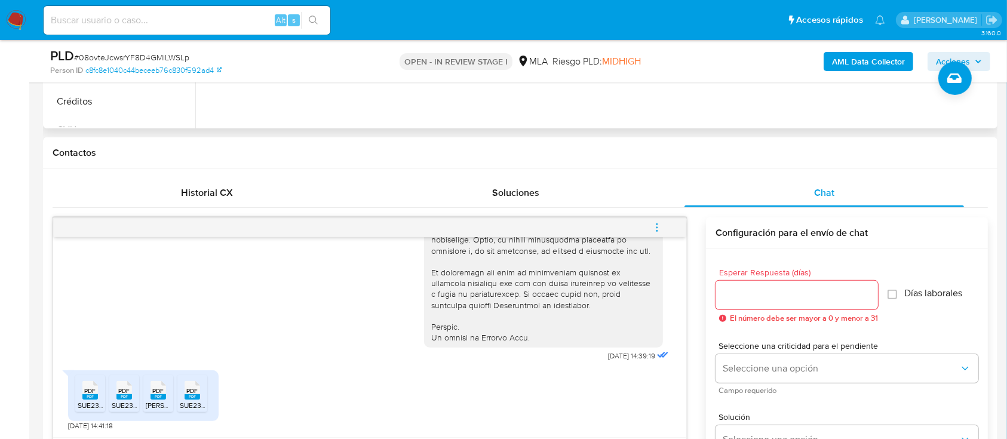
scroll to position [318, 0]
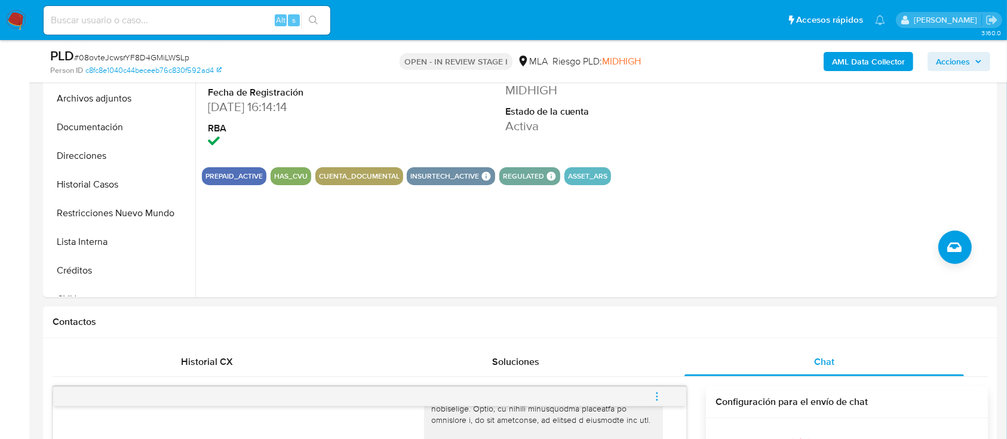
click at [895, 56] on b "AML Data Collector" at bounding box center [868, 61] width 73 height 19
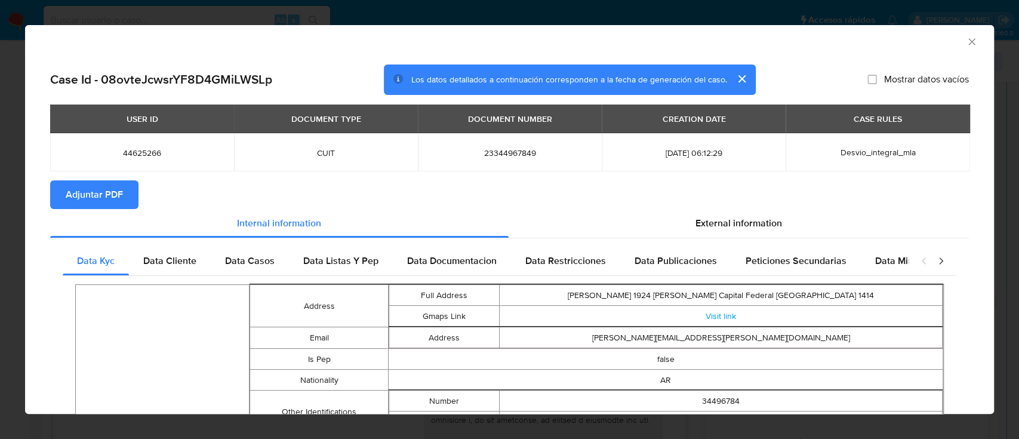
click at [114, 193] on span "Adjuntar PDF" at bounding box center [94, 195] width 57 height 26
drag, startPoint x: 961, startPoint y: 42, endPoint x: 578, endPoint y: 138, distance: 395.1
click at [966, 42] on icon "Cerrar ventana" at bounding box center [972, 42] width 12 height 12
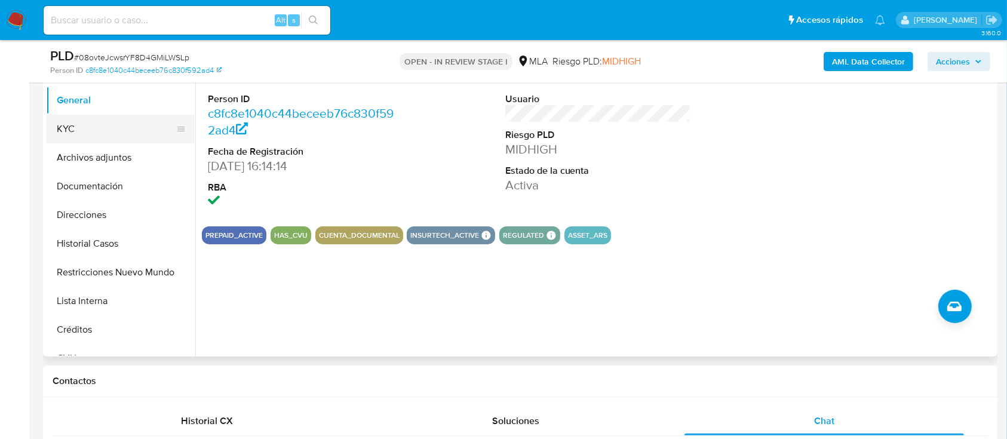
scroll to position [239, 0]
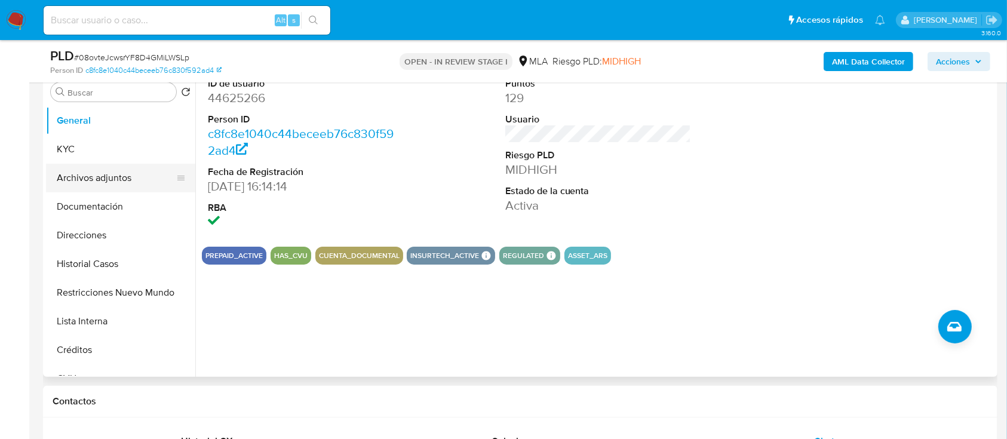
click at [129, 171] on button "Archivos adjuntos" at bounding box center [116, 178] width 140 height 29
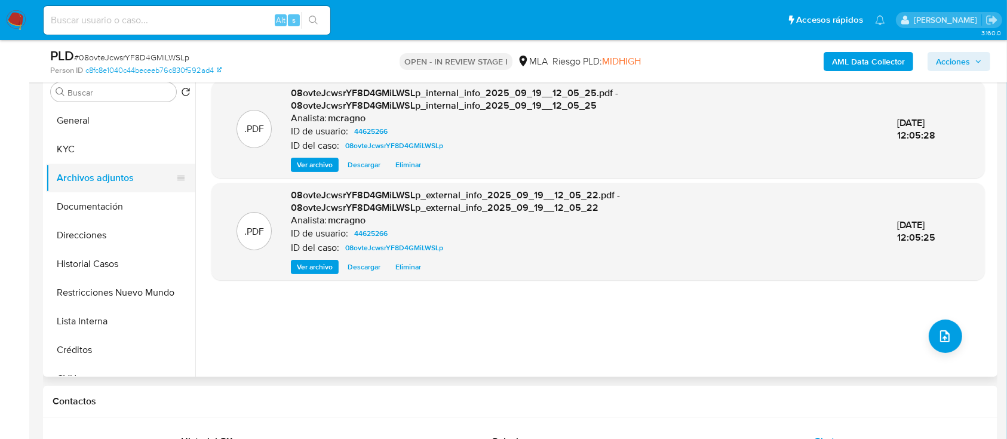
drag, startPoint x: 109, startPoint y: 147, endPoint x: 189, endPoint y: 173, distance: 84.8
click at [109, 146] on button "KYC" at bounding box center [120, 149] width 149 height 29
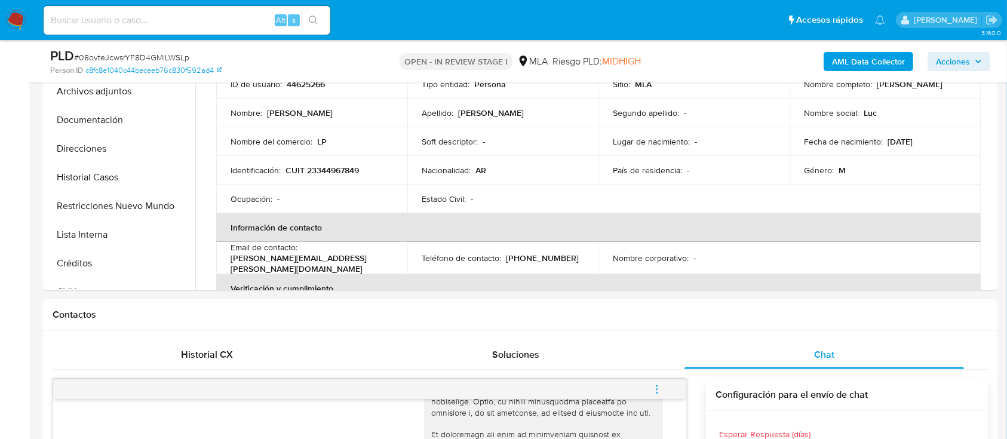
scroll to position [318, 0]
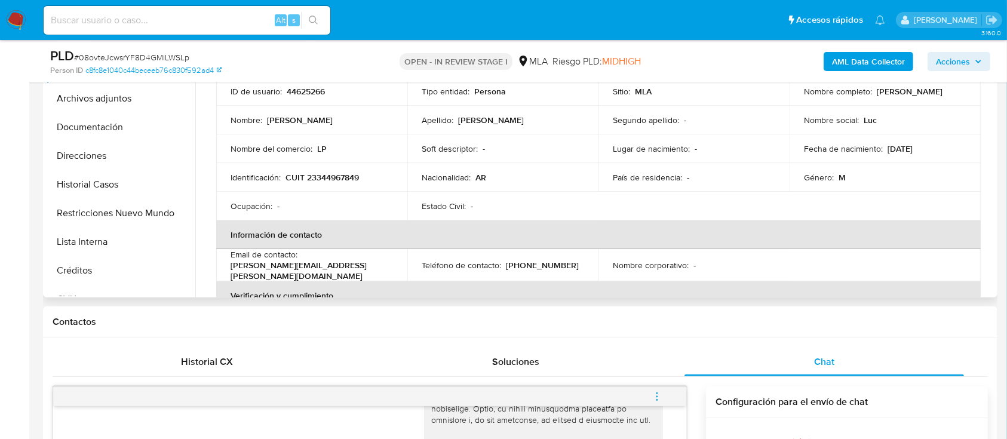
click at [518, 152] on div "Soft descriptor : -" at bounding box center [503, 148] width 162 height 11
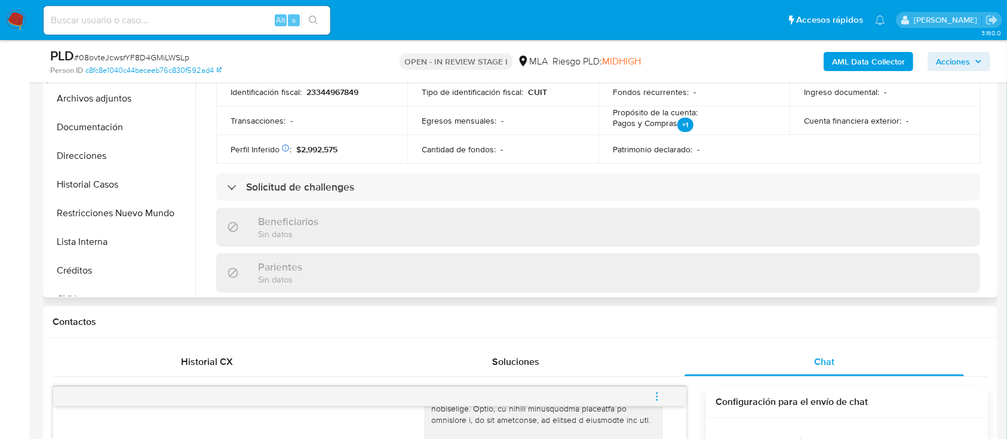
scroll to position [617, 0]
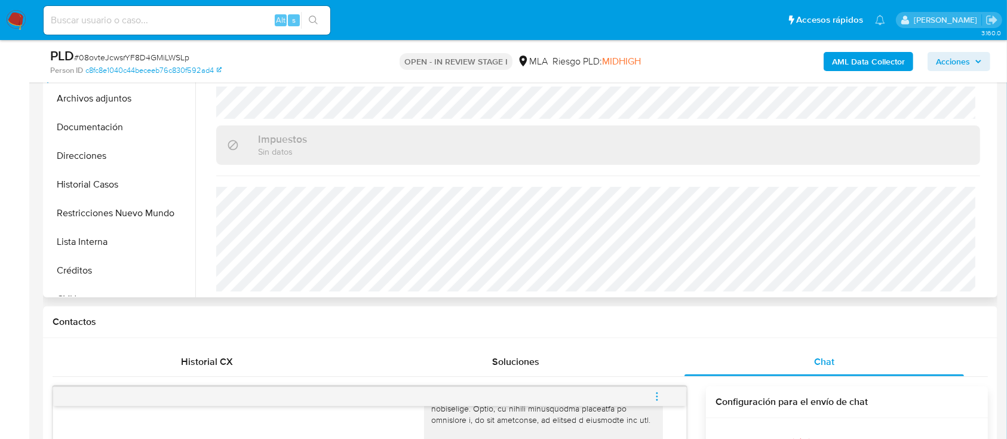
drag, startPoint x: 85, startPoint y: 154, endPoint x: 265, endPoint y: 173, distance: 180.8
click at [86, 154] on button "Direcciones" at bounding box center [120, 156] width 149 height 29
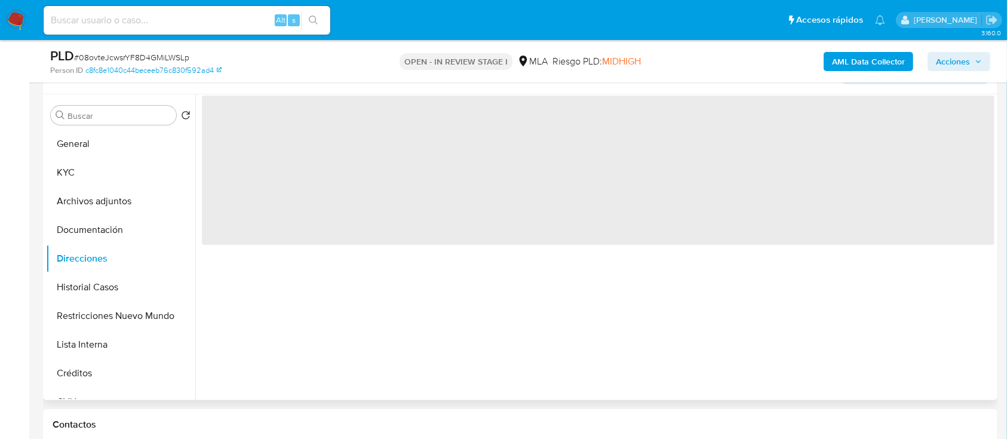
scroll to position [159, 0]
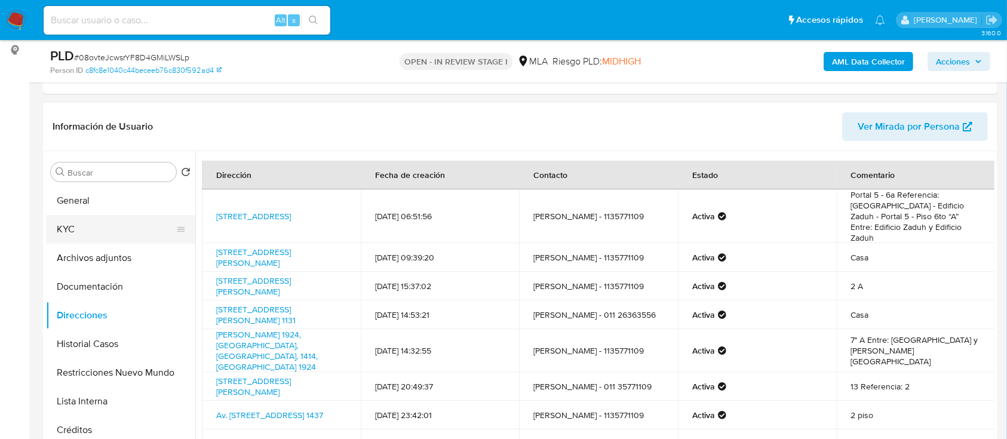
click at [85, 236] on button "KYC" at bounding box center [116, 229] width 140 height 29
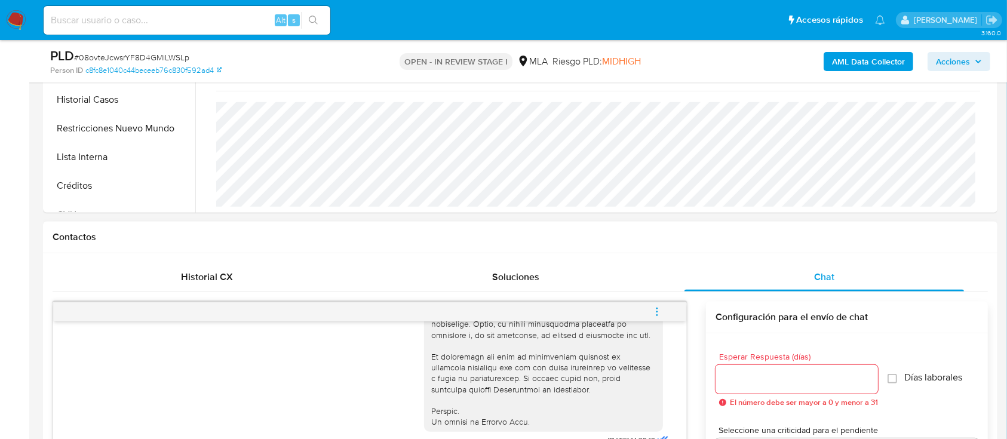
scroll to position [557, 0]
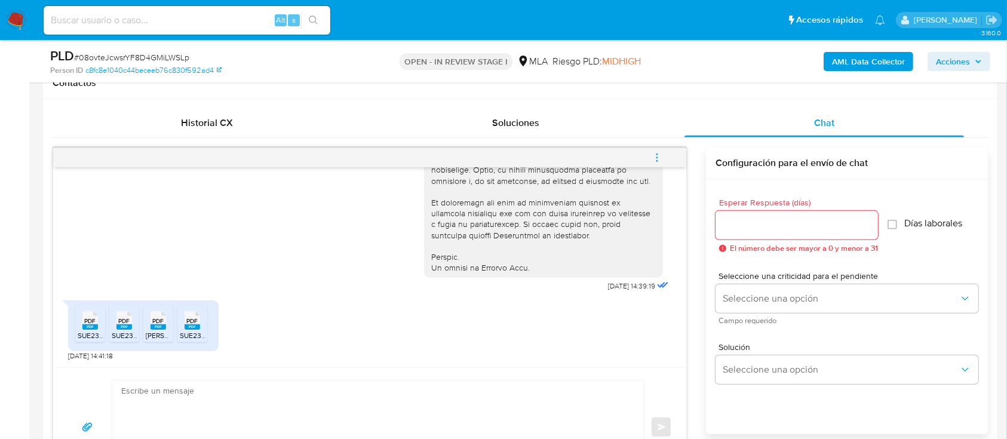
click at [226, 380] on textarea at bounding box center [375, 427] width 508 height 94
paste textarea "Hola, ¡Muchas gracias por tu respuesta! Confirmamos la recepción de la document…"
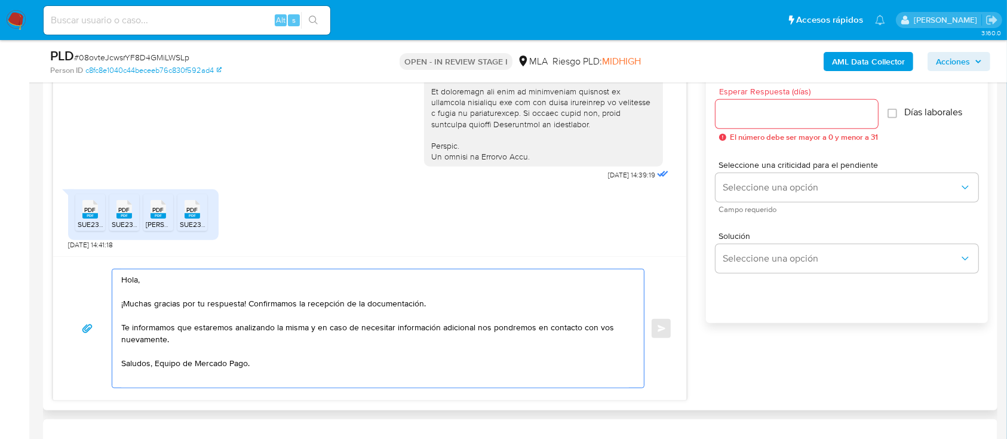
scroll to position [692, 0]
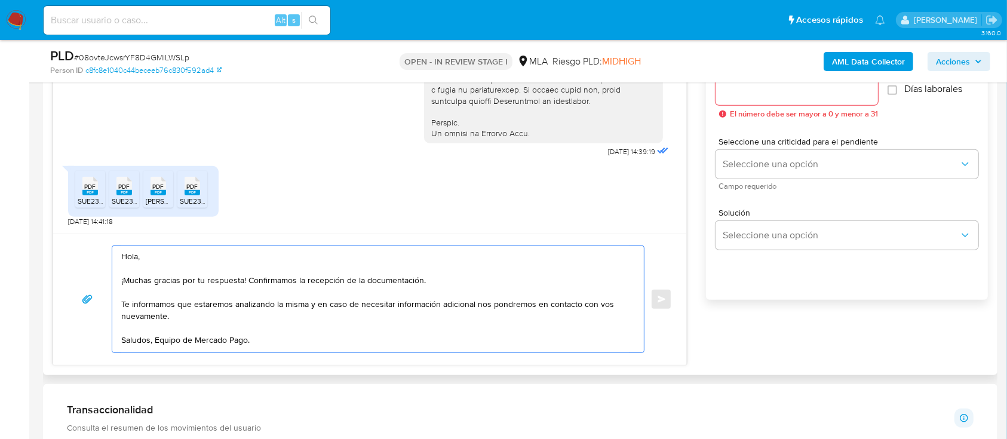
drag, startPoint x: 223, startPoint y: 322, endPoint x: 134, endPoint y: 299, distance: 92.0
click at [134, 299] on textarea "Hola, ¡Muchas gracias por tu respuesta! Confirmamos la recepción de la document…" at bounding box center [375, 299] width 508 height 106
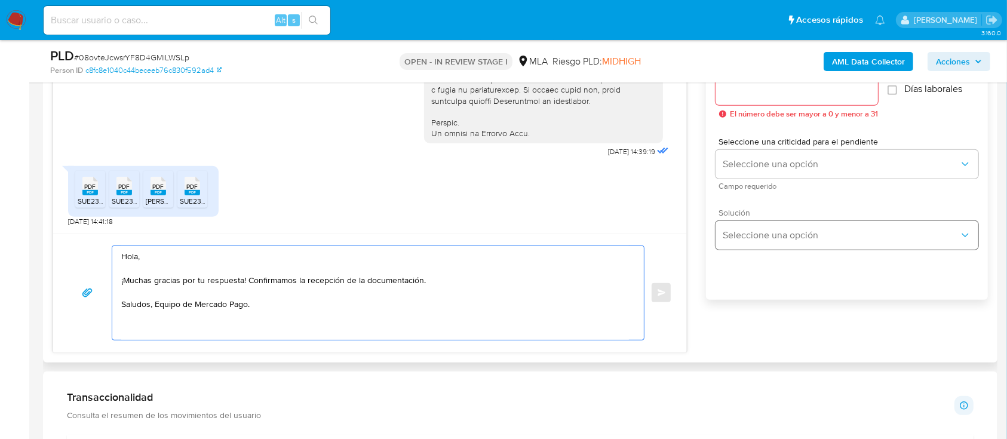
scroll to position [612, 0]
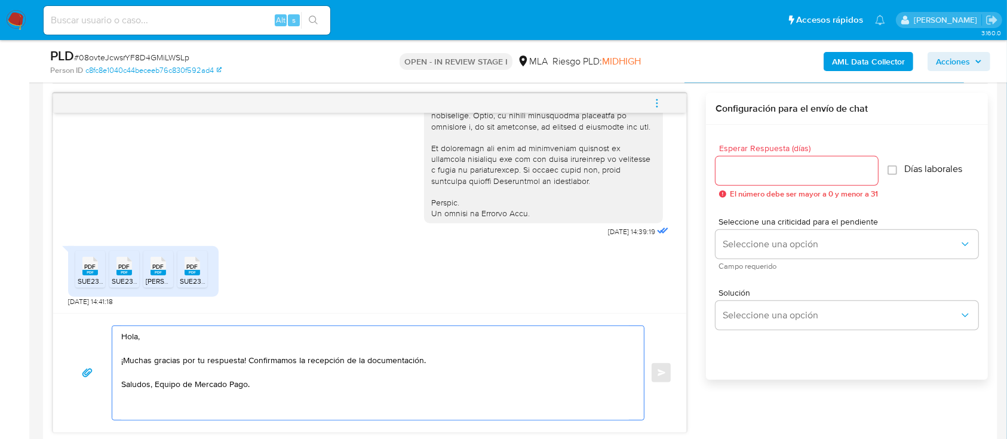
type textarea "Hola, ¡Muchas gracias por tu respuesta! Confirmamos la recepción de la document…"
click at [761, 176] on input "Esperar Respuesta (días)" at bounding box center [796, 171] width 162 height 16
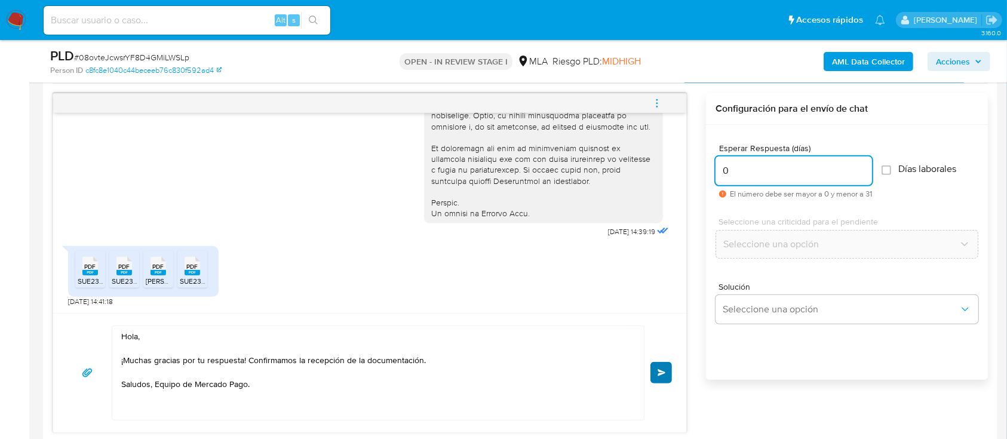
type input "0"
click at [656, 382] on button "Enviar" at bounding box center [660, 372] width 21 height 21
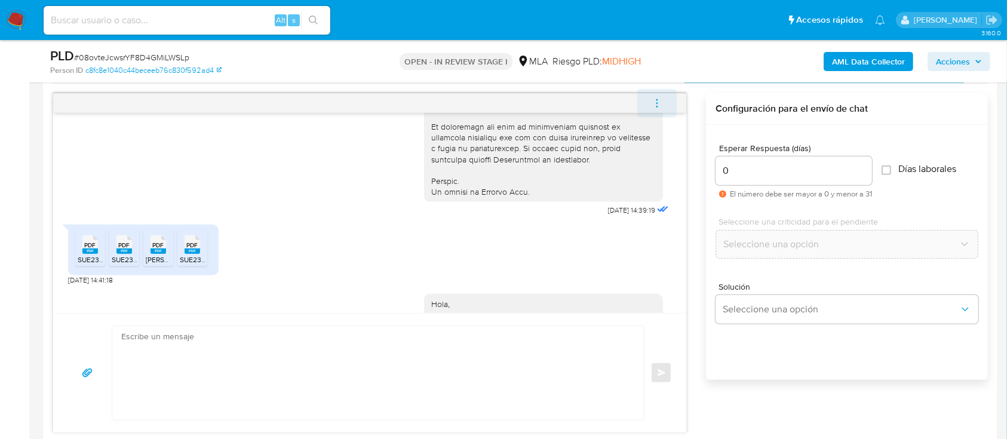
scroll to position [653, 0]
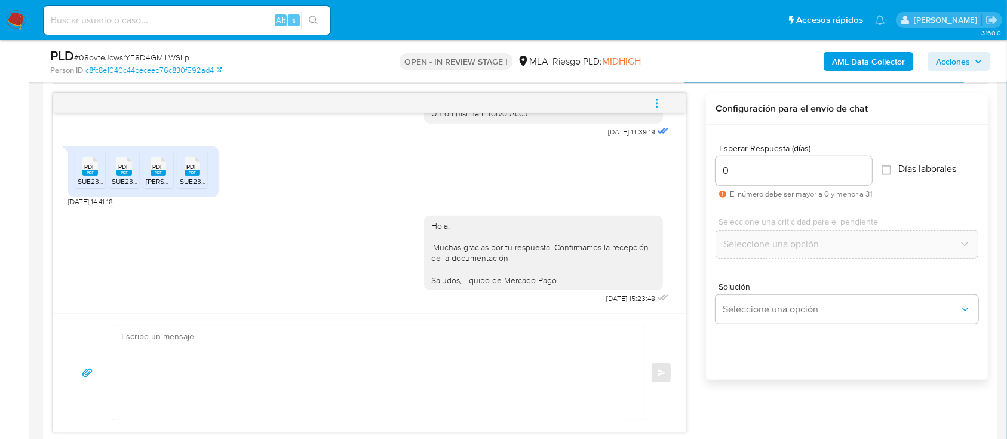
click at [660, 96] on span "menu-action" at bounding box center [657, 103] width 11 height 29
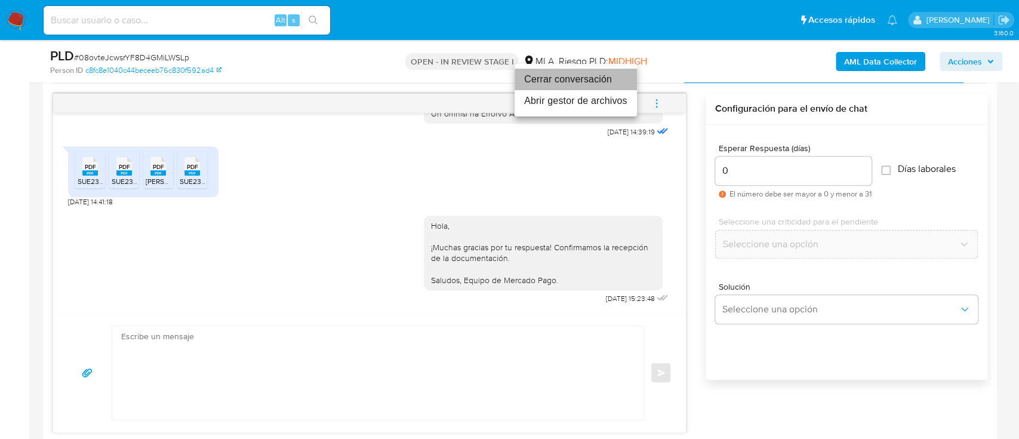
click at [572, 83] on li "Cerrar conversación" at bounding box center [576, 79] width 122 height 21
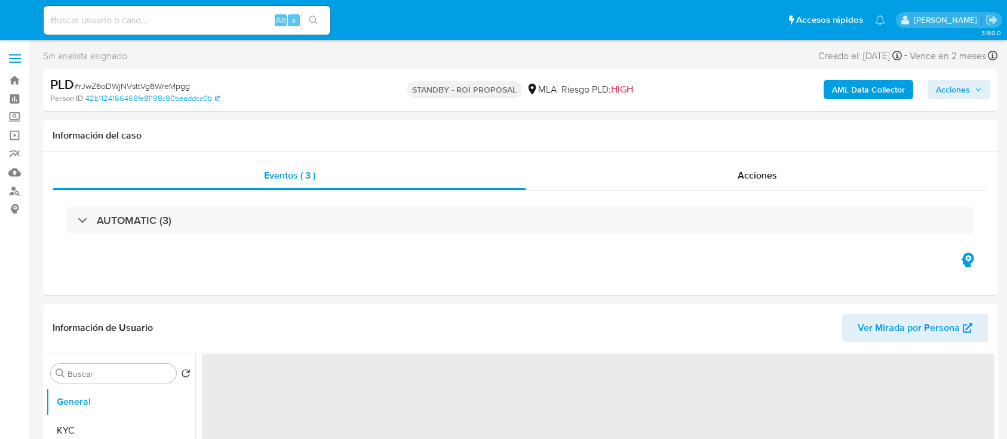
select select "10"
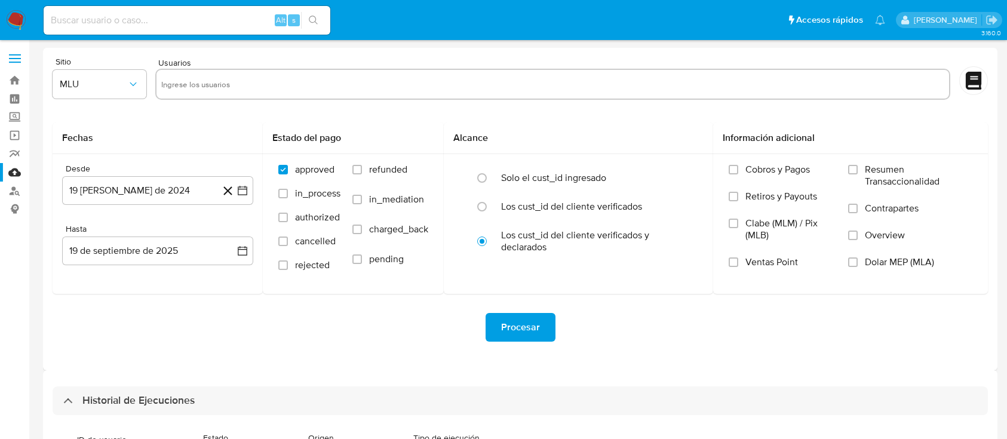
select select "10"
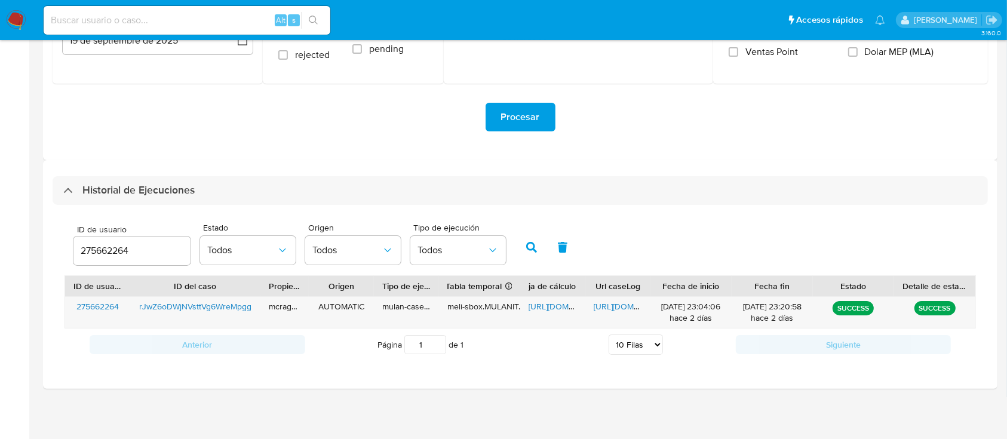
click at [110, 246] on input "275662264" at bounding box center [131, 251] width 117 height 16
click at [540, 242] on button "button" at bounding box center [531, 247] width 31 height 29
click at [550, 300] on span "[URL][DOMAIN_NAME]" at bounding box center [569, 306] width 82 height 12
click at [600, 309] on span "[URL][DOMAIN_NAME]" at bounding box center [635, 306] width 82 height 12
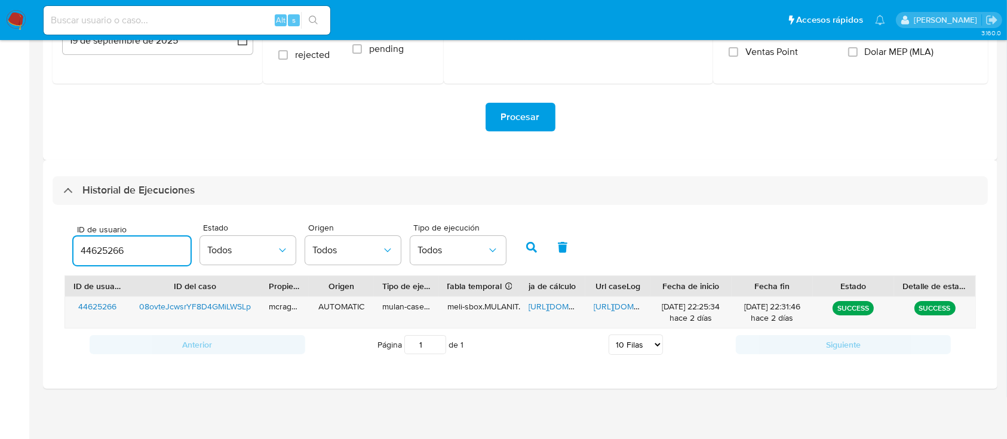
click at [91, 243] on input "44625266" at bounding box center [131, 251] width 117 height 16
type input "586296153"
click at [528, 249] on icon "button" at bounding box center [531, 247] width 11 height 11
click at [546, 303] on span "[URL][DOMAIN_NAME]" at bounding box center [569, 306] width 82 height 12
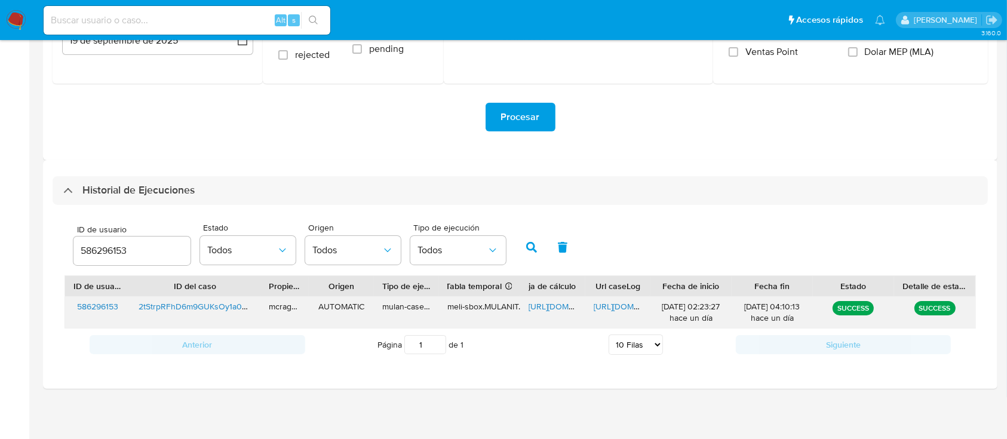
click at [595, 307] on span "[URL][DOMAIN_NAME]" at bounding box center [635, 306] width 82 height 12
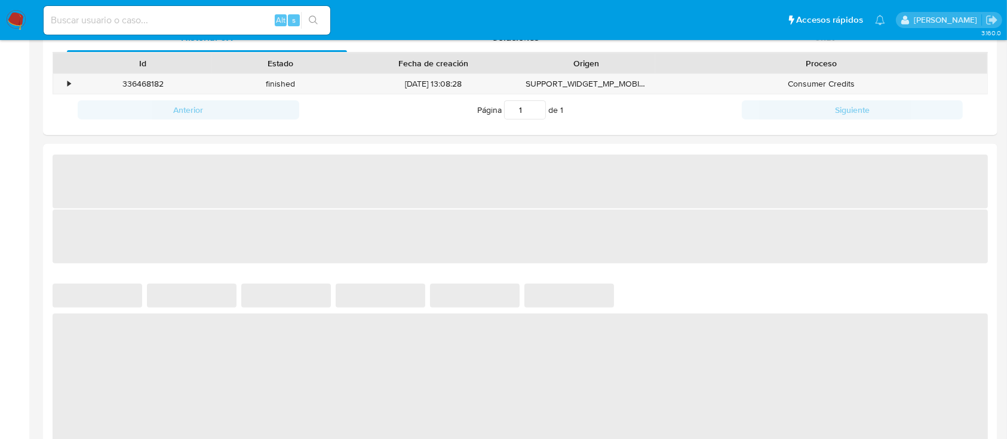
select select "10"
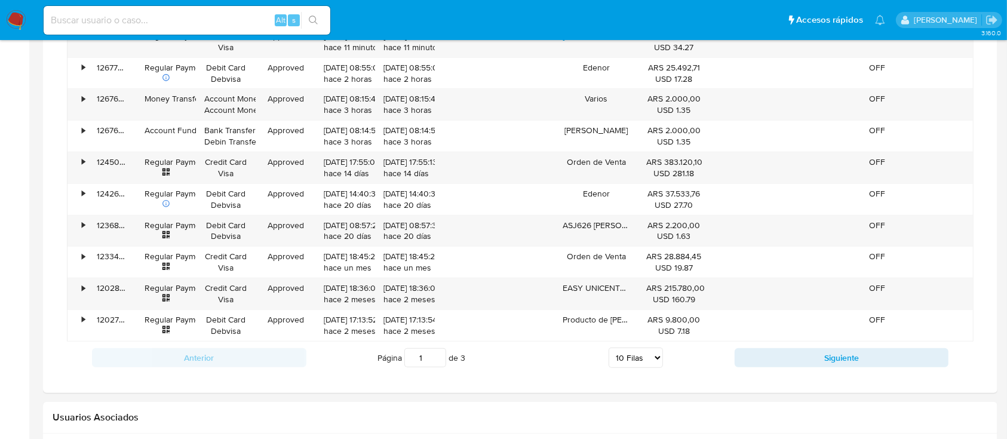
scroll to position [955, 0]
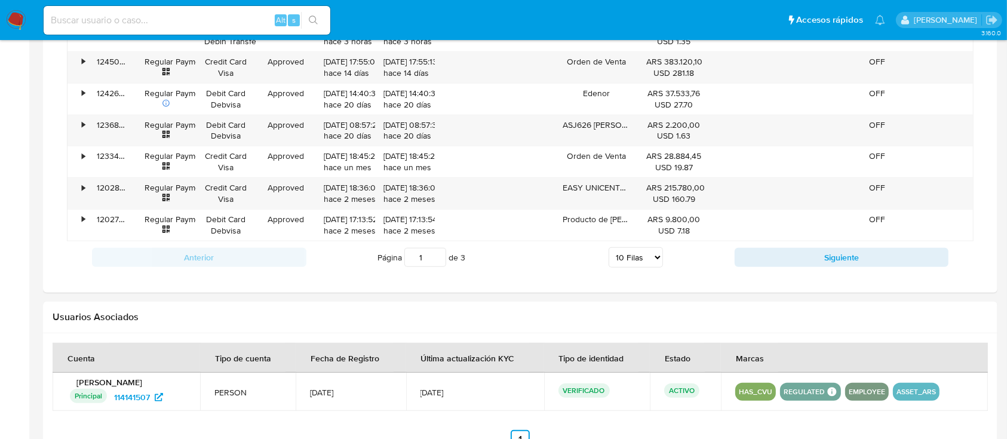
click at [437, 258] on input "1" at bounding box center [425, 257] width 42 height 19
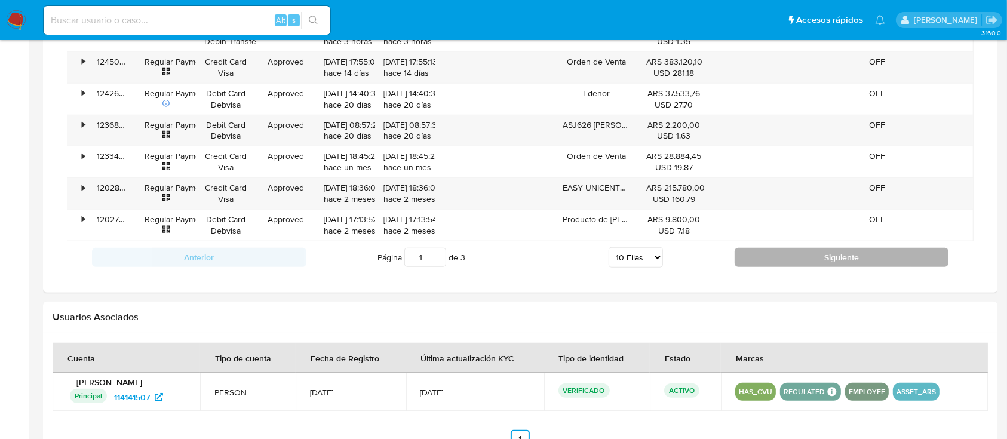
click at [769, 257] on button "Siguiente" at bounding box center [842, 257] width 214 height 19
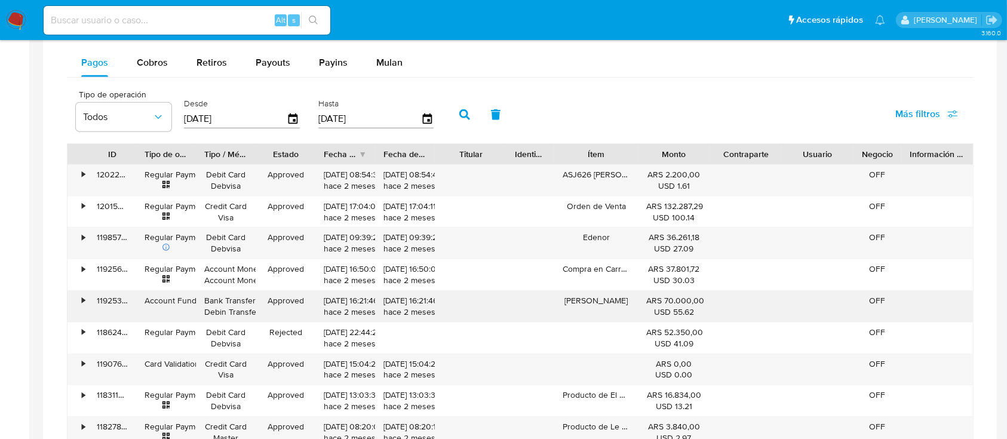
scroll to position [1034, 0]
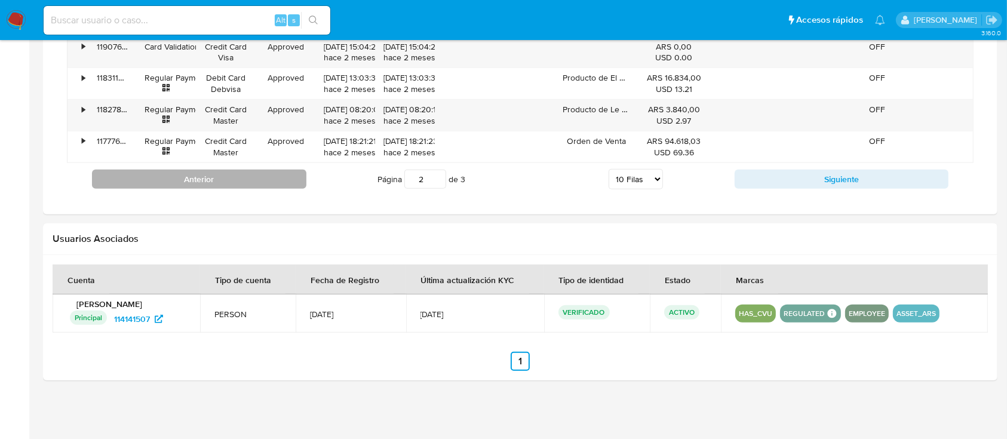
click at [217, 177] on button "Anterior" at bounding box center [199, 179] width 214 height 19
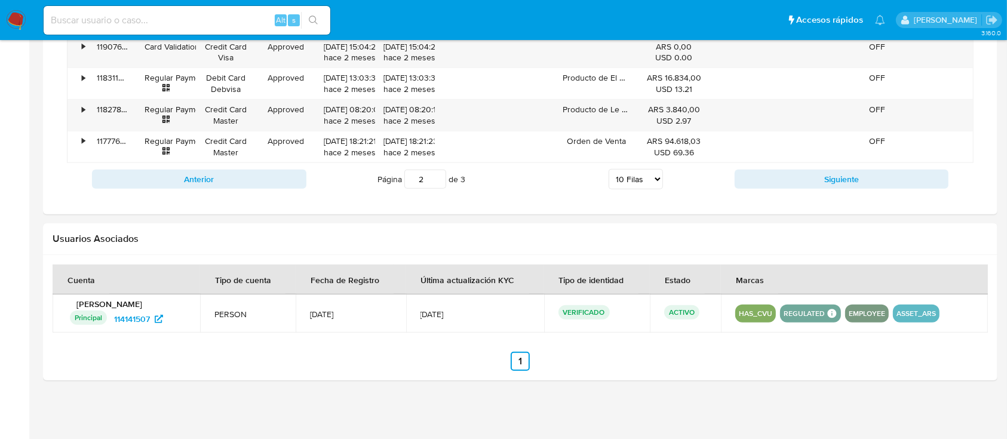
type input "1"
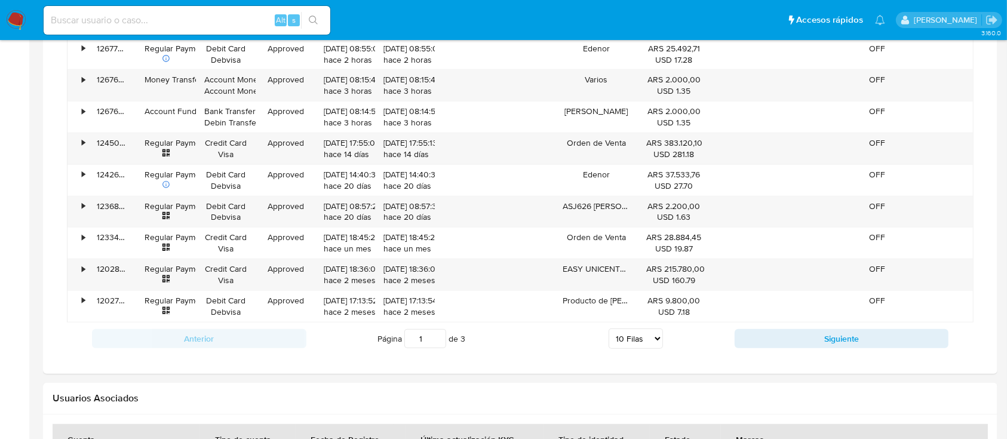
scroll to position [795, 0]
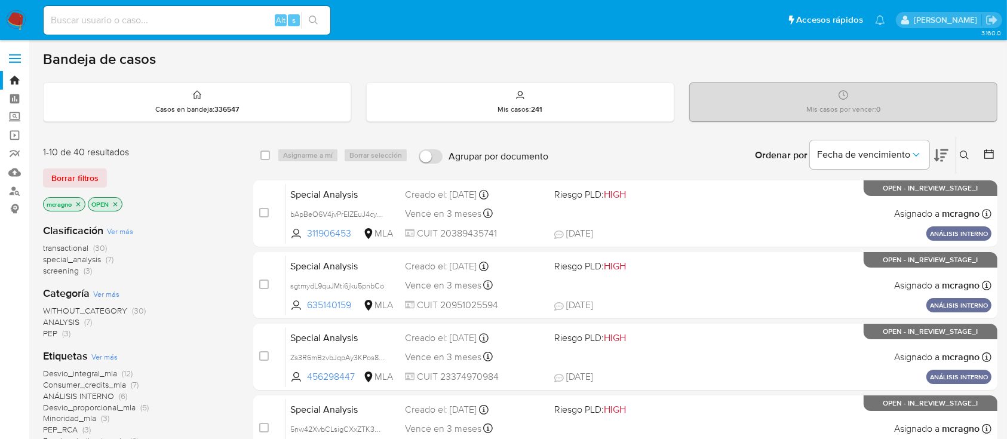
click at [119, 202] on icon "close-filter" at bounding box center [115, 204] width 7 height 7
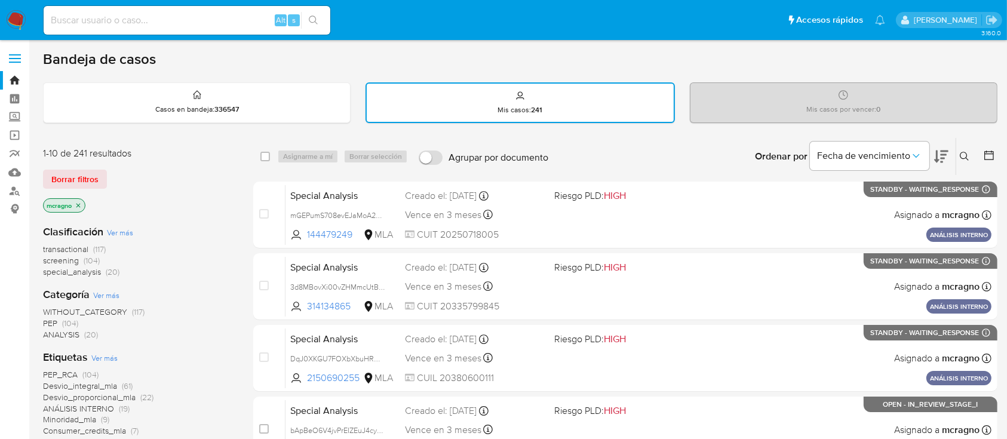
click at [79, 206] on icon "close-filter" at bounding box center [78, 205] width 7 height 7
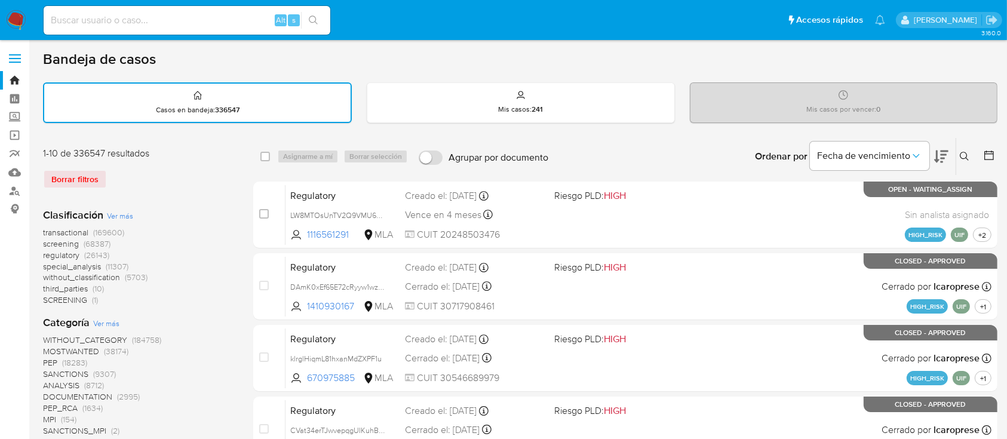
click at [965, 155] on icon at bounding box center [965, 157] width 10 height 10
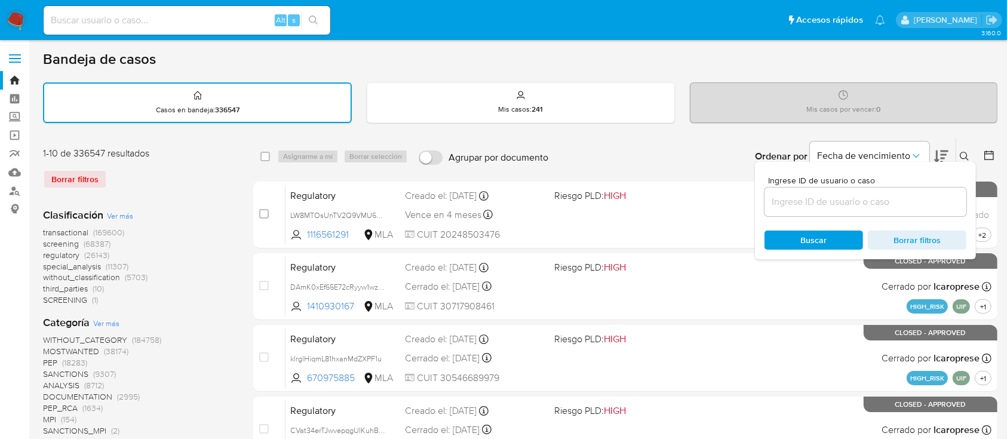
click at [809, 203] on input at bounding box center [865, 202] width 202 height 16
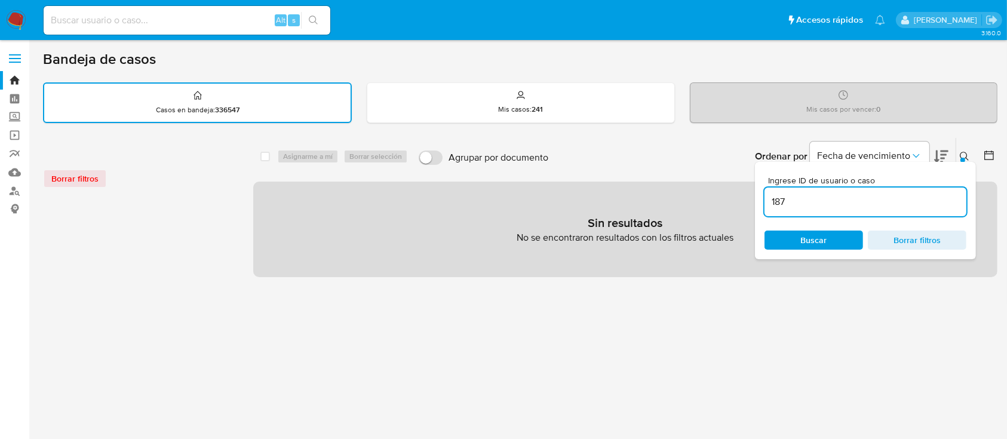
click at [823, 194] on input "187" at bounding box center [865, 202] width 202 height 16
click at [824, 196] on input "1874" at bounding box center [865, 202] width 202 height 16
click at [794, 199] on input "18749" at bounding box center [865, 202] width 202 height 16
click at [834, 208] on input "18749" at bounding box center [865, 202] width 202 height 16
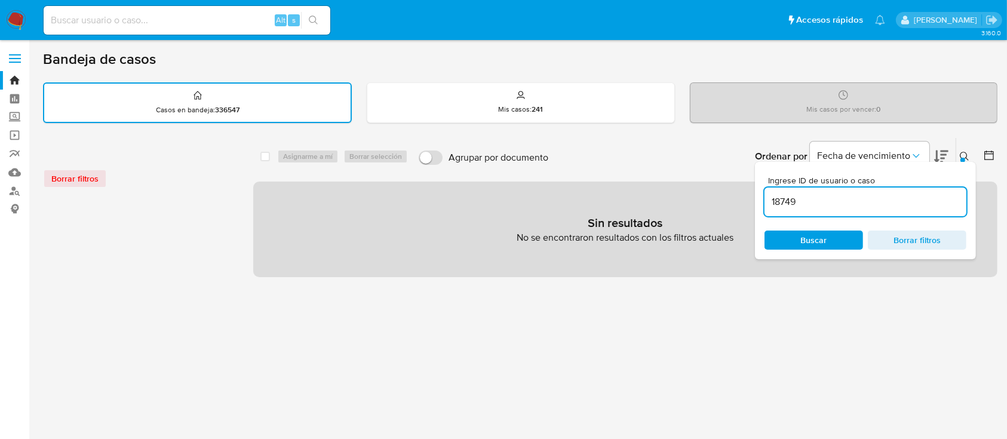
click at [834, 208] on input "18749" at bounding box center [865, 202] width 202 height 16
paste input "478"
type input "18749478"
click at [965, 156] on icon at bounding box center [964, 156] width 9 height 9
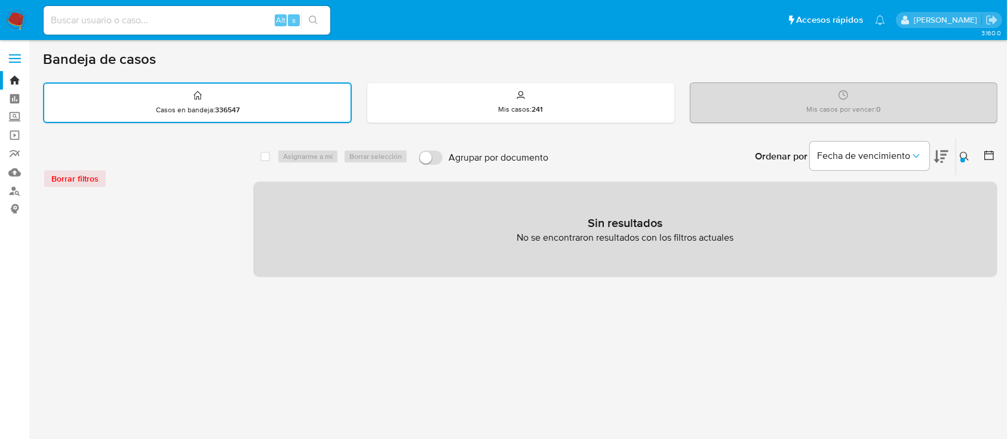
drag, startPoint x: 89, startPoint y: 27, endPoint x: 96, endPoint y: 25, distance: 7.0
click at [90, 27] on div "Alt s" at bounding box center [187, 20] width 287 height 29
paste input "18749478"
type input "18749478"
click at [311, 19] on icon "search-icon" at bounding box center [314, 21] width 10 height 10
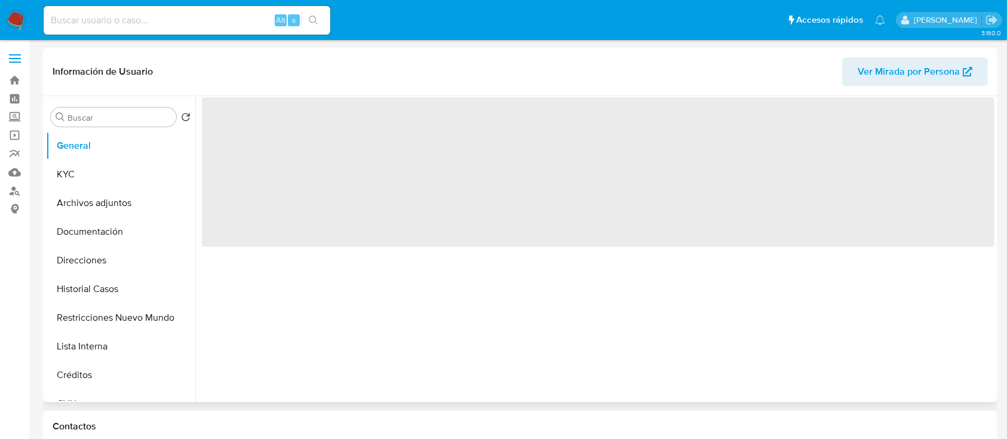
select select "10"
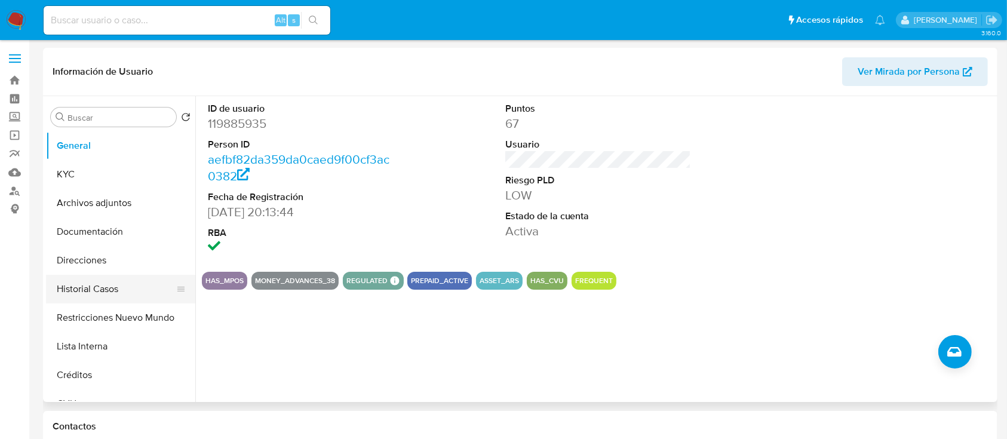
click at [90, 292] on button "Historial Casos" at bounding box center [116, 289] width 140 height 29
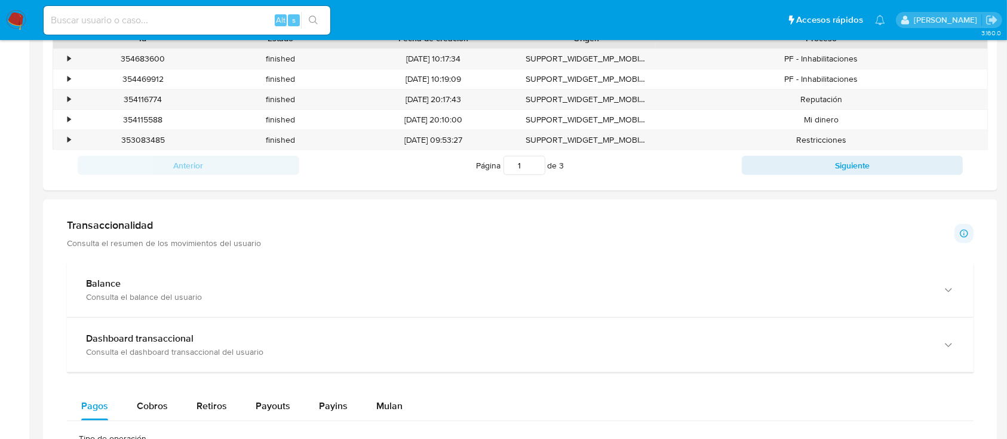
scroll to position [540, 0]
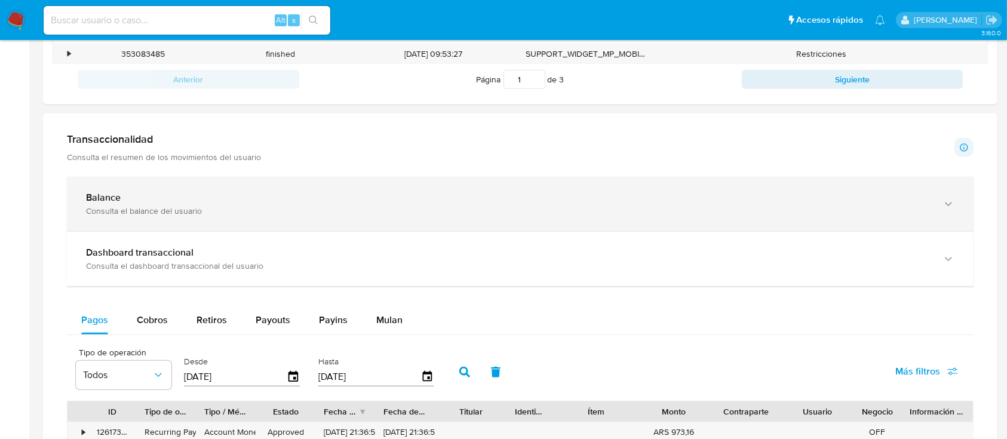
click at [955, 193] on div "Balance Consulta el balance del usuario" at bounding box center [520, 204] width 907 height 54
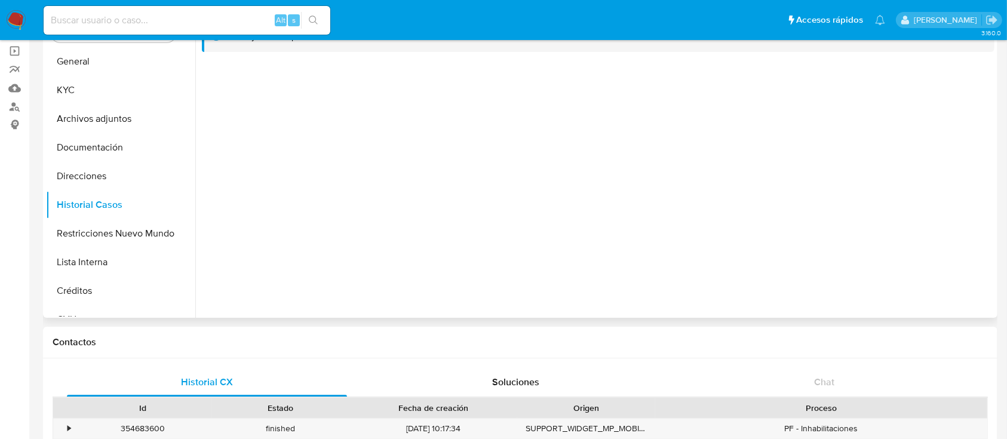
scroll to position [0, 0]
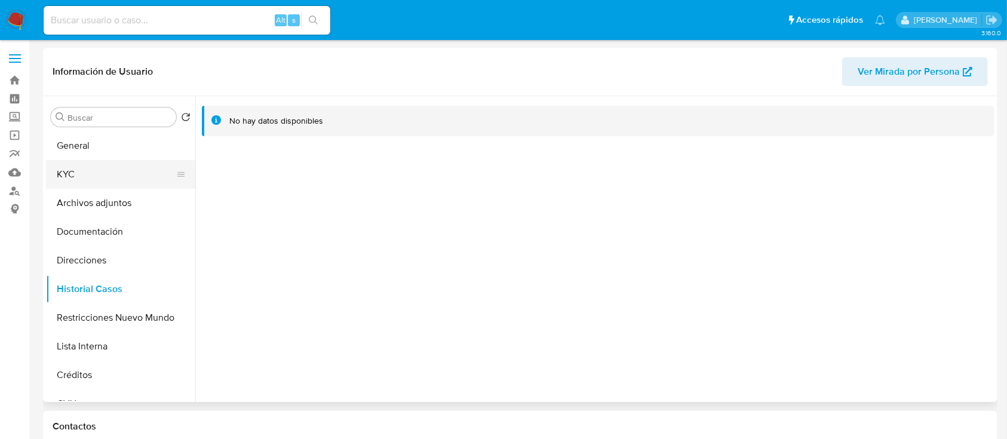
drag, startPoint x: 102, startPoint y: 169, endPoint x: 175, endPoint y: 179, distance: 74.2
click at [102, 168] on button "KYC" at bounding box center [116, 174] width 140 height 29
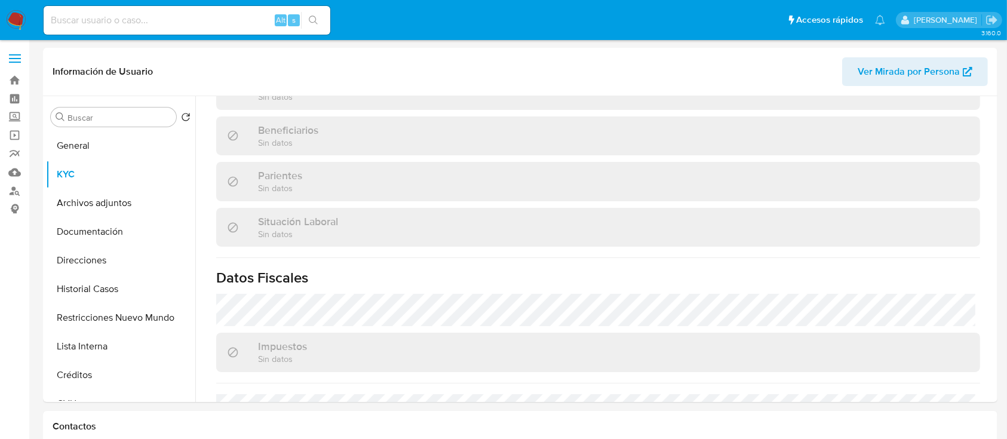
scroll to position [640, 0]
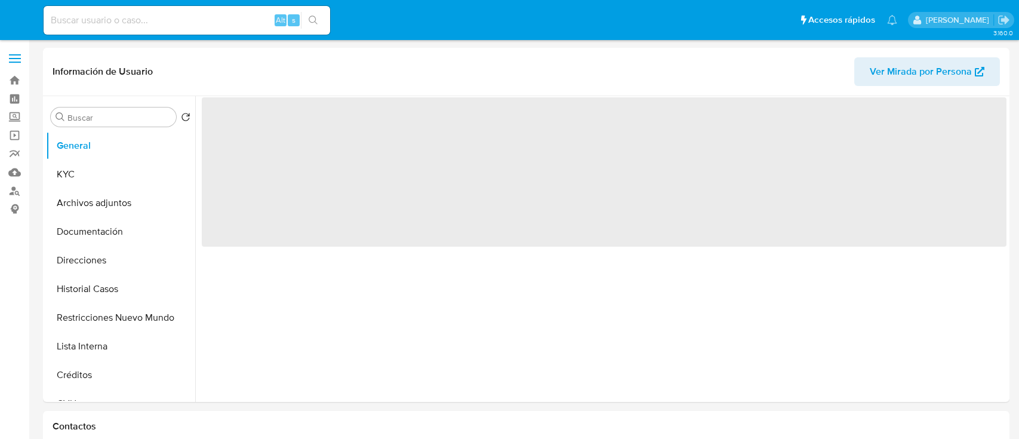
select select "10"
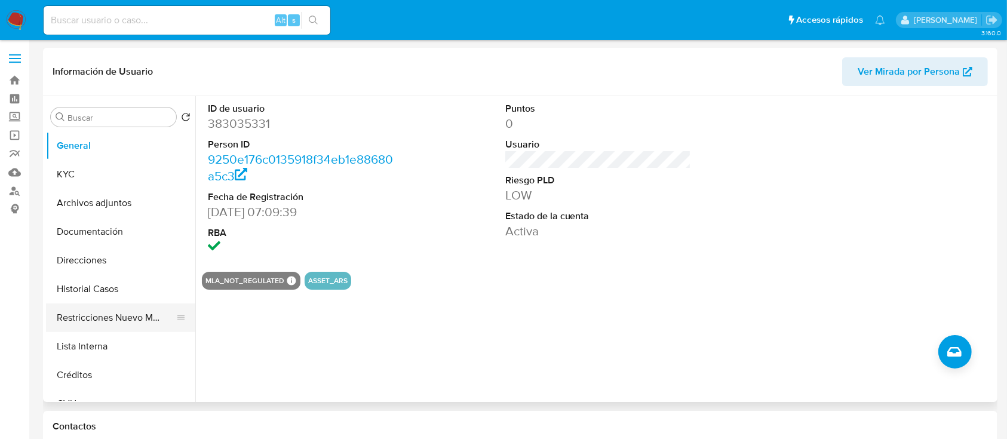
click at [129, 326] on button "Restricciones Nuevo Mundo" at bounding box center [116, 317] width 140 height 29
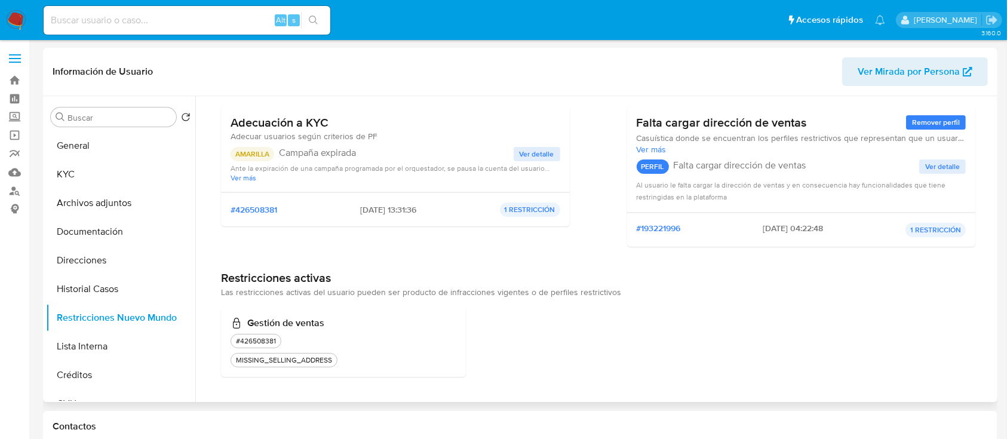
scroll to position [79, 0]
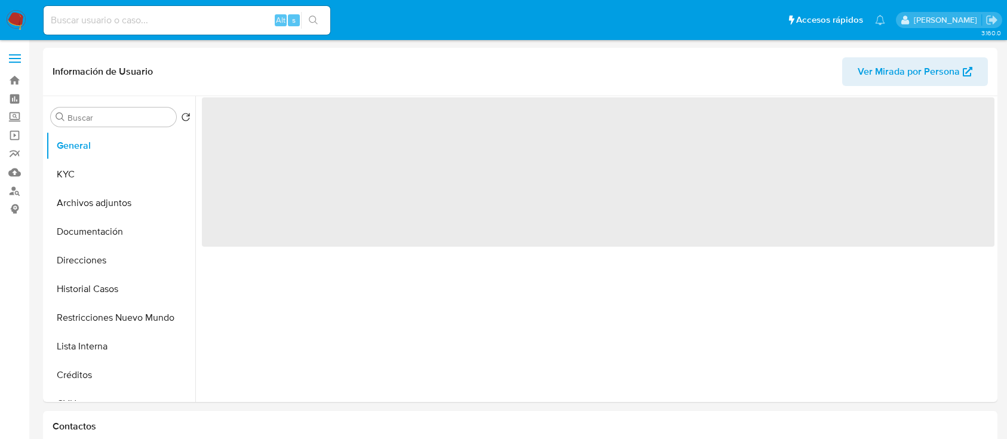
select select "10"
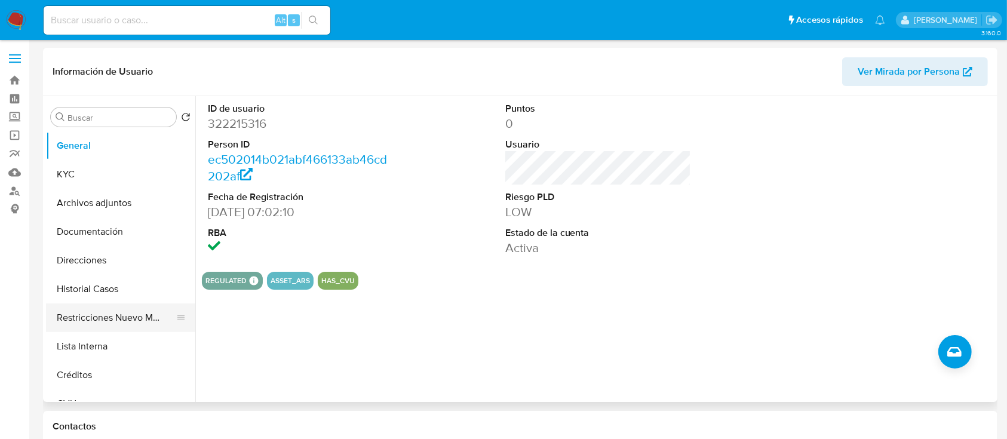
click at [112, 311] on button "Restricciones Nuevo Mundo" at bounding box center [116, 317] width 140 height 29
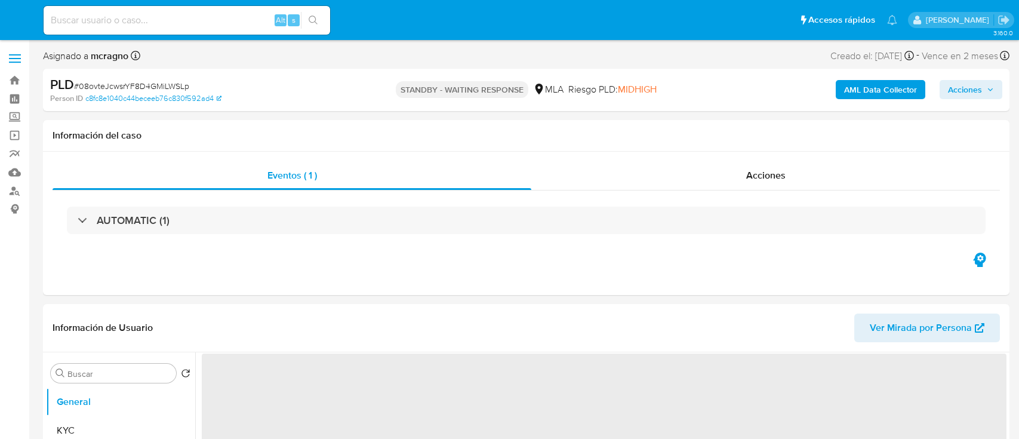
select select "10"
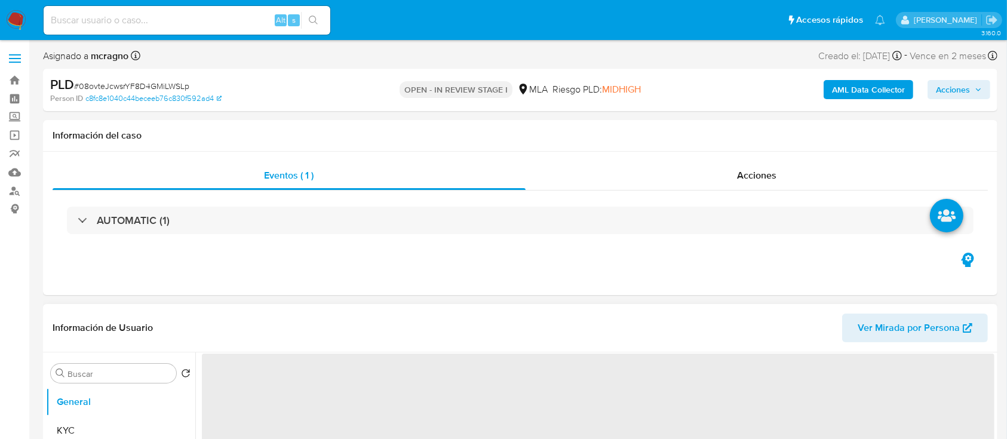
select select "10"
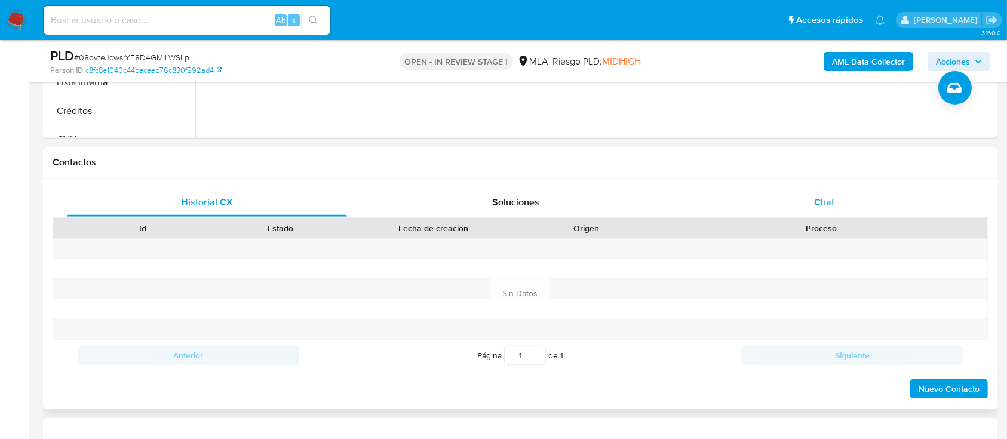
click at [860, 198] on div "Chat" at bounding box center [824, 202] width 280 height 29
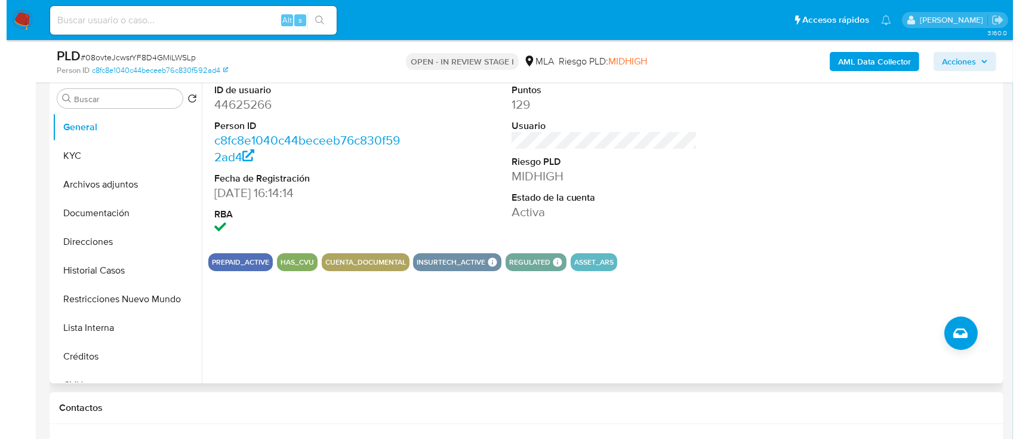
scroll to position [159, 0]
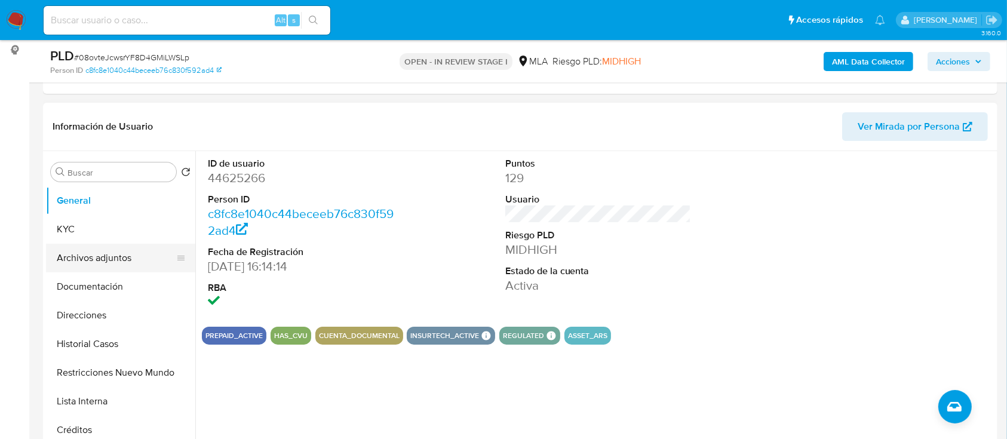
click at [75, 259] on button "Archivos adjuntos" at bounding box center [116, 258] width 140 height 29
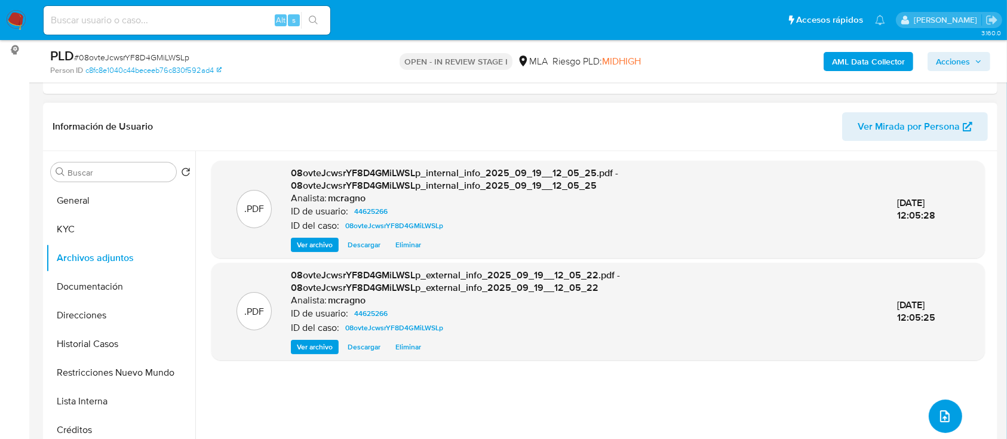
click at [938, 417] on icon "upload-file" at bounding box center [945, 416] width 14 height 14
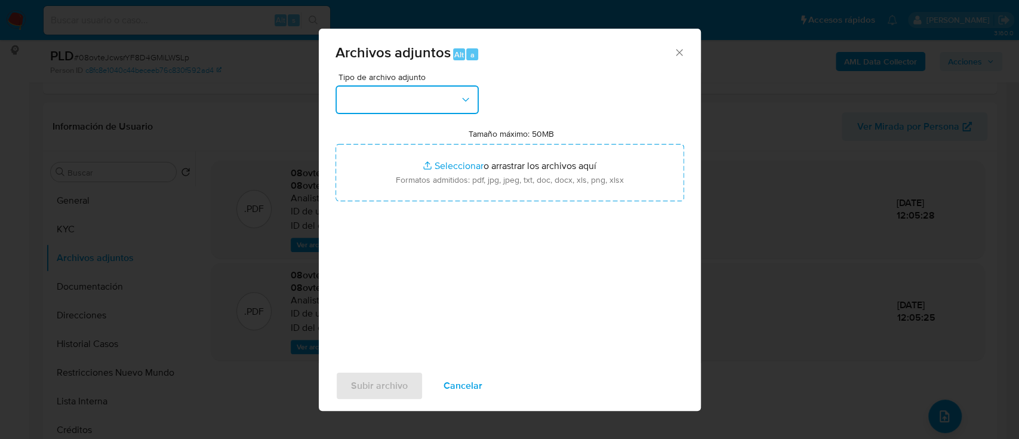
click at [442, 103] on button "button" at bounding box center [407, 99] width 143 height 29
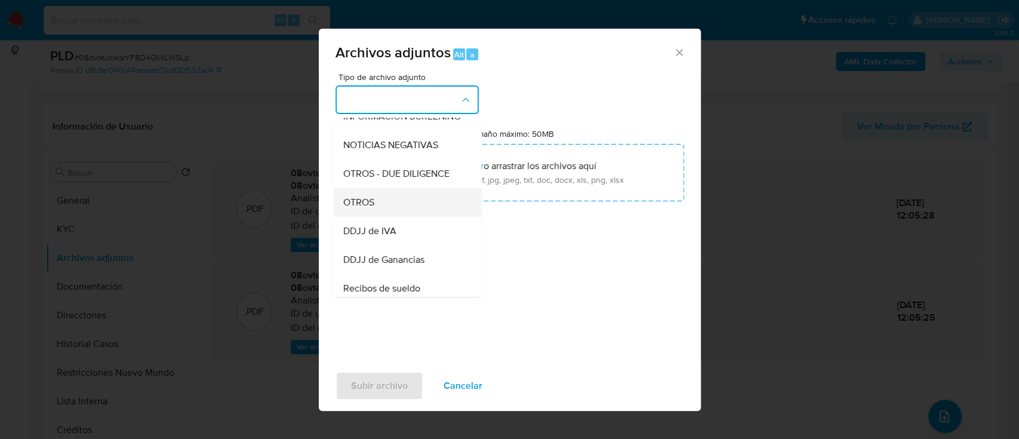
drag, startPoint x: 389, startPoint y: 229, endPoint x: 395, endPoint y: 214, distance: 15.3
click at [395, 214] on ul "IDENTIFICACIÓN INGRESOS CAPTURA BUREAU CAPTURA GOOGLE CAPTURA WEB INFORMACIÓN S…" at bounding box center [407, 294] width 148 height 671
click at [395, 214] on div "OTROS" at bounding box center [404, 202] width 122 height 29
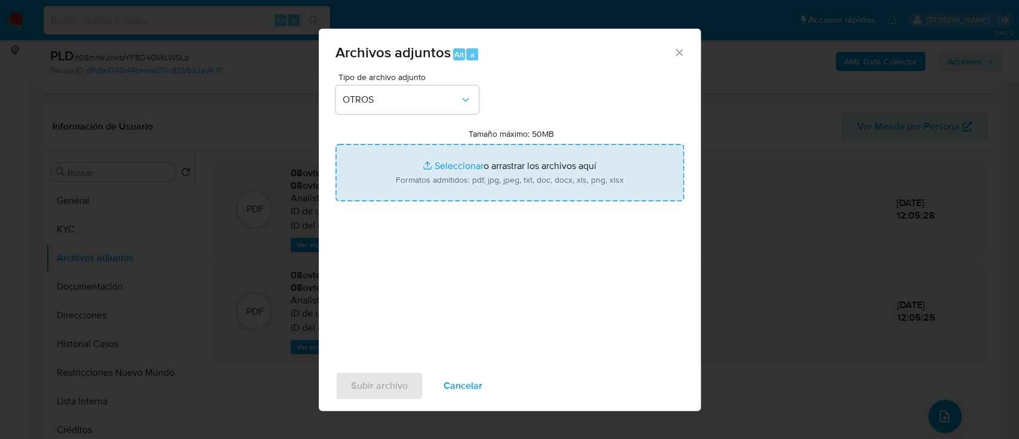
click at [494, 173] on input "Tamaño máximo: 50MB Seleccionar archivos" at bounding box center [510, 172] width 349 height 57
type input "C:\fakepath\44625266 - Movimientos.xlsx"
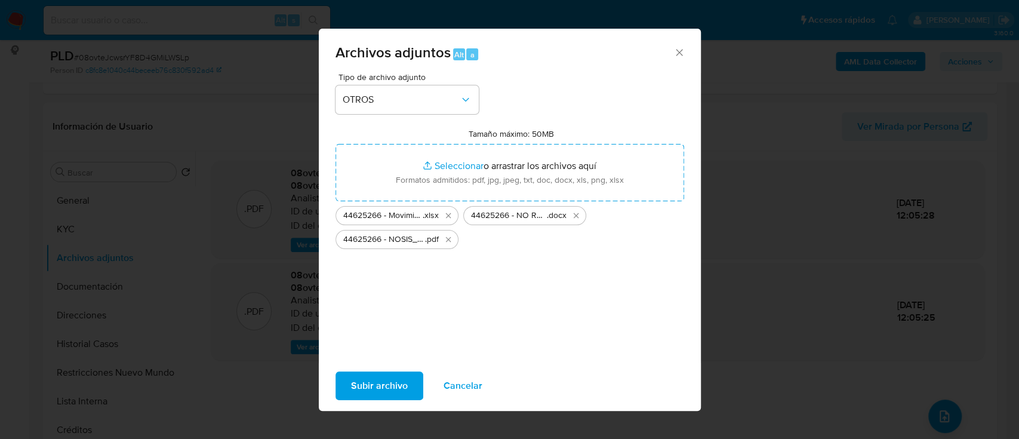
click at [398, 379] on span "Subir archivo" at bounding box center [379, 386] width 57 height 26
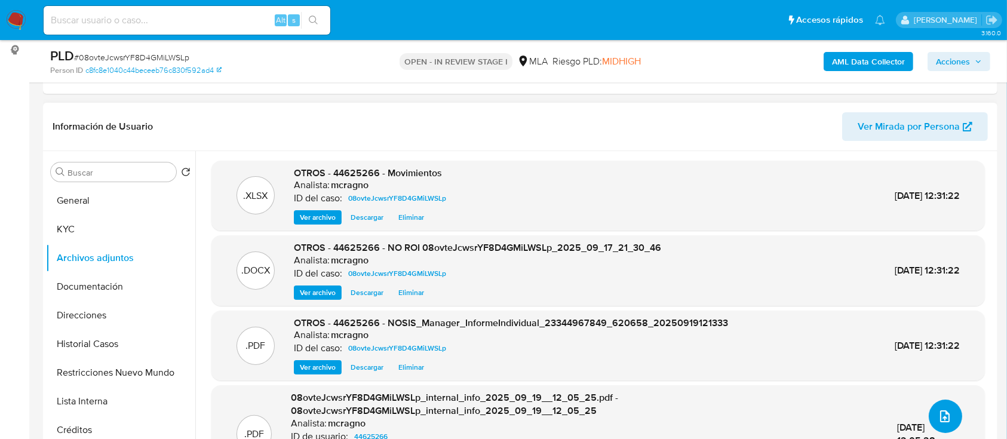
click at [948, 410] on button "upload-file" at bounding box center [945, 416] width 33 height 33
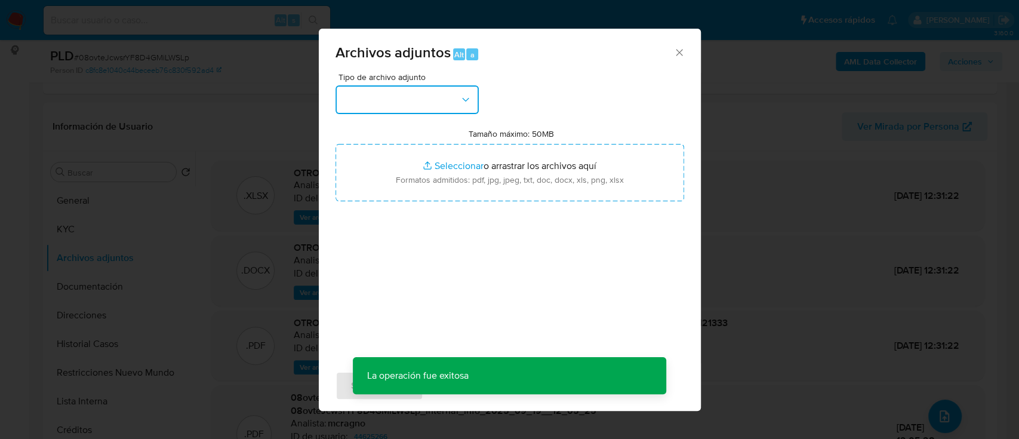
click at [430, 109] on button "button" at bounding box center [407, 99] width 143 height 29
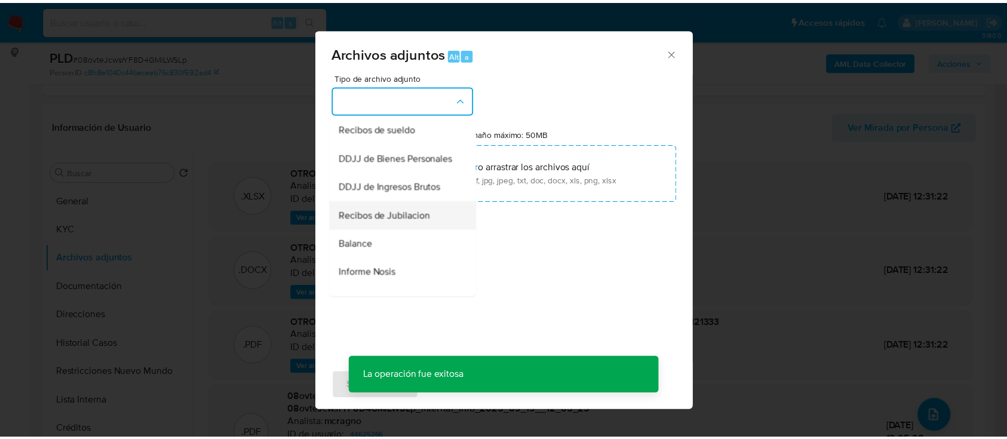
scroll to position [478, 0]
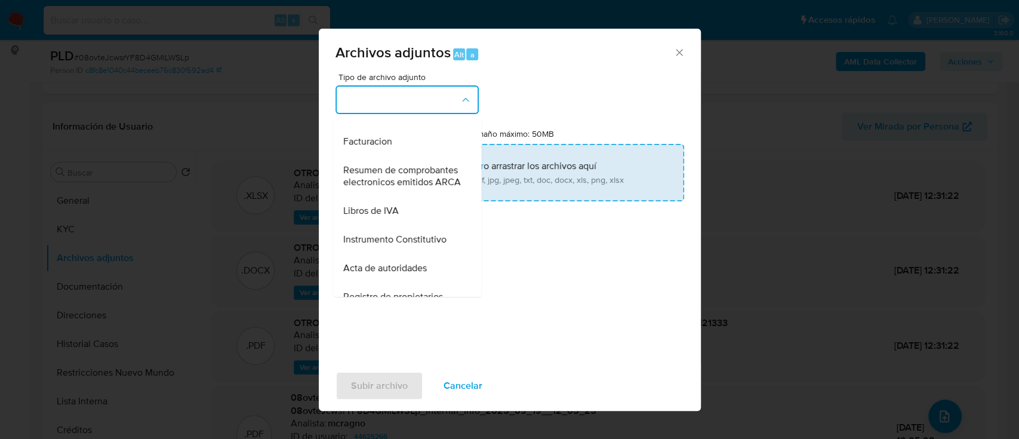
drag, startPoint x: 406, startPoint y: 217, endPoint x: 528, endPoint y: 161, distance: 134.4
click at [406, 188] on span "Resumen de comprobantes electronicos emitidos ARCA" at bounding box center [404, 176] width 122 height 24
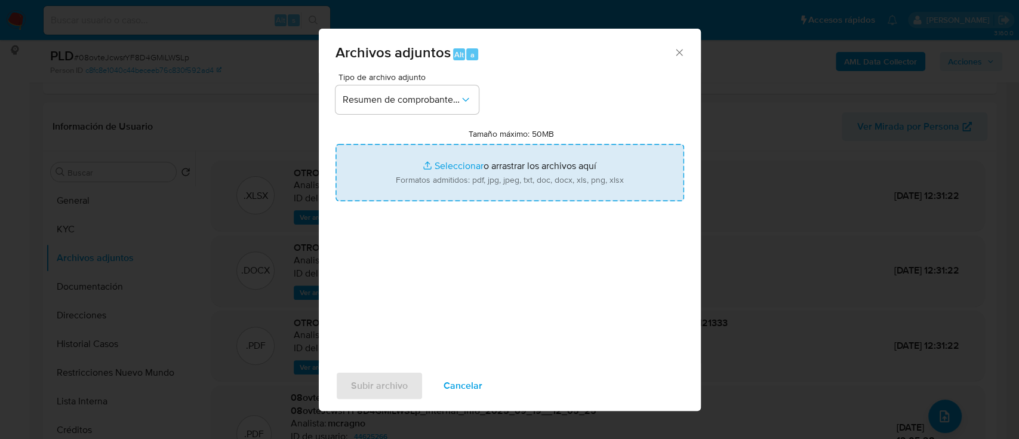
click at [528, 161] on input "Tamaño máximo: 50MB Seleccionar archivos" at bounding box center [510, 172] width 349 height 57
type input "C:\fakepath\44625266 - Recibos de sueldo abri-jun 25 liquidacion final ago25.pdf"
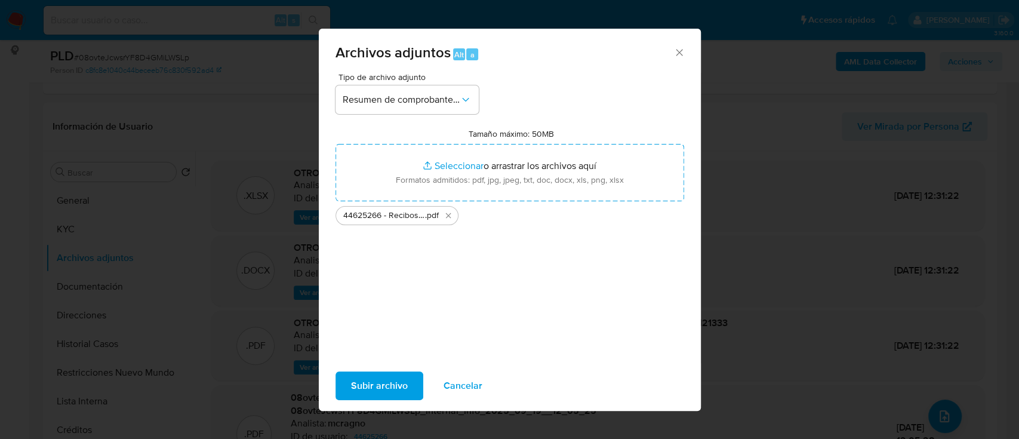
click at [377, 380] on span "Subir archivo" at bounding box center [379, 386] width 57 height 26
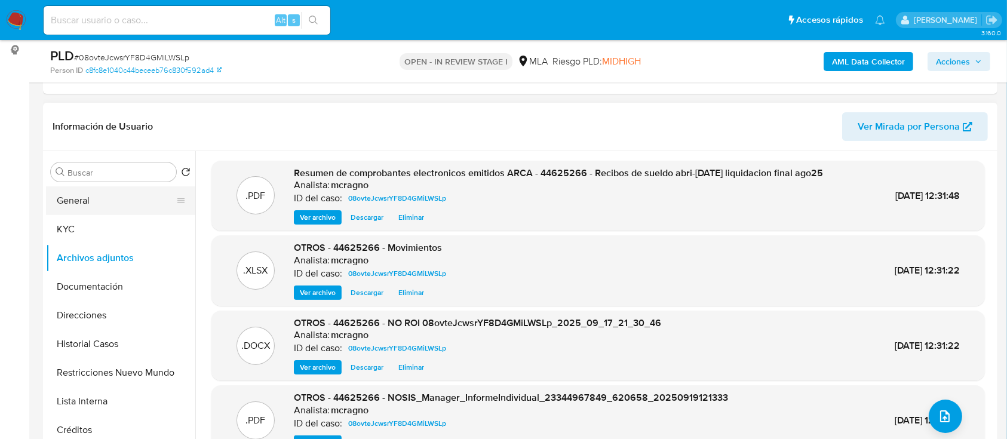
click at [92, 200] on button "General" at bounding box center [116, 200] width 140 height 29
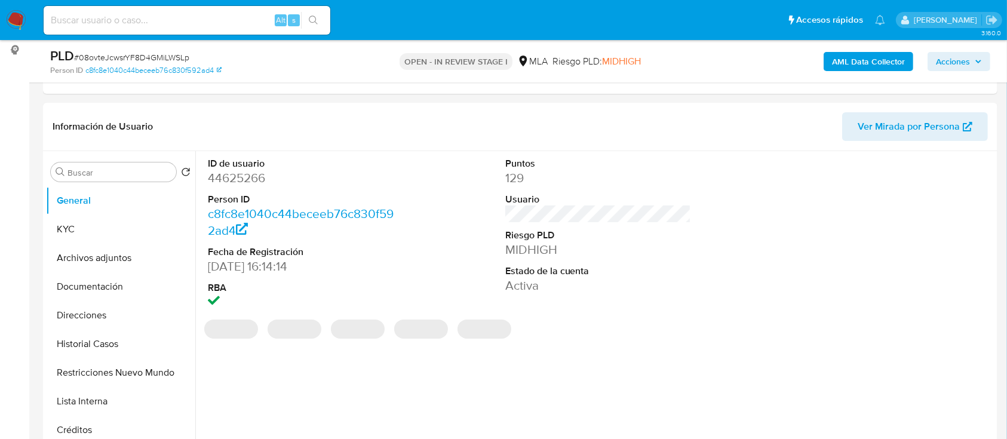
click at [963, 64] on span "Acciones" at bounding box center [953, 61] width 34 height 19
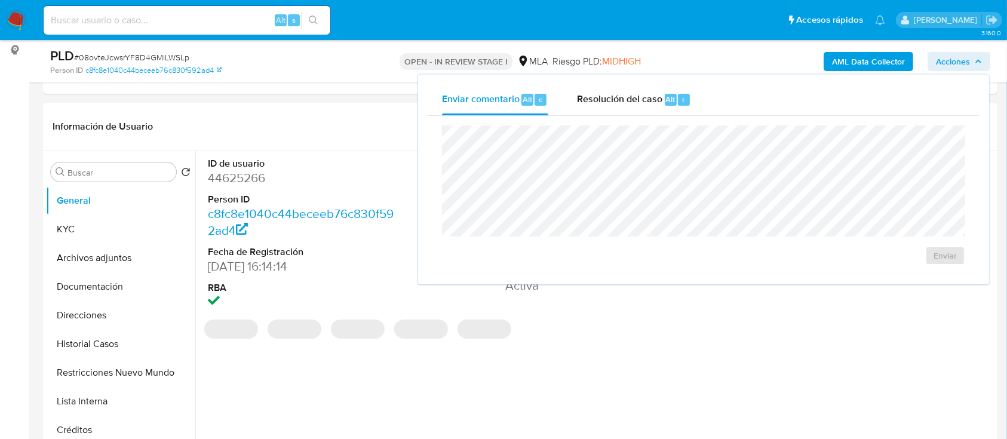
drag, startPoint x: 634, startPoint y: 100, endPoint x: 635, endPoint y: 122, distance: 22.1
click at [634, 101] on span "Resolución del caso" at bounding box center [619, 99] width 85 height 14
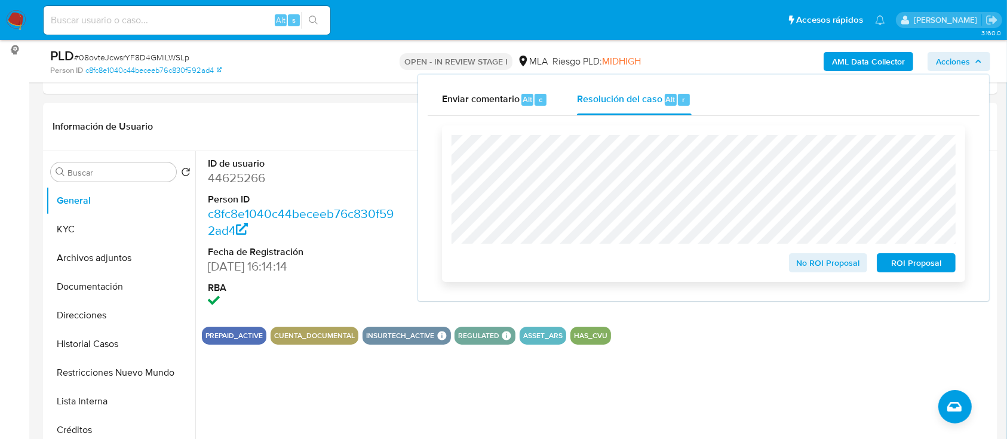
click at [829, 265] on span "No ROI Proposal" at bounding box center [828, 262] width 62 height 17
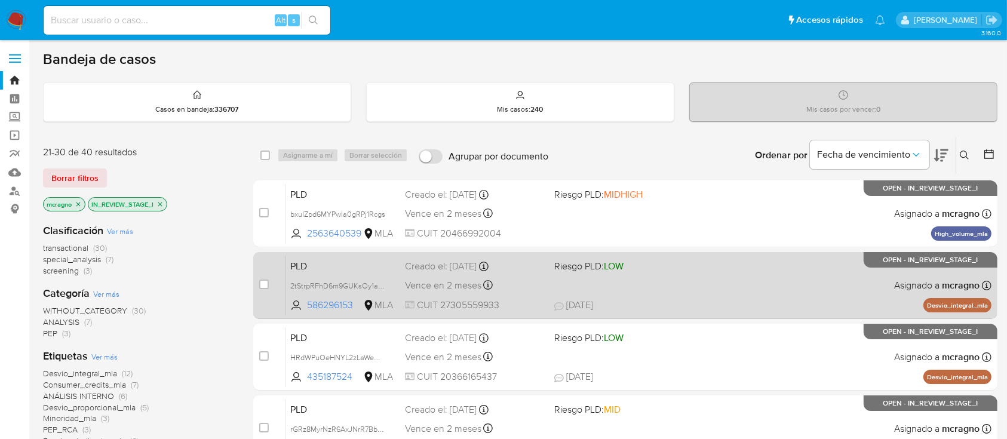
click at [772, 284] on div "PLD 2tStrpRFhD6m9GUKsOy1a0PH 586296153 MLA Riesgo PLD: LOW Creado el: [DATE] Cr…" at bounding box center [638, 285] width 706 height 60
click at [264, 282] on input "checkbox" at bounding box center [264, 284] width 10 height 10
checkbox input "true"
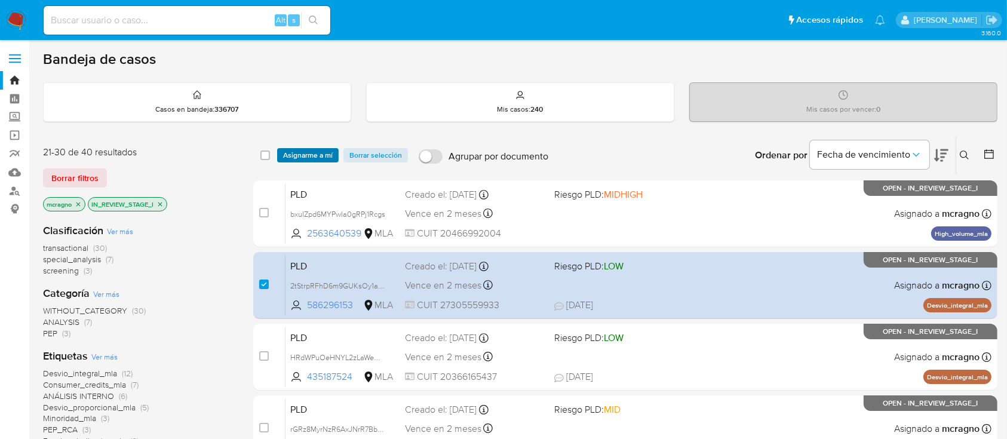
click at [300, 149] on span "Asignarme a mí" at bounding box center [308, 155] width 50 height 12
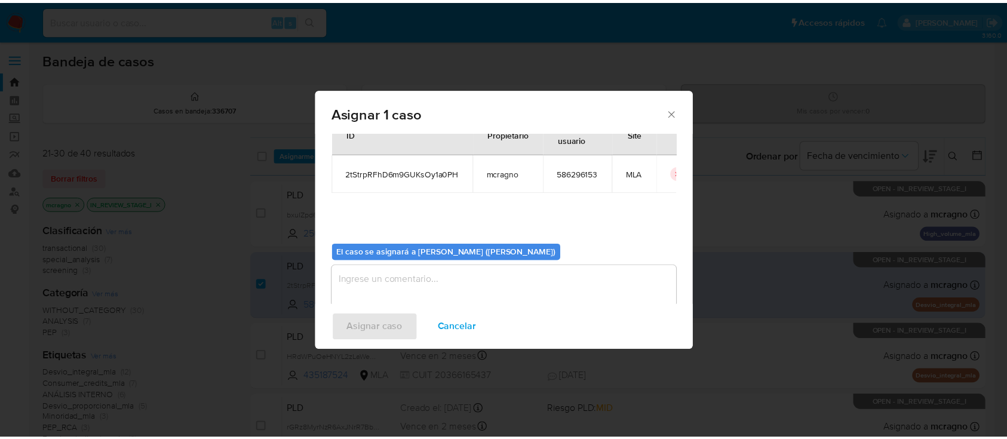
scroll to position [61, 0]
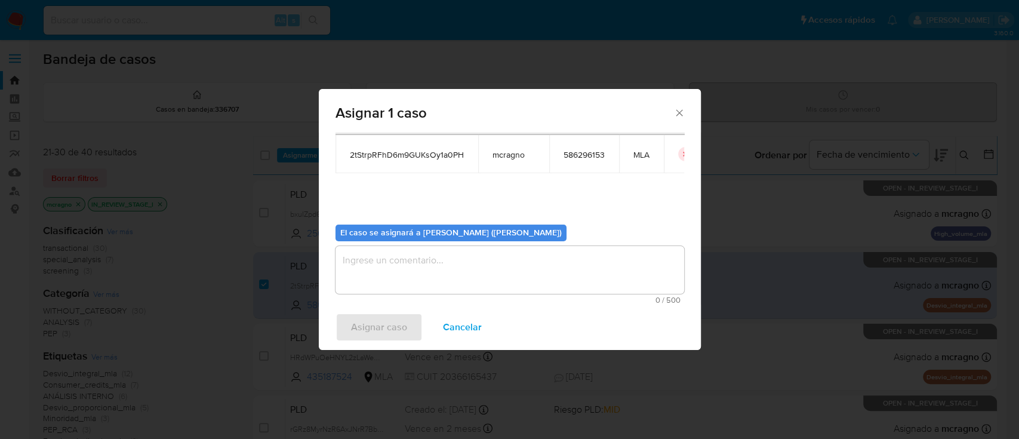
click at [396, 264] on textarea "assign-modal" at bounding box center [510, 270] width 349 height 48
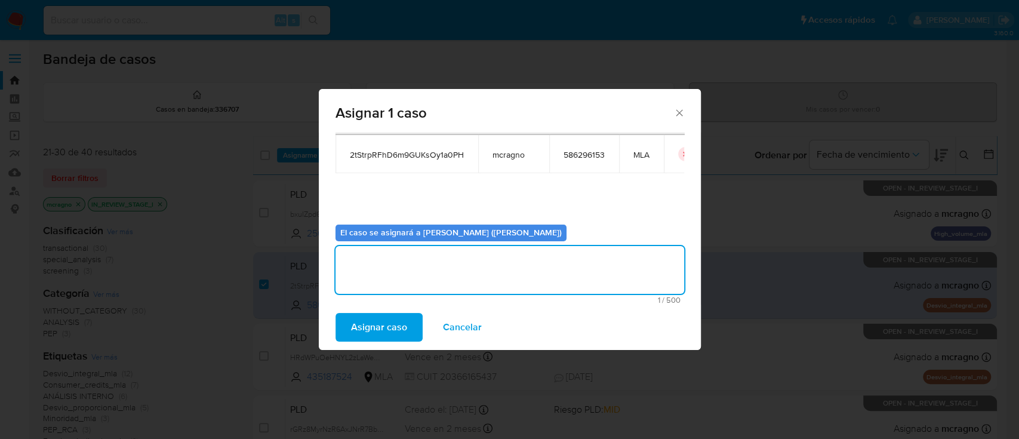
click at [399, 322] on span "Asignar caso" at bounding box center [379, 327] width 56 height 26
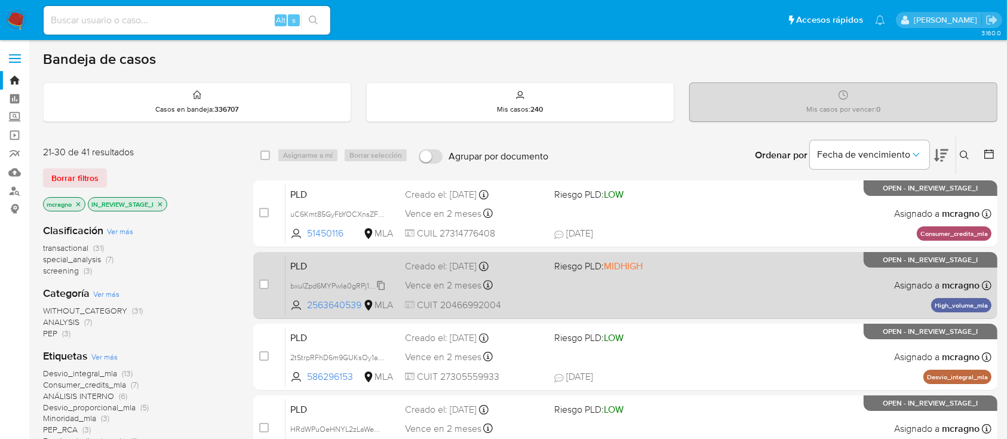
click at [382, 285] on span "bxuIZpd6MYPwIa0gRPj1Rcgs" at bounding box center [337, 284] width 95 height 13
click at [782, 281] on div "PLD bxuIZpd6MYPwIa0gRPj1Rcgs 2563640539 MLA Riesgo PLD: MIDHIGH Creado el: 12/0…" at bounding box center [638, 285] width 706 height 60
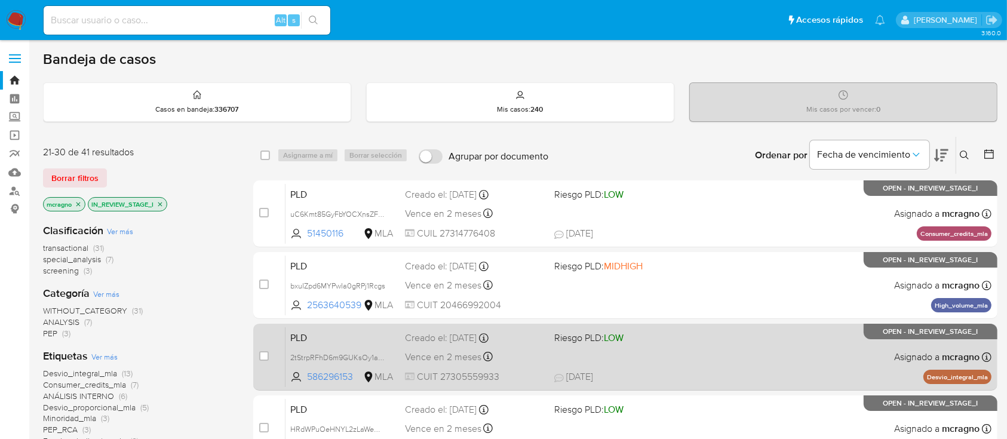
click at [380, 353] on span "2tStrpRFhD6m9GUKsOy1a0PH" at bounding box center [341, 356] width 102 height 13
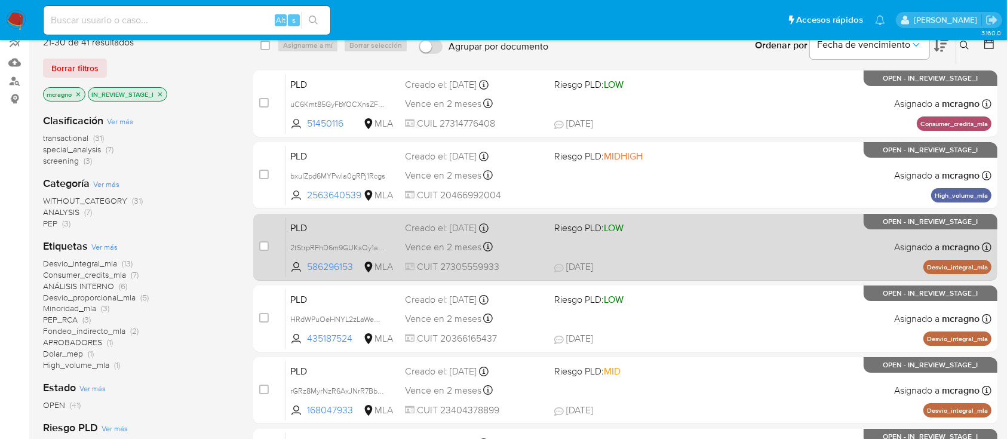
scroll to position [159, 0]
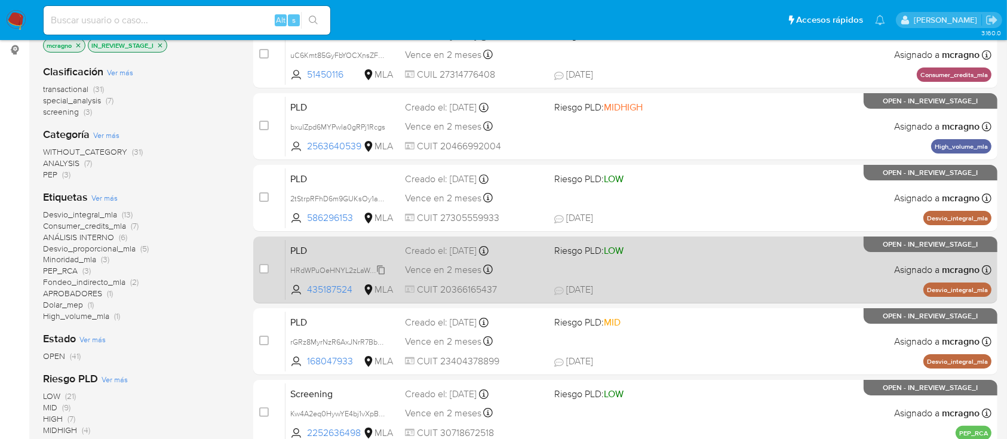
click at [379, 268] on span "HRdWPuOeHNYL2zLaWemD19U2" at bounding box center [345, 269] width 111 height 13
click at [262, 268] on input "checkbox" at bounding box center [264, 269] width 10 height 10
checkbox input "true"
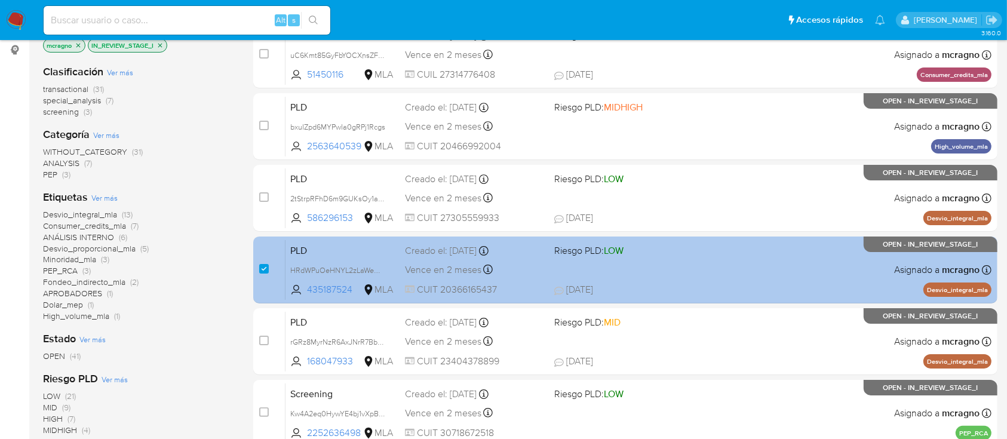
click at [693, 275] on div "PLD HRdWPuOeHNYL2zLaWemD19U2 435187524 MLA Riesgo PLD: LOW Creado el: 12/09/202…" at bounding box center [638, 269] width 706 height 60
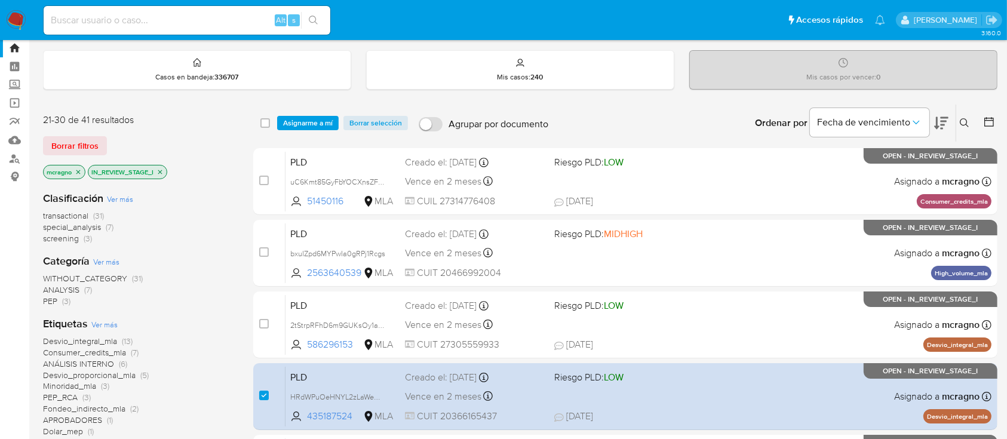
scroll to position [0, 0]
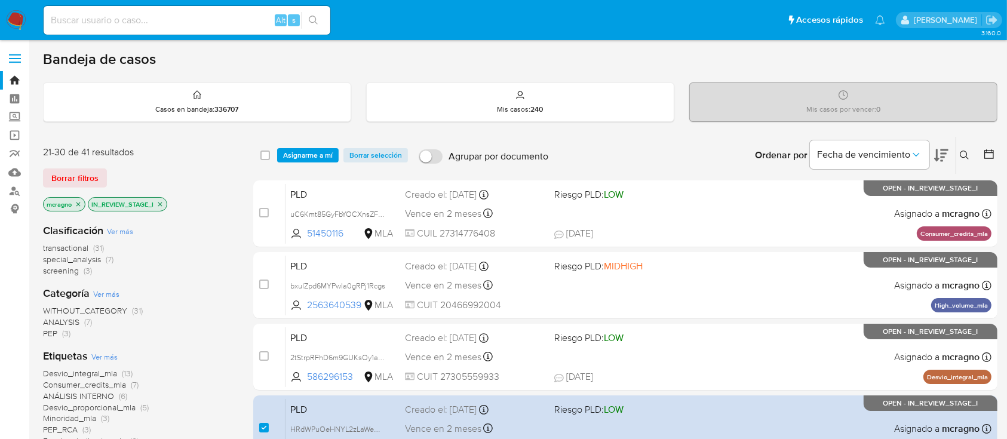
click at [164, 204] on icon "close-filter" at bounding box center [159, 204] width 7 height 7
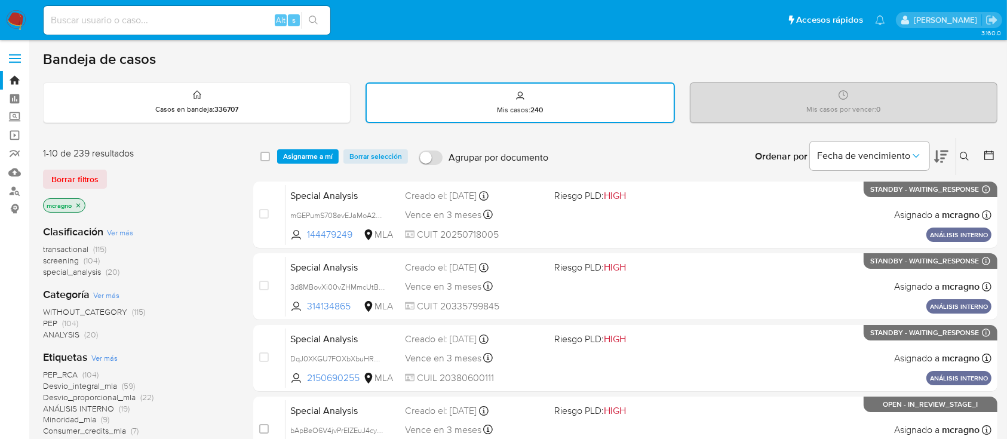
click at [77, 205] on icon "close-filter" at bounding box center [78, 205] width 4 height 4
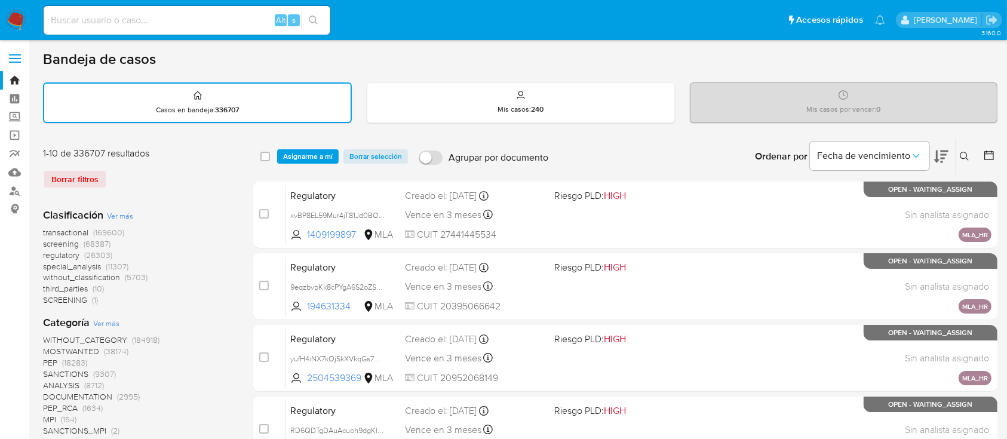
click at [965, 153] on icon at bounding box center [965, 157] width 10 height 10
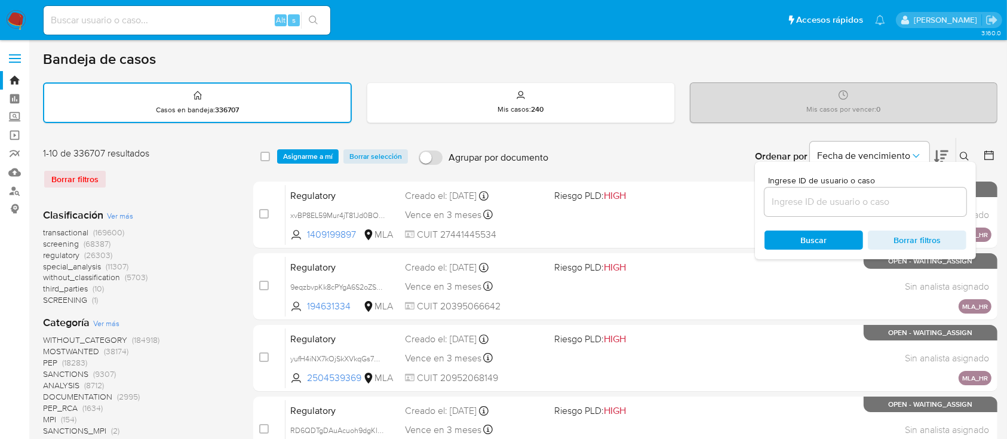
click at [891, 215] on div at bounding box center [865, 202] width 202 height 29
click at [893, 204] on input at bounding box center [865, 202] width 202 height 16
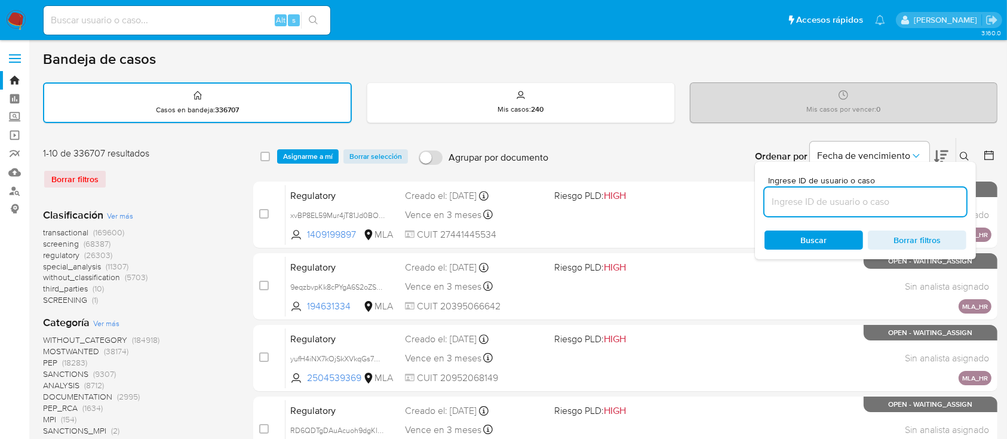
paste input "1043906378"
type input "1043906378"
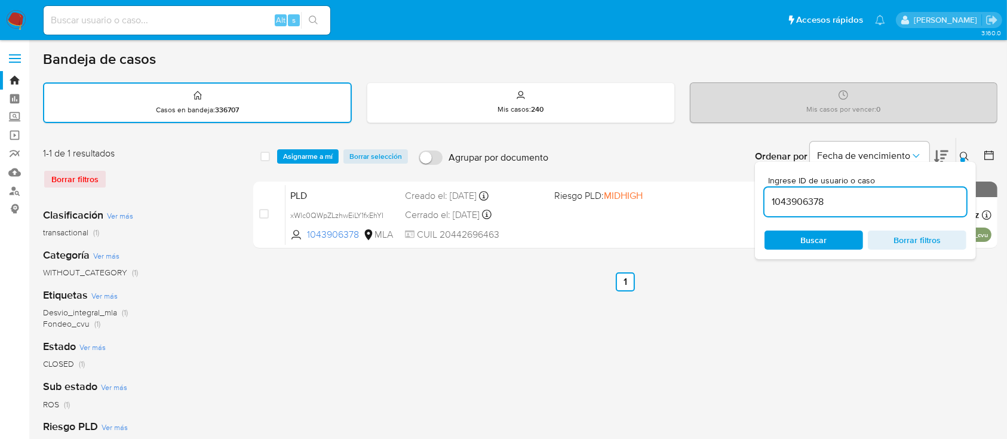
click at [961, 153] on icon at bounding box center [965, 157] width 10 height 10
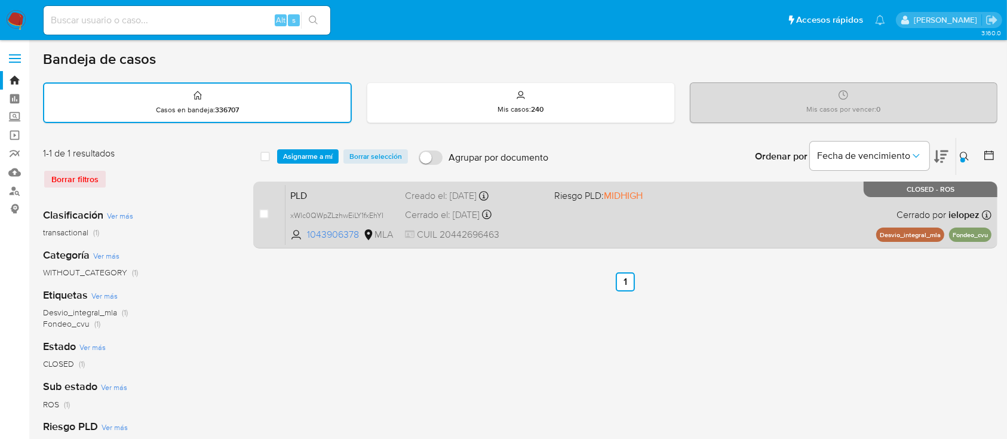
click at [813, 214] on div "PLD xWlc0QWpZLzhwEiLY1fxEhYI 1043906378 MLA Riesgo PLD: MIDHIGH Creado el: 12/0…" at bounding box center [638, 215] width 706 height 60
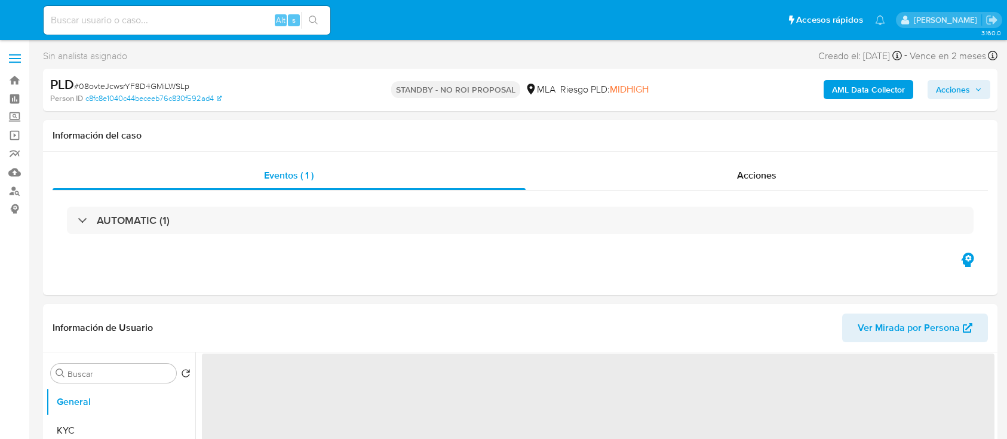
select select "10"
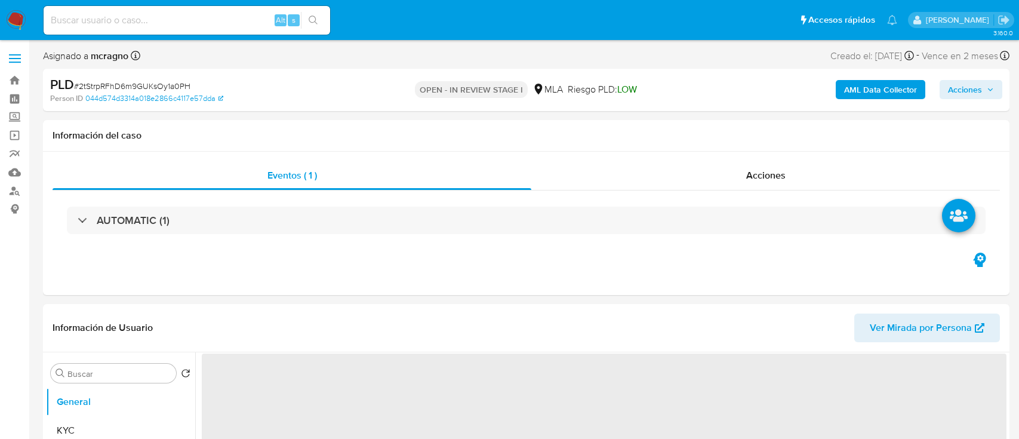
select select "10"
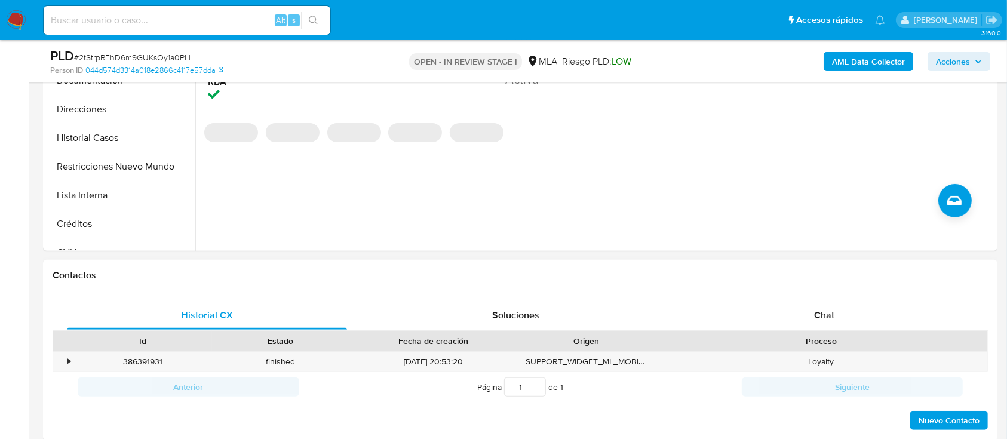
scroll to position [159, 0]
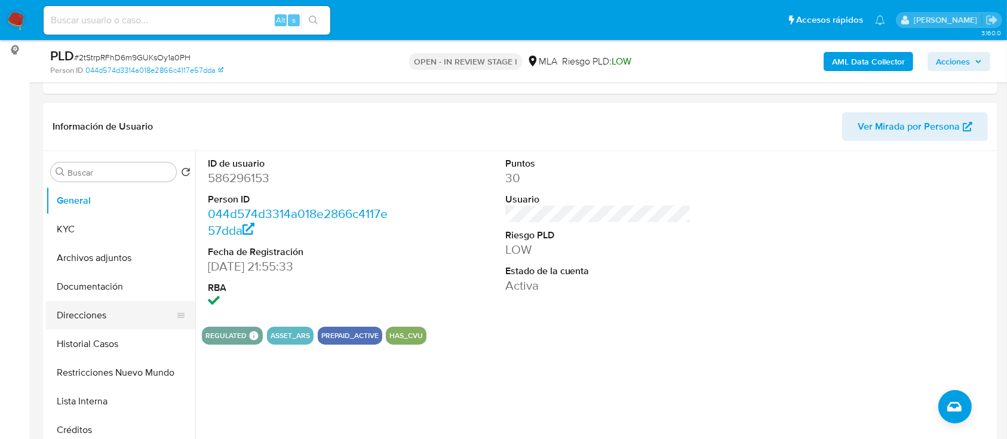
click at [101, 345] on button "Historial Casos" at bounding box center [120, 344] width 149 height 29
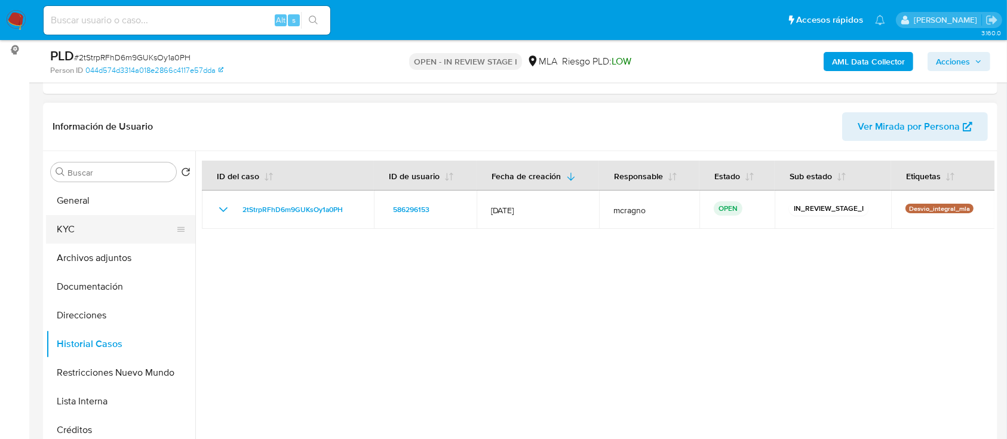
click at [87, 229] on button "KYC" at bounding box center [116, 229] width 140 height 29
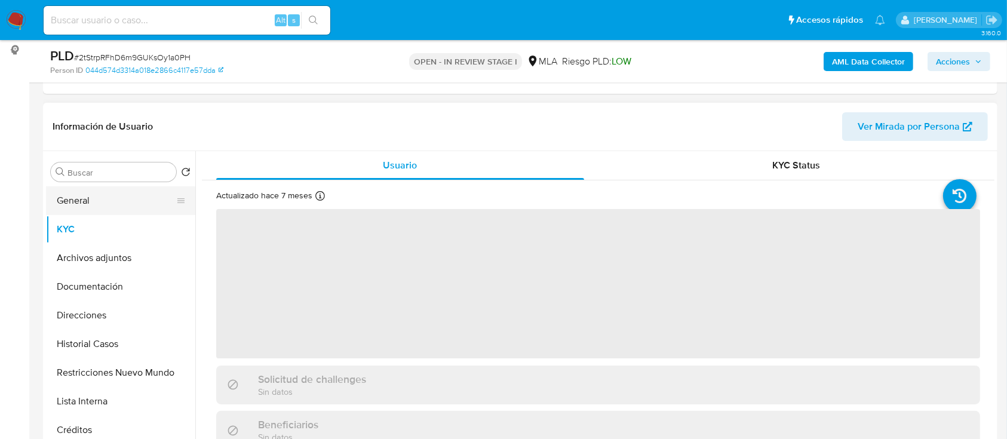
click at [106, 207] on button "General" at bounding box center [116, 200] width 140 height 29
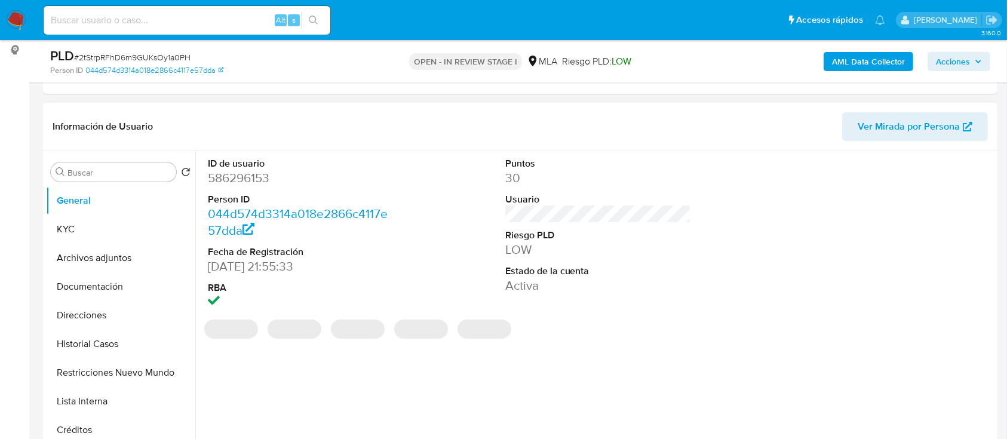
click at [244, 180] on dd "586296153" at bounding box center [301, 178] width 186 height 17
copy dd "586296153"
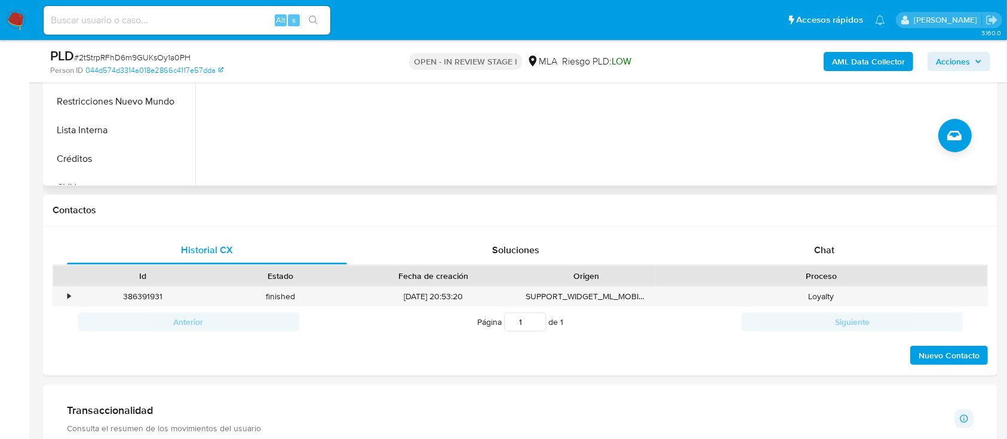
scroll to position [557, 0]
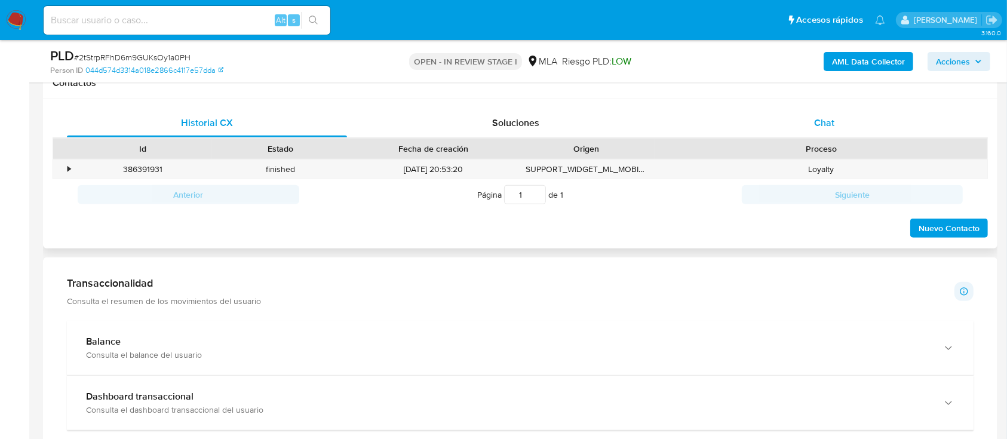
click at [858, 116] on div "Chat" at bounding box center [824, 123] width 280 height 29
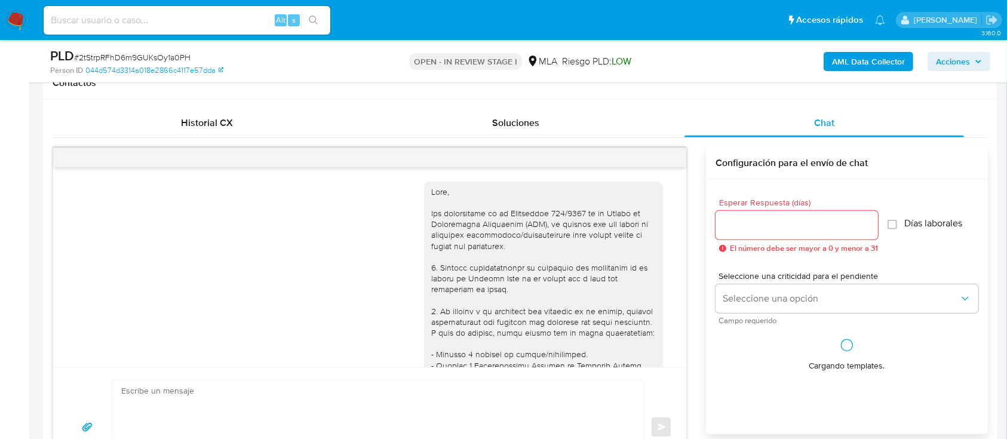
scroll to position [861, 0]
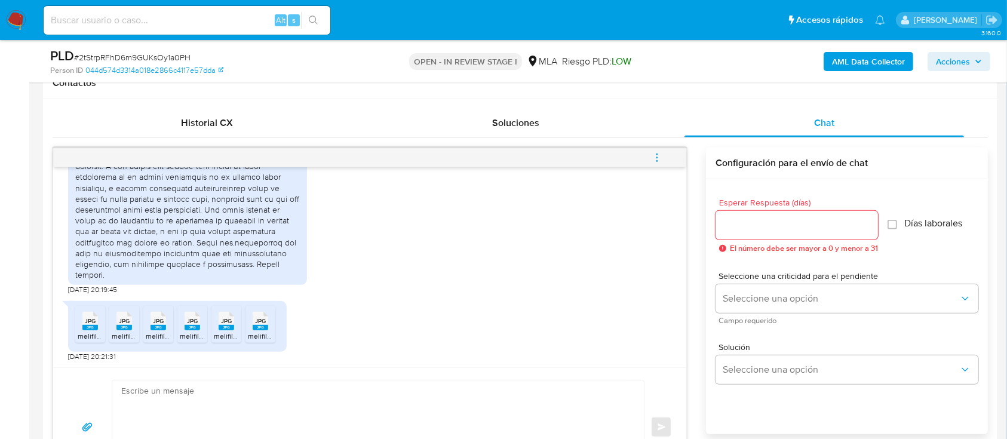
click at [84, 320] on icon at bounding box center [90, 320] width 16 height 19
click at [115, 324] on div "JPG JPG" at bounding box center [124, 319] width 25 height 23
drag, startPoint x: 154, startPoint y: 321, endPoint x: 176, endPoint y: 321, distance: 21.5
click at [155, 321] on span "JPG" at bounding box center [158, 321] width 11 height 8
click at [191, 322] on span "JPG" at bounding box center [192, 321] width 11 height 8
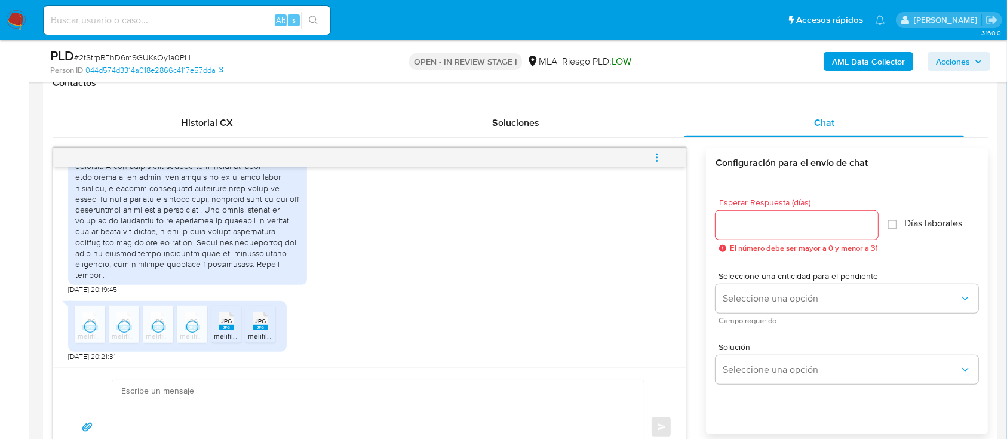
click at [223, 318] on span "JPG" at bounding box center [226, 321] width 11 height 8
click at [256, 319] on div "JPG JPG" at bounding box center [260, 319] width 25 height 23
click at [862, 63] on b "AML Data Collector" at bounding box center [868, 61] width 73 height 19
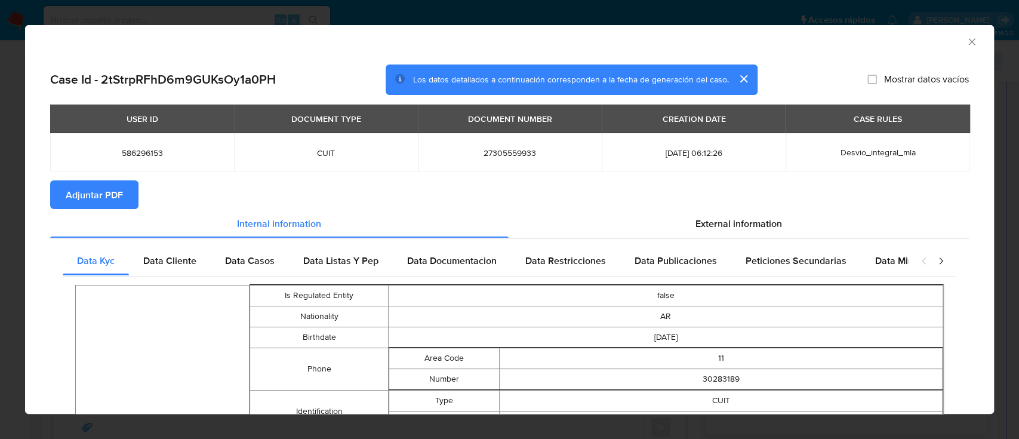
click at [94, 197] on span "Adjuntar PDF" at bounding box center [94, 195] width 57 height 26
click at [966, 38] on icon "Cerrar ventana" at bounding box center [972, 42] width 12 height 12
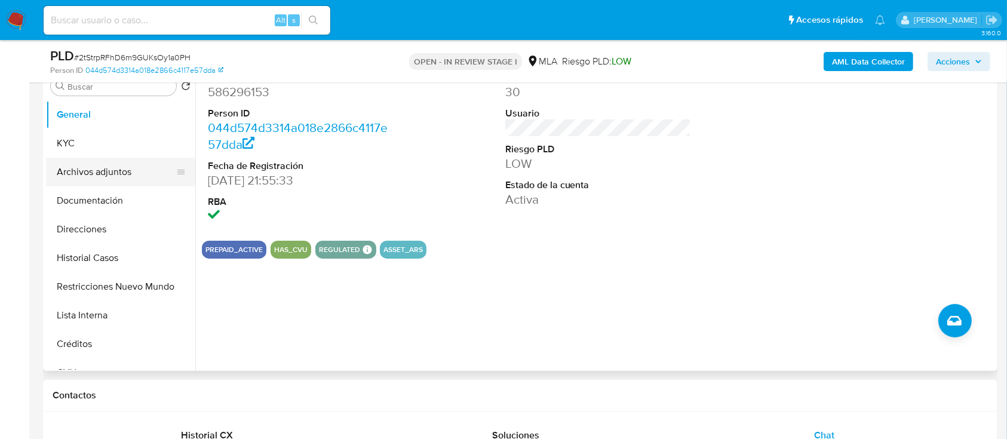
scroll to position [239, 0]
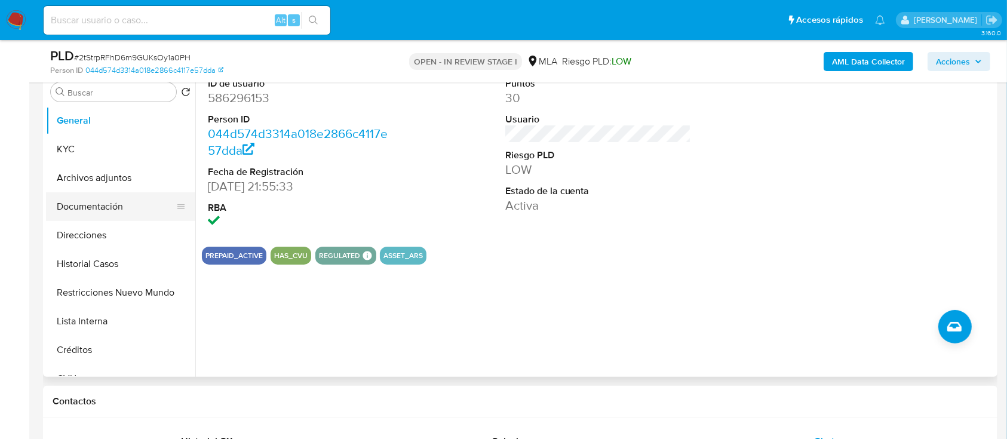
click at [113, 177] on button "Archivos adjuntos" at bounding box center [120, 178] width 149 height 29
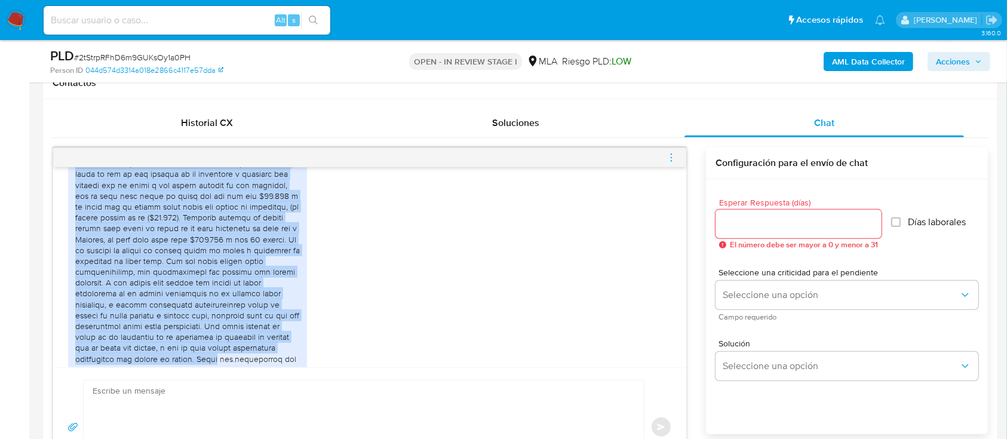
scroll to position [782, 0]
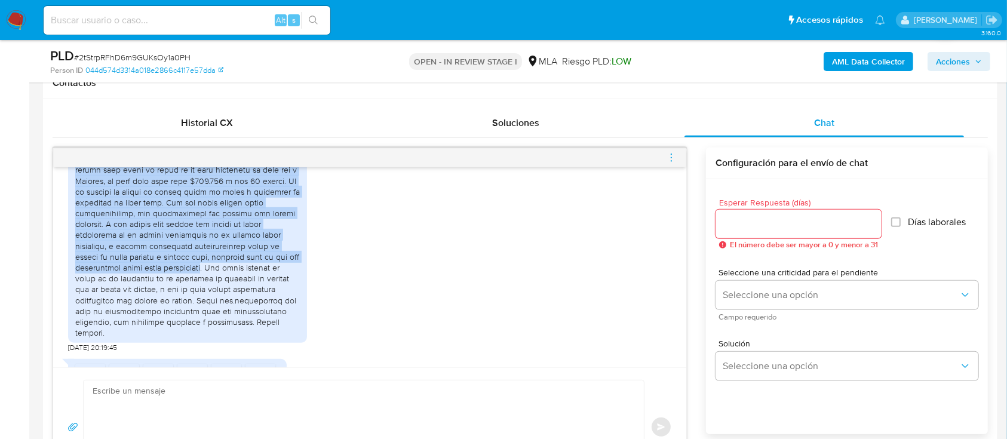
drag, startPoint x: 130, startPoint y: 242, endPoint x: 203, endPoint y: 284, distance: 84.8
click at [203, 284] on div at bounding box center [187, 197] width 225 height 282
copy div "la actividad que realizo con Mercado pago es meramente domestica, pagos en loca…"
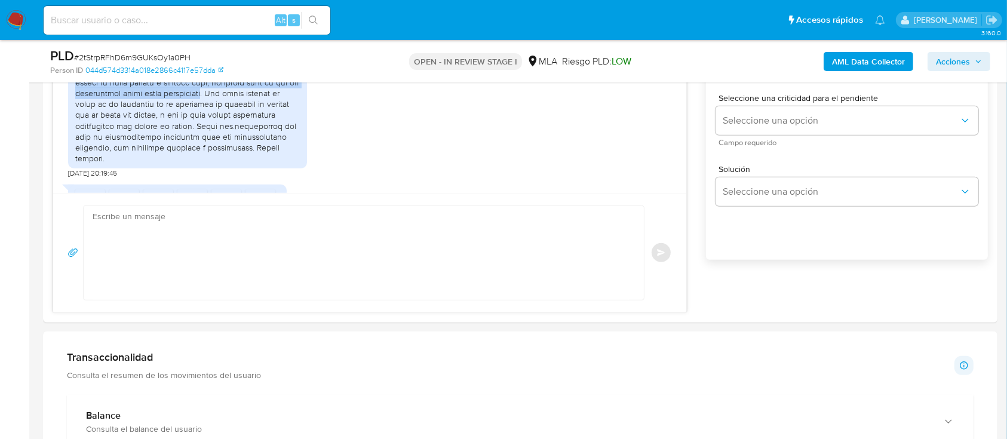
scroll to position [796, 0]
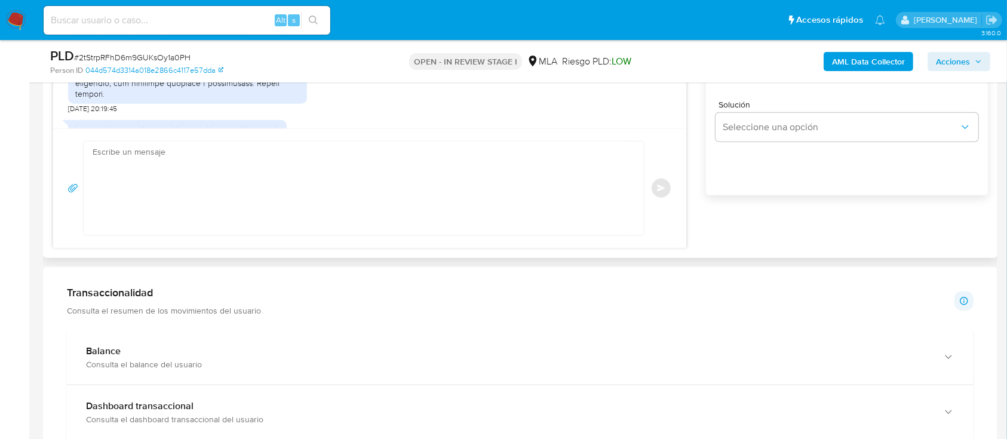
click at [275, 162] on textarea at bounding box center [361, 189] width 536 height 94
paste textarea "Hola, ¡Muchas gracias por tu respuesta! Confirmamos la recepción de la document…"
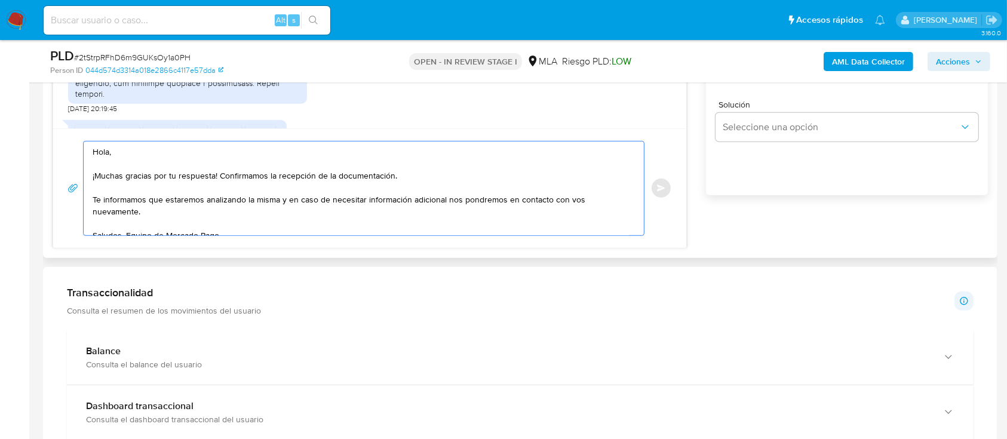
drag, startPoint x: 94, startPoint y: 194, endPoint x: 665, endPoint y: 194, distance: 571.5
click at [665, 194] on div "Hola, ¡Muchas gracias por tu respuesta! Confirmamos la recepción de la document…" at bounding box center [369, 188] width 604 height 95
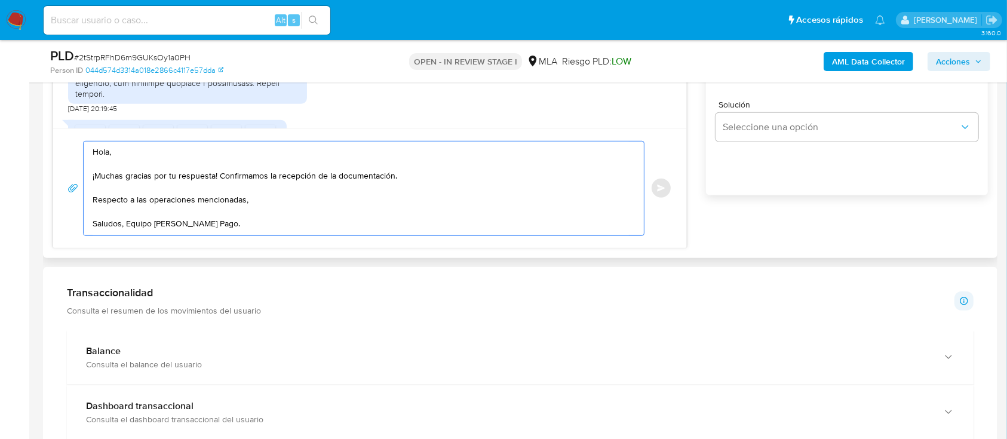
paste textarea "Queremos informarte que el uso de la cuenta es personal y no se deben canalizar…"
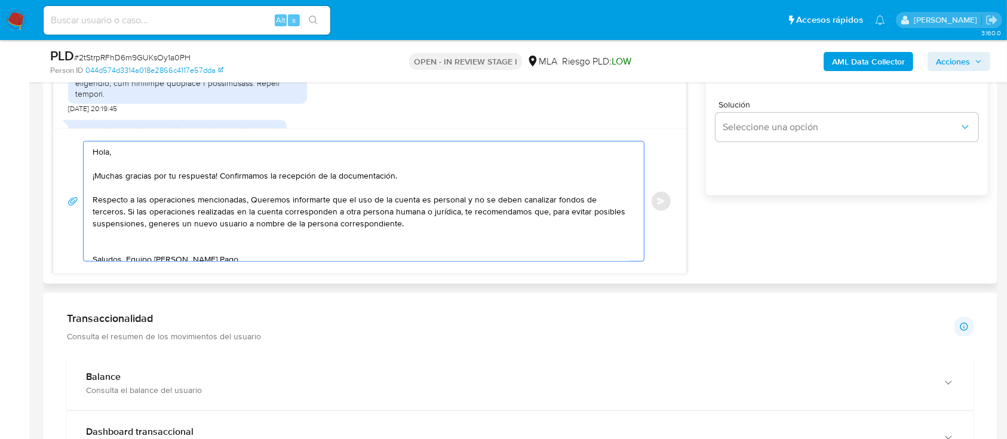
click at [256, 196] on textarea "Hola, ¡Muchas gracias por tu respuesta! Confirmamos la recepción de la document…" at bounding box center [361, 201] width 536 height 119
drag, startPoint x: 128, startPoint y: 210, endPoint x: 459, endPoint y: 210, distance: 330.8
click at [459, 210] on textarea "Hola, ¡Muchas gracias por tu respuesta! Confirmamos la recepción de la document…" at bounding box center [361, 201] width 536 height 119
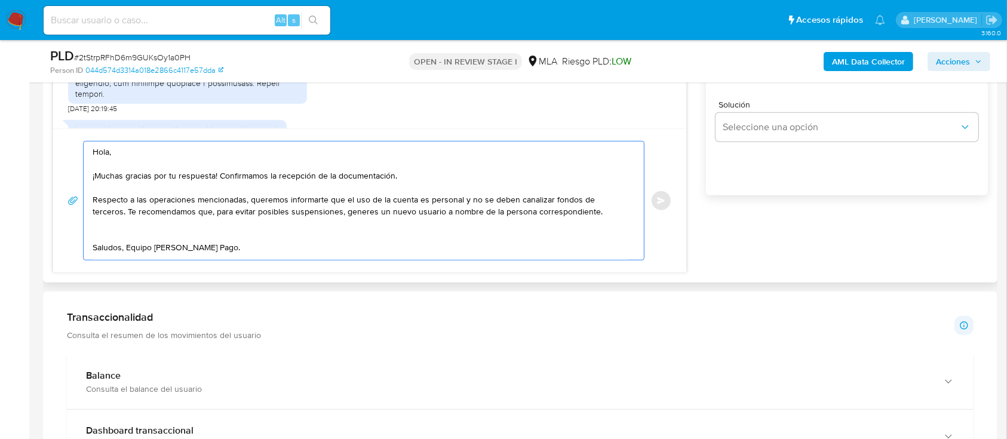
drag, startPoint x: 306, startPoint y: 211, endPoint x: 569, endPoint y: 212, distance: 262.2
click at [569, 212] on textarea "Hola, ¡Muchas gracias por tu respuesta! Confirmamos la recepción de la document…" at bounding box center [361, 201] width 536 height 118
click at [140, 232] on textarea "Hola, ¡Muchas gracias por tu respuesta! Confirmamos la recepción de la document…" at bounding box center [361, 201] width 536 height 118
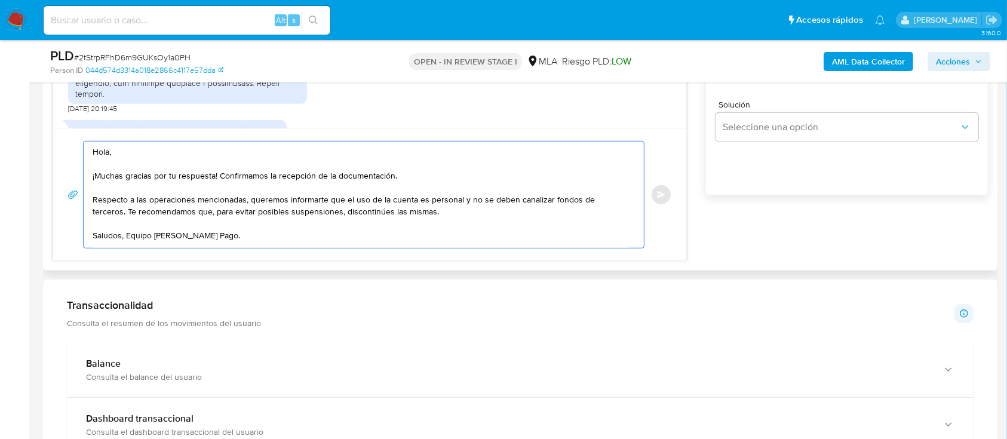
click at [569, 213] on textarea "Hola, ¡Muchas gracias por tu respuesta! Confirmamos la recepción de la document…" at bounding box center [361, 195] width 536 height 106
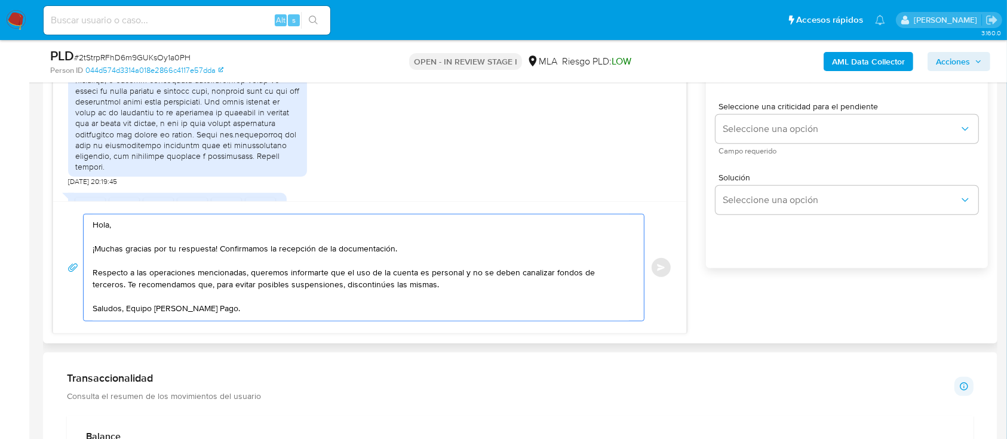
scroll to position [637, 0]
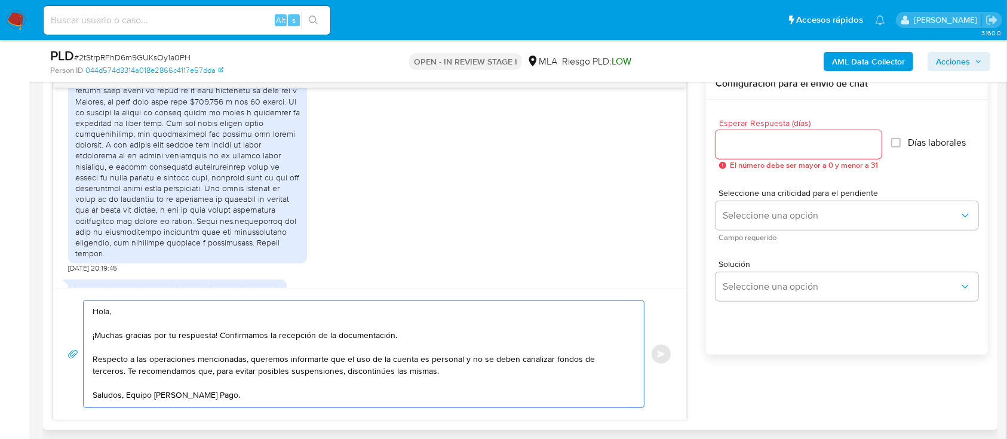
type textarea "Hola, ¡Muchas gracias por tu respuesta! Confirmamos la recepción de la document…"
click at [769, 140] on input "Esperar Respuesta (días)" at bounding box center [798, 145] width 166 height 16
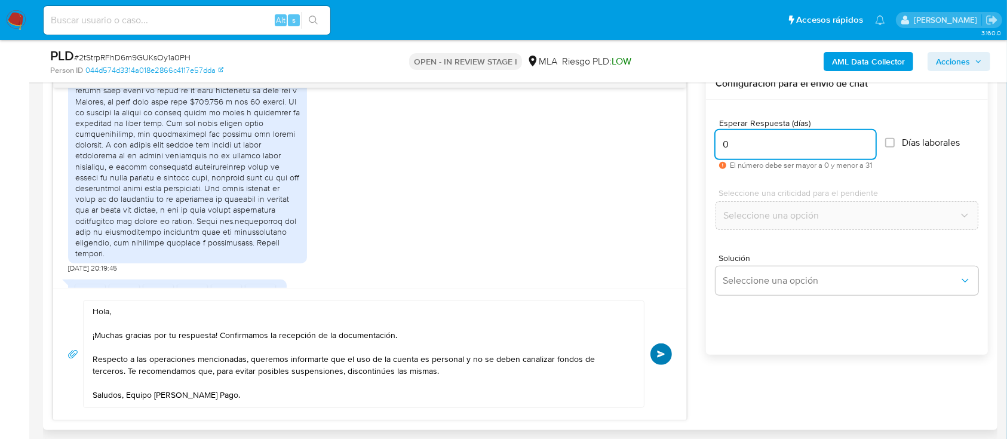
type input "0"
drag, startPoint x: 660, startPoint y: 348, endPoint x: 727, endPoint y: 251, distance: 117.6
click at [660, 349] on button "Enviar" at bounding box center [660, 353] width 21 height 21
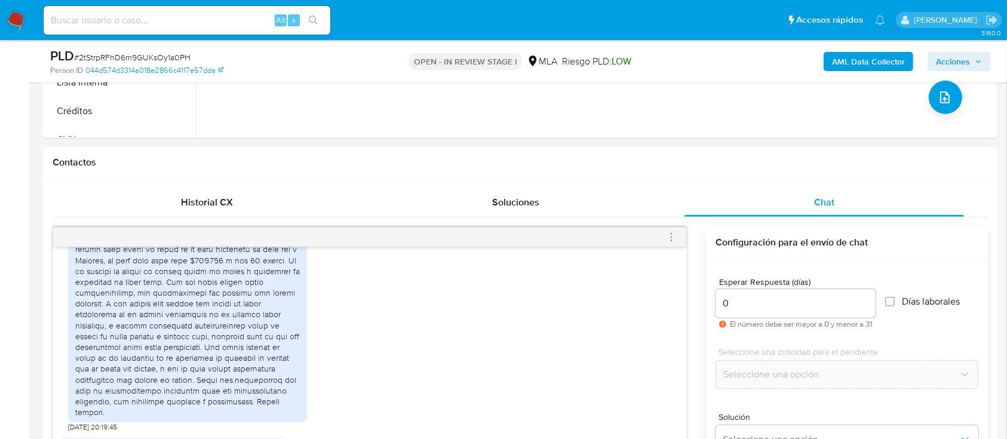
scroll to position [1015, 0]
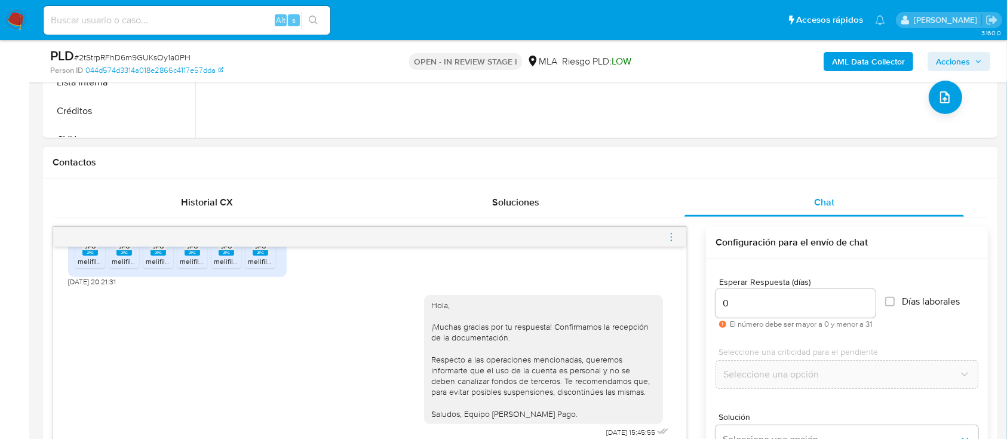
click at [674, 233] on icon "menu-action" at bounding box center [671, 237] width 11 height 11
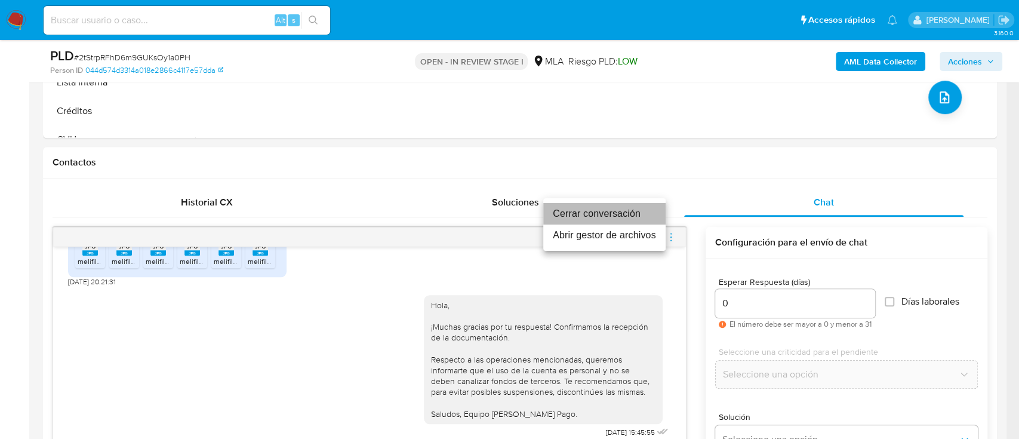
click at [586, 203] on li "Cerrar conversación" at bounding box center [604, 213] width 122 height 21
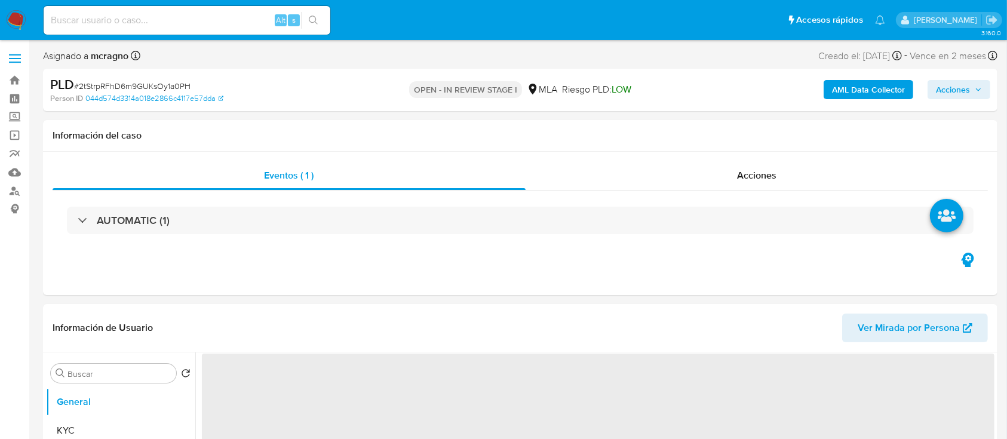
select select "10"
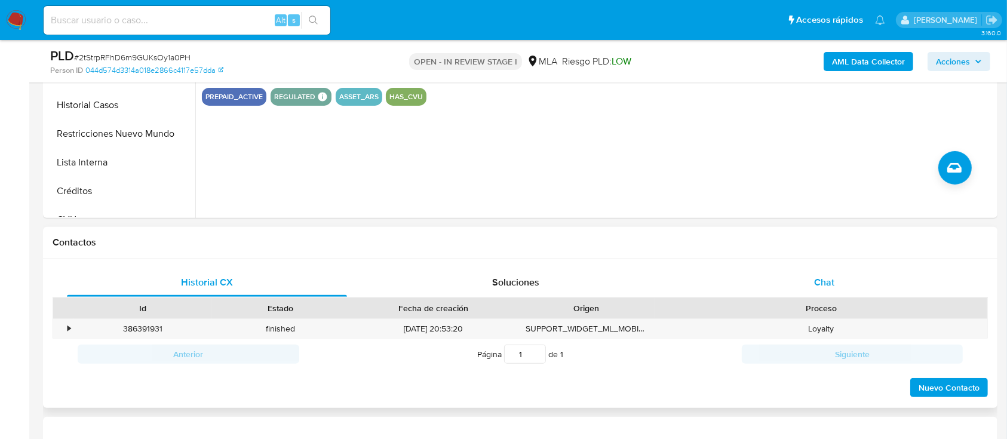
click at [866, 290] on div "Chat" at bounding box center [824, 282] width 280 height 29
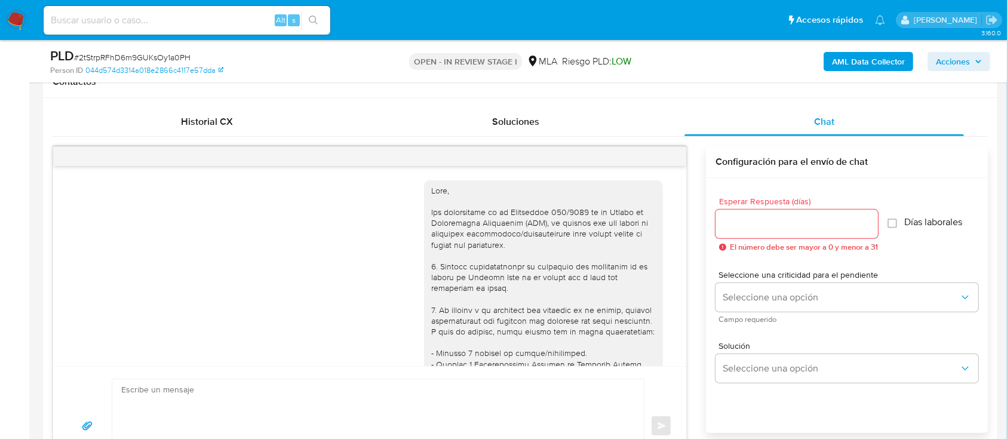
scroll to position [1015, 0]
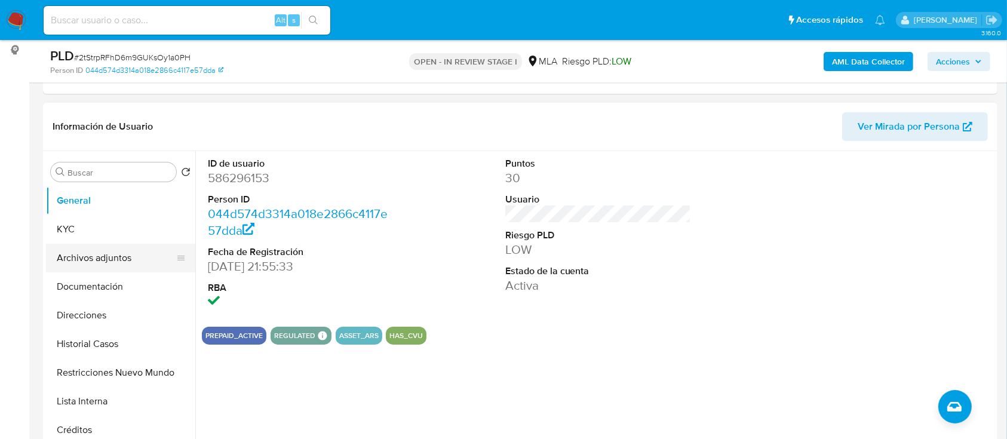
click at [107, 251] on button "Archivos adjuntos" at bounding box center [116, 258] width 140 height 29
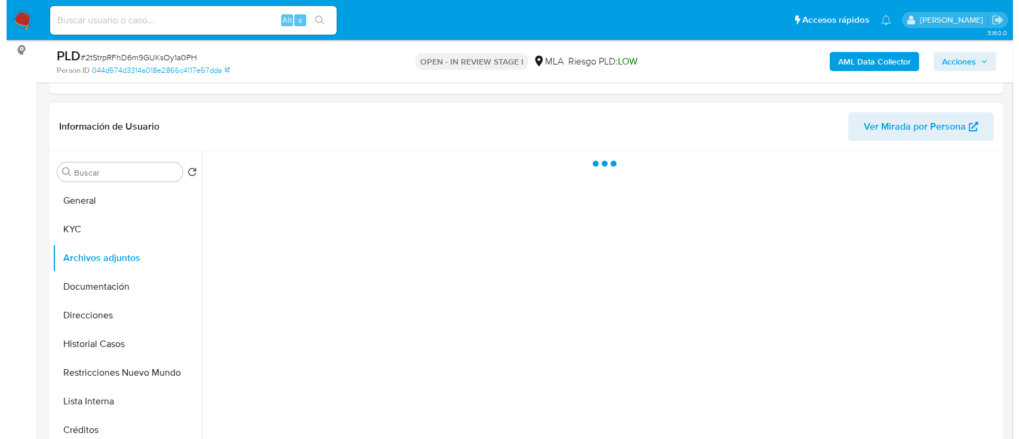
scroll to position [239, 0]
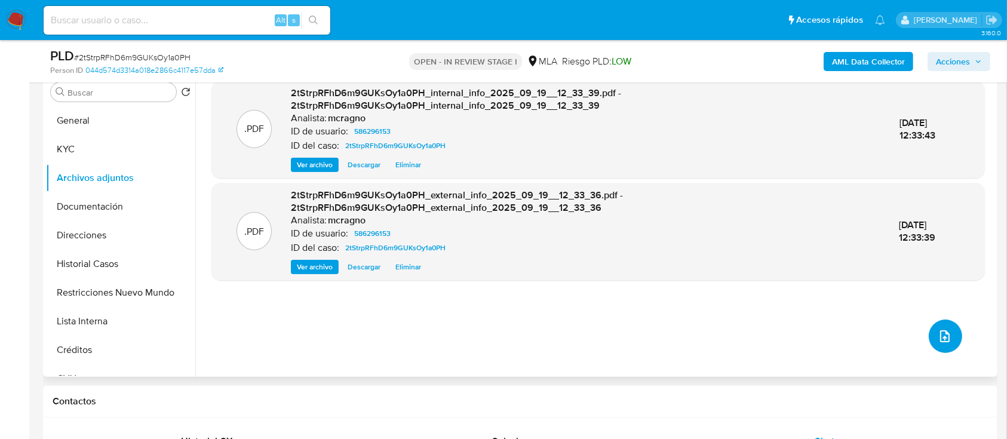
click at [948, 342] on button "upload-file" at bounding box center [945, 335] width 33 height 33
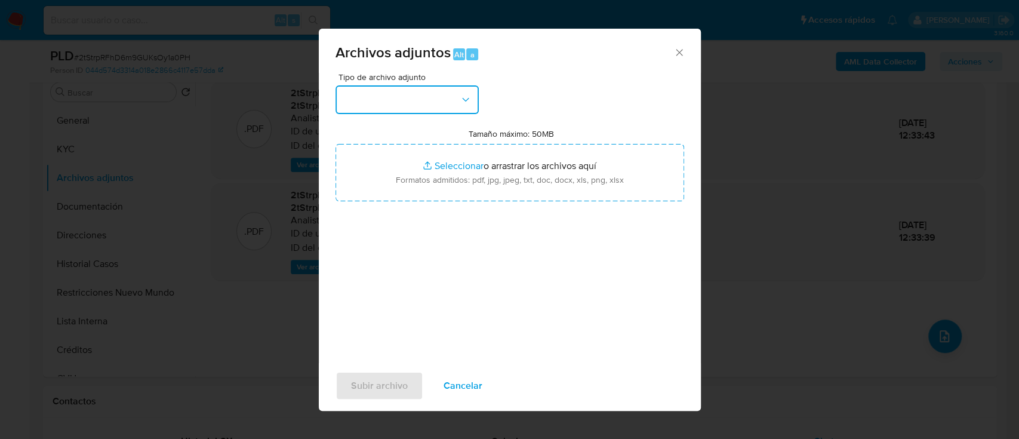
click at [385, 111] on button "button" at bounding box center [407, 99] width 143 height 29
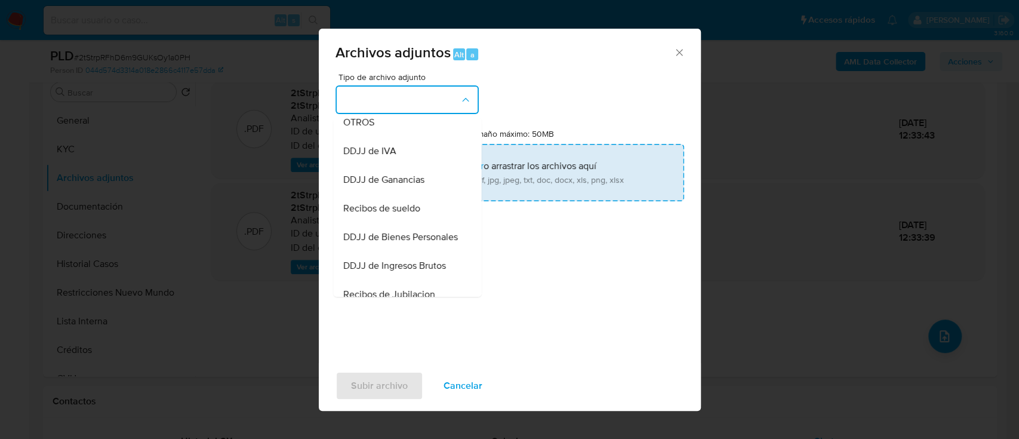
drag, startPoint x: 404, startPoint y: 132, endPoint x: 447, endPoint y: 179, distance: 63.8
click at [404, 134] on div "OTROS" at bounding box center [404, 122] width 122 height 29
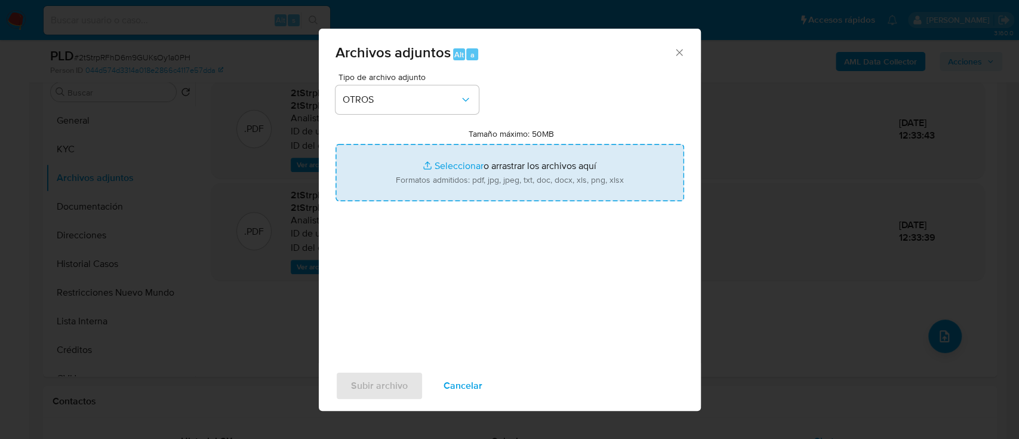
click at [447, 179] on input "Tamaño máximo: 50MB Seleccionar archivos" at bounding box center [510, 172] width 349 height 57
type input "C:\fakepath\586296153 - Movimientos.xlsx"
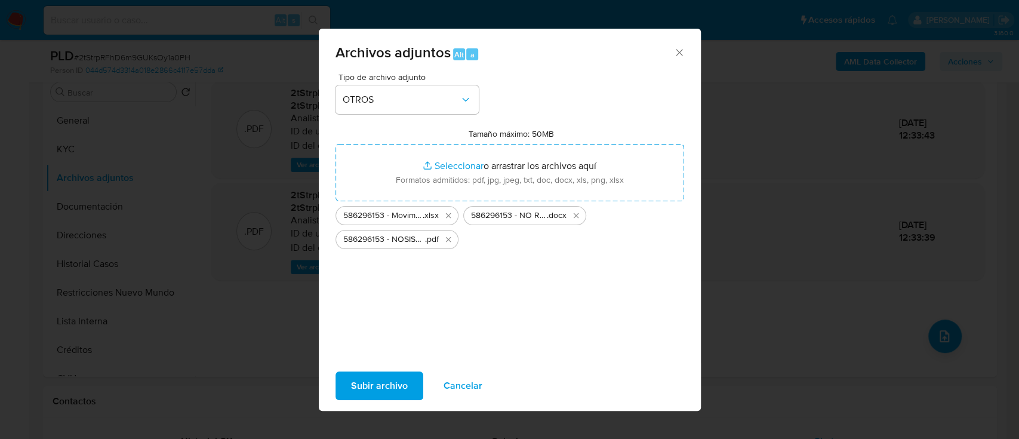
click at [413, 382] on button "Subir archivo" at bounding box center [380, 385] width 88 height 29
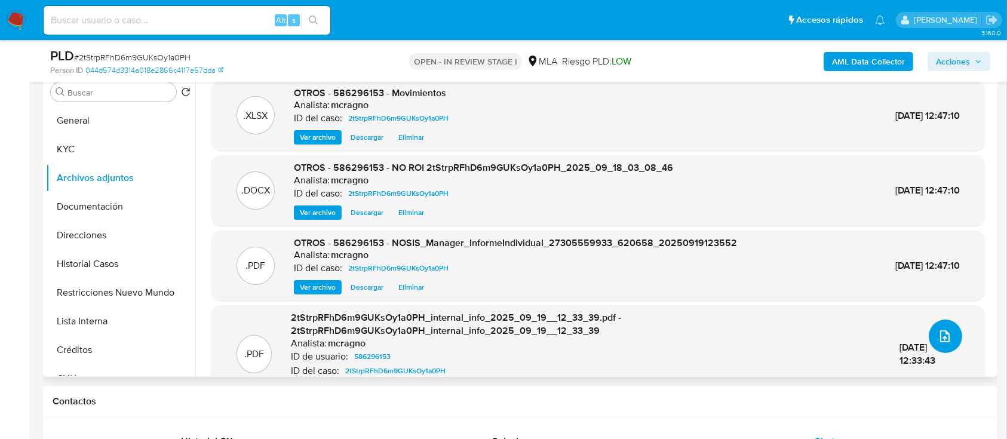
click at [947, 337] on button "upload-file" at bounding box center [945, 335] width 33 height 33
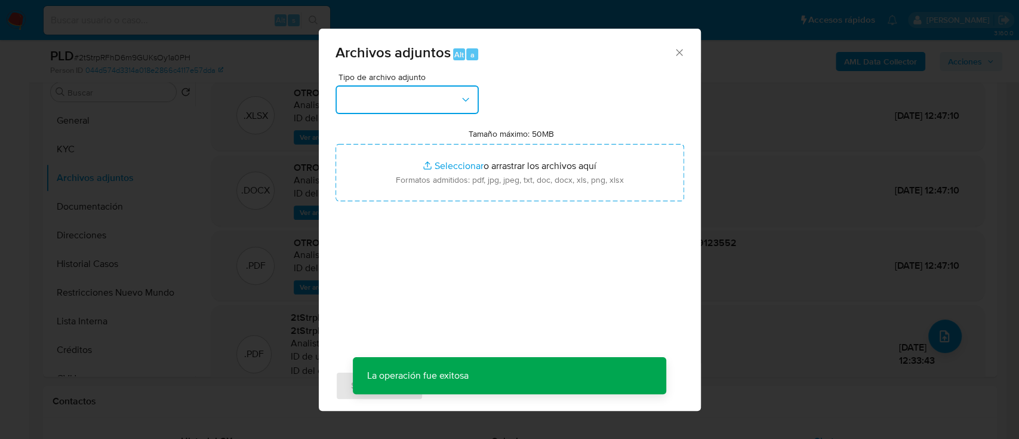
click at [453, 96] on button "button" at bounding box center [407, 99] width 143 height 29
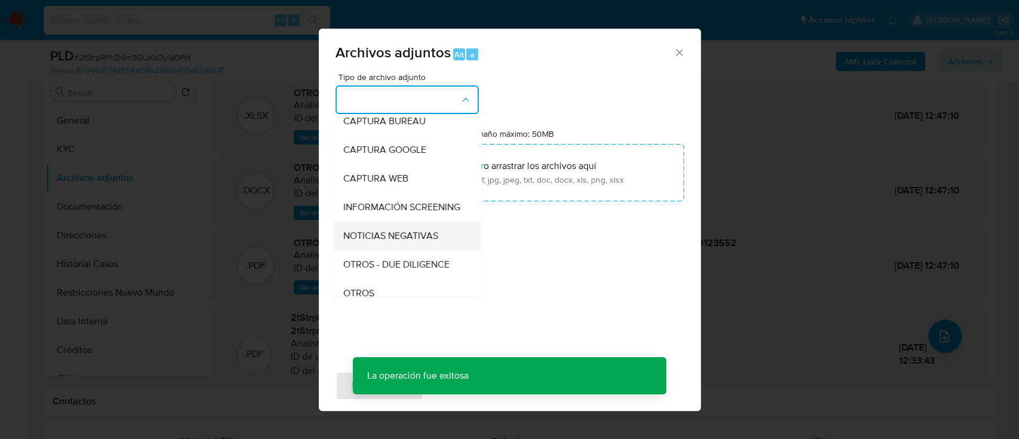
scroll to position [159, 0]
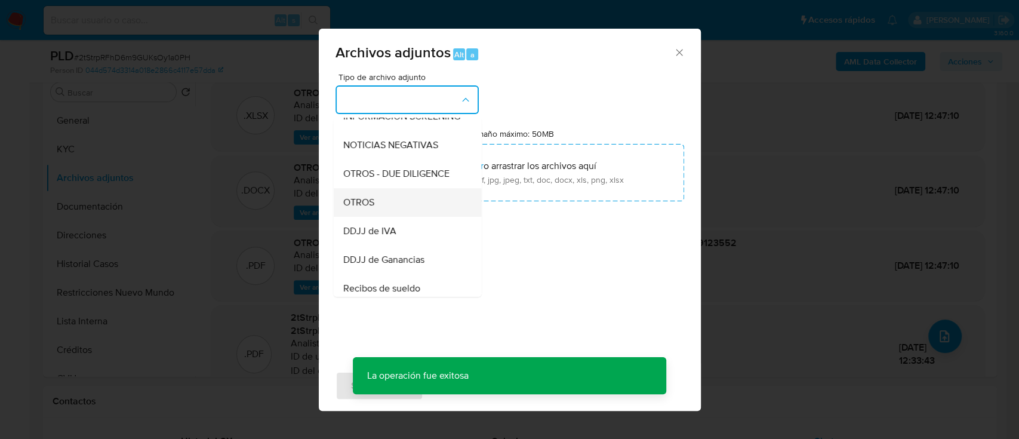
click at [405, 214] on div "OTROS" at bounding box center [404, 202] width 122 height 29
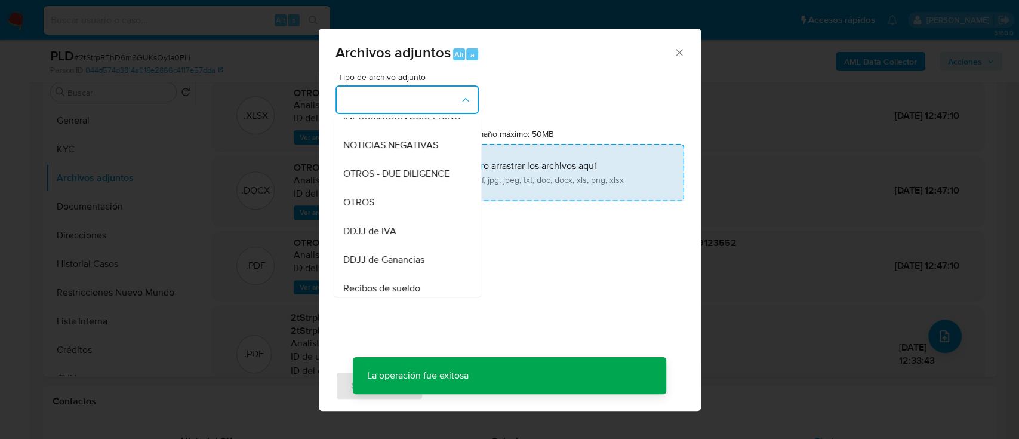
click at [478, 182] on input "Tamaño máximo: 50MB Seleccionar archivos" at bounding box center [510, 172] width 349 height 57
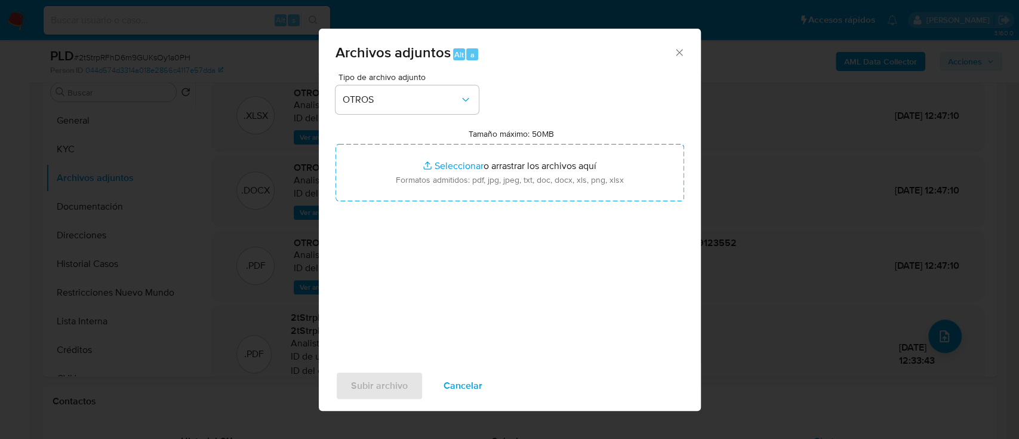
type input "C:\fakepath\586296153 - Acuerdo desvinculacion ago25.pdf"
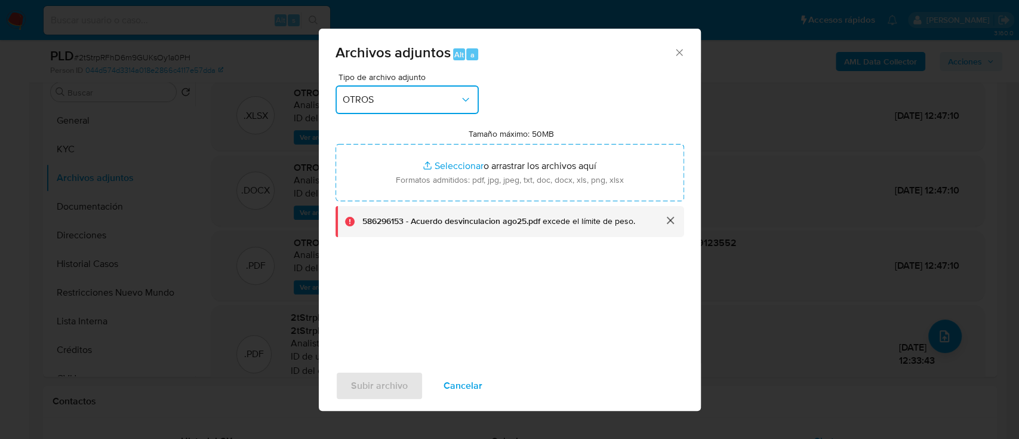
click at [425, 106] on button "OTROS" at bounding box center [407, 99] width 143 height 29
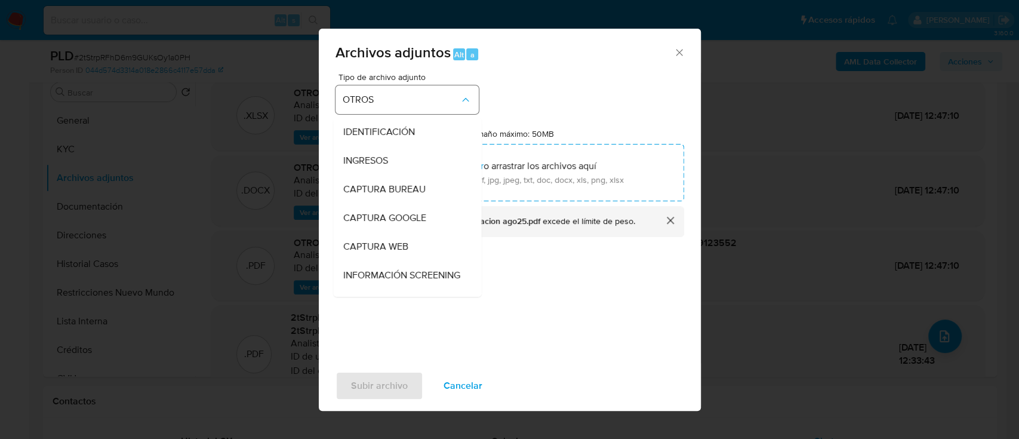
scroll to position [166, 0]
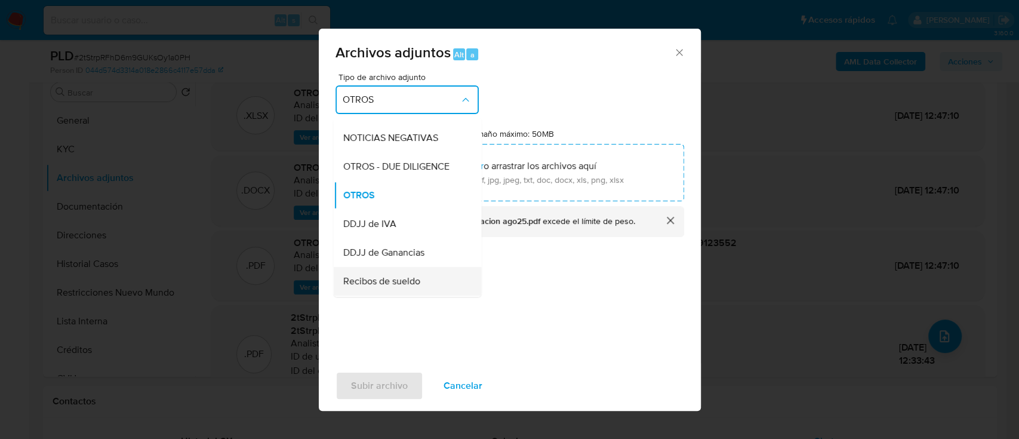
click at [416, 287] on span "Recibos de sueldo" at bounding box center [381, 281] width 77 height 12
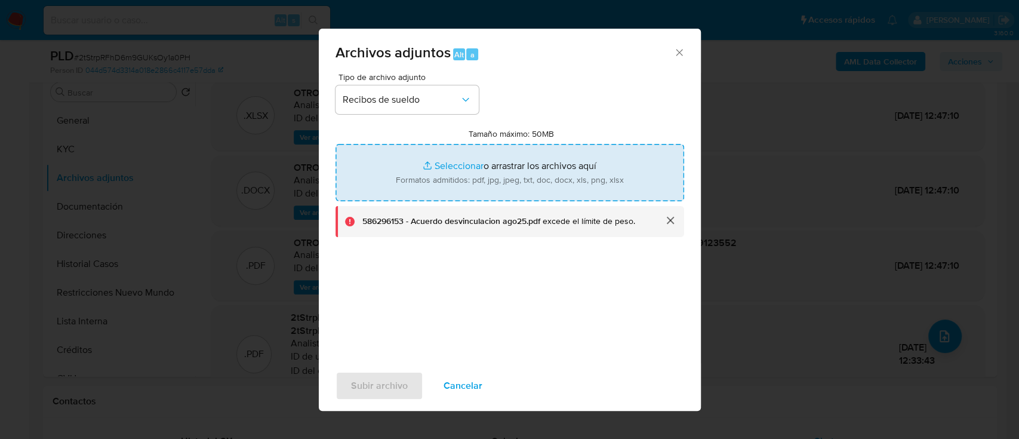
click at [475, 185] on input "Tamaño máximo: 50MB Seleccionar archivos" at bounding box center [510, 172] width 349 height 57
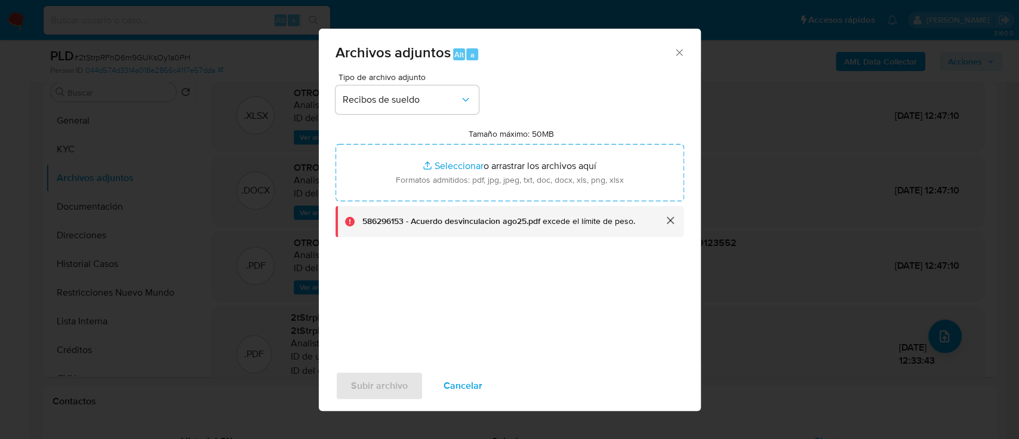
type input "C:\fakepath\586296153 - Acuerdo desvinculacion ago25.pdf"
click at [671, 224] on button "cerrar" at bounding box center [670, 220] width 29 height 29
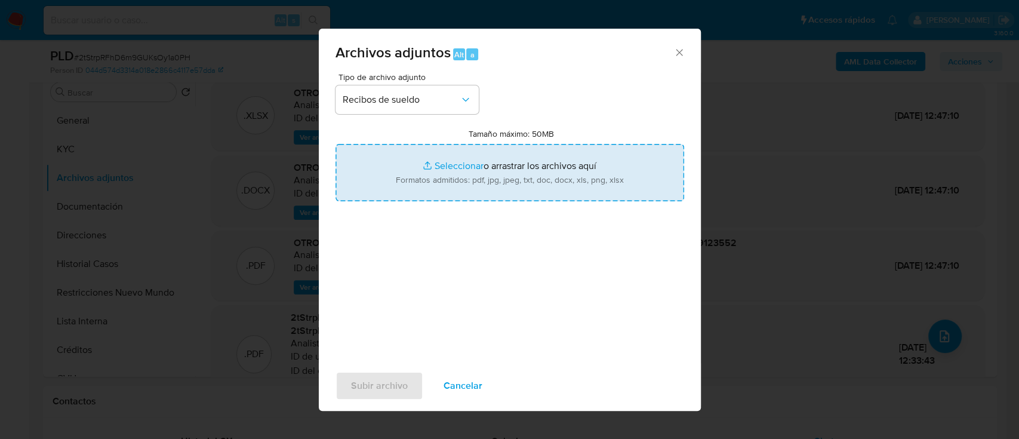
click at [458, 192] on input "Tamaño máximo: 50MB Seleccionar archivos" at bounding box center [510, 172] width 349 height 57
type input "C:\fakepath\586296153 - Acuerdo desvinculacion ago25.pdf"
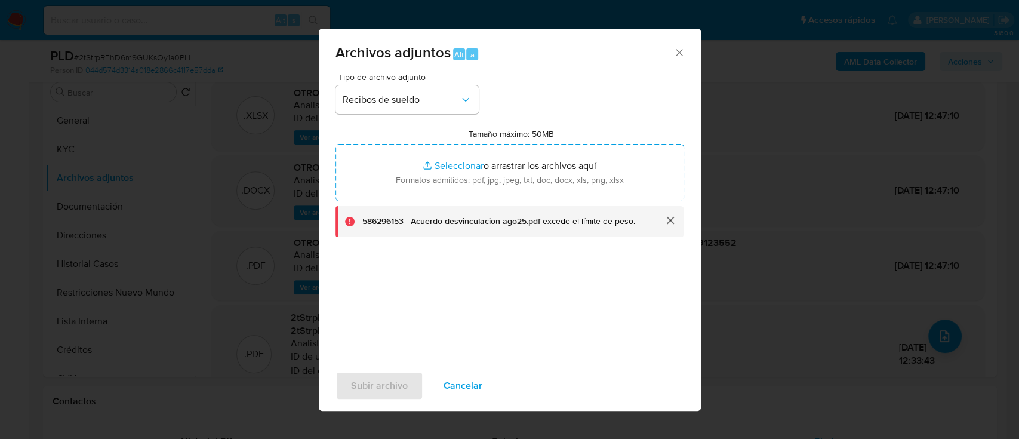
click at [676, 219] on button "cerrar" at bounding box center [670, 220] width 29 height 29
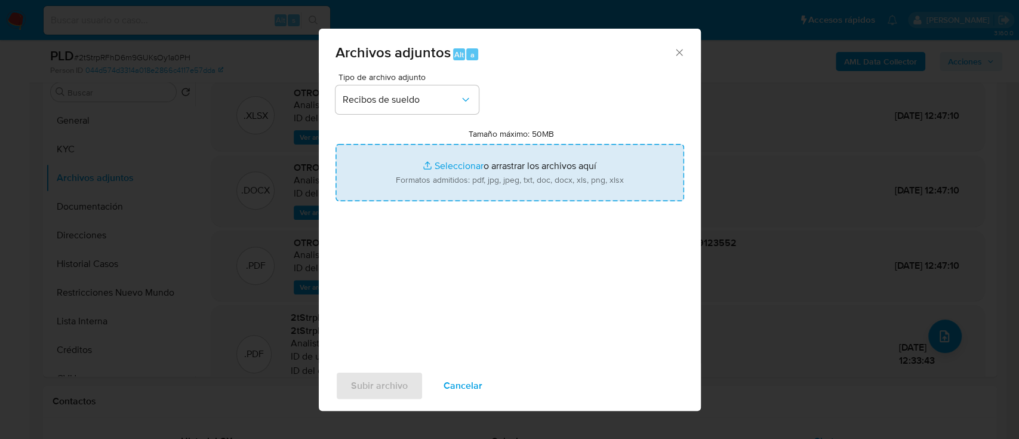
click at [455, 187] on input "Tamaño máximo: 50MB Seleccionar archivos" at bounding box center [510, 172] width 349 height 57
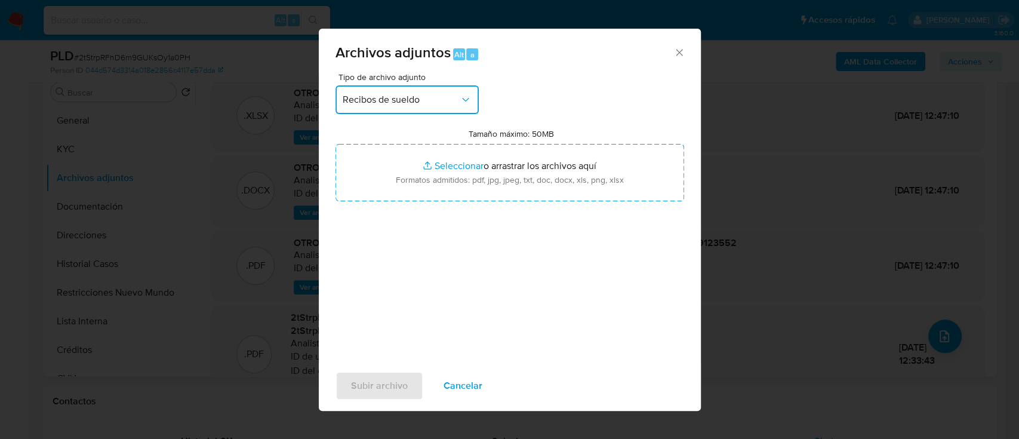
click at [430, 98] on span "Recibos de sueldo" at bounding box center [401, 100] width 117 height 12
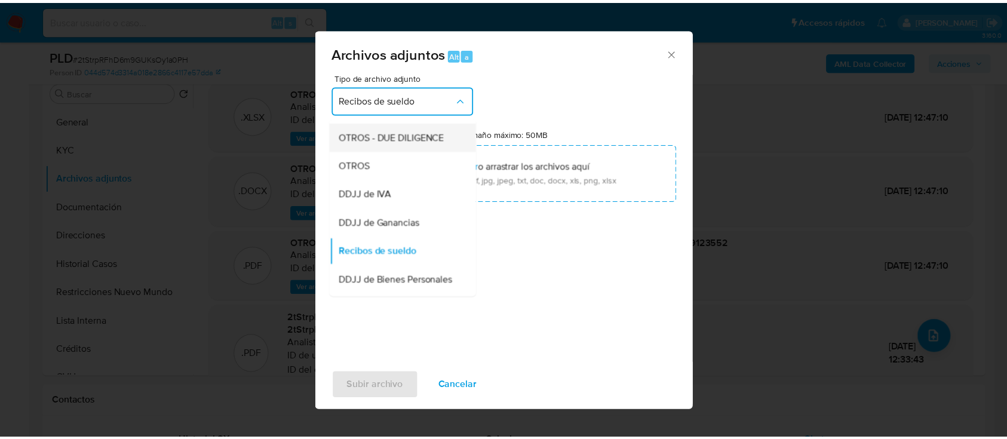
scroll to position [172, 0]
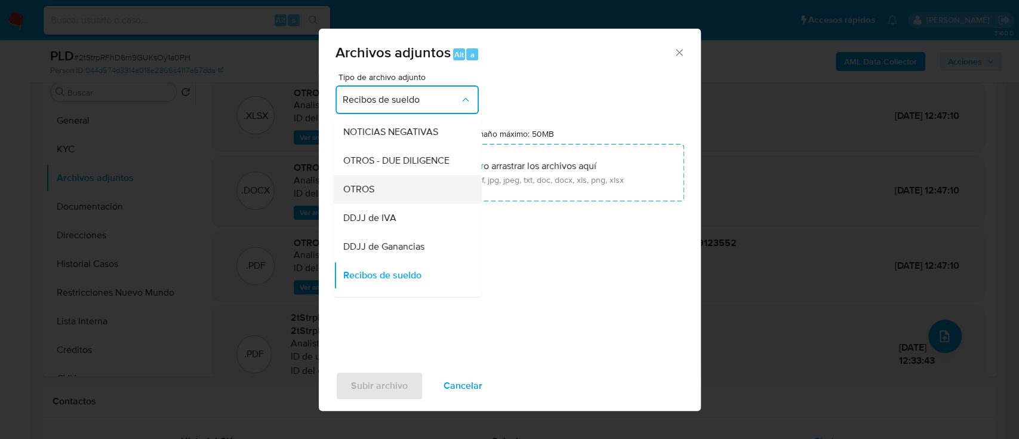
click at [382, 191] on div "OTROS" at bounding box center [404, 189] width 122 height 29
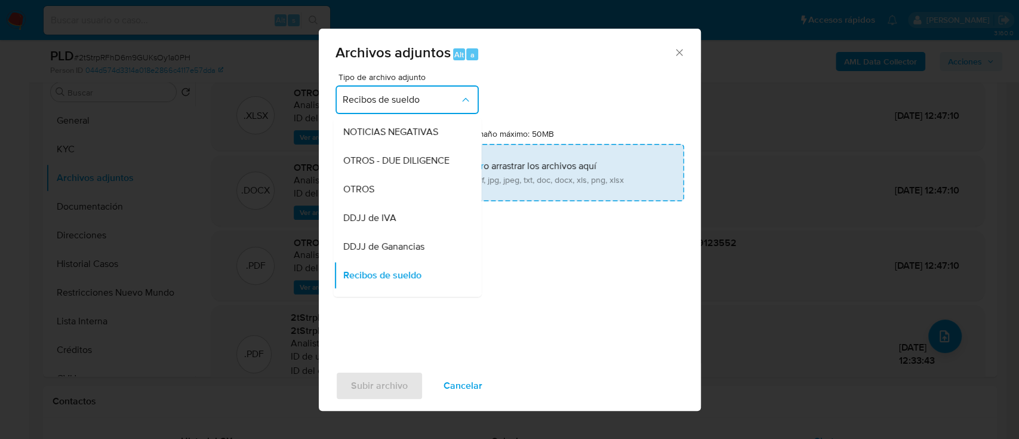
click at [448, 170] on input "Tamaño máximo: 50MB Seleccionar archivos" at bounding box center [510, 172] width 349 height 57
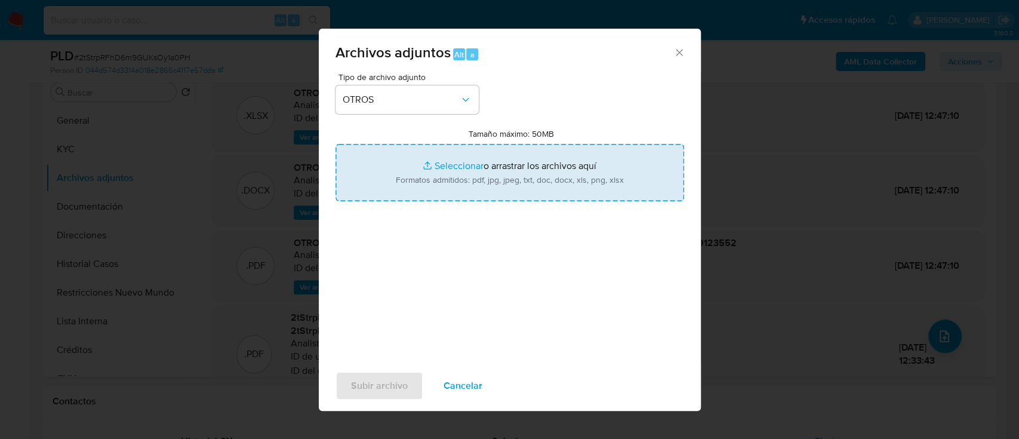
type input "C:\fakepath\586296153 - Acuerdo desvinculacion ago25.pdf"
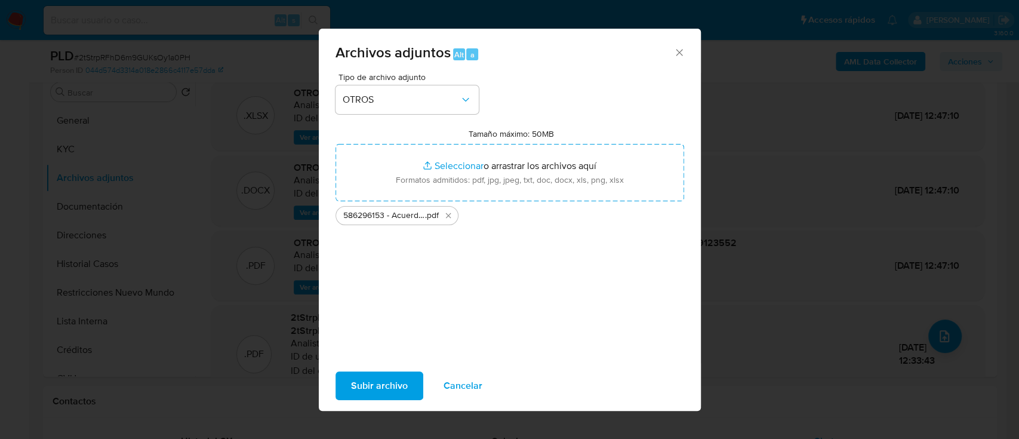
click at [431, 404] on div "Subir archivo Cancelar" at bounding box center [510, 385] width 382 height 45
click at [405, 389] on span "Subir archivo" at bounding box center [379, 386] width 57 height 26
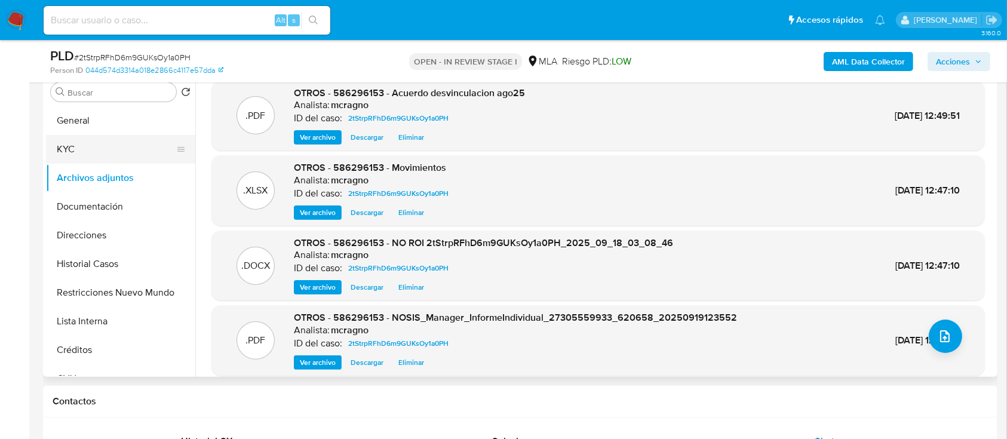
drag, startPoint x: 103, startPoint y: 118, endPoint x: 136, endPoint y: 136, distance: 38.2
click at [103, 118] on button "General" at bounding box center [120, 120] width 149 height 29
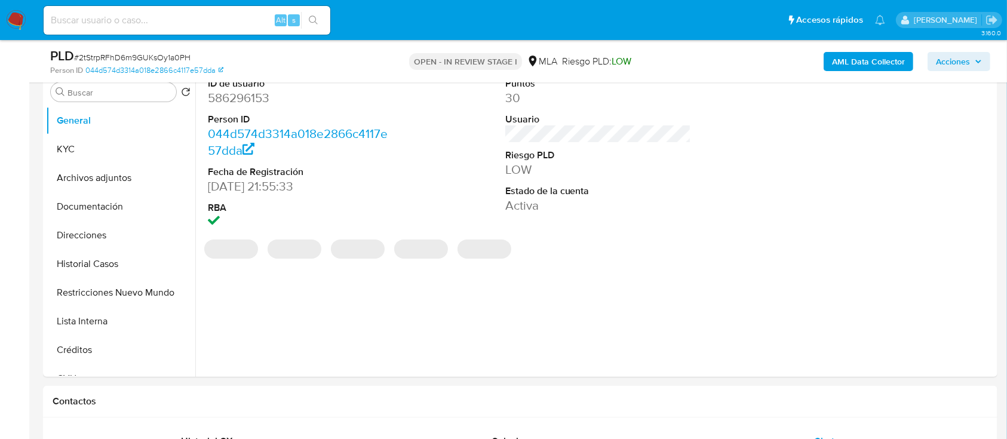
click at [966, 57] on span "Acciones" at bounding box center [953, 61] width 34 height 19
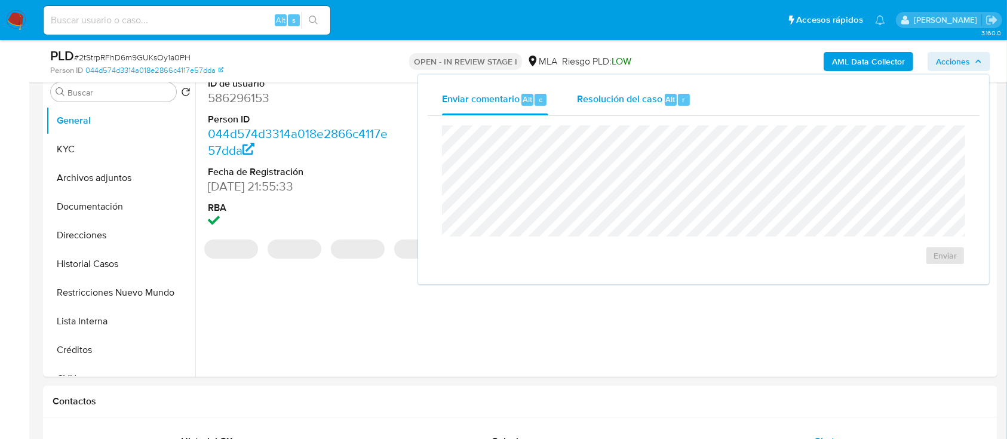
click at [651, 103] on span "Resolución del caso" at bounding box center [619, 99] width 85 height 14
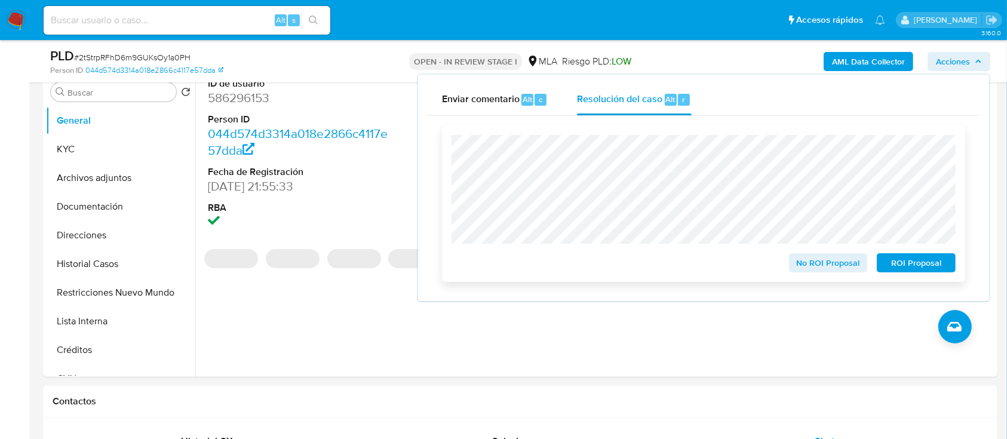
click at [827, 266] on span "No ROI Proposal" at bounding box center [828, 262] width 62 height 17
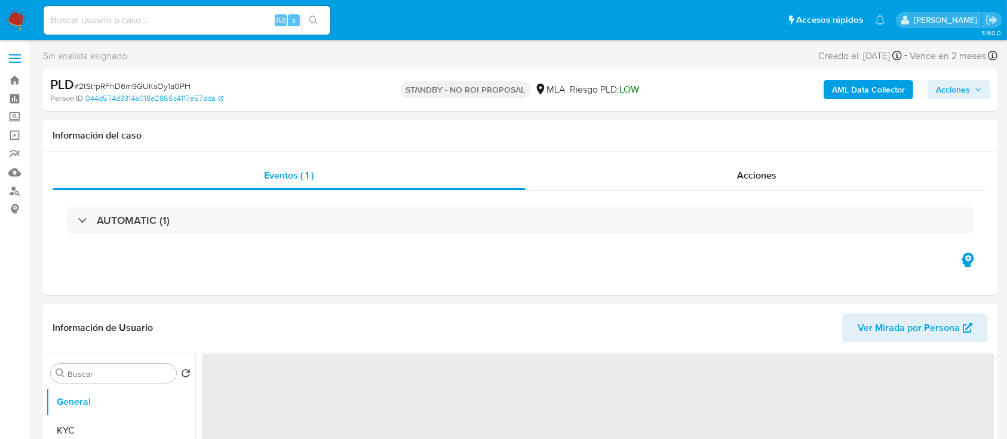
select select "10"
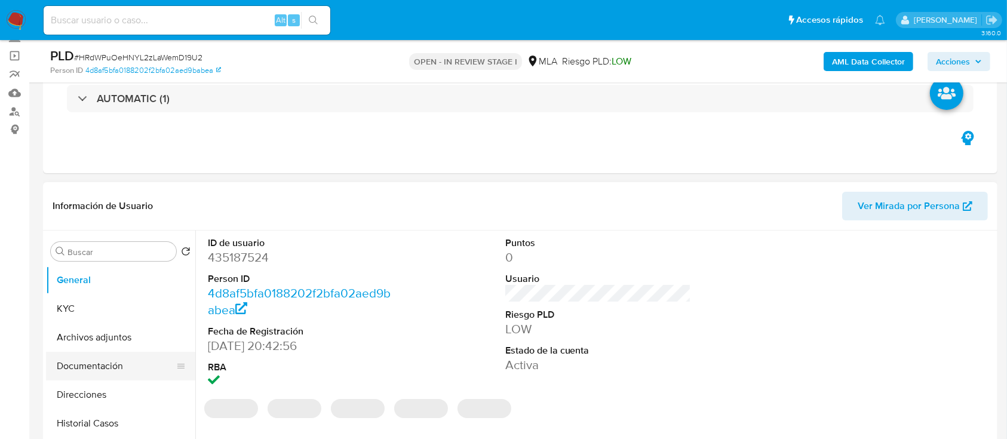
scroll to position [79, 0]
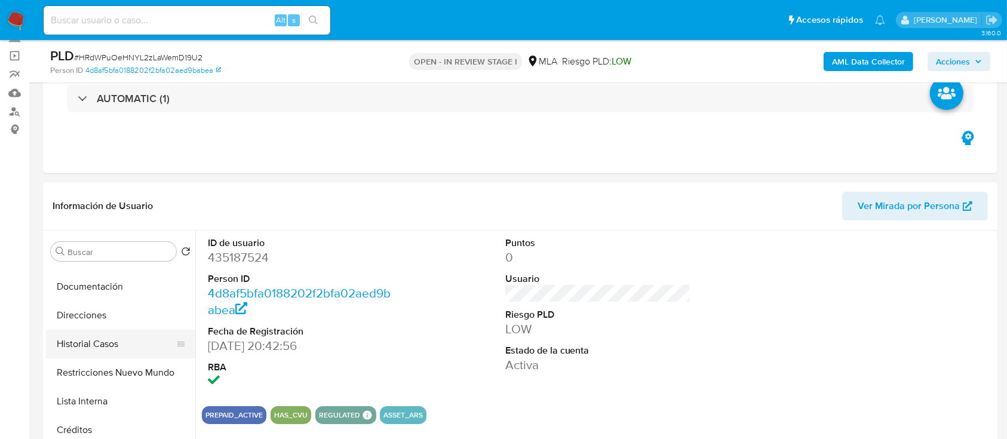
drag, startPoint x: 99, startPoint y: 339, endPoint x: 124, endPoint y: 345, distance: 25.2
click at [99, 339] on button "Historial Casos" at bounding box center [116, 344] width 140 height 29
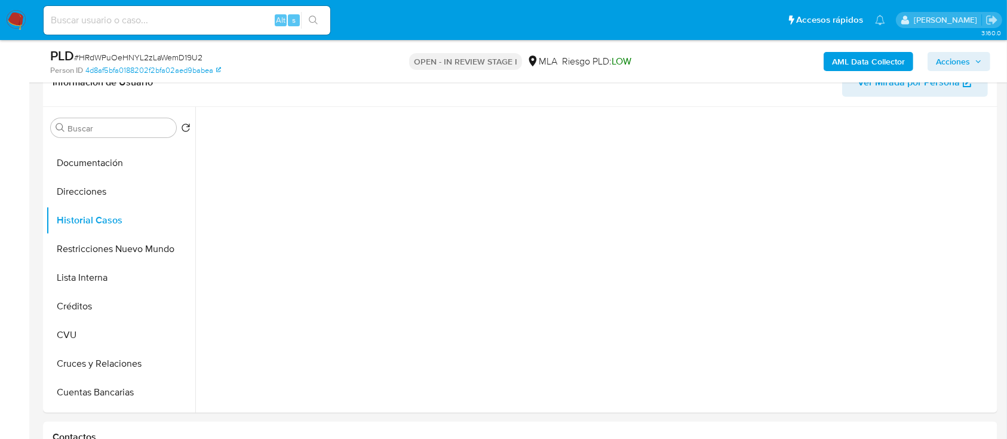
scroll to position [312, 0]
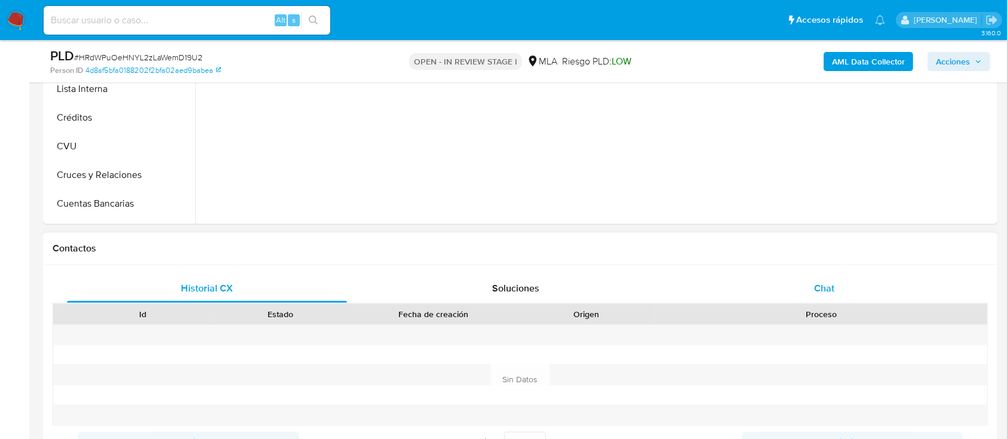
click at [834, 292] on div "Chat" at bounding box center [824, 288] width 280 height 29
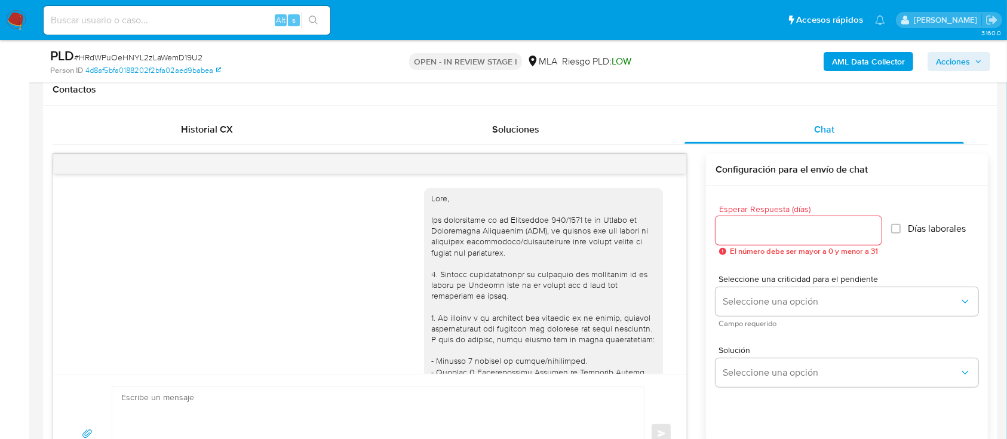
scroll to position [534, 0]
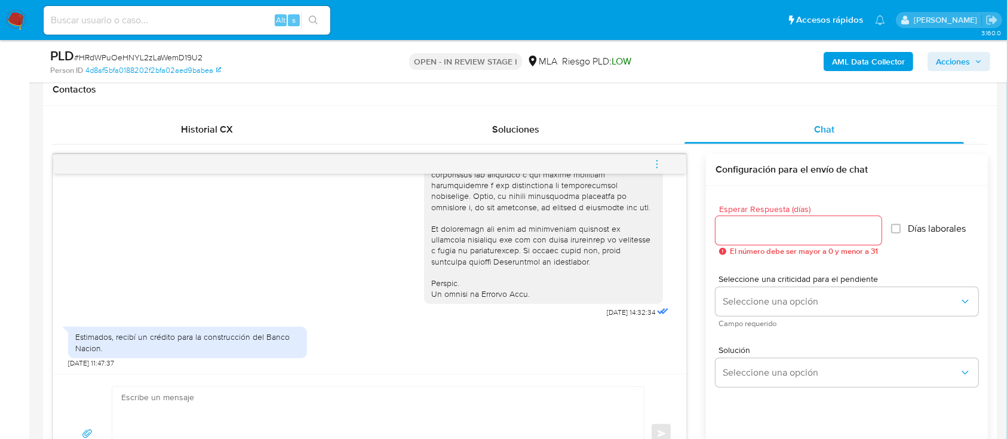
click at [893, 57] on b "AML Data Collector" at bounding box center [868, 61] width 73 height 19
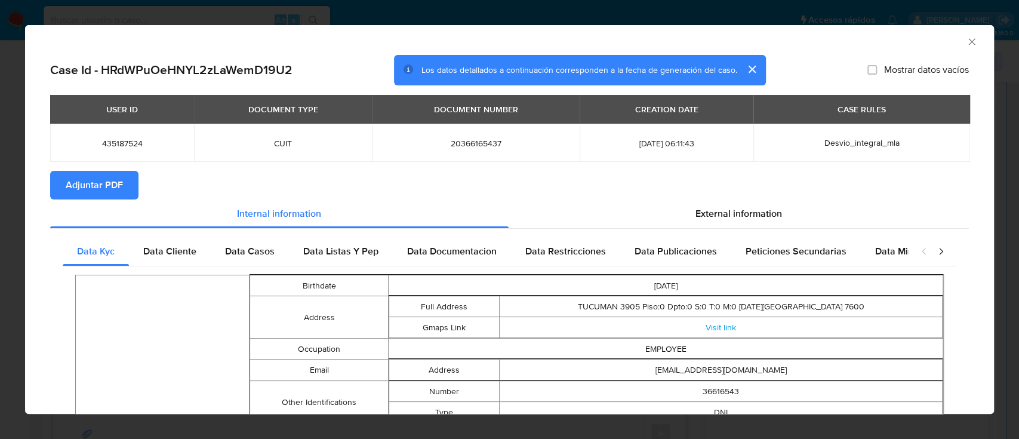
click at [105, 189] on span "Adjuntar PDF" at bounding box center [94, 185] width 57 height 26
click at [966, 39] on icon "Cerrar ventana" at bounding box center [972, 42] width 12 height 12
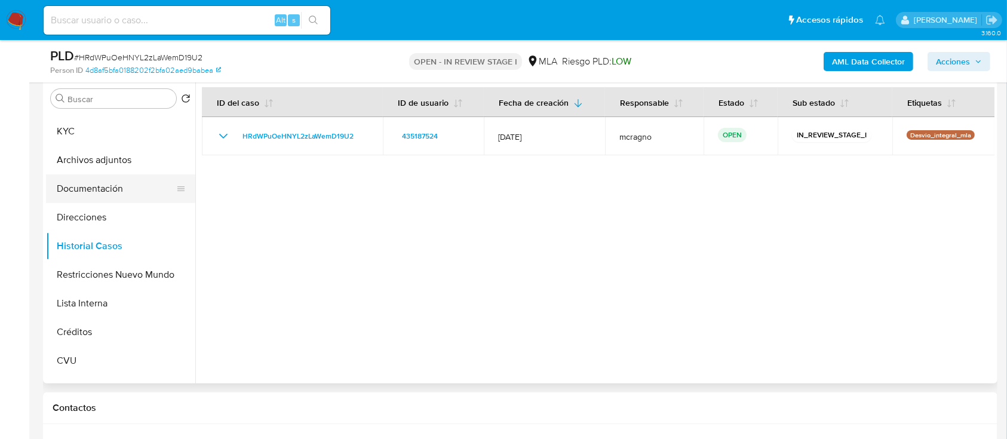
scroll to position [0, 0]
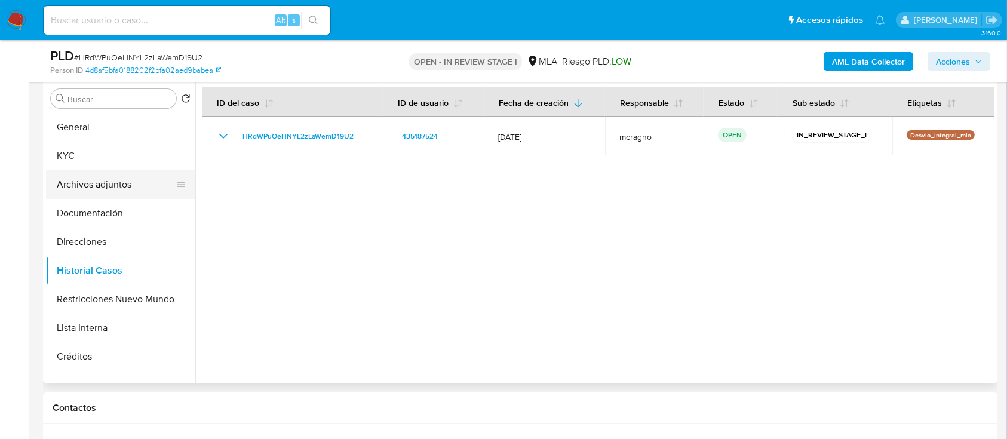
click at [124, 172] on button "Archivos adjuntos" at bounding box center [116, 184] width 140 height 29
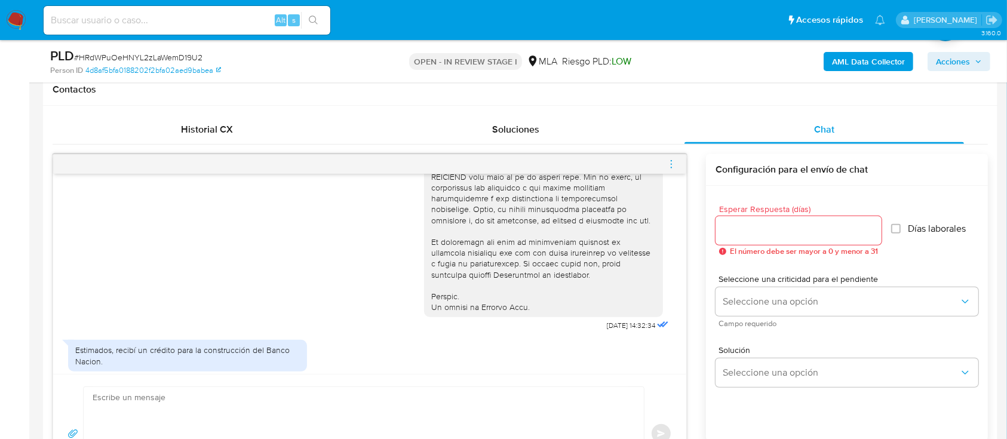
scroll to position [534, 0]
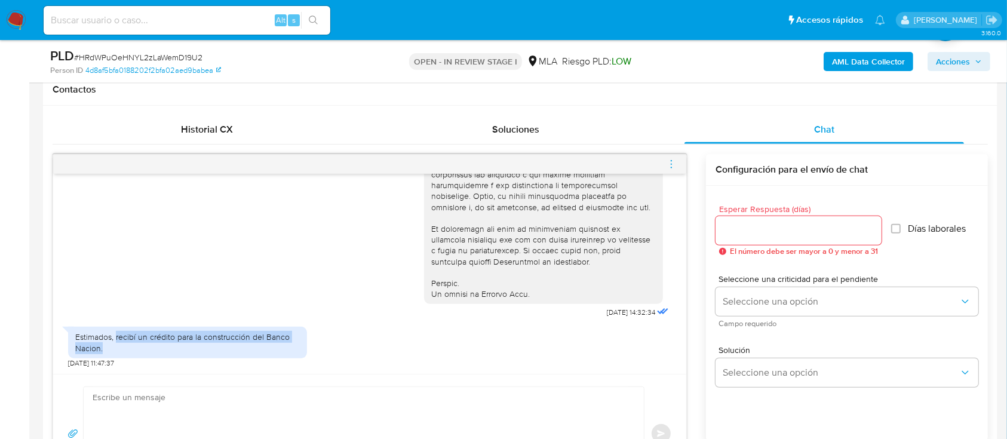
drag, startPoint x: 115, startPoint y: 333, endPoint x: 312, endPoint y: 355, distance: 198.3
click at [119, 349] on div "Estimados, recibí un crédito para la construcción del Banco Nacion." at bounding box center [187, 341] width 225 height 21
copy div "recibí un crédito para la construcción del Banco Nacion."
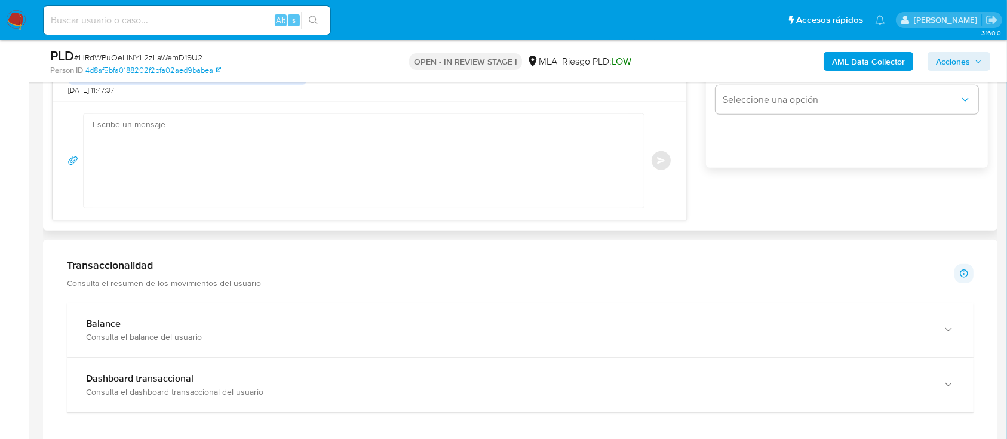
scroll to position [710, 0]
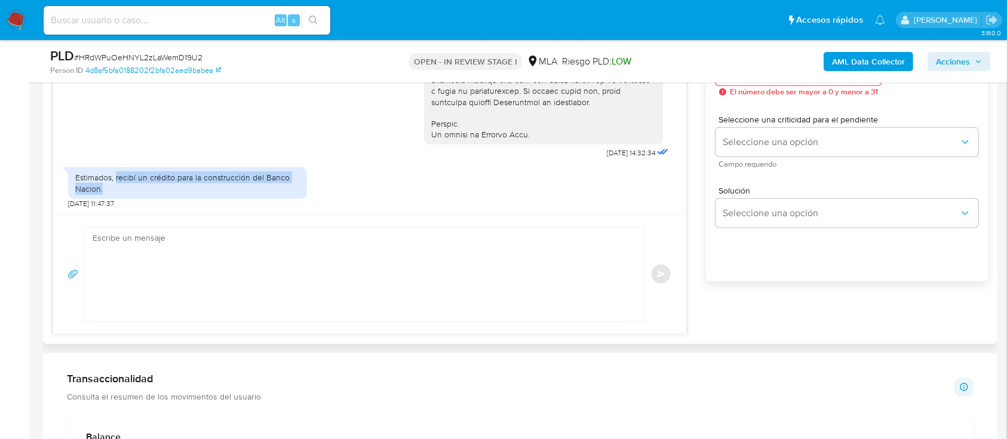
click at [443, 261] on textarea at bounding box center [361, 275] width 536 height 94
paste textarea "[PERSON_NAME], Muchas gracias por tu respuesta. Por favor, adjunta la documenta…"
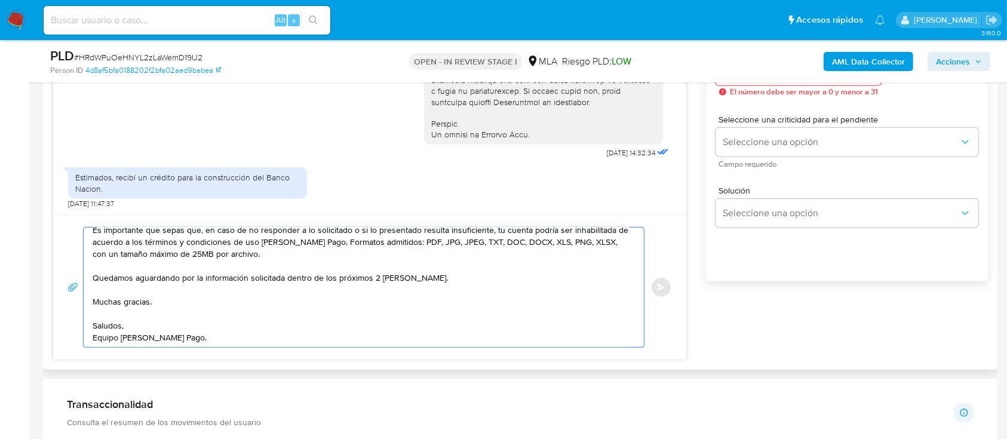
scroll to position [551, 0]
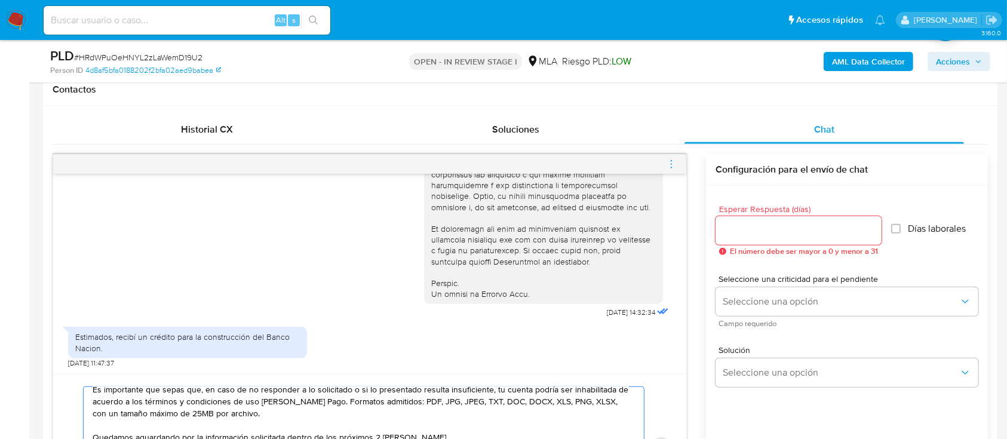
type textarea "[PERSON_NAME], Muchas gracias por tu respuesta. Por favor, adjunta la documenta…"
click at [758, 226] on input "Esperar Respuesta (días)" at bounding box center [798, 231] width 166 height 16
type input "2"
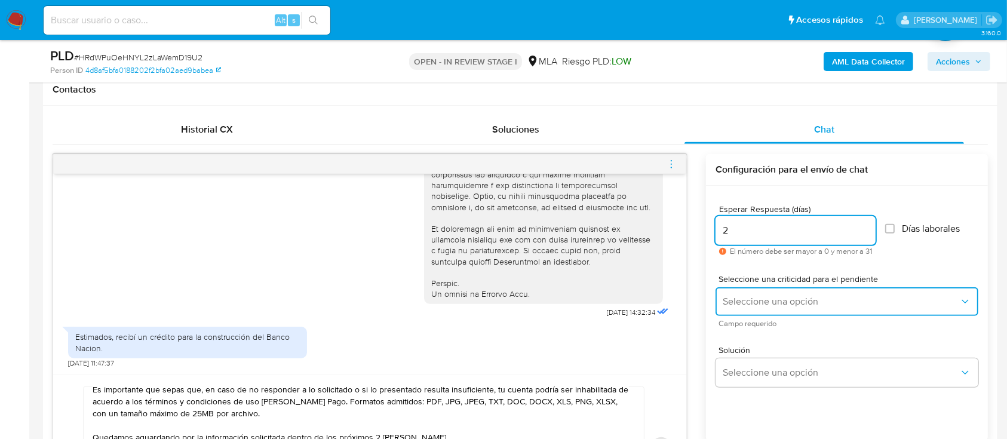
click at [764, 292] on button "Seleccione una opción" at bounding box center [846, 301] width 263 height 29
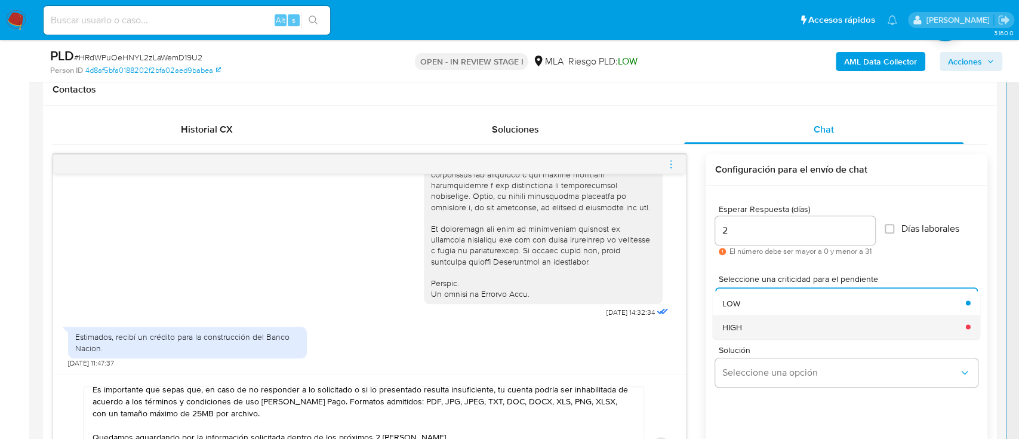
click at [761, 320] on div "HIGH" at bounding box center [841, 327] width 236 height 24
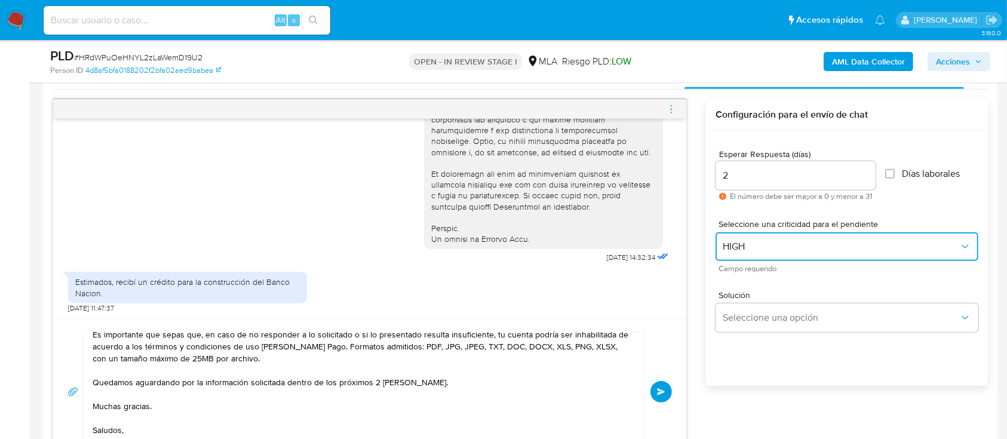
scroll to position [631, 0]
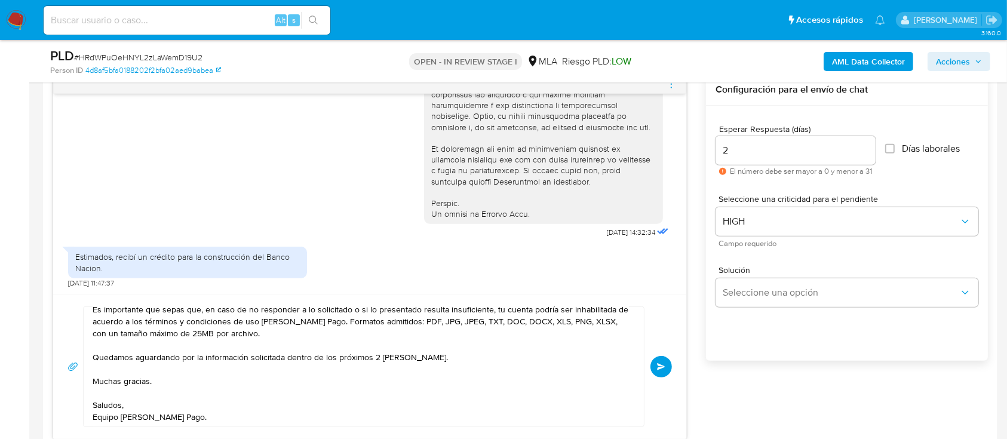
drag, startPoint x: 668, startPoint y: 364, endPoint x: 674, endPoint y: 365, distance: 6.2
click at [666, 364] on button "Enviar" at bounding box center [660, 366] width 21 height 21
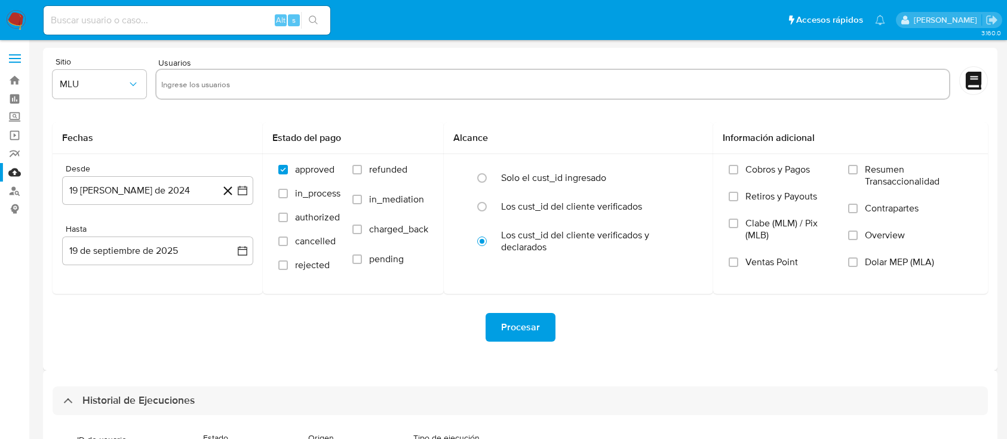
select select "10"
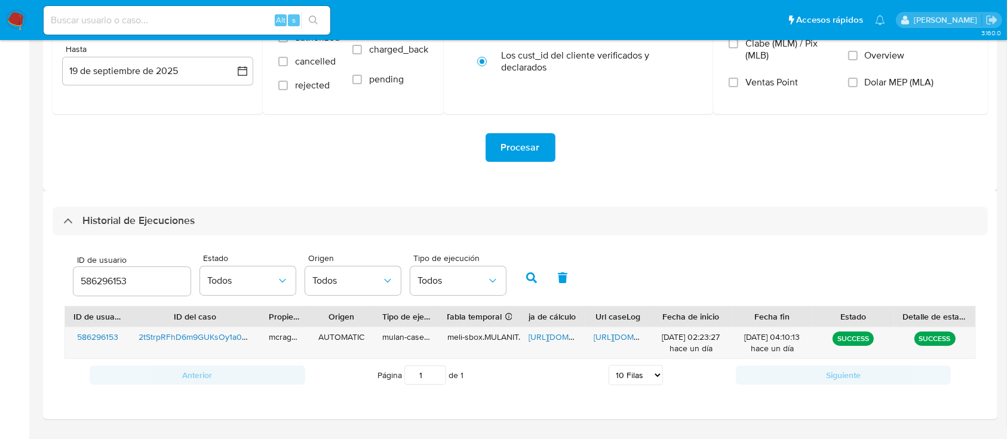
scroll to position [210, 0]
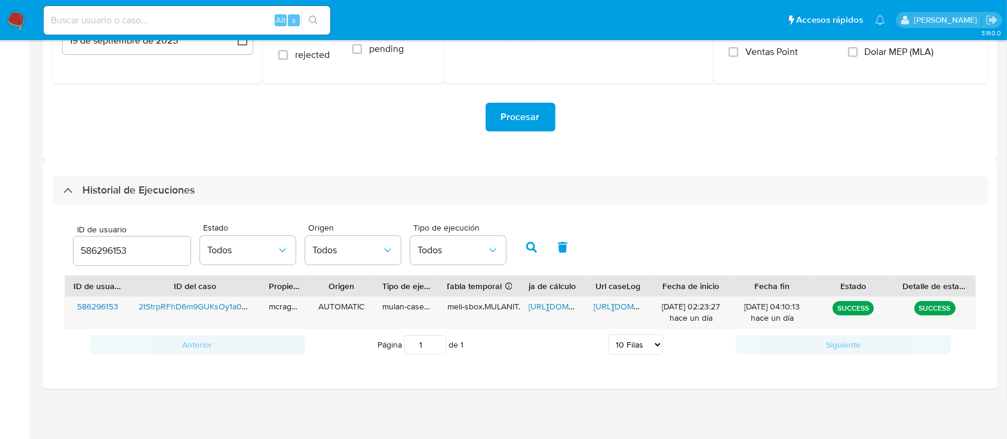
click at [107, 251] on input "586296153" at bounding box center [131, 251] width 117 height 16
type input "435187524"
click at [524, 247] on button "button" at bounding box center [531, 247] width 31 height 29
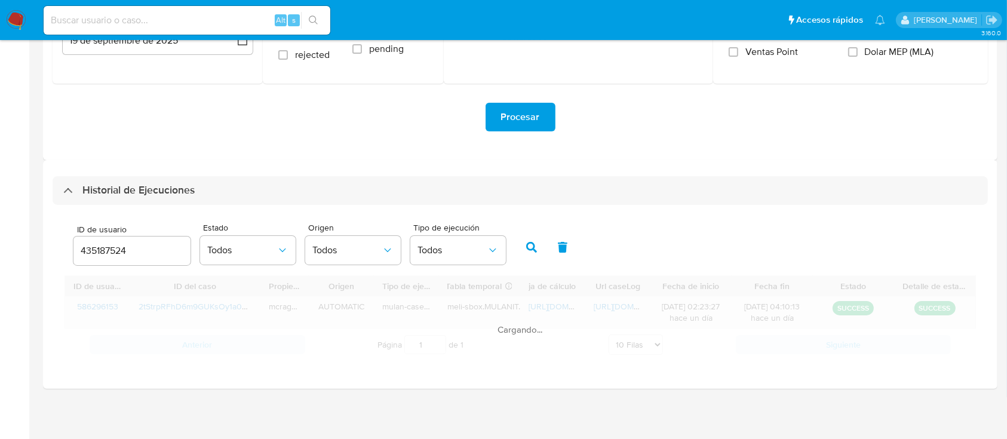
click at [564, 309] on span "https://docs.google.com/spreadsheets/d/1q2ve67m6fk7Eq2wTpEkzGg3g2sb8p2dVJo7Im1m…" at bounding box center [569, 306] width 82 height 12
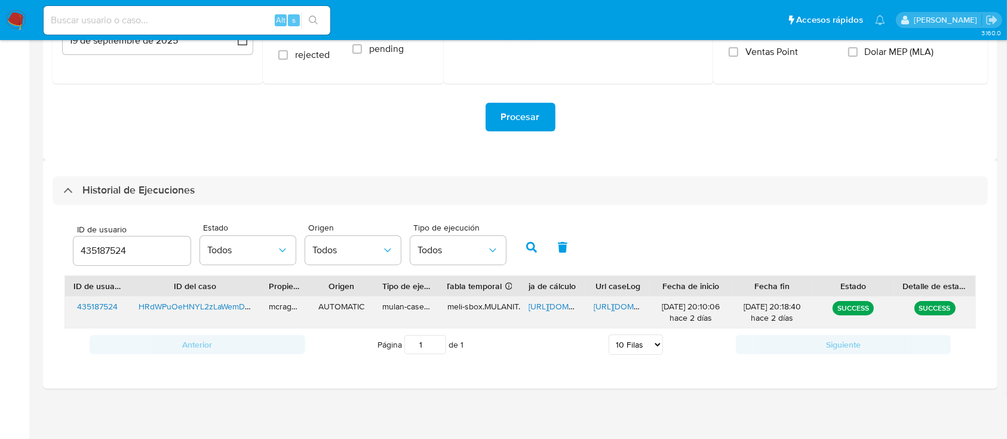
click at [614, 312] on span "https://docs.google.com/document/d/1O1IxQ9IJuS70uCcfZukwwWAt2XI3Ud_-_7ODAElVntw…" at bounding box center [635, 306] width 82 height 12
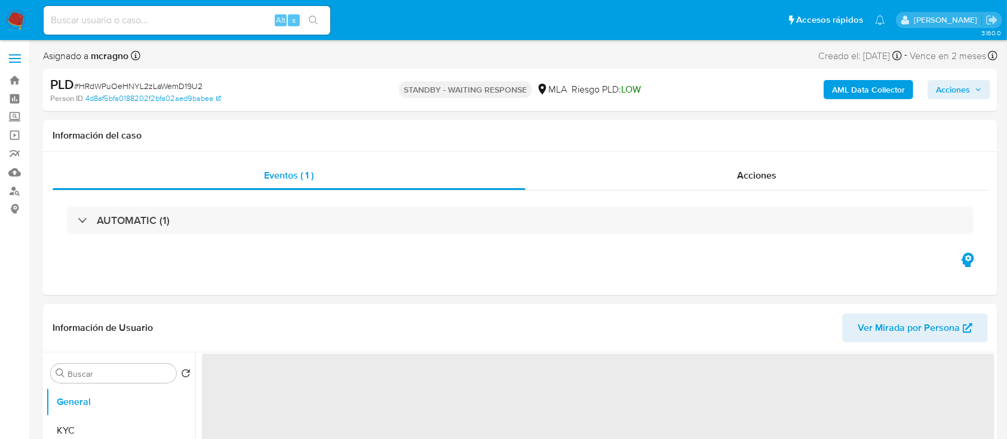
select select "10"
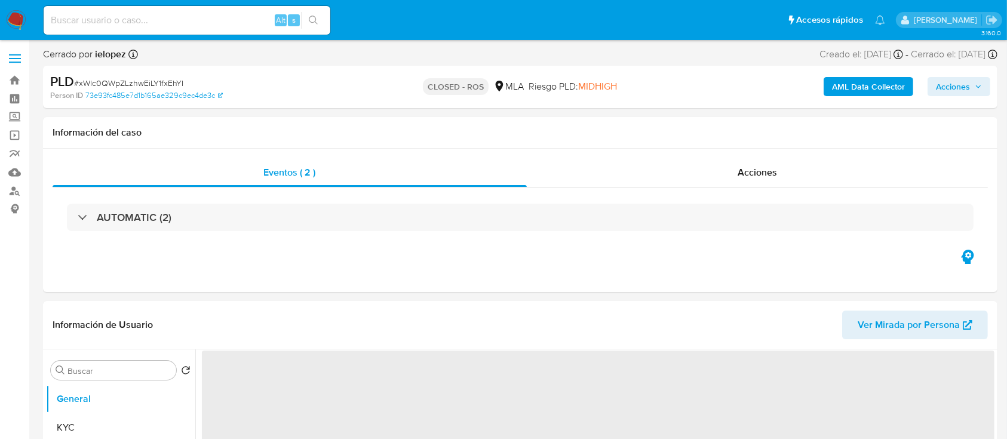
select select "10"
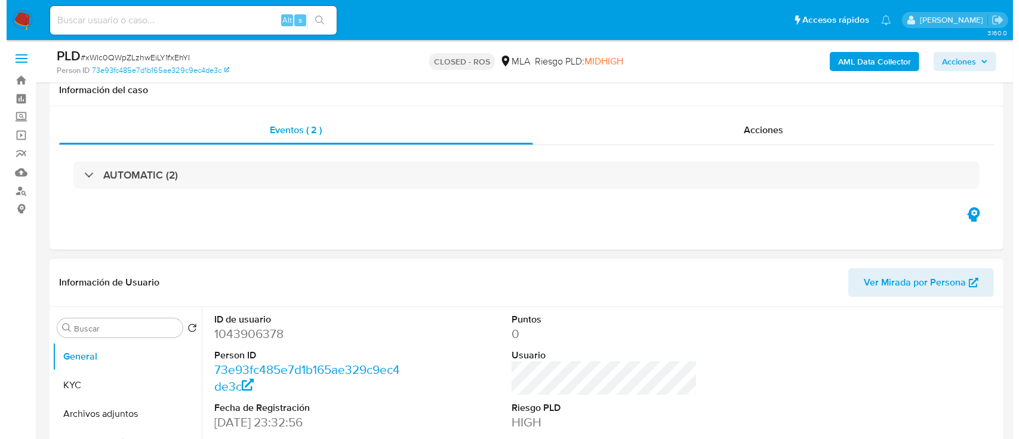
scroll to position [159, 0]
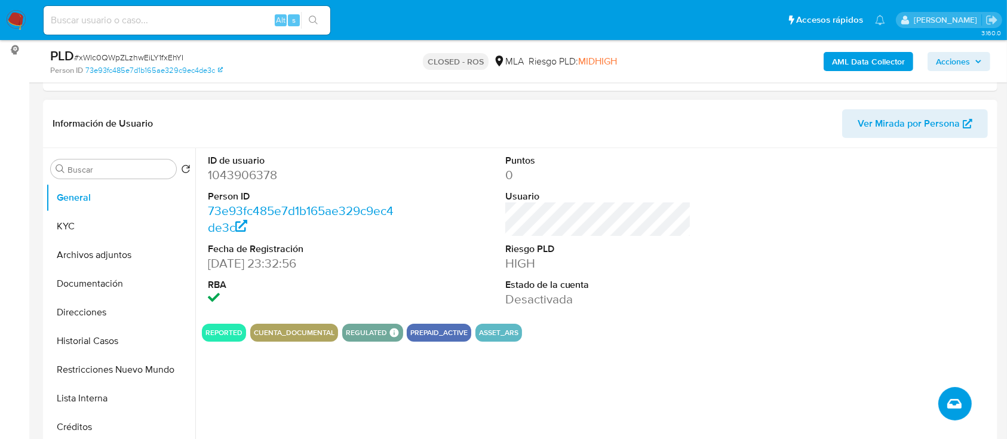
click at [960, 413] on button "Crear caso manual" at bounding box center [954, 403] width 33 height 33
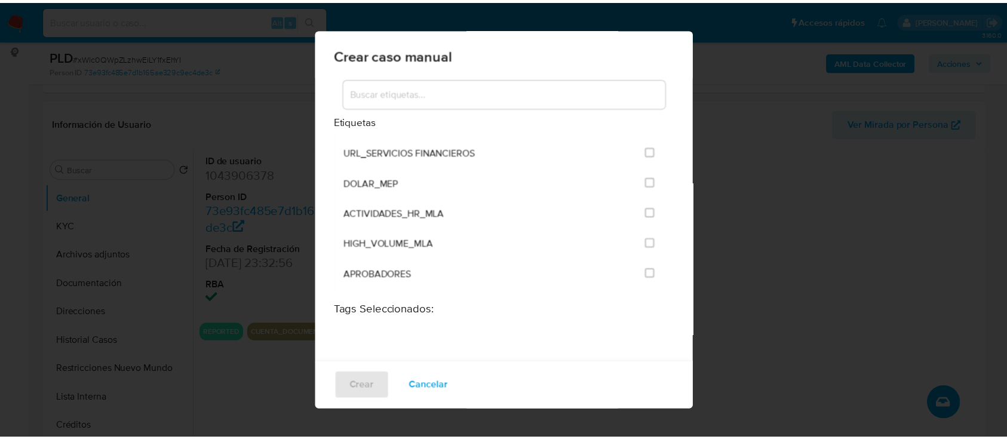
scroll to position [2468, 0]
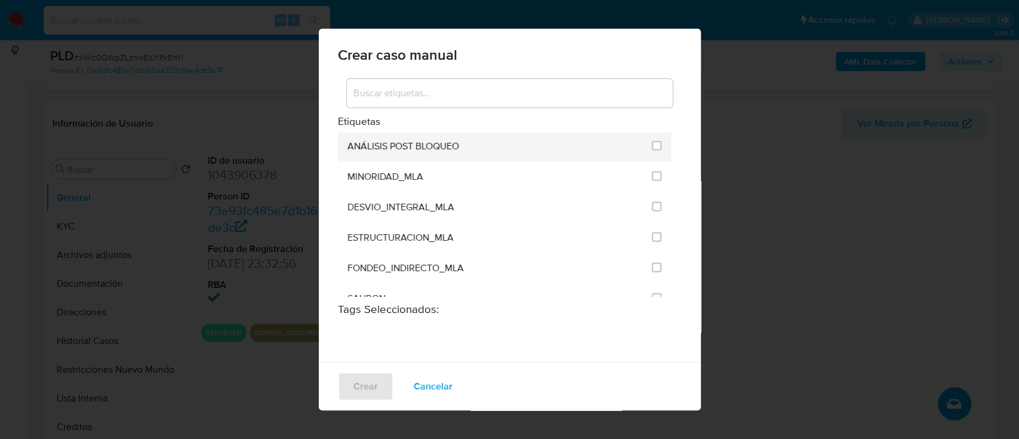
click at [652, 139] on li "ANÁLISIS POST BLOQUEO" at bounding box center [505, 146] width 334 height 30
click at [652, 141] on input "3249" at bounding box center [657, 146] width 10 height 10
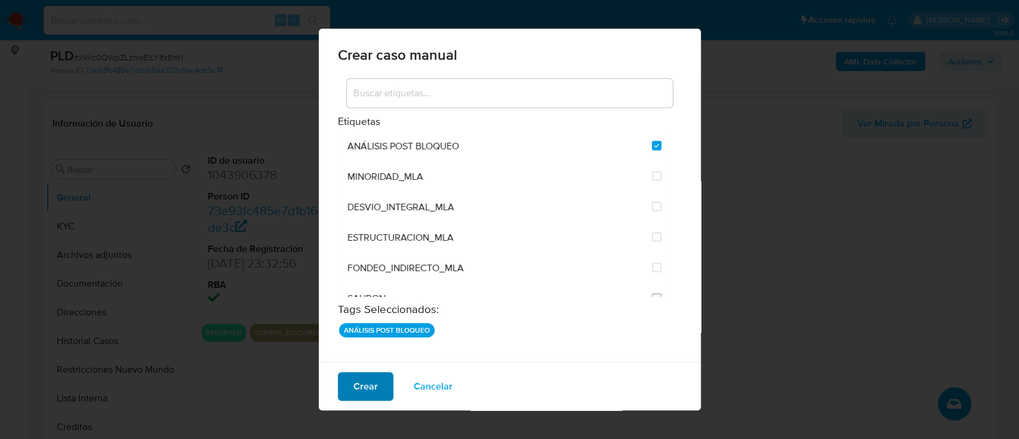
click at [382, 385] on button "Crear" at bounding box center [366, 386] width 56 height 29
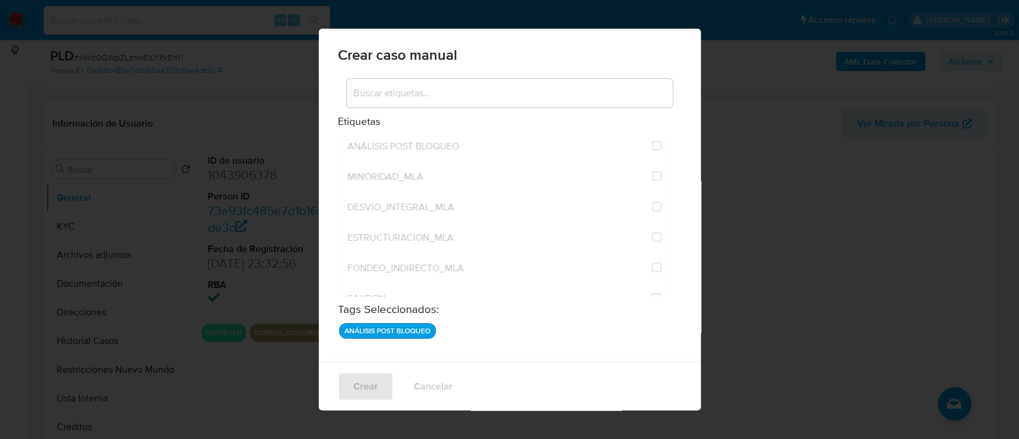
checkbox input "false"
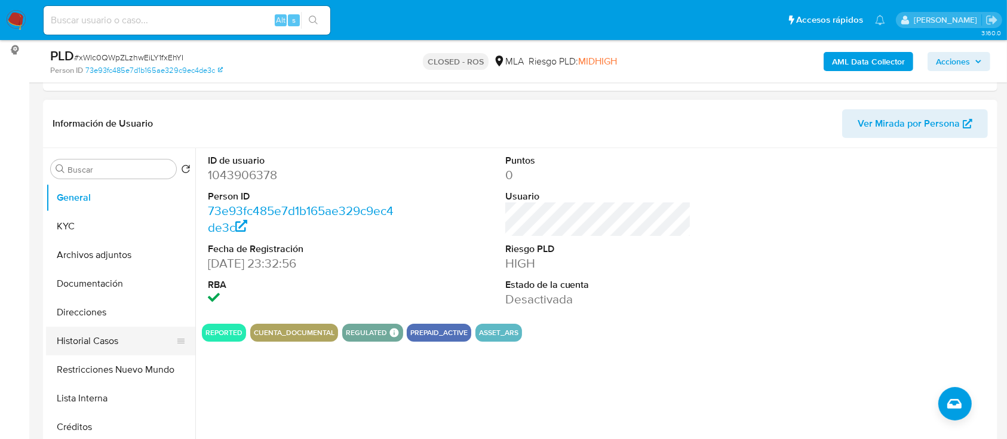
click at [93, 344] on button "Historial Casos" at bounding box center [116, 341] width 140 height 29
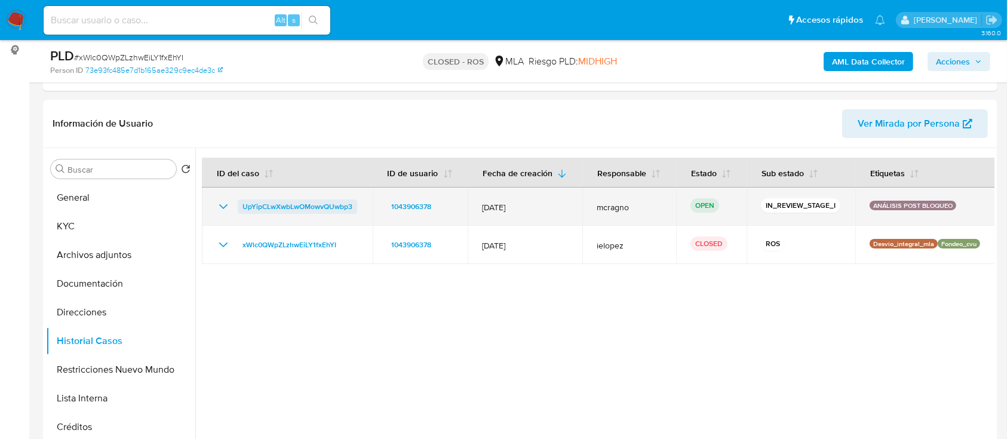
click at [294, 210] on span "UpYipCLwXwbLwOMowvQUwbp3" at bounding box center [297, 206] width 110 height 14
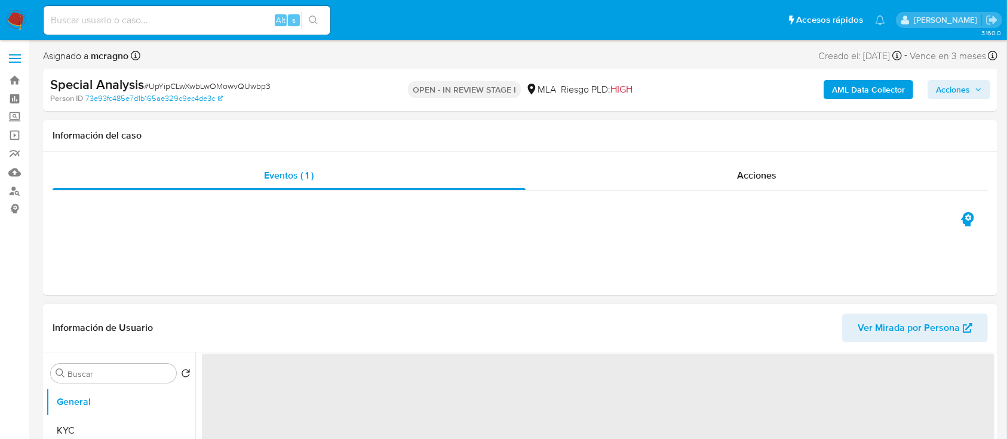
select select "10"
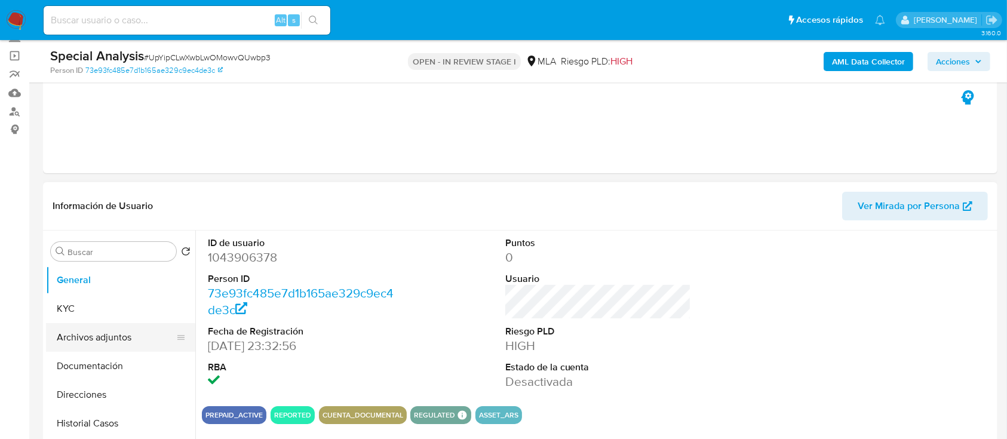
click at [102, 346] on button "Archivos adjuntos" at bounding box center [116, 337] width 140 height 29
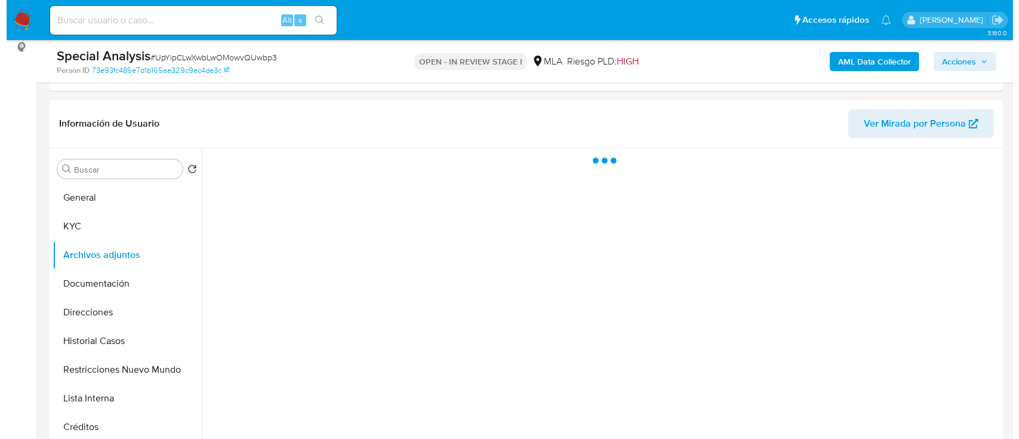
scroll to position [239, 0]
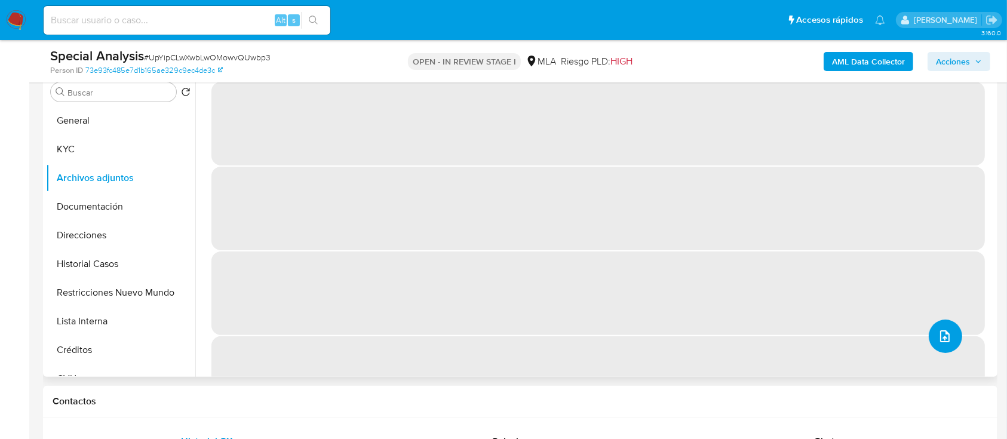
click at [943, 330] on icon "upload-file" at bounding box center [945, 336] width 14 height 14
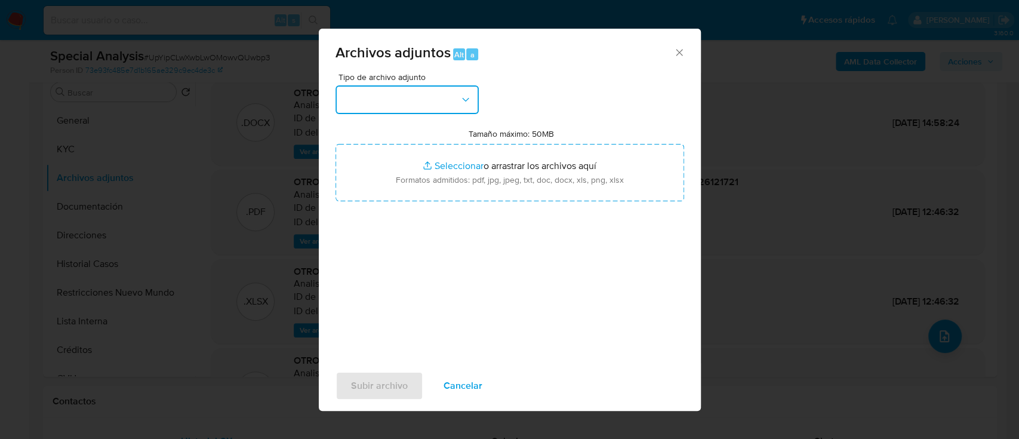
click at [426, 102] on button "button" at bounding box center [407, 99] width 143 height 29
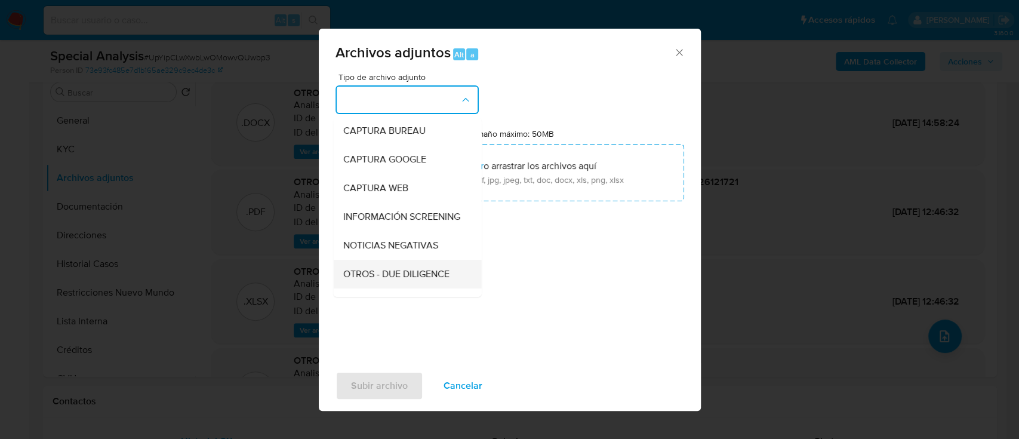
scroll to position [159, 0]
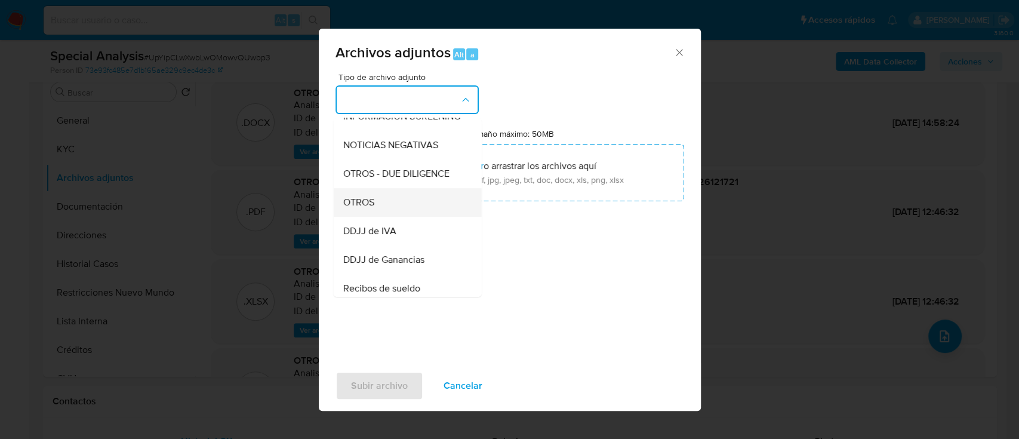
click at [397, 208] on div "OTROS" at bounding box center [404, 202] width 122 height 29
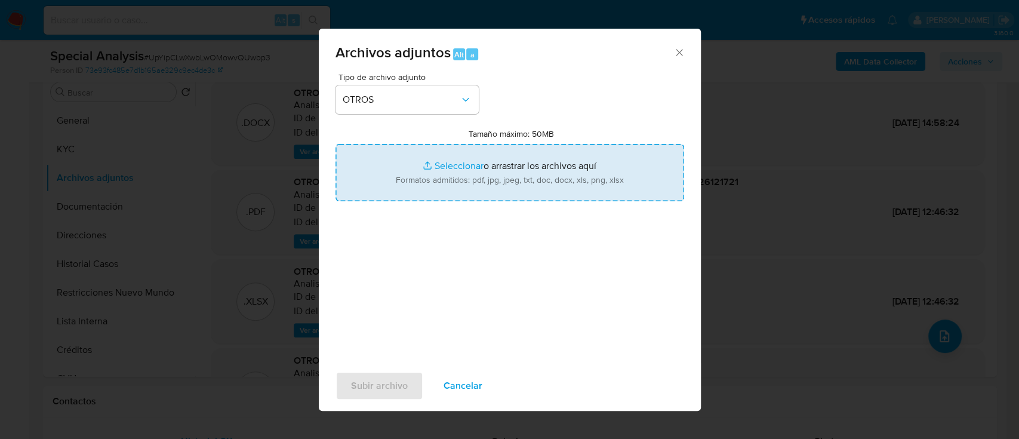
click at [440, 180] on input "Tamaño máximo: 50MB Seleccionar archivos" at bounding box center [510, 172] width 349 height 57
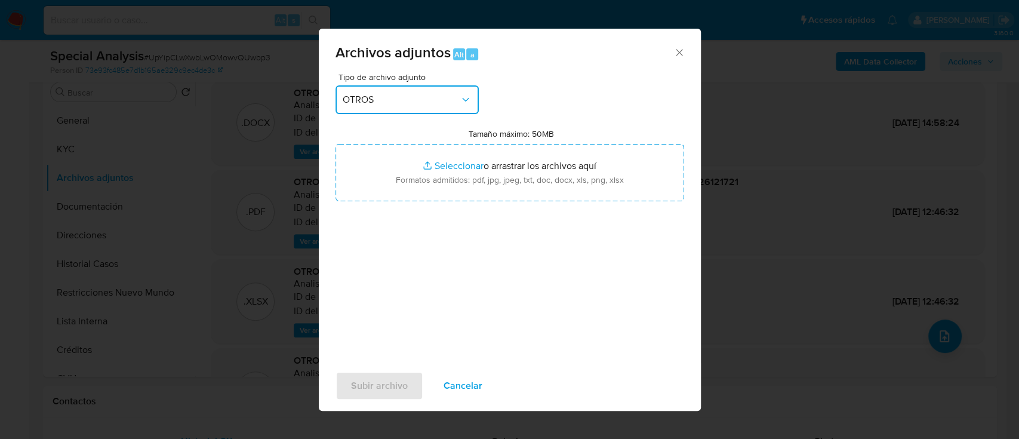
click at [439, 102] on span "OTROS" at bounding box center [401, 100] width 117 height 12
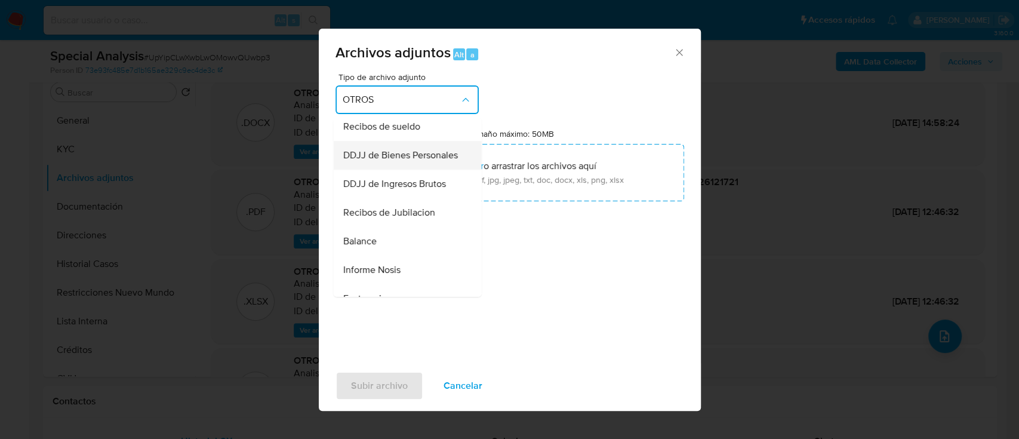
scroll to position [405, 0]
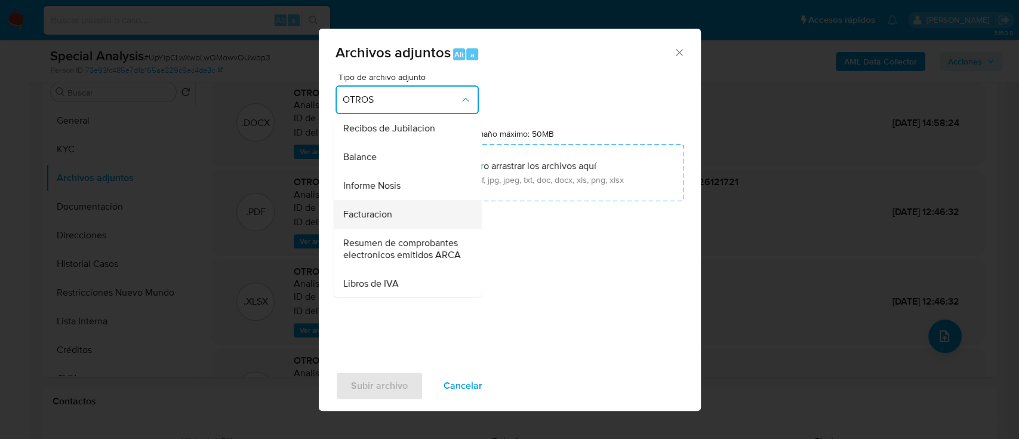
click at [417, 229] on div "Facturacion" at bounding box center [404, 214] width 122 height 29
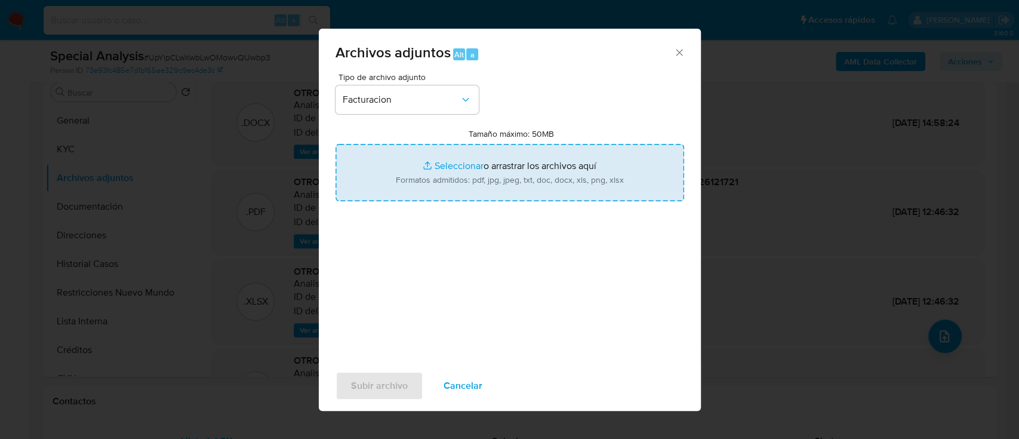
click at [459, 196] on input "Tamaño máximo: 50MB Seleccionar archivos" at bounding box center [510, 172] width 349 height 57
type input "C:\fakepath\1043906378 - Factura.pdf"
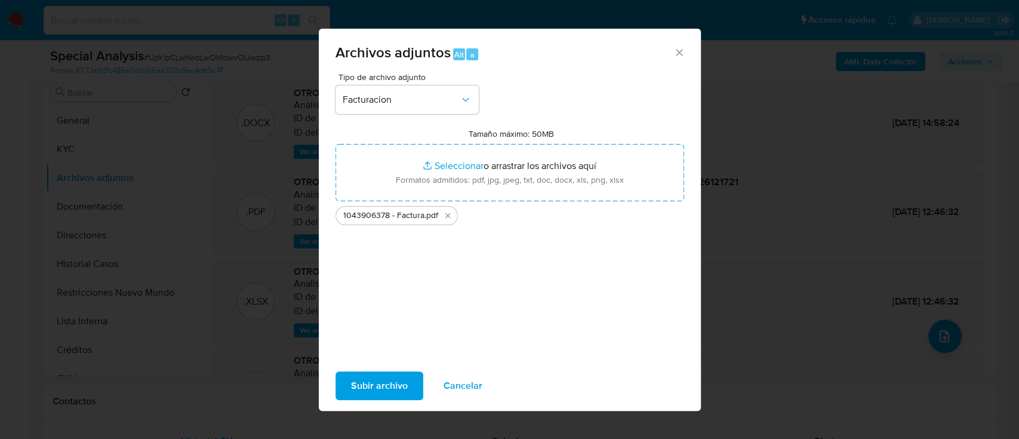
click at [383, 386] on span "Subir archivo" at bounding box center [379, 386] width 57 height 26
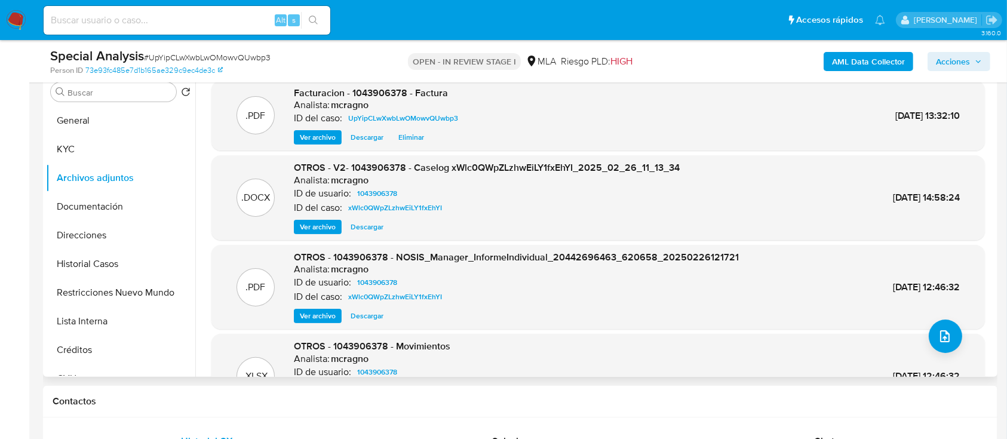
click at [330, 229] on span "Ver archivo" at bounding box center [318, 227] width 36 height 12
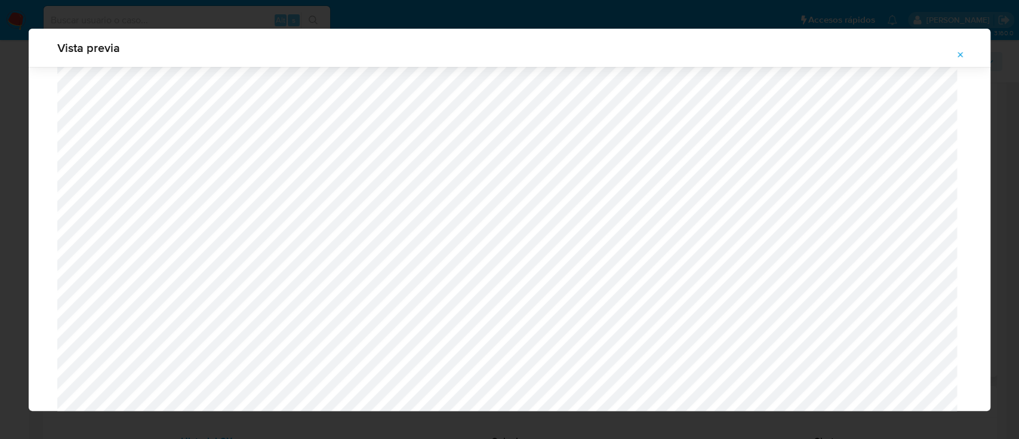
scroll to position [1011, 0]
drag, startPoint x: 960, startPoint y: 56, endPoint x: 855, endPoint y: 198, distance: 176.8
click at [960, 56] on icon "Attachment preview" at bounding box center [961, 55] width 10 height 10
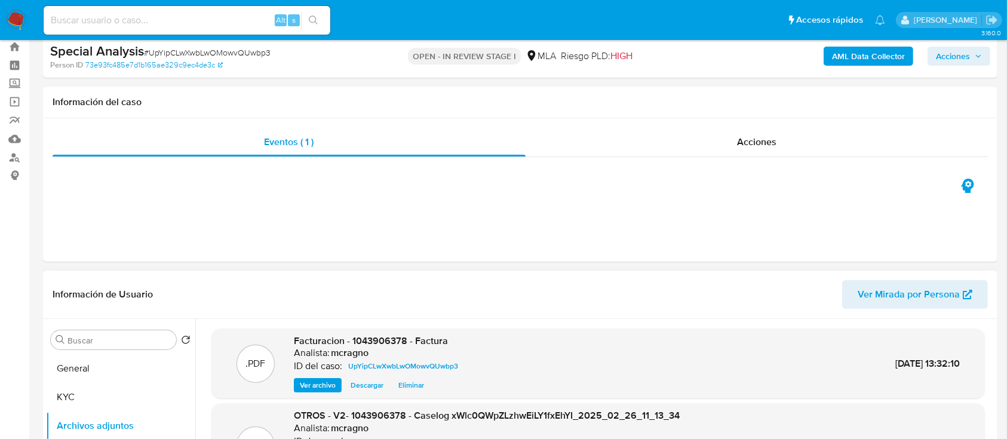
scroll to position [0, 0]
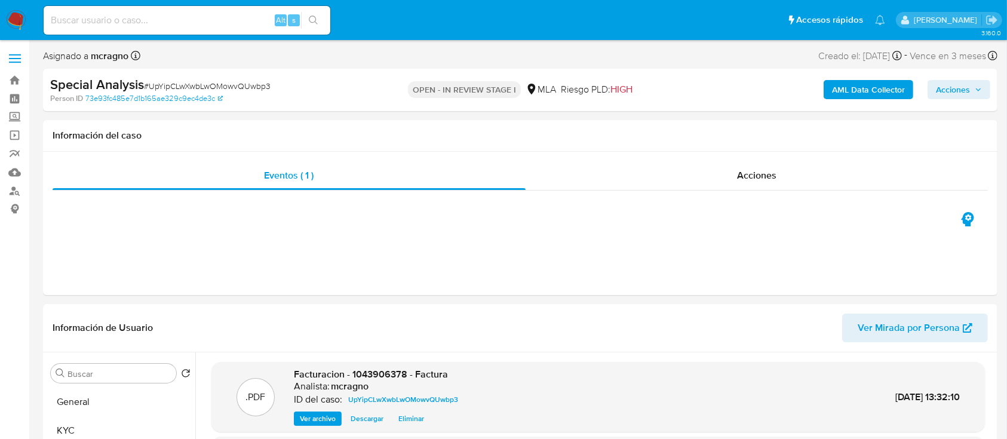
click at [964, 87] on span "Acciones" at bounding box center [953, 89] width 34 height 19
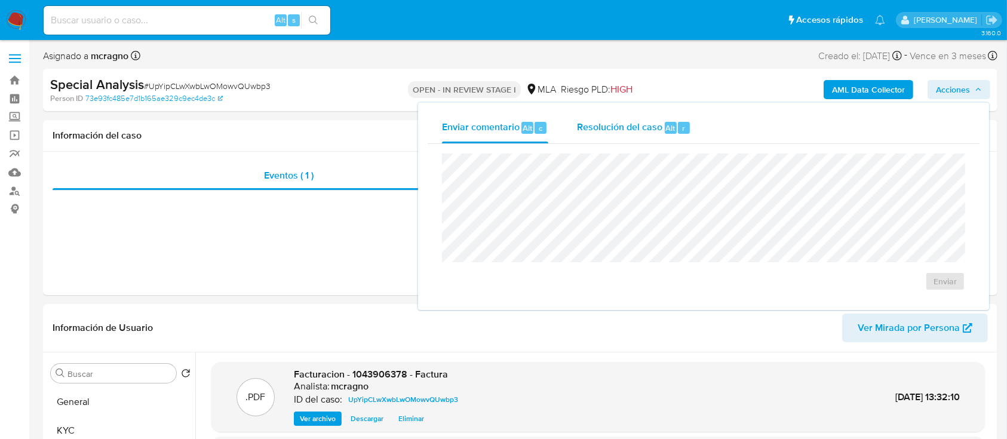
click at [650, 140] on div "Resolución del caso Alt r" at bounding box center [634, 127] width 114 height 31
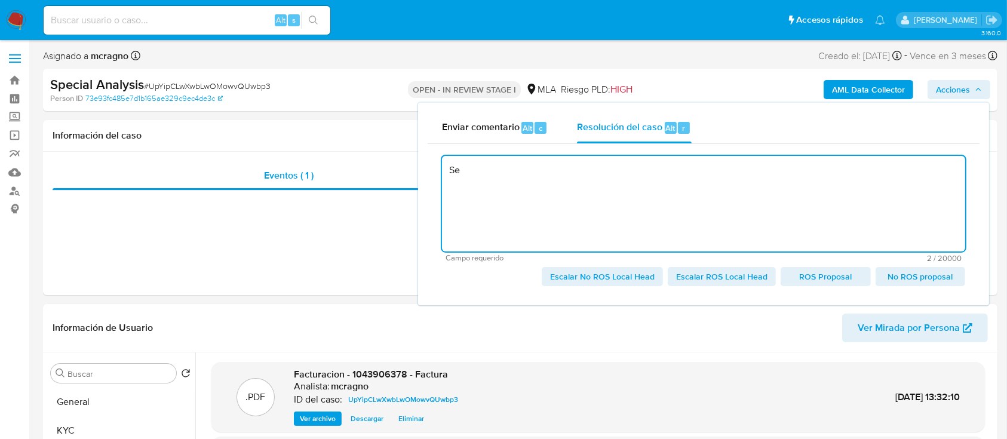
type textarea "S"
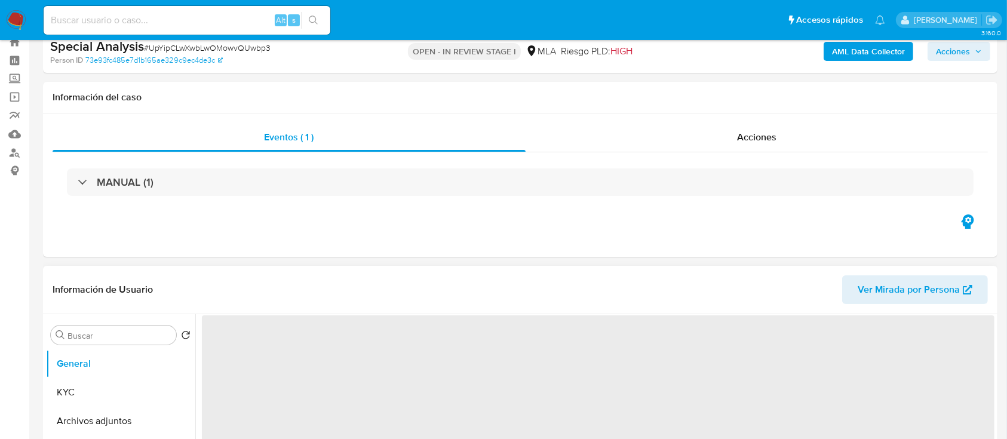
select select "10"
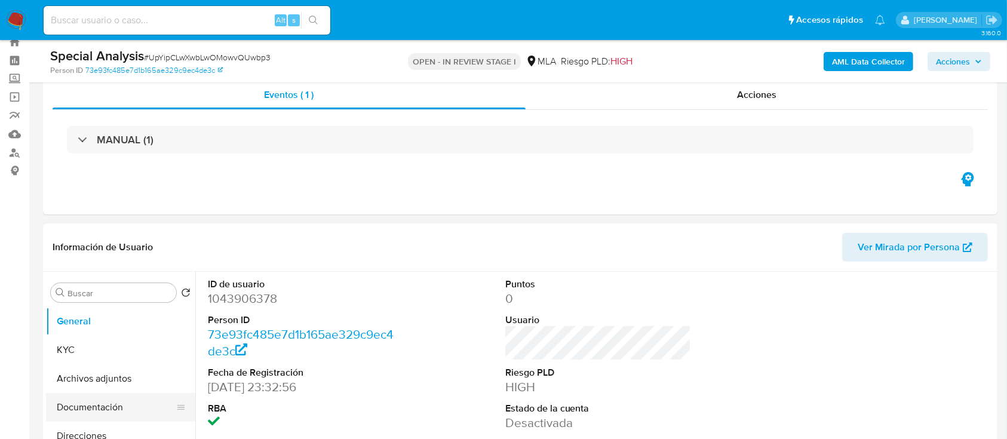
scroll to position [159, 0]
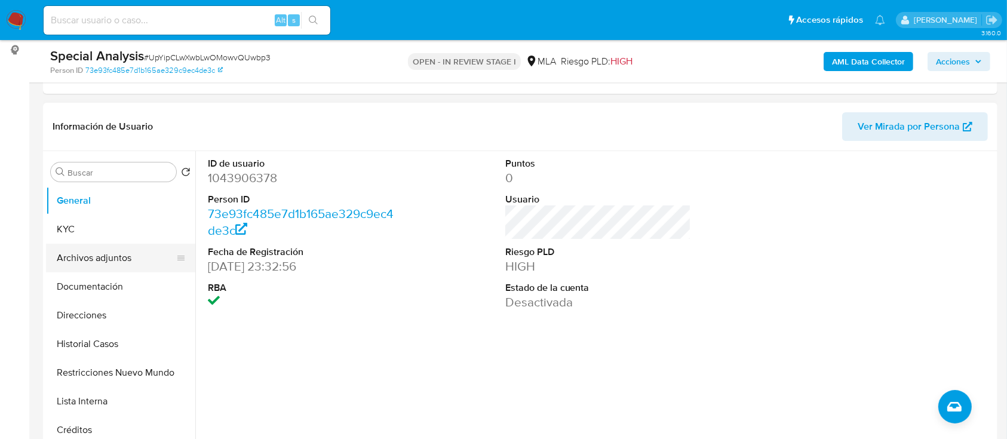
click at [110, 262] on button "Archivos adjuntos" at bounding box center [116, 258] width 140 height 29
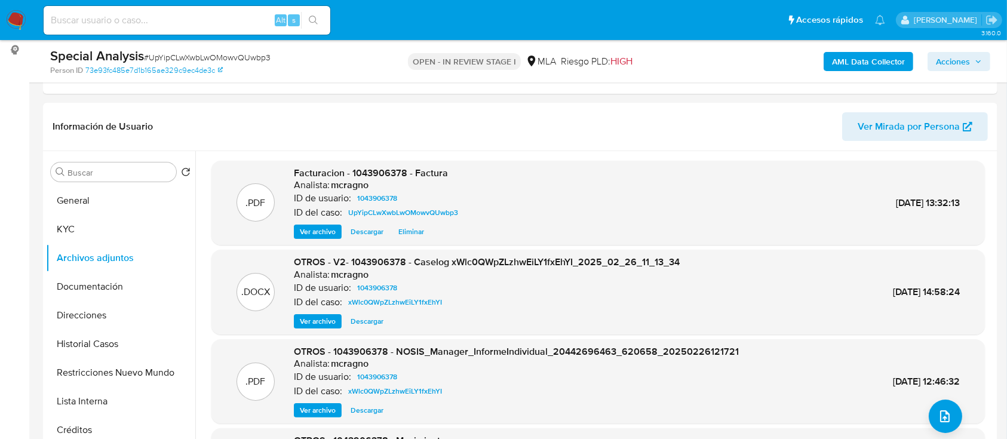
drag, startPoint x: 955, startPoint y: 62, endPoint x: 914, endPoint y: 72, distance: 42.3
click at [955, 63] on span "Acciones" at bounding box center [953, 61] width 34 height 19
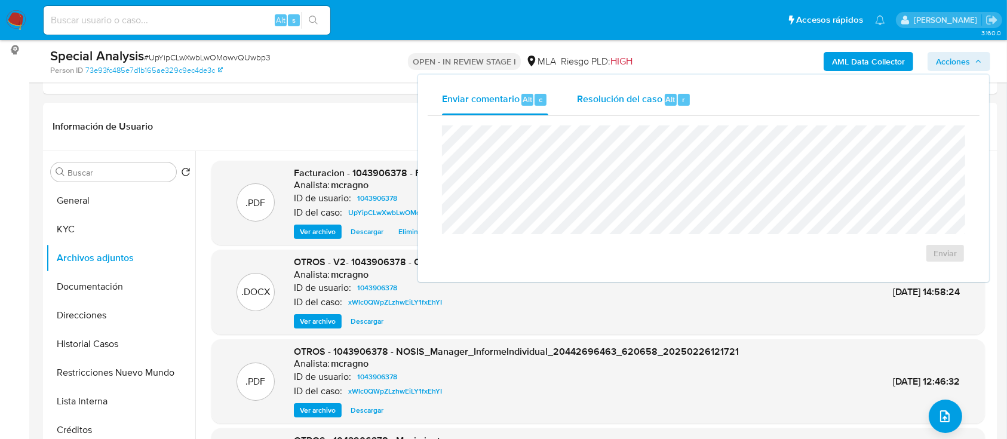
click at [654, 106] on span "Resolución del caso" at bounding box center [619, 99] width 85 height 14
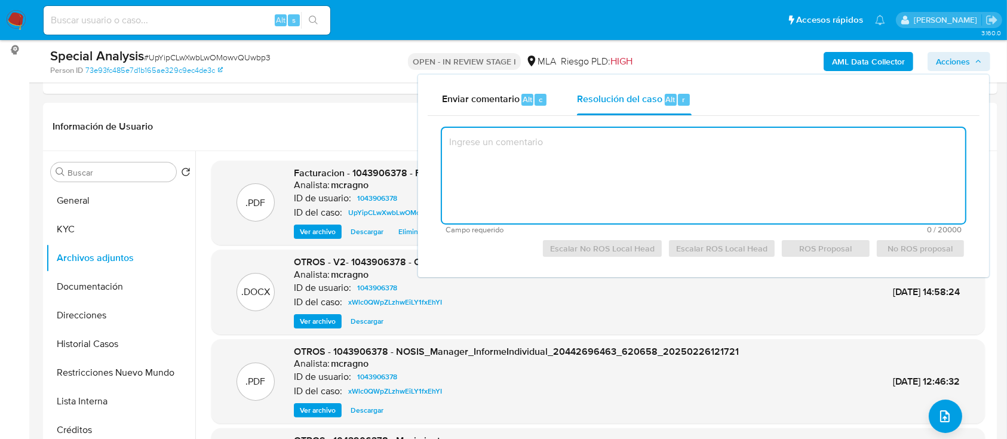
click at [669, 174] on textarea at bounding box center [703, 176] width 523 height 96
click at [543, 148] on textarea at bounding box center [703, 176] width 523 height 96
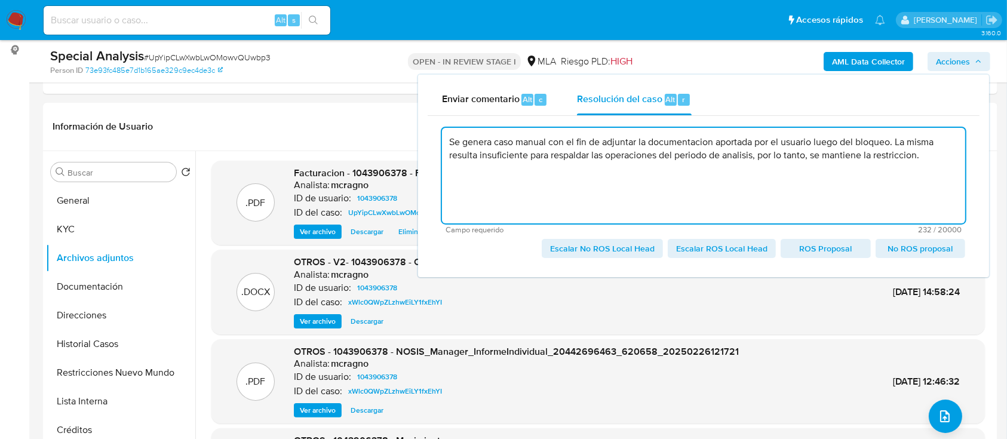
drag, startPoint x: 528, startPoint y: 155, endPoint x: 753, endPoint y: 155, distance: 224.5
click at [753, 155] on textarea "Se genera caso manual con el fin de adjuntar la documentacion aportada por el u…" at bounding box center [703, 176] width 523 height 96
drag, startPoint x: 753, startPoint y: 155, endPoint x: 811, endPoint y: 177, distance: 61.8
click at [755, 155] on textarea "Se genera caso manual con el fin de adjuntar la documentacion aportada por el u…" at bounding box center [703, 176] width 523 height 96
click at [828, 161] on textarea "Se genera caso manual con el fin de adjuntar la documentacion aportada por el u…" at bounding box center [703, 176] width 523 height 96
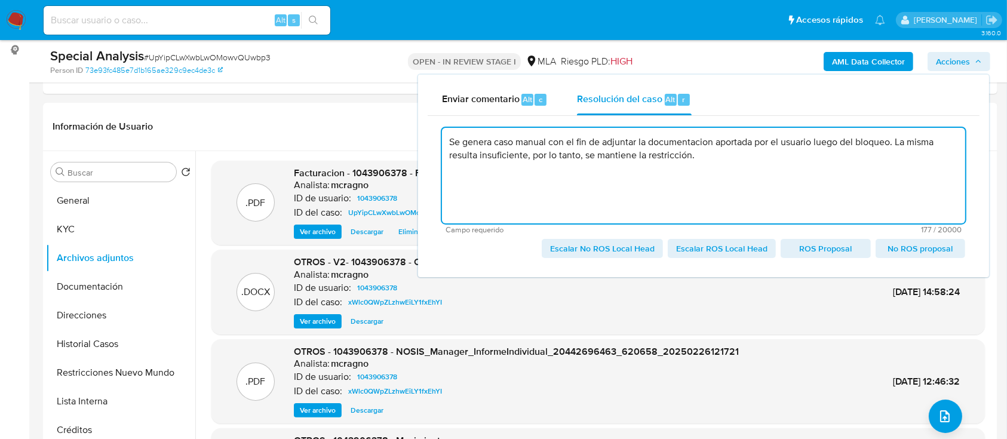
type textarea "Se genera caso manual con el fin de adjuntar la documentacion aportada por el u…"
